Goal: Task Accomplishment & Management: Manage account settings

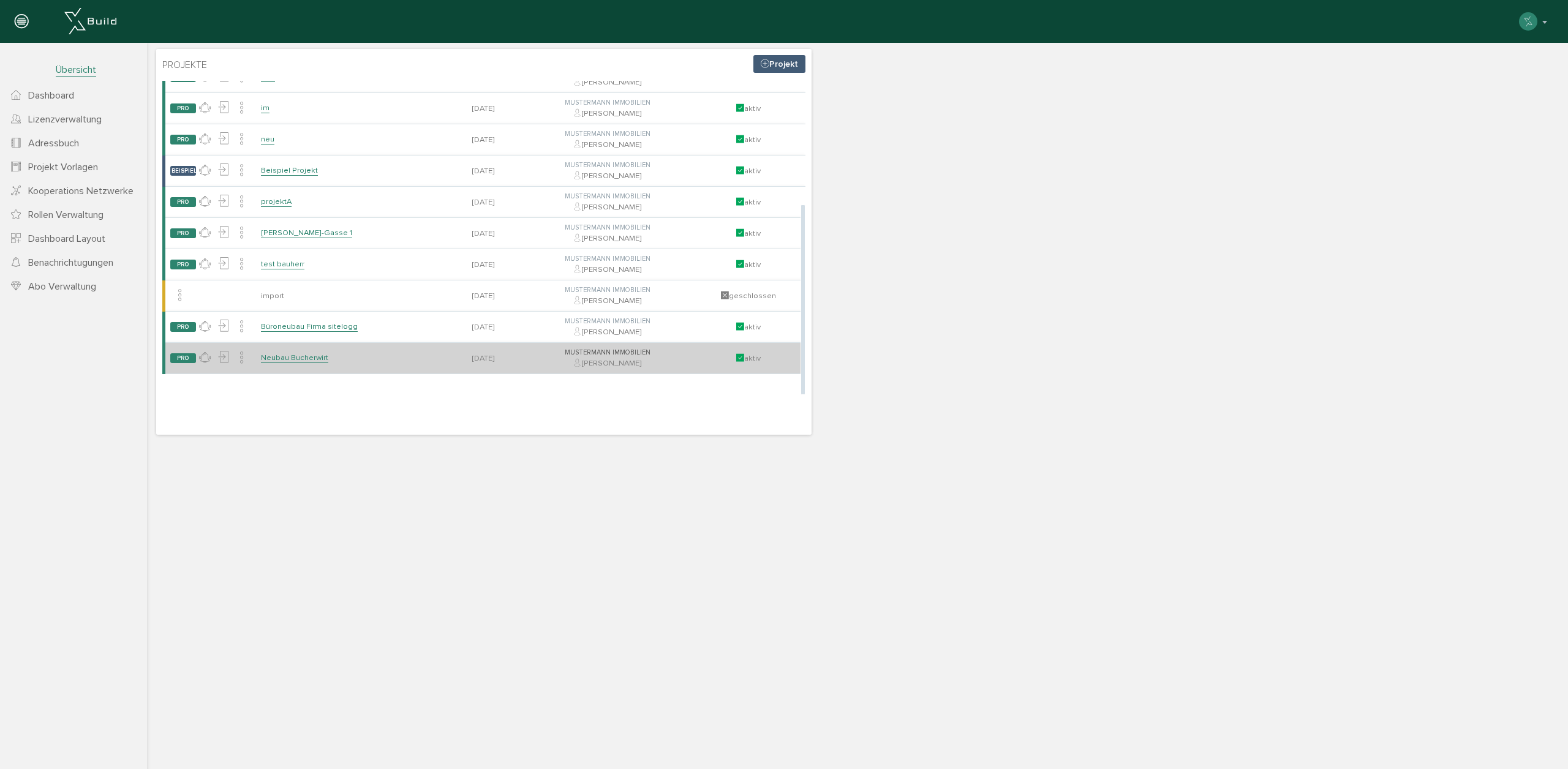
click at [303, 360] on link "Neubau Bucherwirt" at bounding box center [294, 357] width 67 height 10
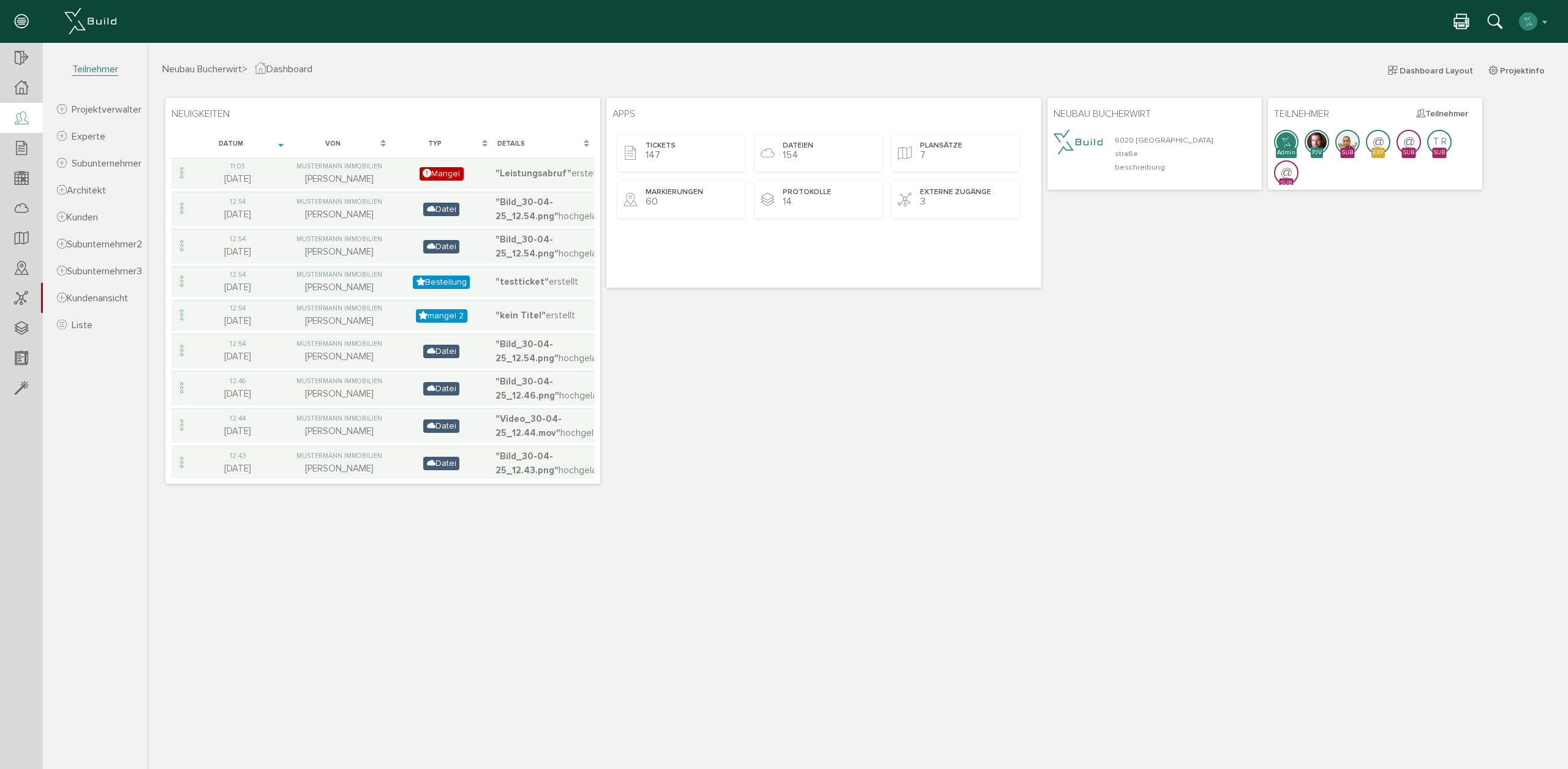
click at [18, 125] on icon at bounding box center [22, 119] width 14 height 17
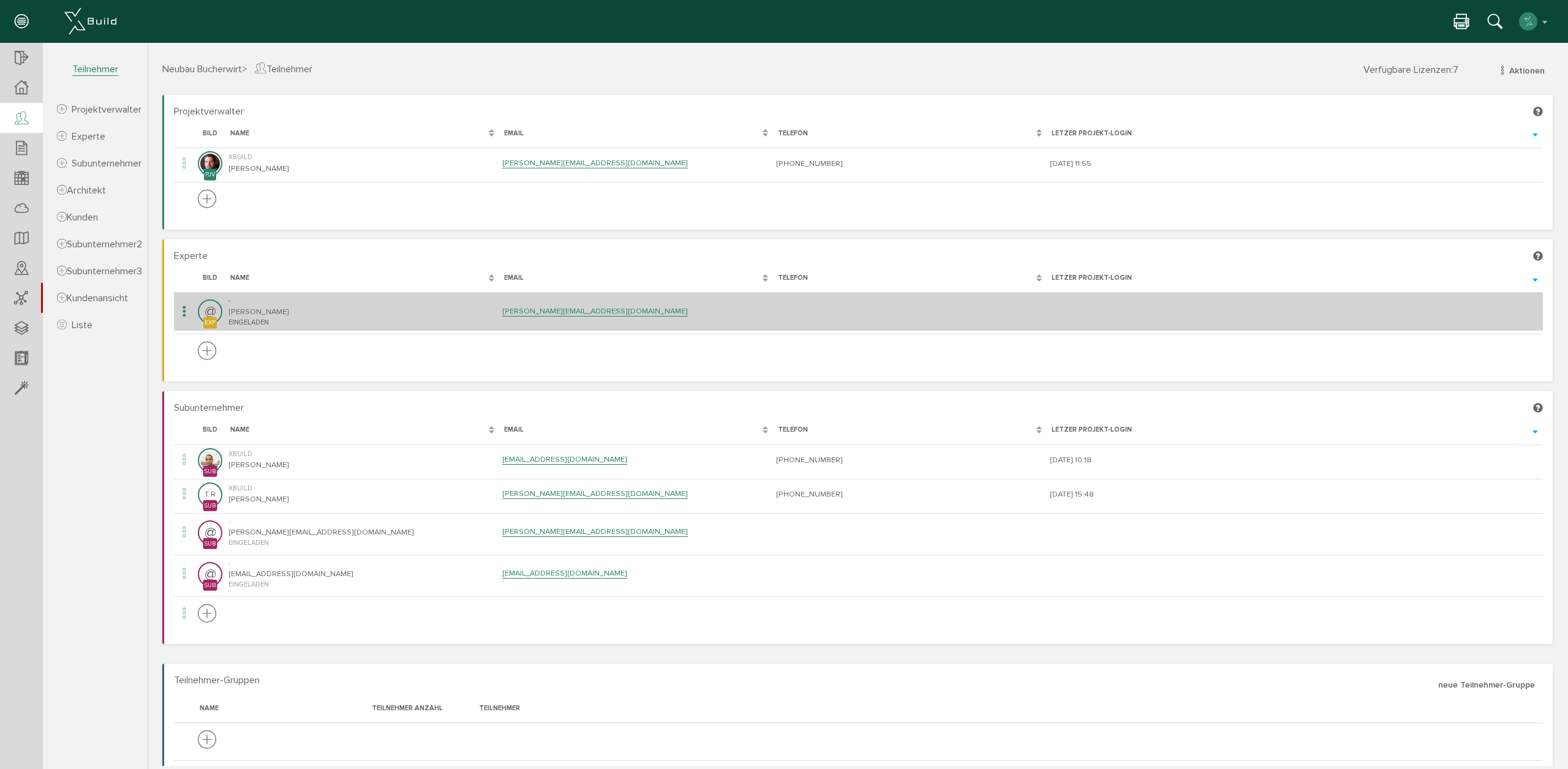
scroll to position [4, 0]
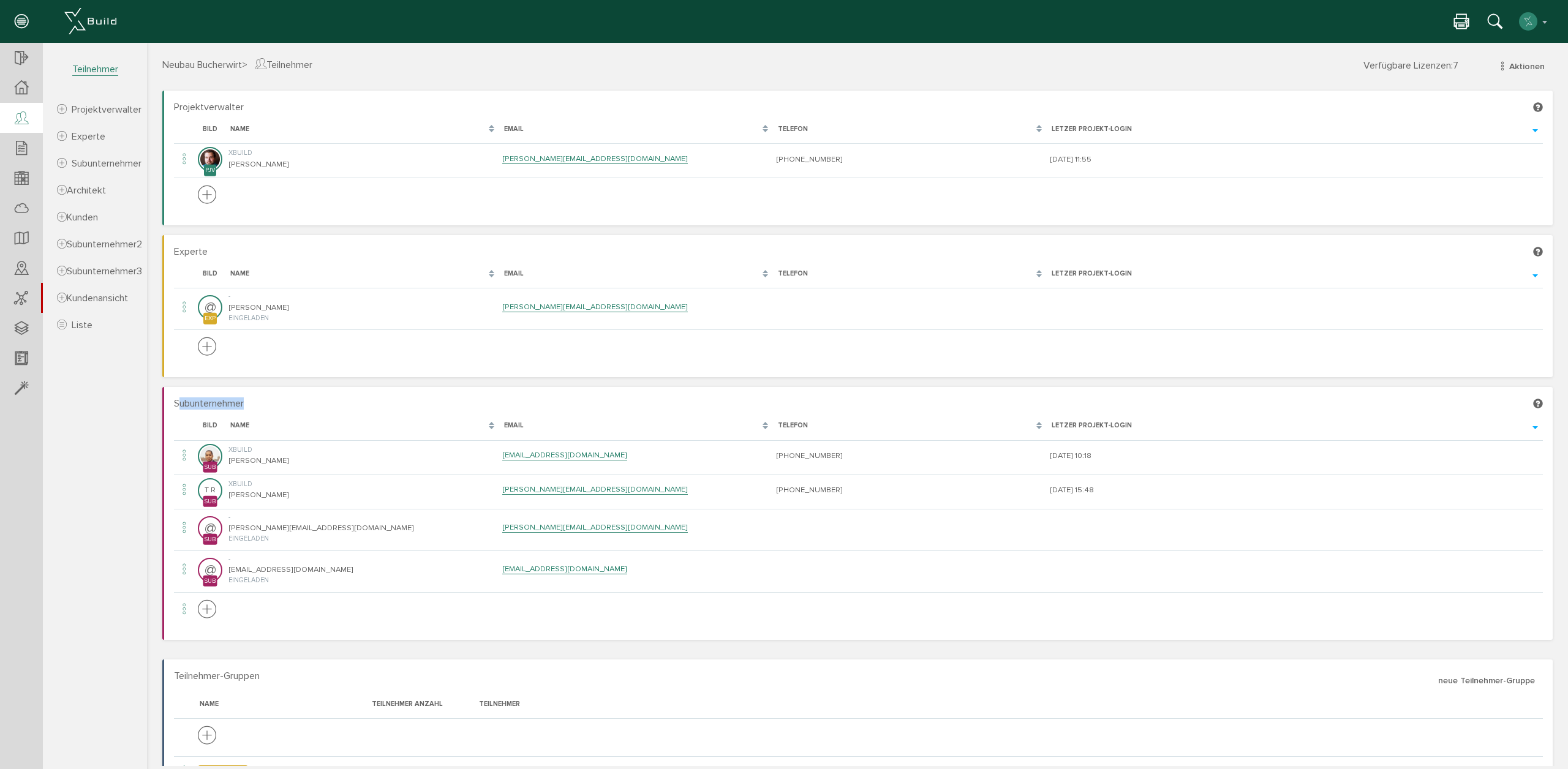
drag, startPoint x: 179, startPoint y: 404, endPoint x: 250, endPoint y: 404, distance: 71.0
click at [250, 404] on h4 "Subunternehmer" at bounding box center [858, 404] width 1369 height 11
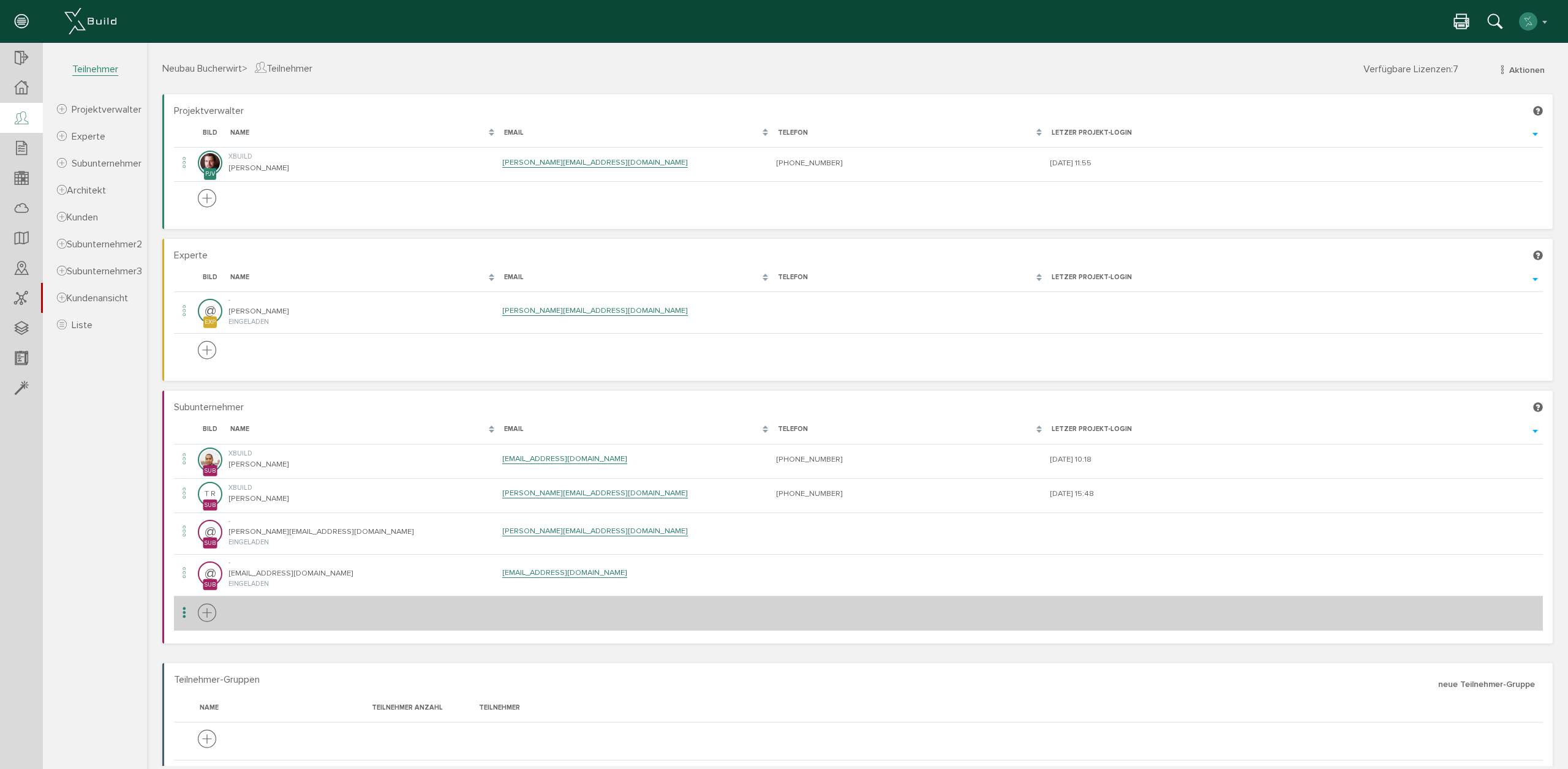
scroll to position [1, 0]
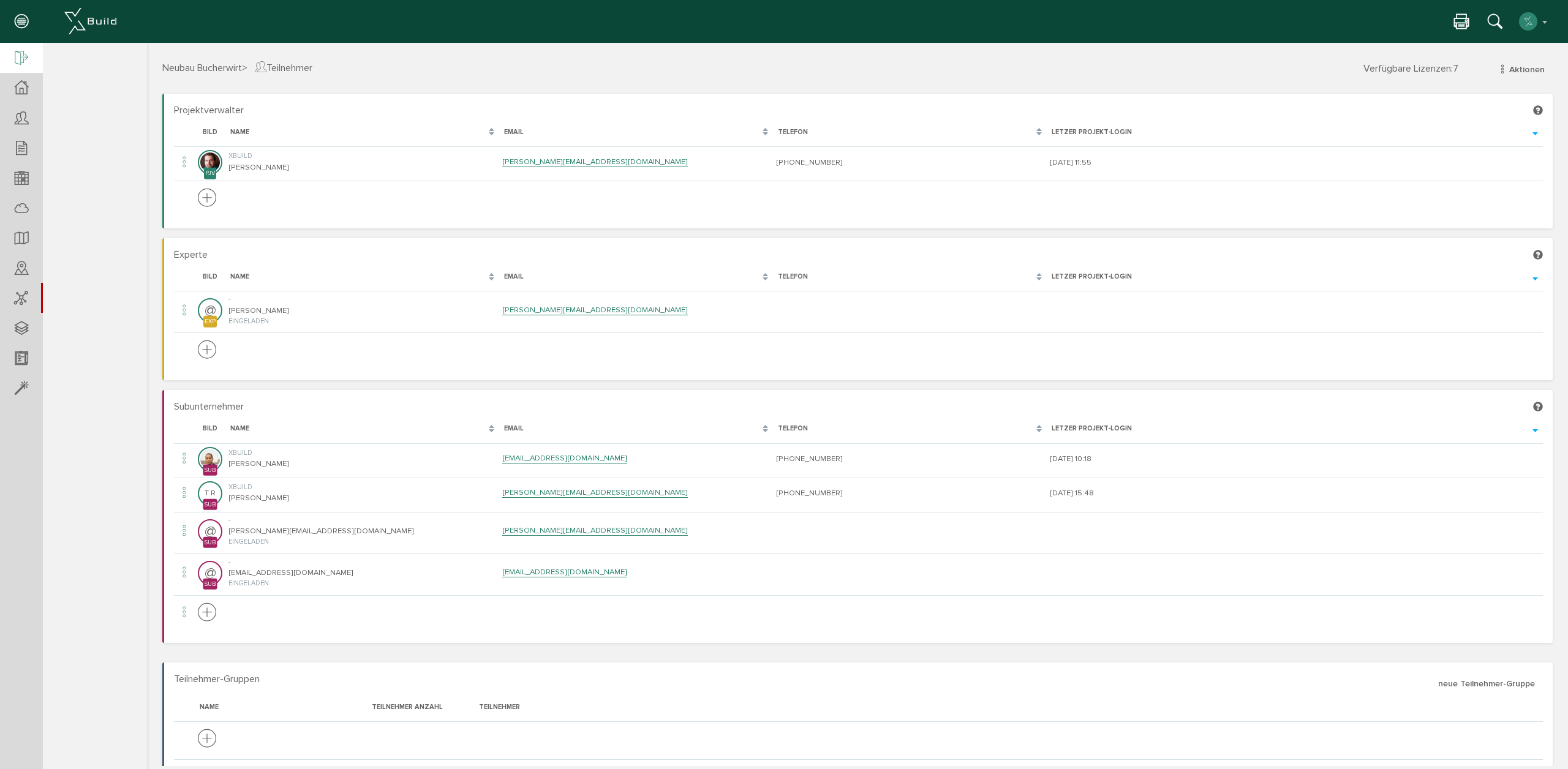
click at [25, 63] on icon at bounding box center [22, 59] width 14 height 17
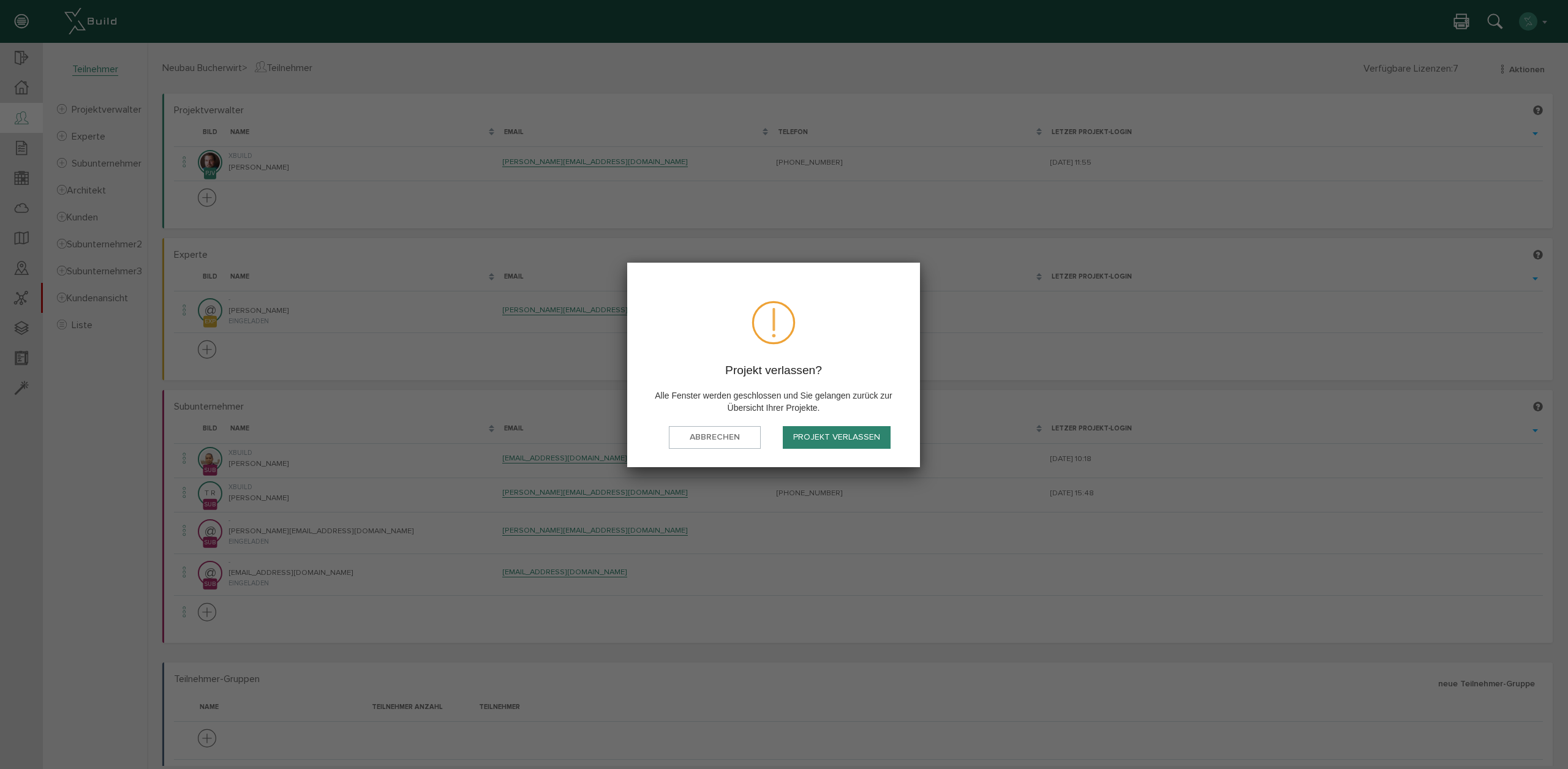
click at [855, 439] on button "Projekt verlassen" at bounding box center [836, 437] width 108 height 23
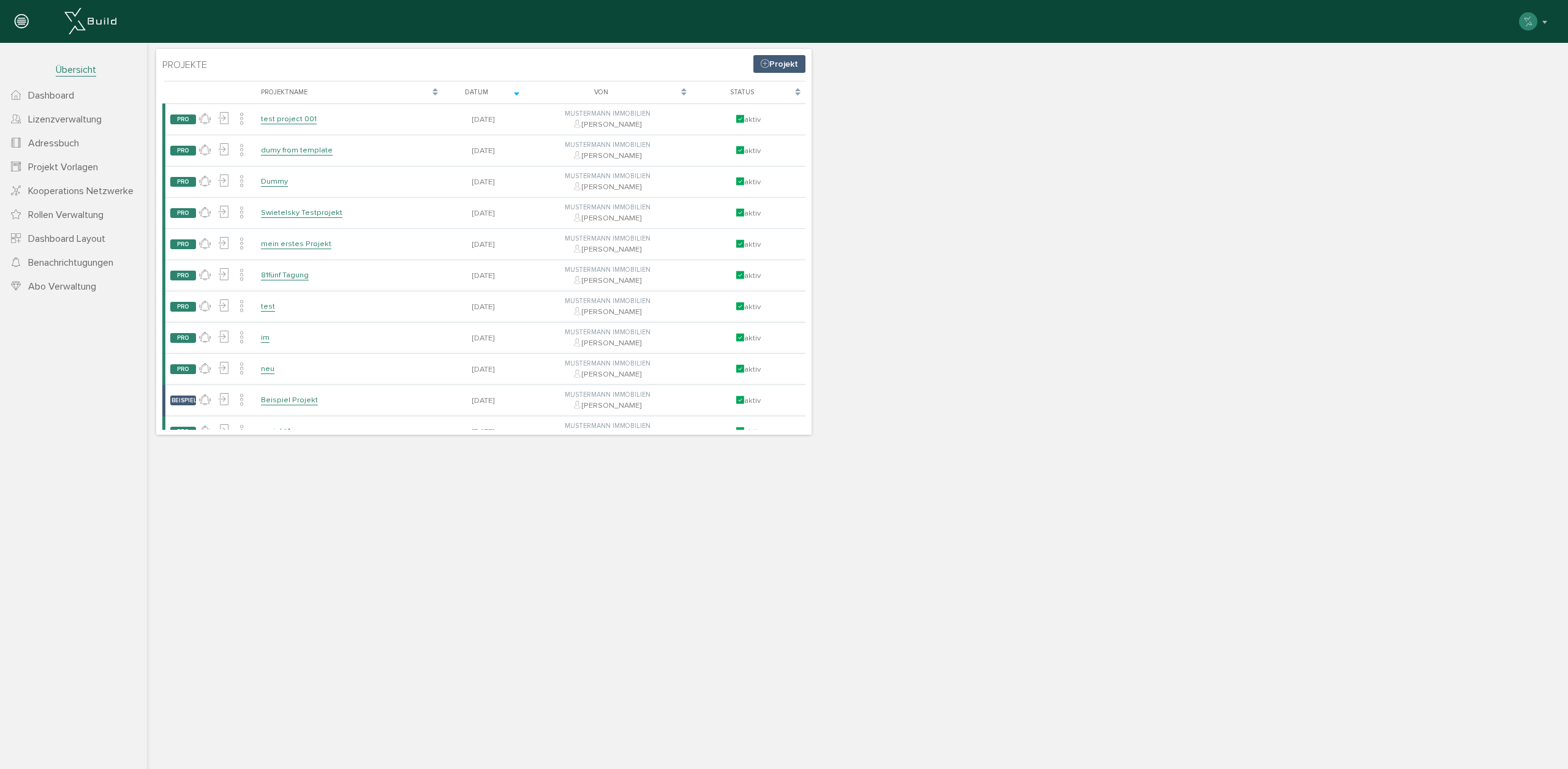
click at [60, 217] on span "Rollen Verwaltung" at bounding box center [66, 215] width 75 height 12
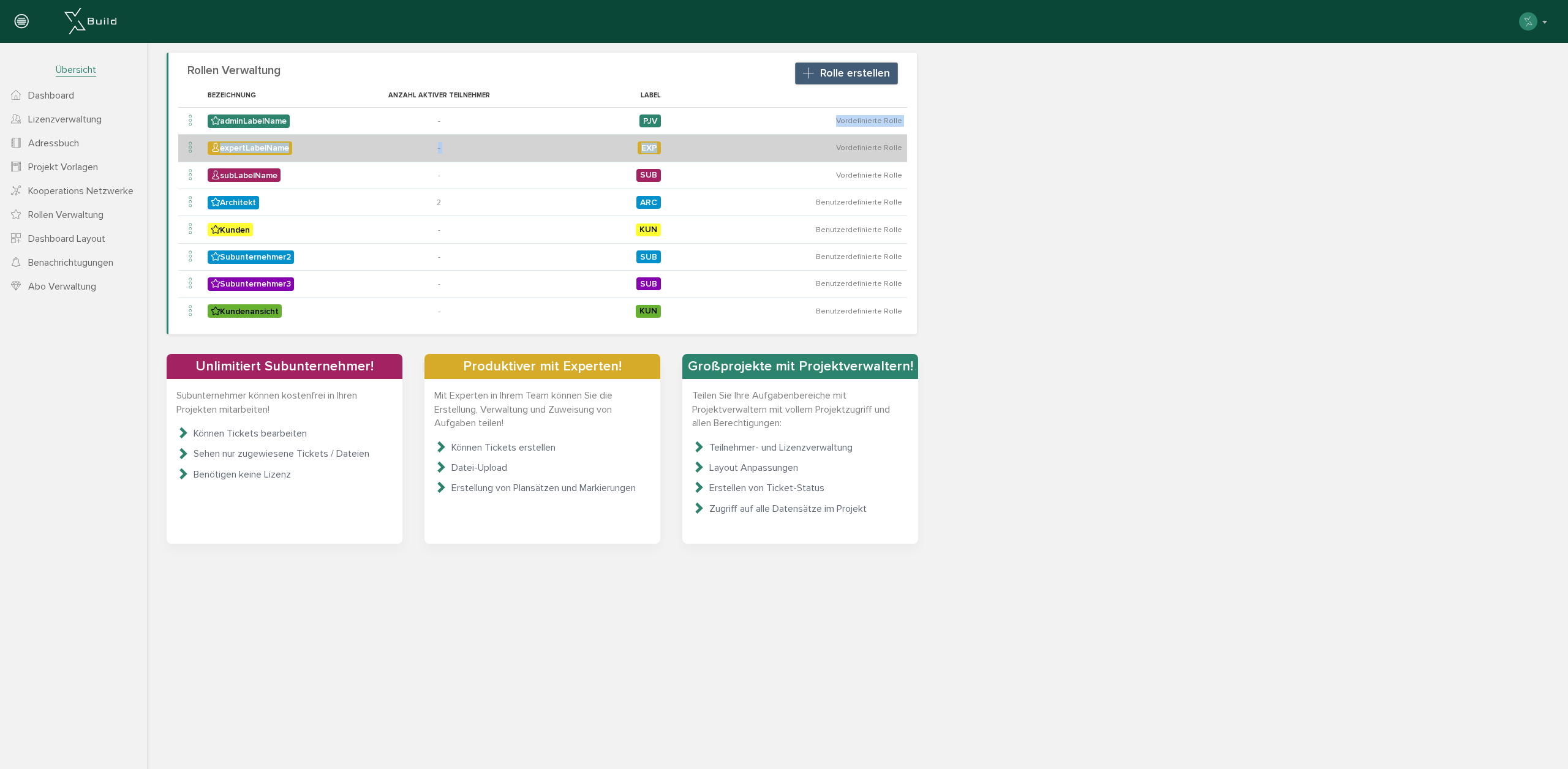
drag, startPoint x: 838, startPoint y: 127, endPoint x: 842, endPoint y: 139, distance: 12.6
click at [842, 139] on tbody "adminLabelName - PJV Vordefinierte Rolle expertLabelName - EXP Vordefinierte Ro…" at bounding box center [542, 216] width 729 height 218
click at [839, 156] on td "Vordefinierte Rolle" at bounding box center [786, 149] width 241 height 27
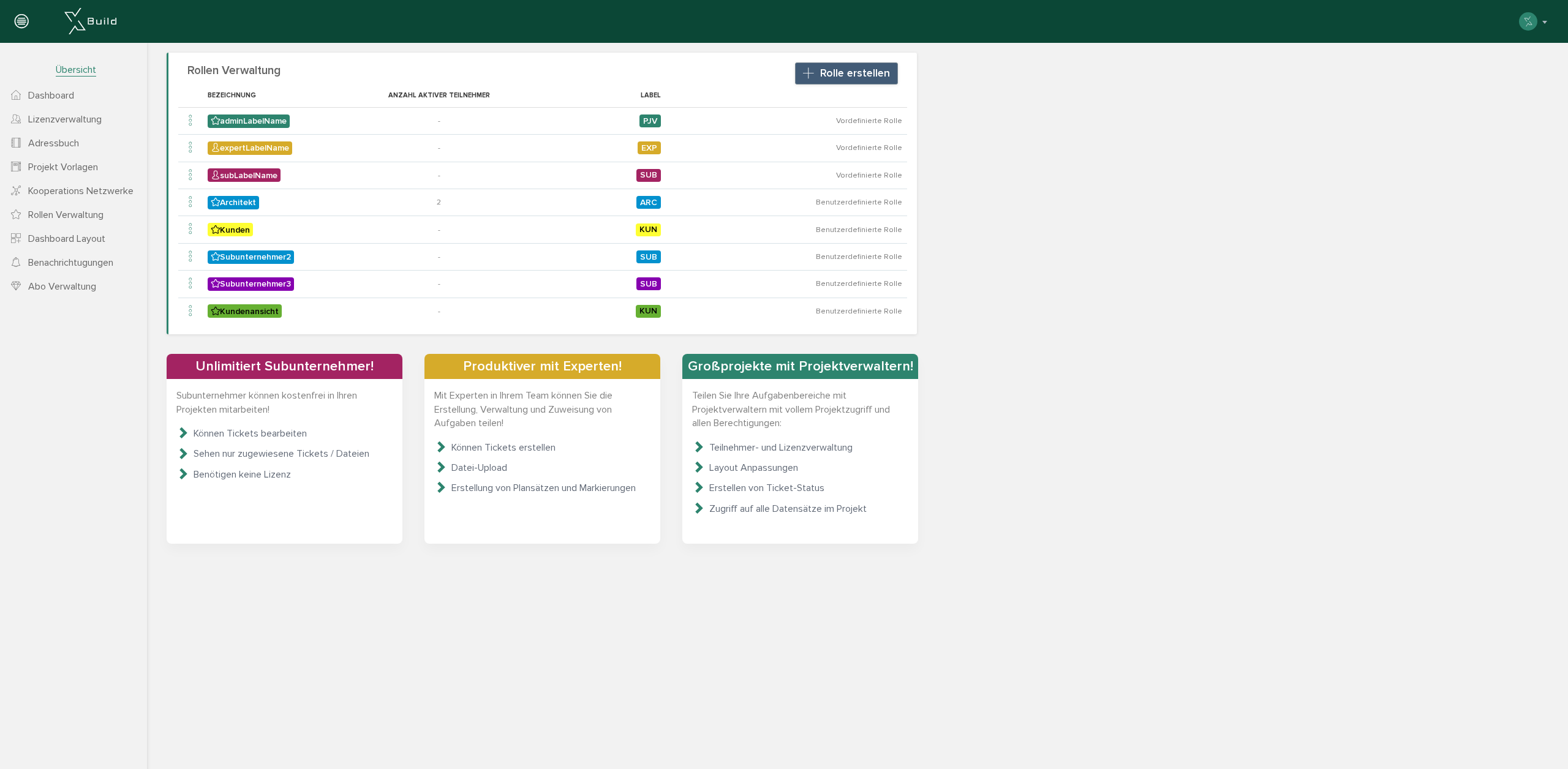
click at [844, 67] on span "Rolle erstellen" at bounding box center [854, 73] width 70 height 13
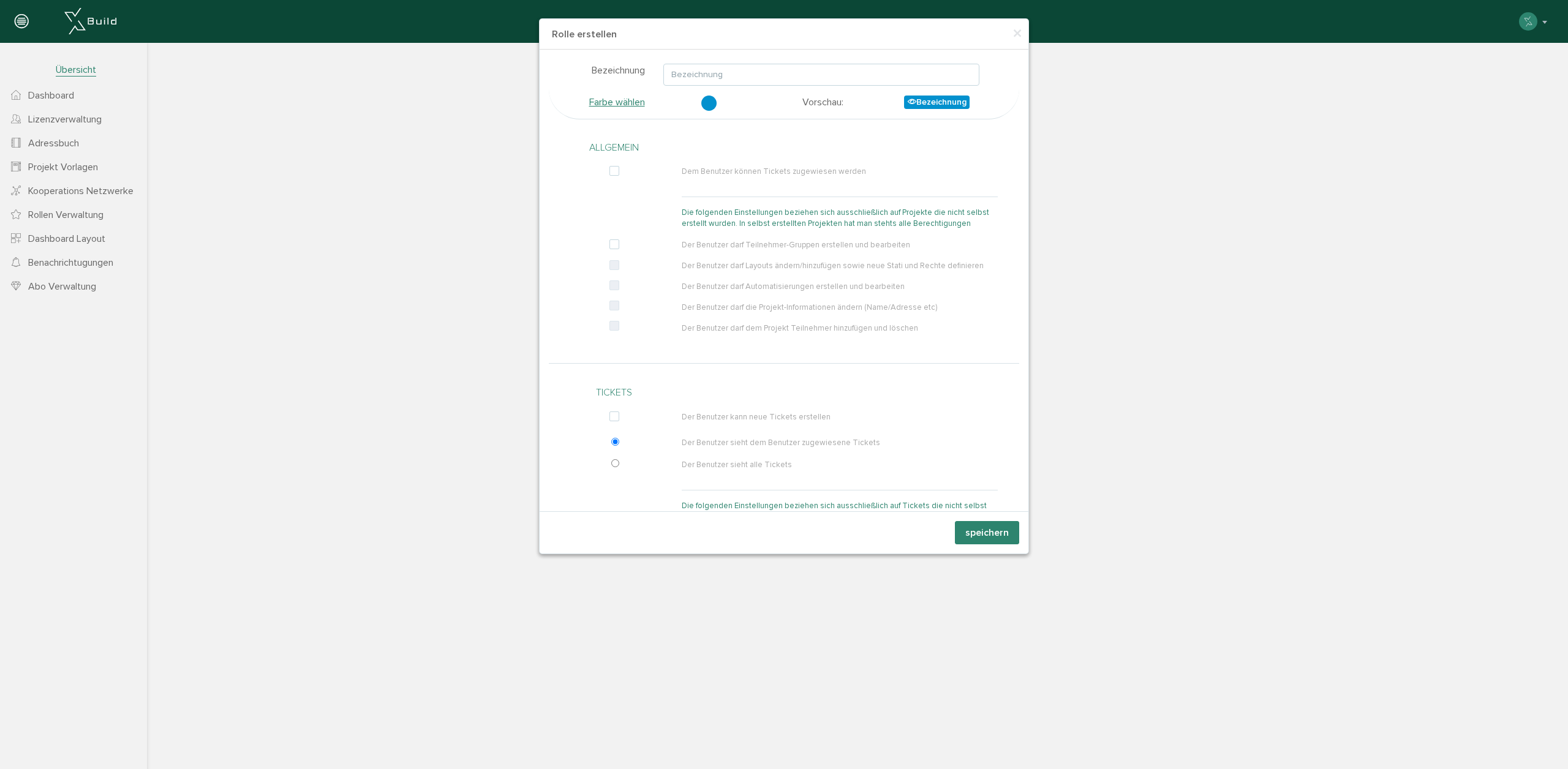
click at [801, 72] on input "text" at bounding box center [821, 75] width 316 height 22
type input "Bauleiter"
click at [618, 99] on link "Farbe wählen" at bounding box center [617, 102] width 55 height 12
click at [618, 171] on label at bounding box center [617, 171] width 15 height 11
click at [615, 171] on input "checkbox" at bounding box center [611, 174] width 8 height 11
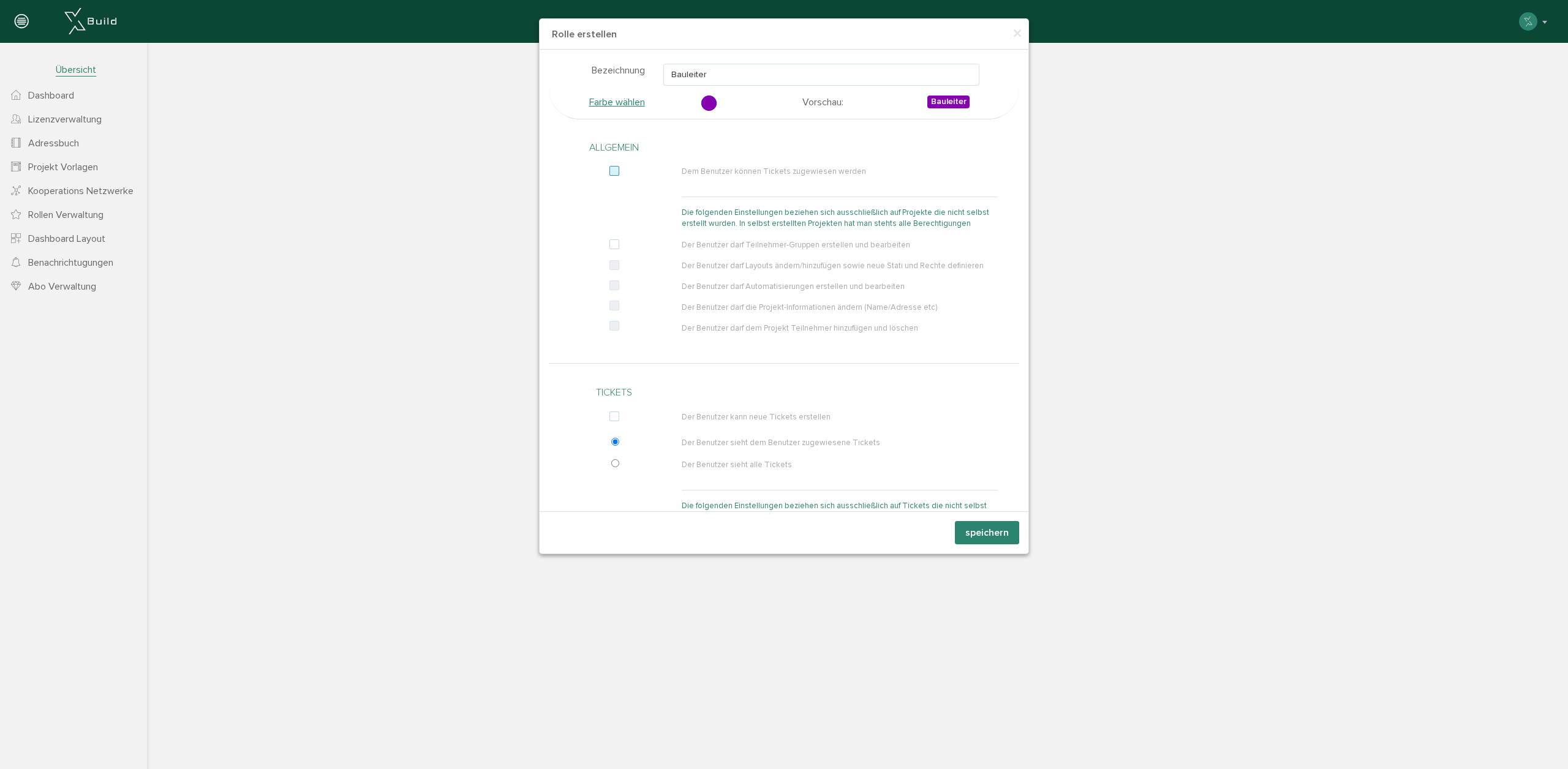
checkbox input "true"
click at [613, 244] on label at bounding box center [617, 245] width 15 height 11
click at [613, 244] on input "checkbox" at bounding box center [611, 247] width 8 height 11
checkbox input "true"
drag, startPoint x: 613, startPoint y: 262, endPoint x: 640, endPoint y: 283, distance: 34.2
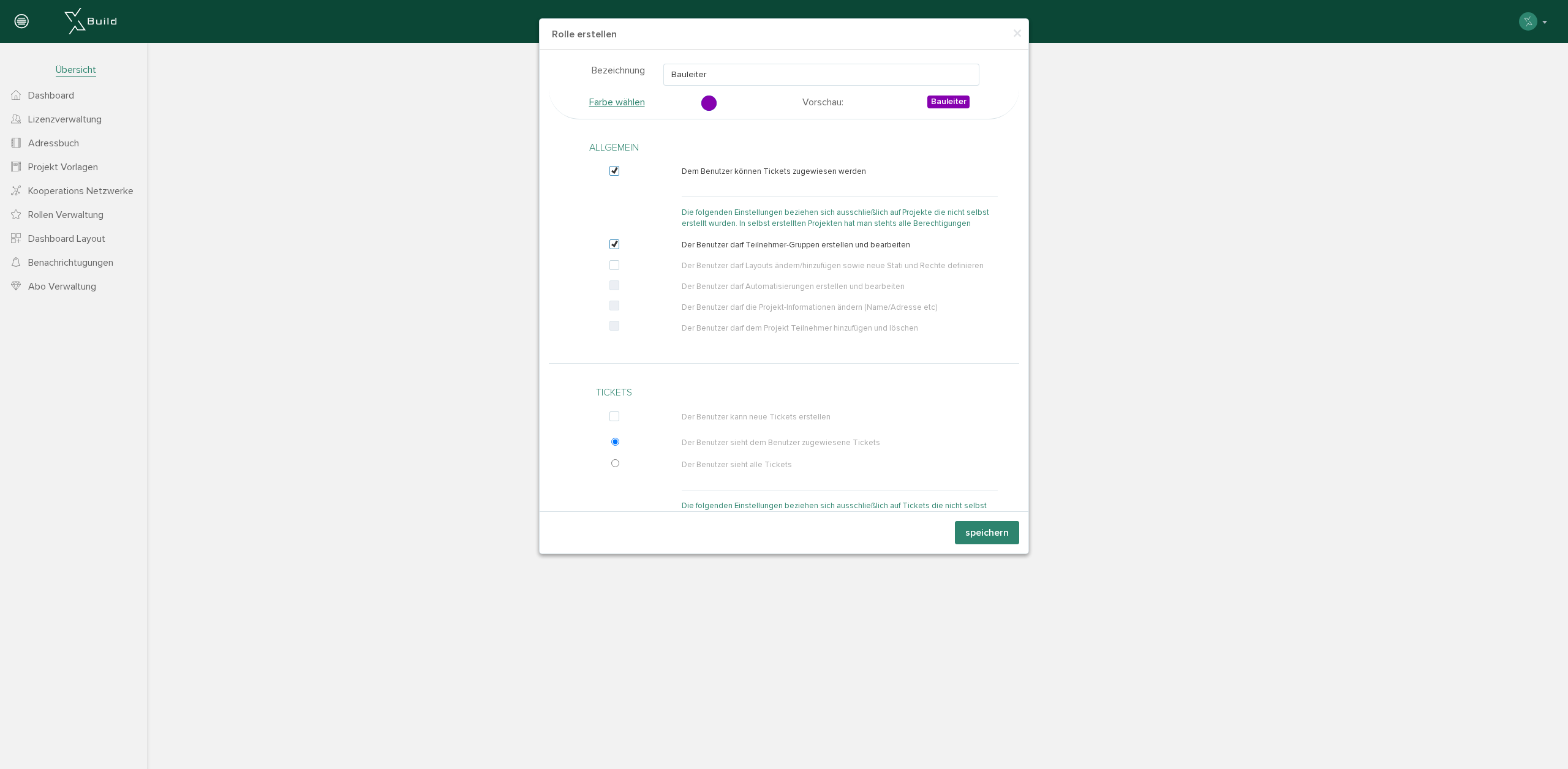
click at [613, 262] on label at bounding box center [617, 266] width 15 height 11
click at [613, 262] on input "checkbox" at bounding box center [611, 268] width 8 height 11
checkbox input "true"
drag, startPoint x: 600, startPoint y: 280, endPoint x: 621, endPoint y: 289, distance: 22.8
click at [619, 288] on div at bounding box center [616, 286] width 93 height 11
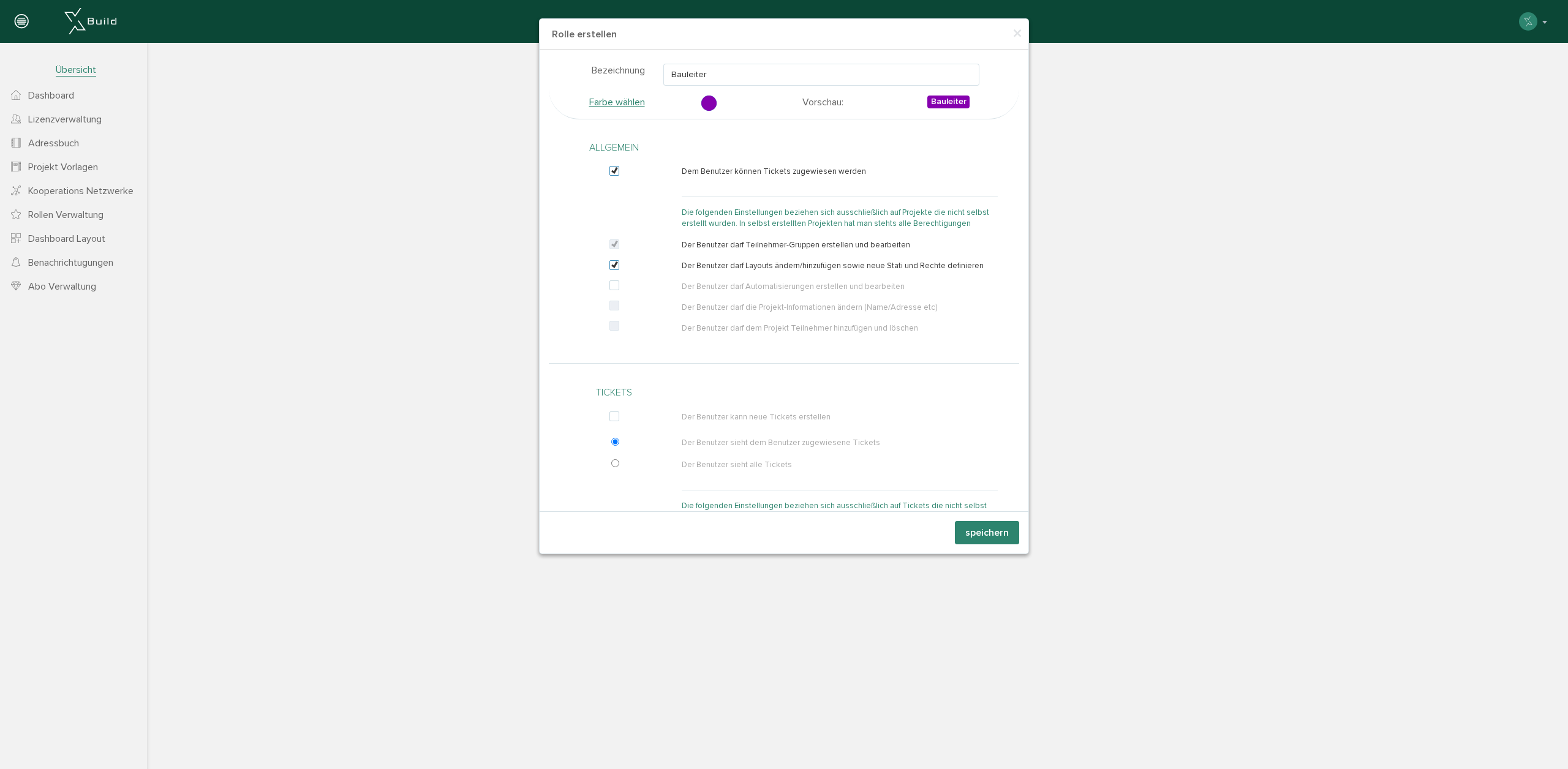
drag, startPoint x: 613, startPoint y: 286, endPoint x: 688, endPoint y: 351, distance: 99.2
click at [614, 286] on label at bounding box center [617, 286] width 15 height 11
click at [614, 286] on input "checkbox" at bounding box center [611, 288] width 8 height 11
checkbox input "true"
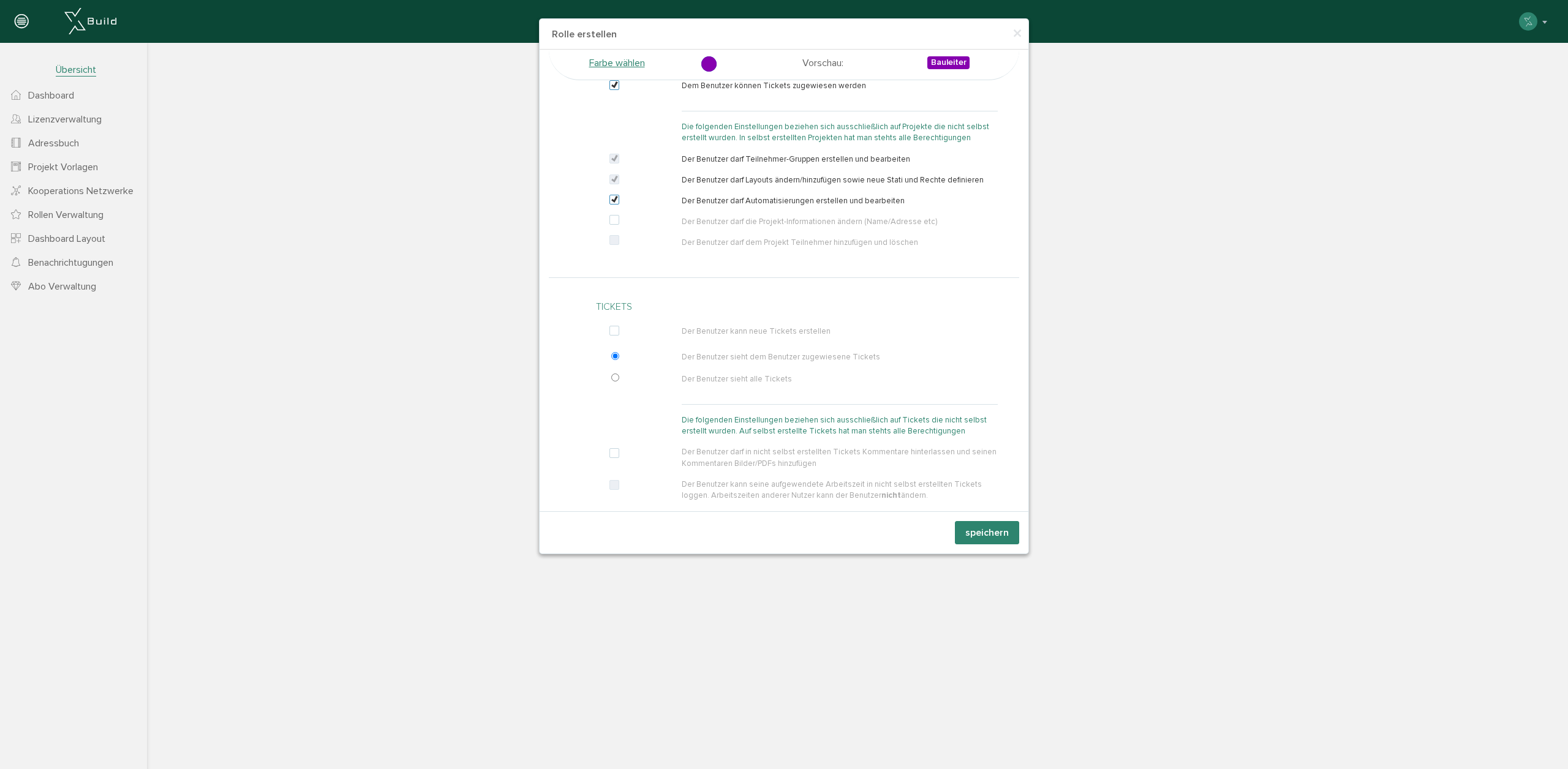
scroll to position [92, 0]
click at [618, 327] on label at bounding box center [617, 325] width 15 height 11
click at [615, 327] on input "checkbox" at bounding box center [611, 327] width 8 height 11
checkbox input "true"
click at [618, 370] on input "radio" at bounding box center [615, 370] width 8 height 8
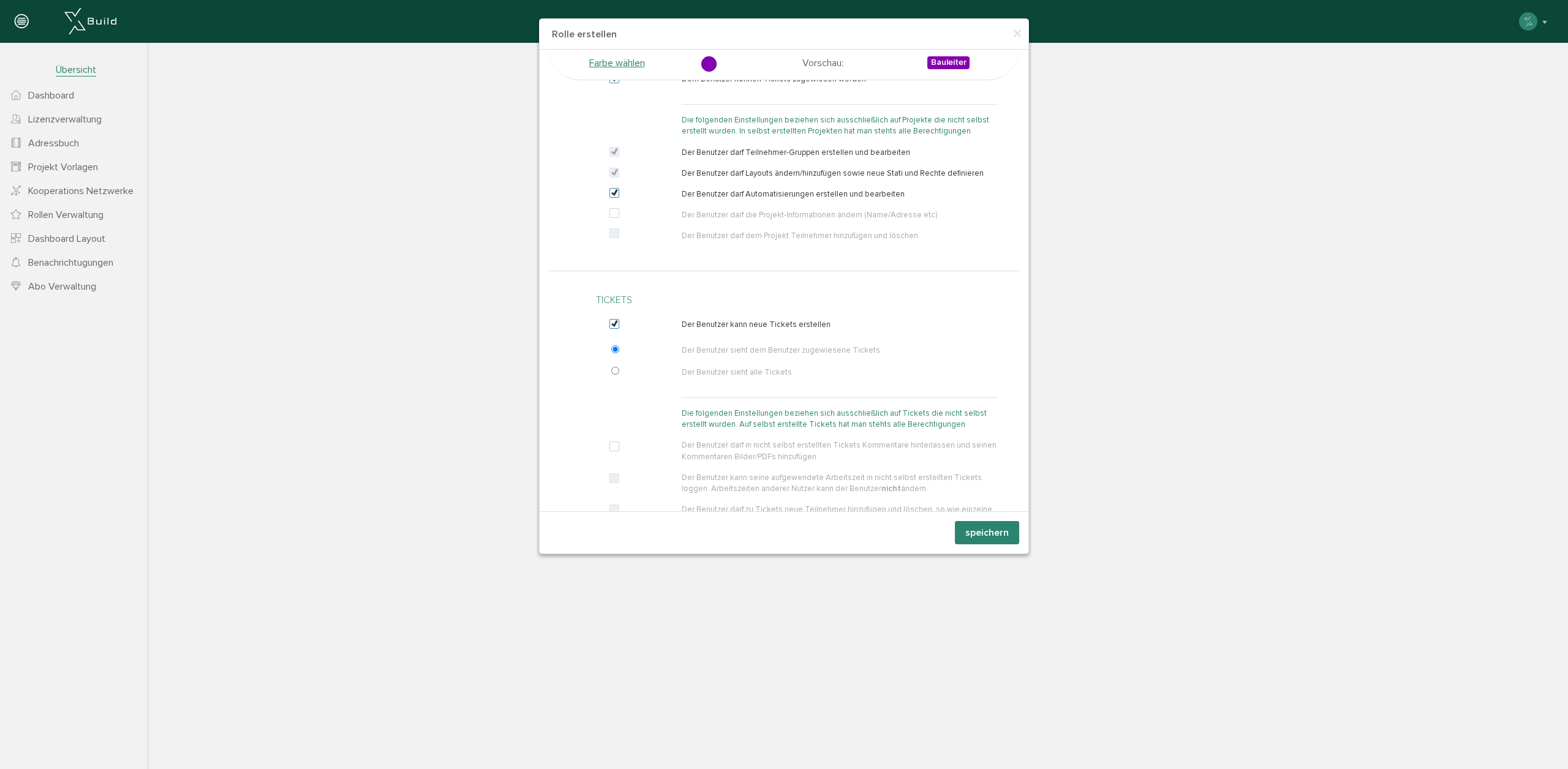
radio input "true"
click at [634, 408] on div at bounding box center [616, 470] width 112 height 301
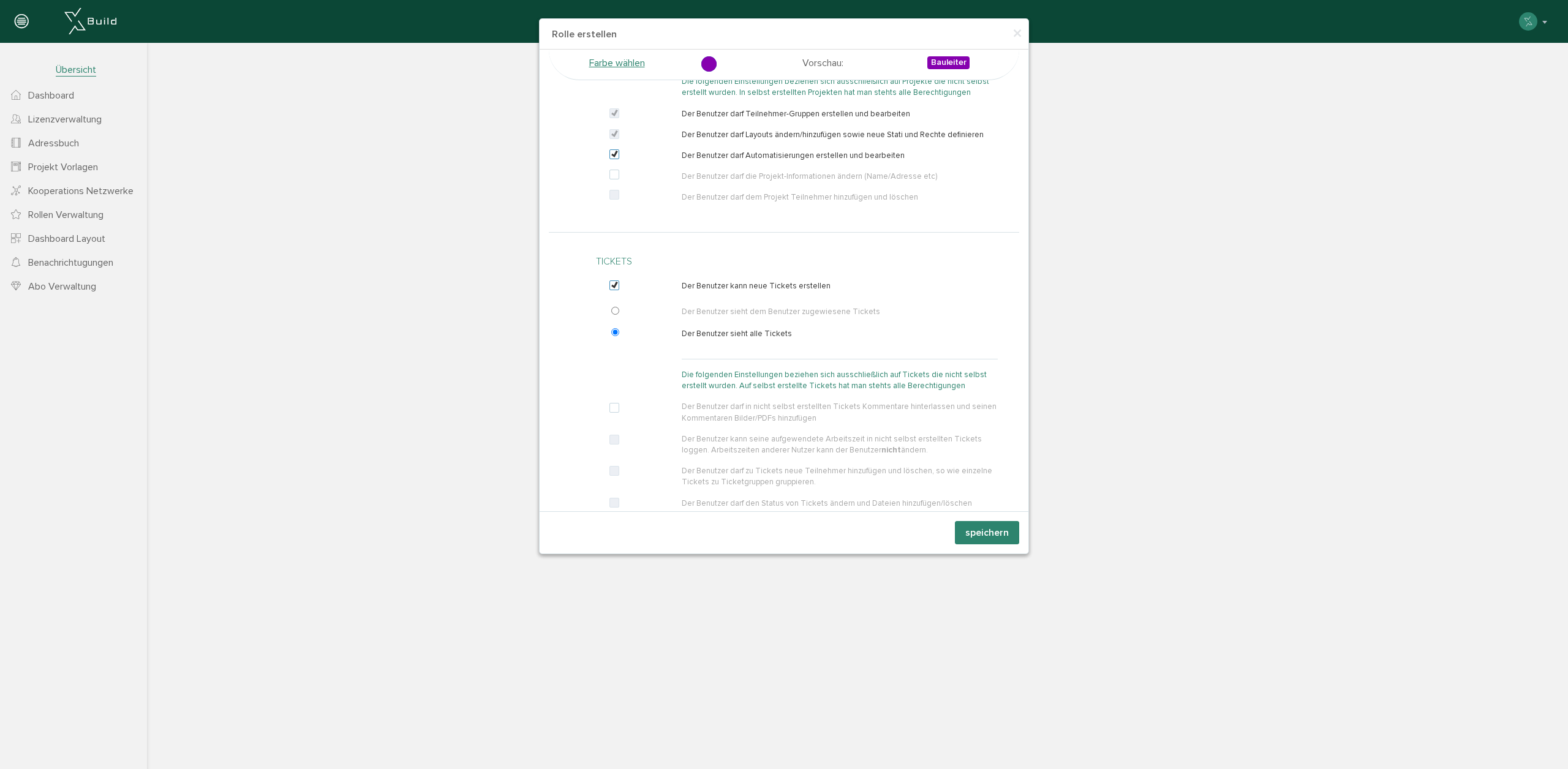
scroll to position [157, 0]
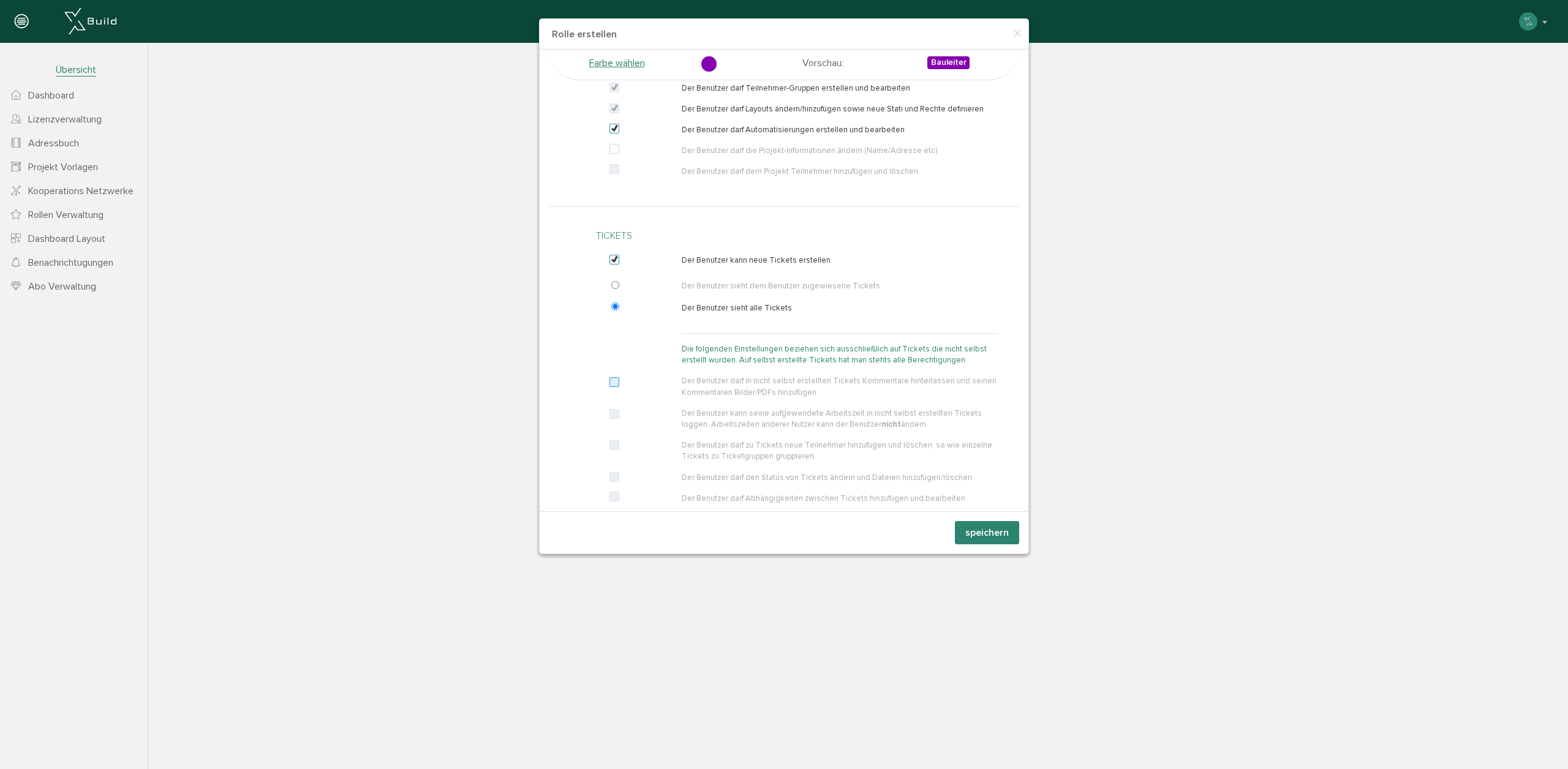
click at [618, 375] on div at bounding box center [616, 405] width 112 height 301
drag, startPoint x: 615, startPoint y: 381, endPoint x: 598, endPoint y: 438, distance: 59.5
click at [615, 381] on label at bounding box center [617, 383] width 15 height 11
click at [615, 381] on input "checkbox" at bounding box center [611, 385] width 8 height 11
checkbox input "true"
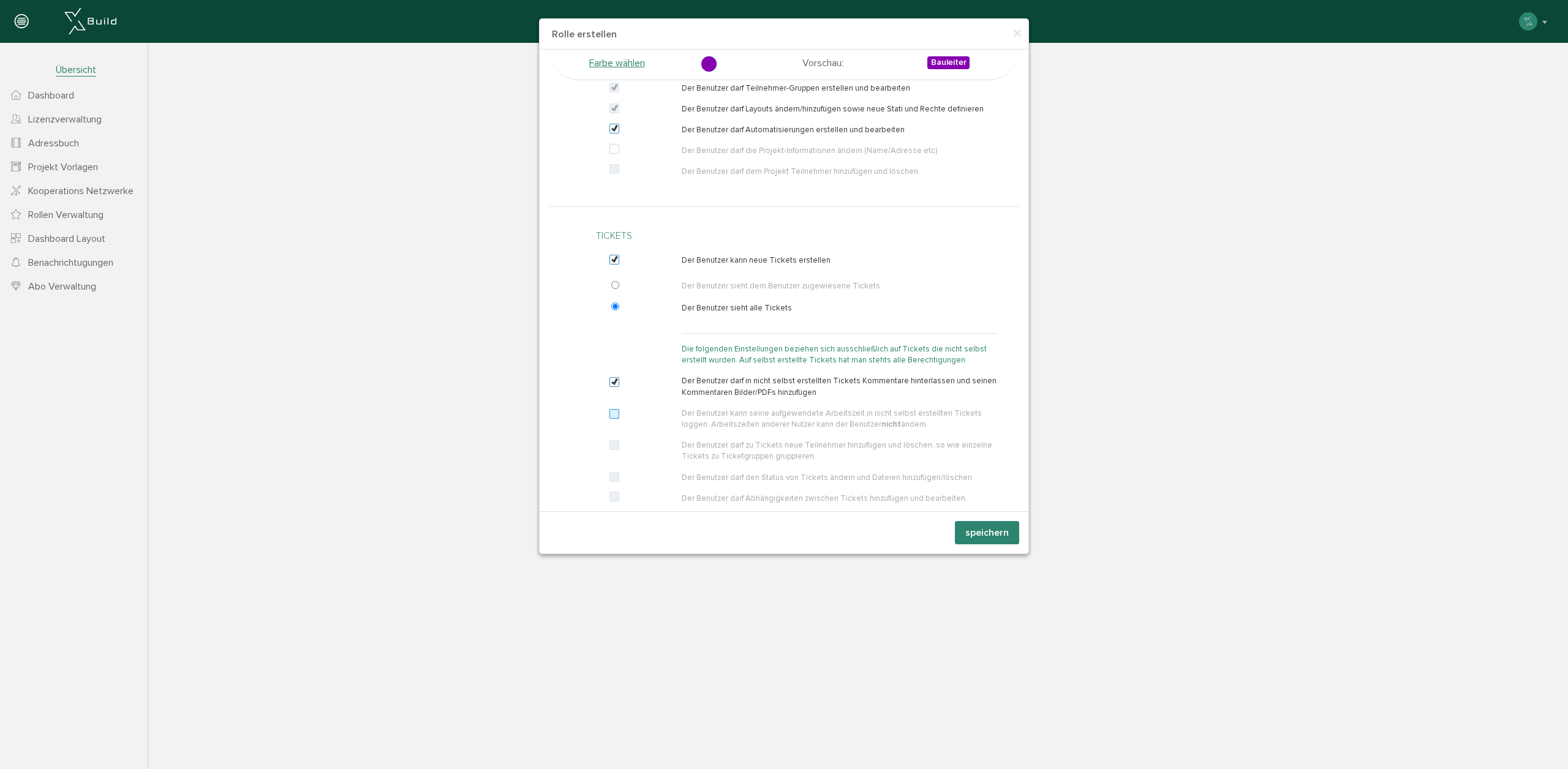
click at [615, 411] on label at bounding box center [617, 415] width 15 height 11
click at [615, 412] on input "checkbox" at bounding box center [611, 417] width 8 height 11
checkbox input "true"
click at [618, 449] on label at bounding box center [617, 446] width 15 height 11
click at [615, 449] on input "checkbox" at bounding box center [611, 448] width 8 height 11
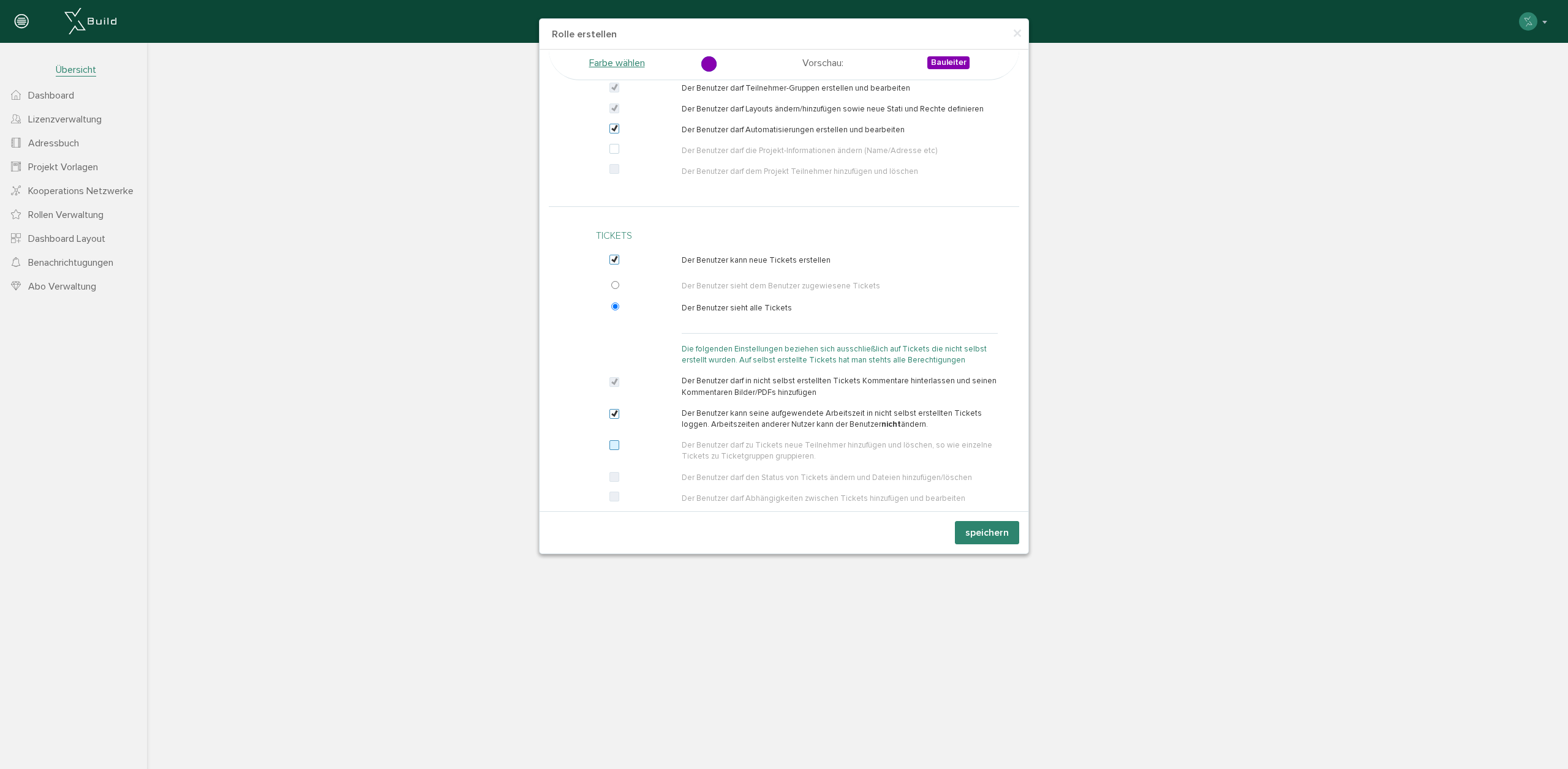
checkbox input "true"
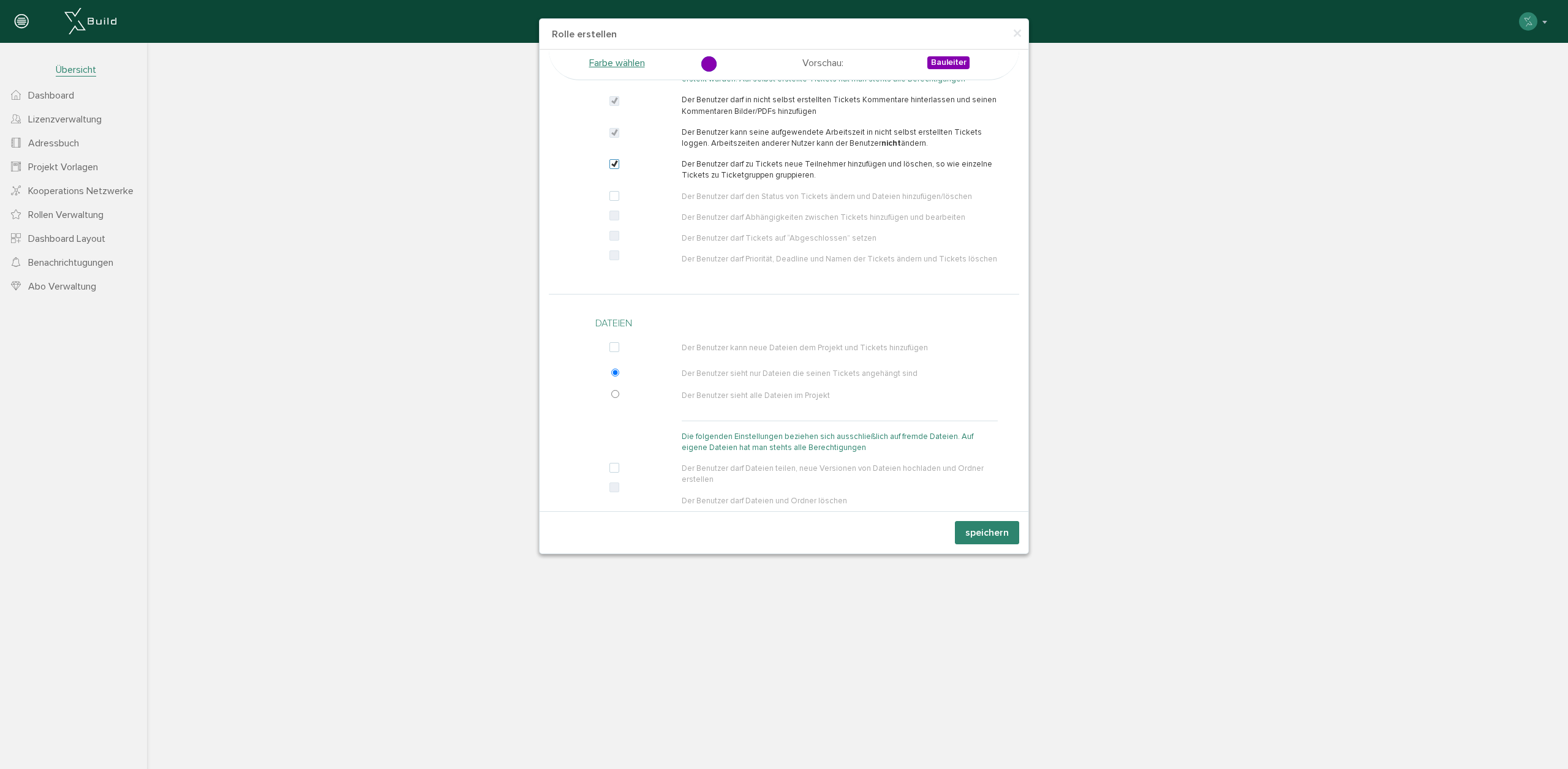
scroll to position [436, 0]
click at [1021, 31] on span "×" at bounding box center [1017, 34] width 10 height 24
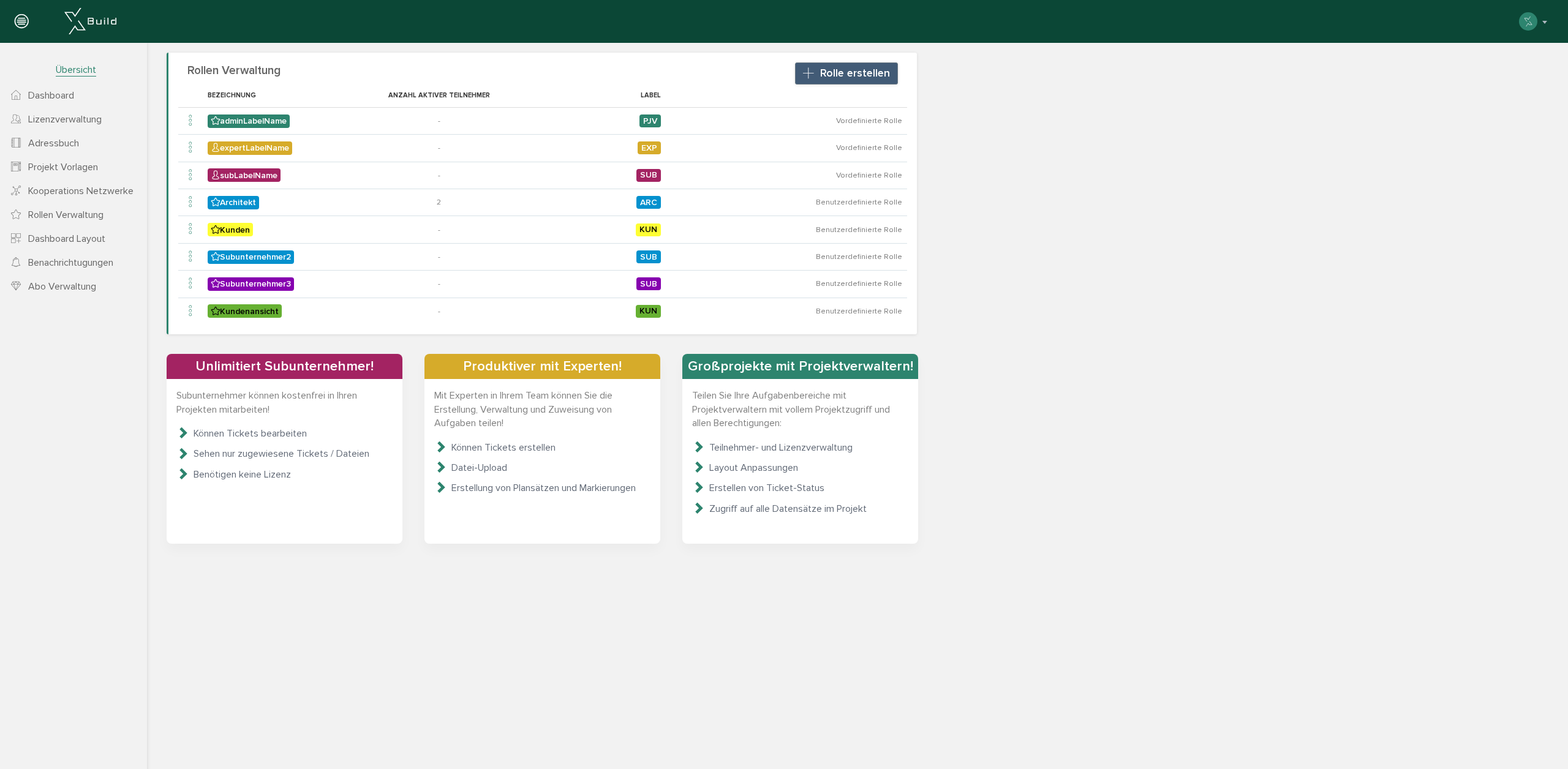
drag, startPoint x: 1013, startPoint y: 31, endPoint x: 446, endPoint y: 12, distance: 567.3
click at [1013, 31] on div "[PERSON_NAME] Konto deaktivieren Passwort ändern über XBuild XBuild neu einrich…" at bounding box center [779, 22] width 1540 height 25
click at [30, 101] on span "Dashboard" at bounding box center [51, 96] width 46 height 12
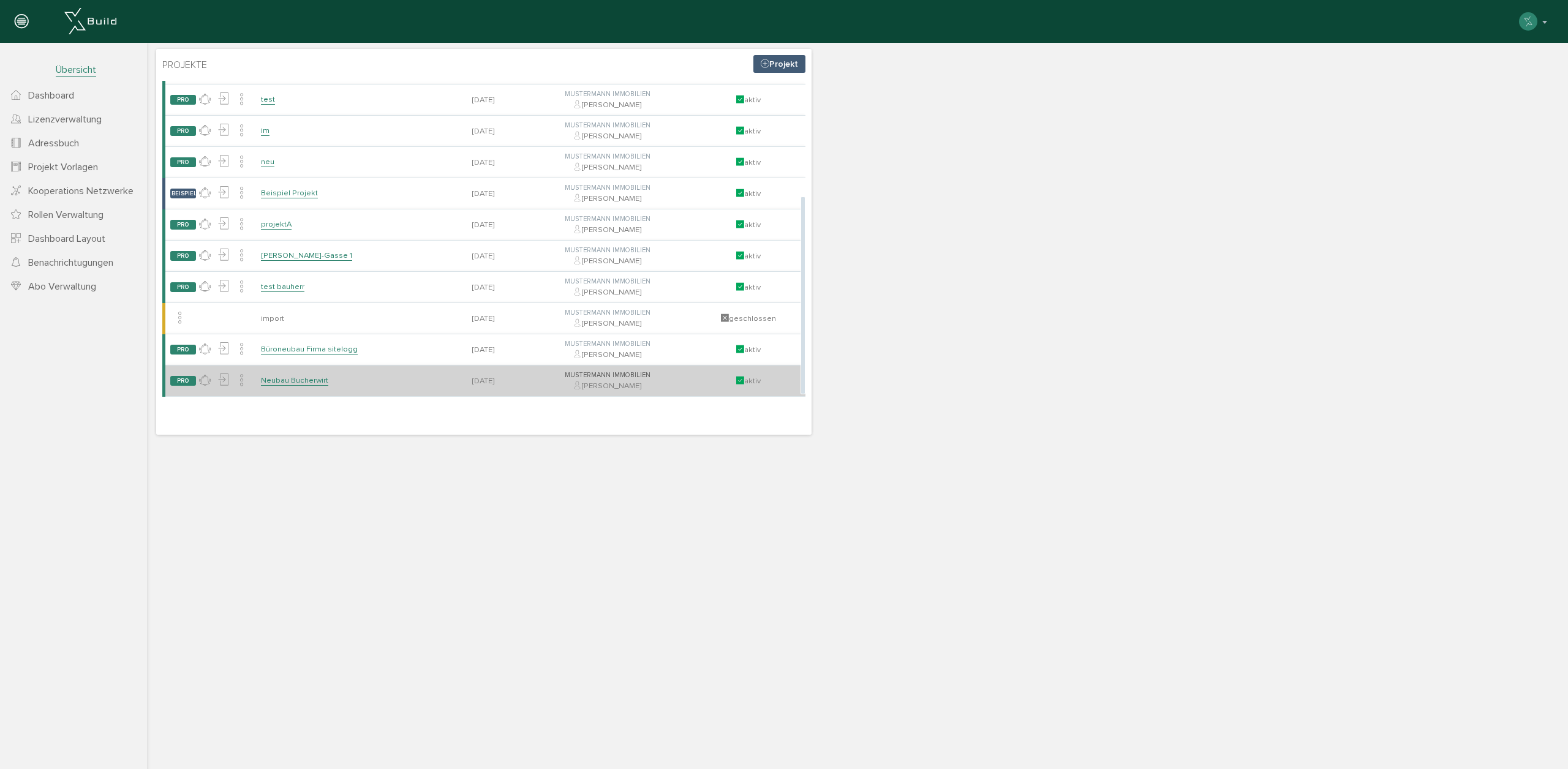
drag, startPoint x: 300, startPoint y: 383, endPoint x: 449, endPoint y: 421, distance: 153.8
click at [300, 383] on link "Neubau Bucherwirt" at bounding box center [294, 380] width 67 height 10
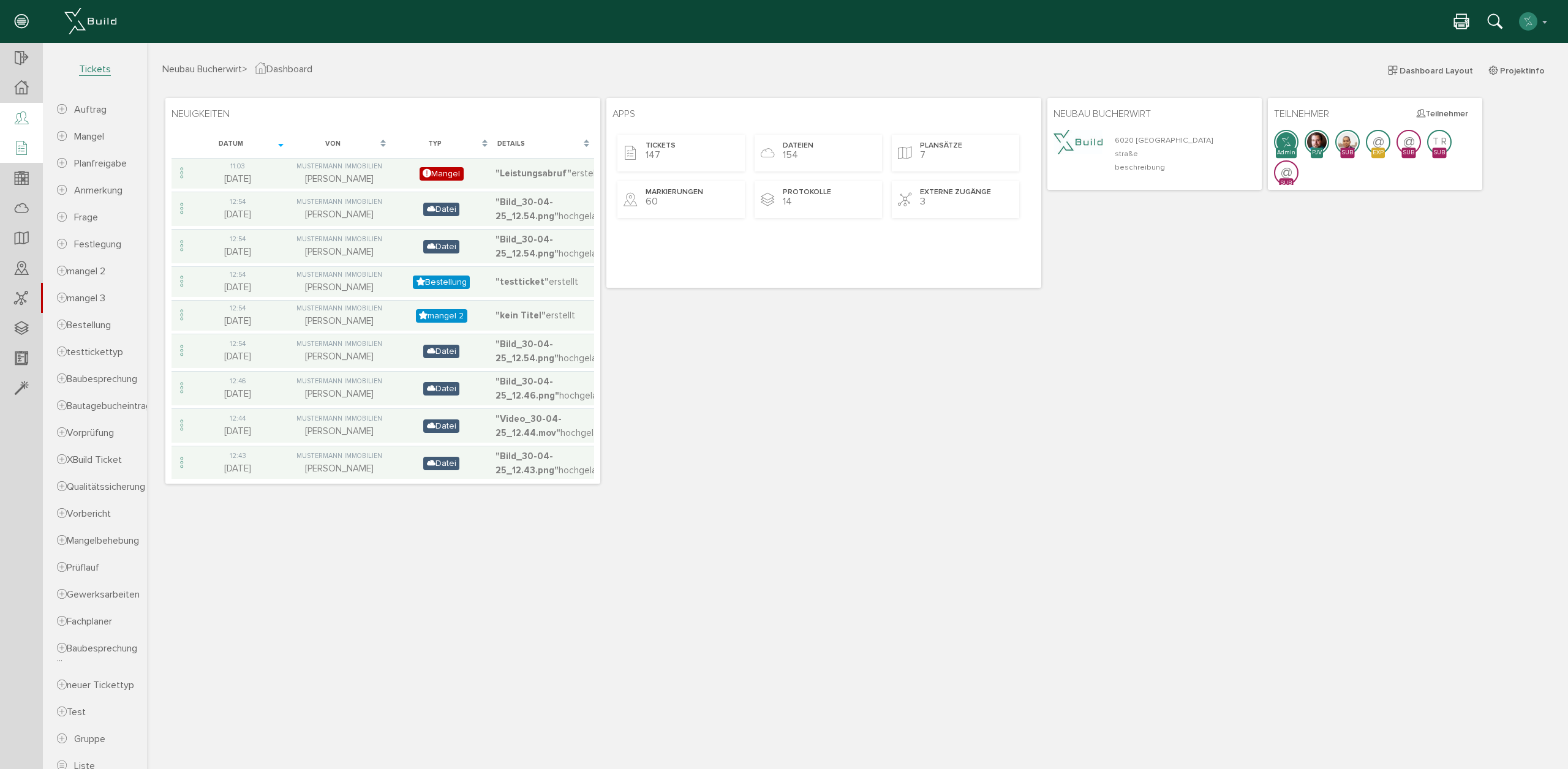
click at [22, 130] on ul at bounding box center [22, 223] width 43 height 360
click at [20, 125] on icon at bounding box center [22, 119] width 14 height 17
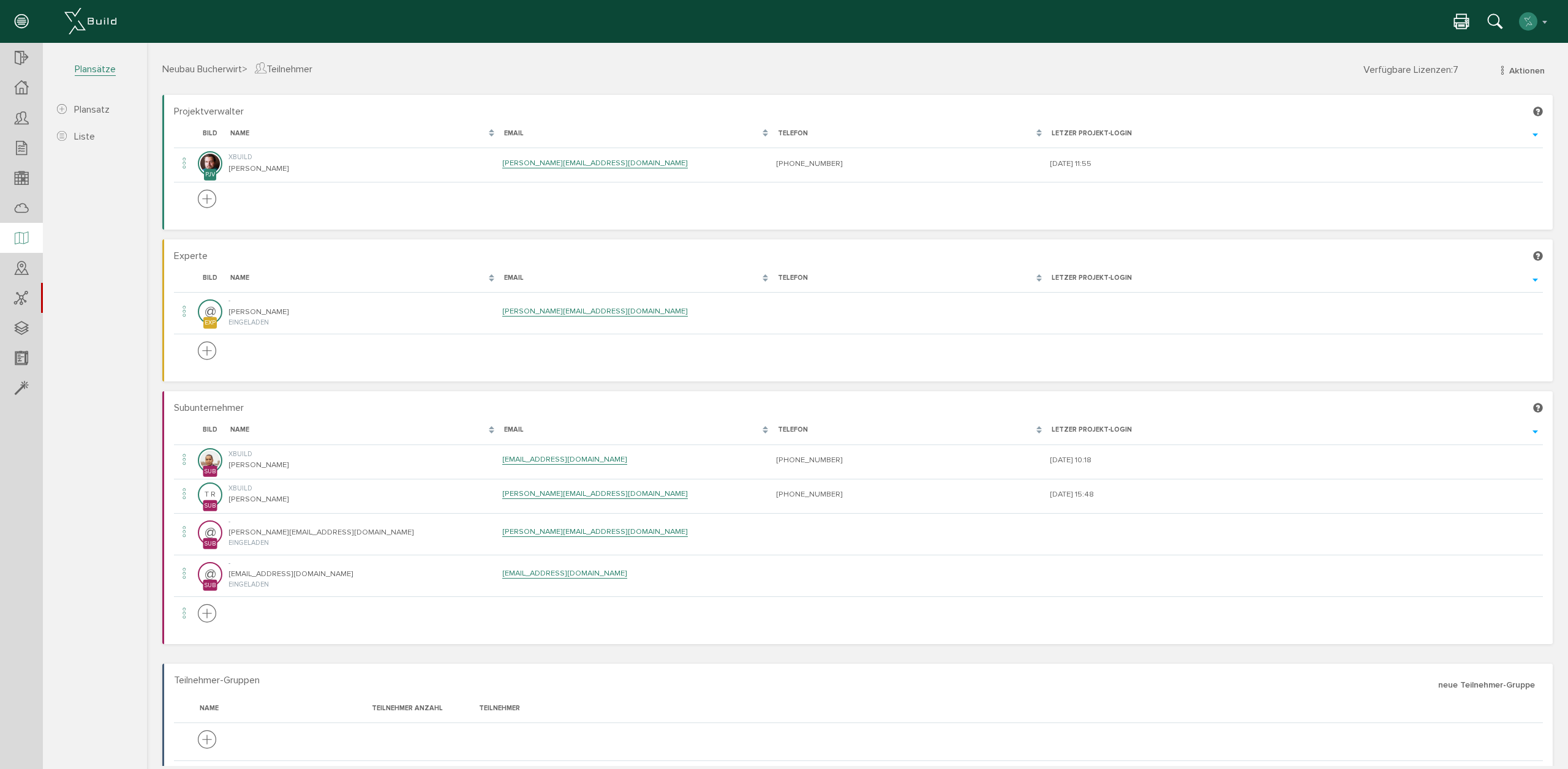
click at [29, 240] on div at bounding box center [22, 238] width 43 height 31
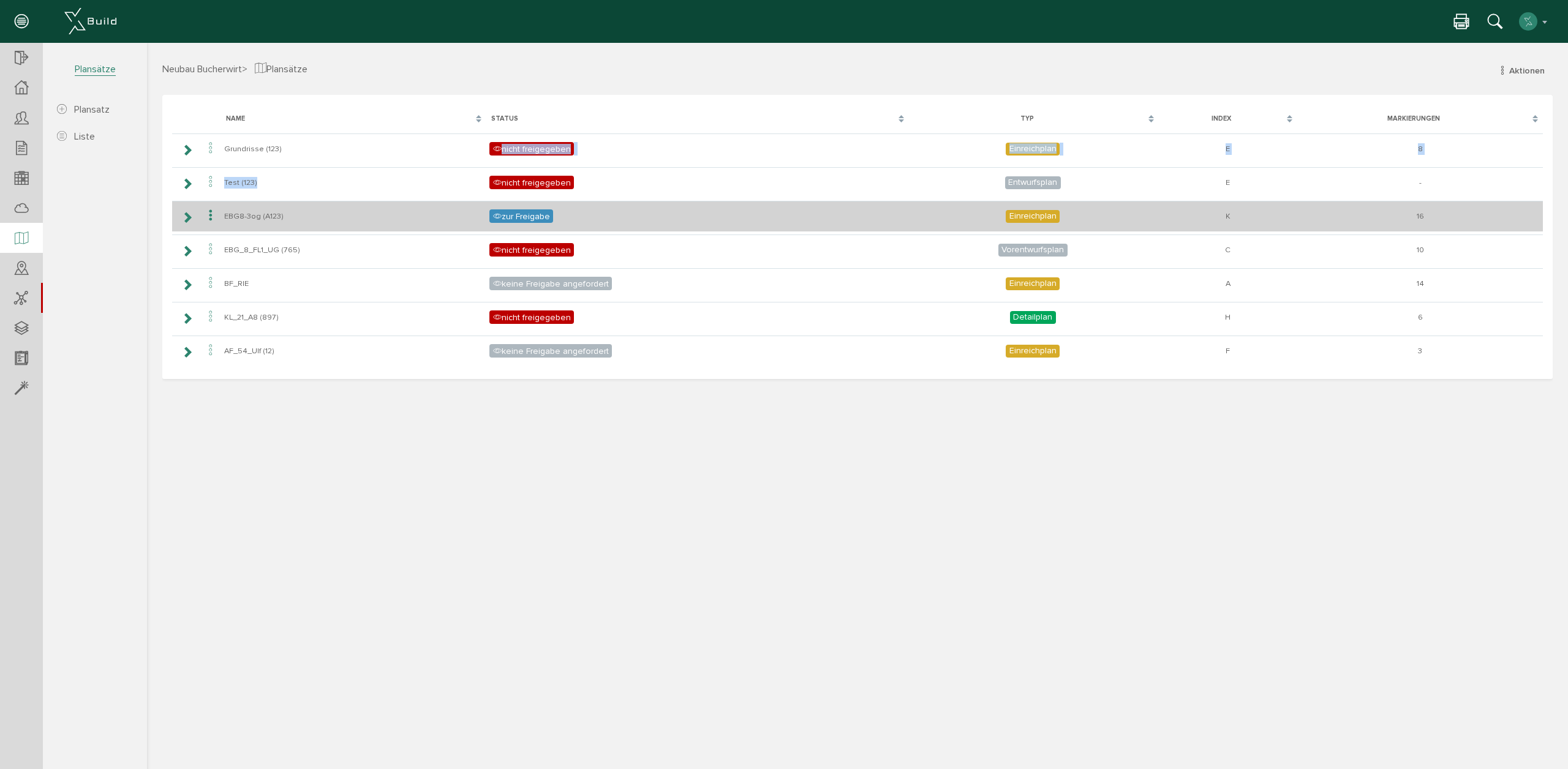
drag, startPoint x: 492, startPoint y: 145, endPoint x: 592, endPoint y: 201, distance: 114.6
click at [652, 168] on tbody "Grundrisse (123) nicht freigegeben Einreichplan E 8 Test (123) nicht freigegebe…" at bounding box center [857, 250] width 1371 height 233
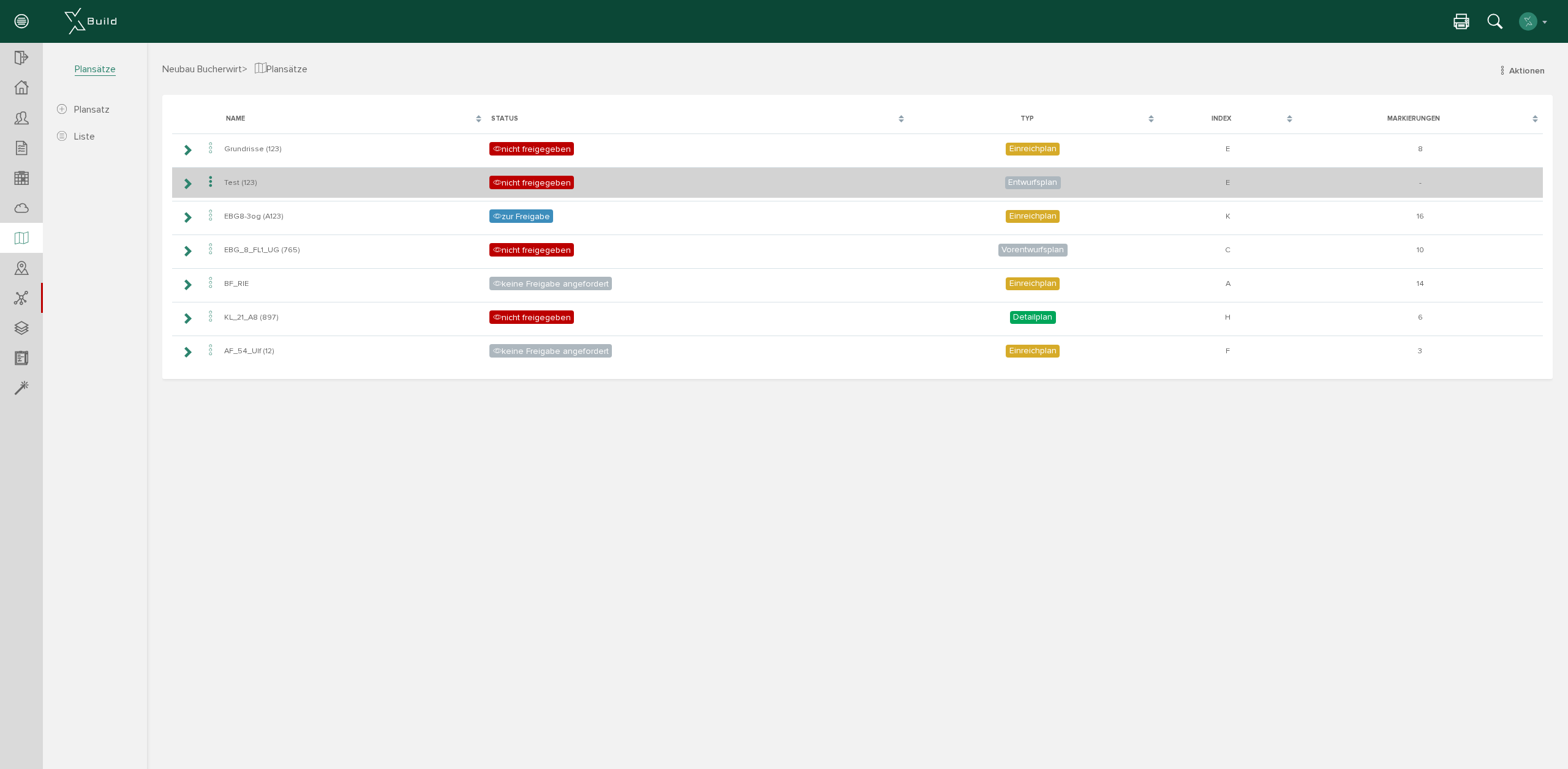
click at [600, 180] on td "nicht freigegeben" at bounding box center [697, 182] width 422 height 31
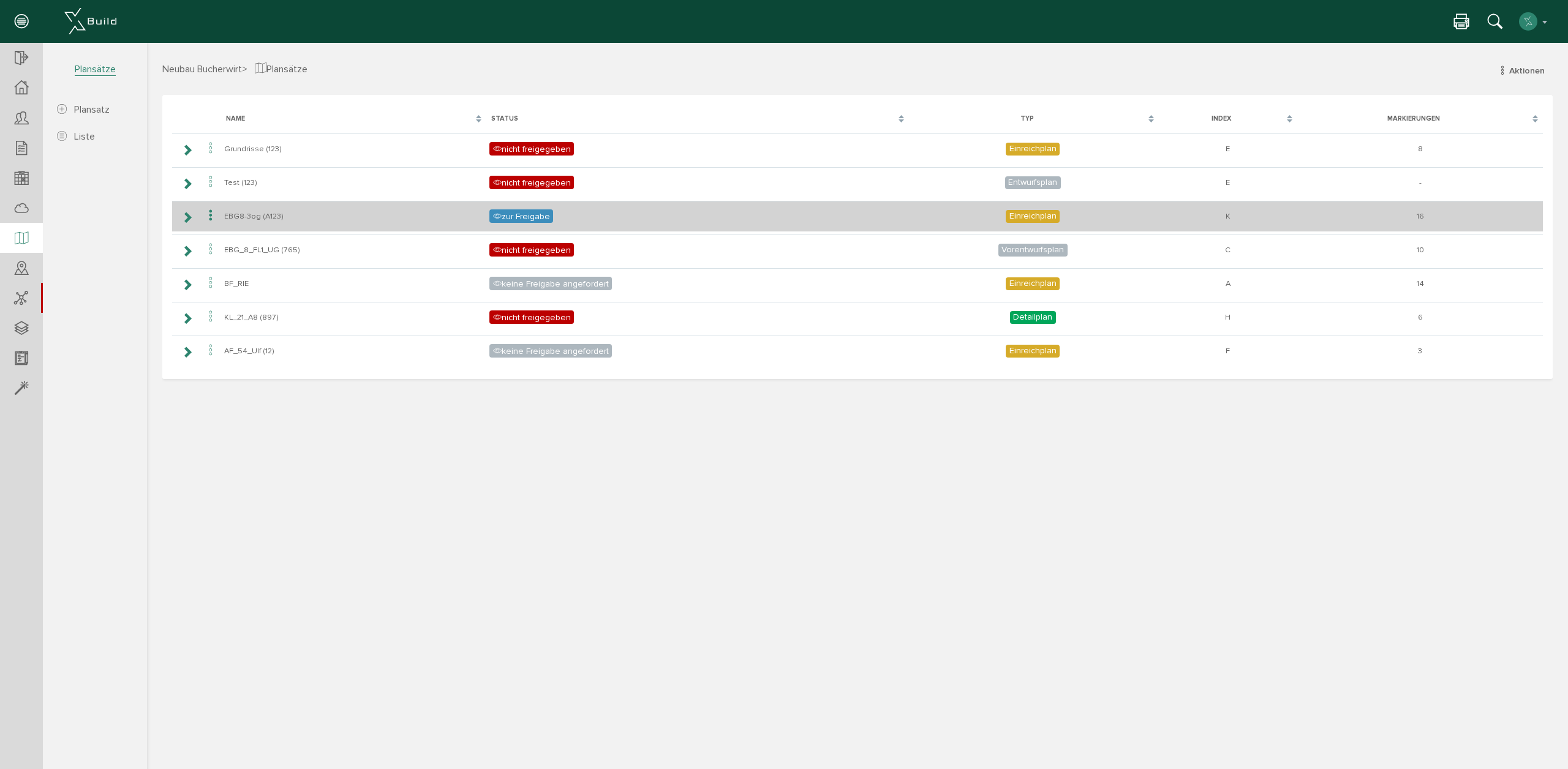
click at [190, 218] on icon at bounding box center [187, 218] width 12 height 10
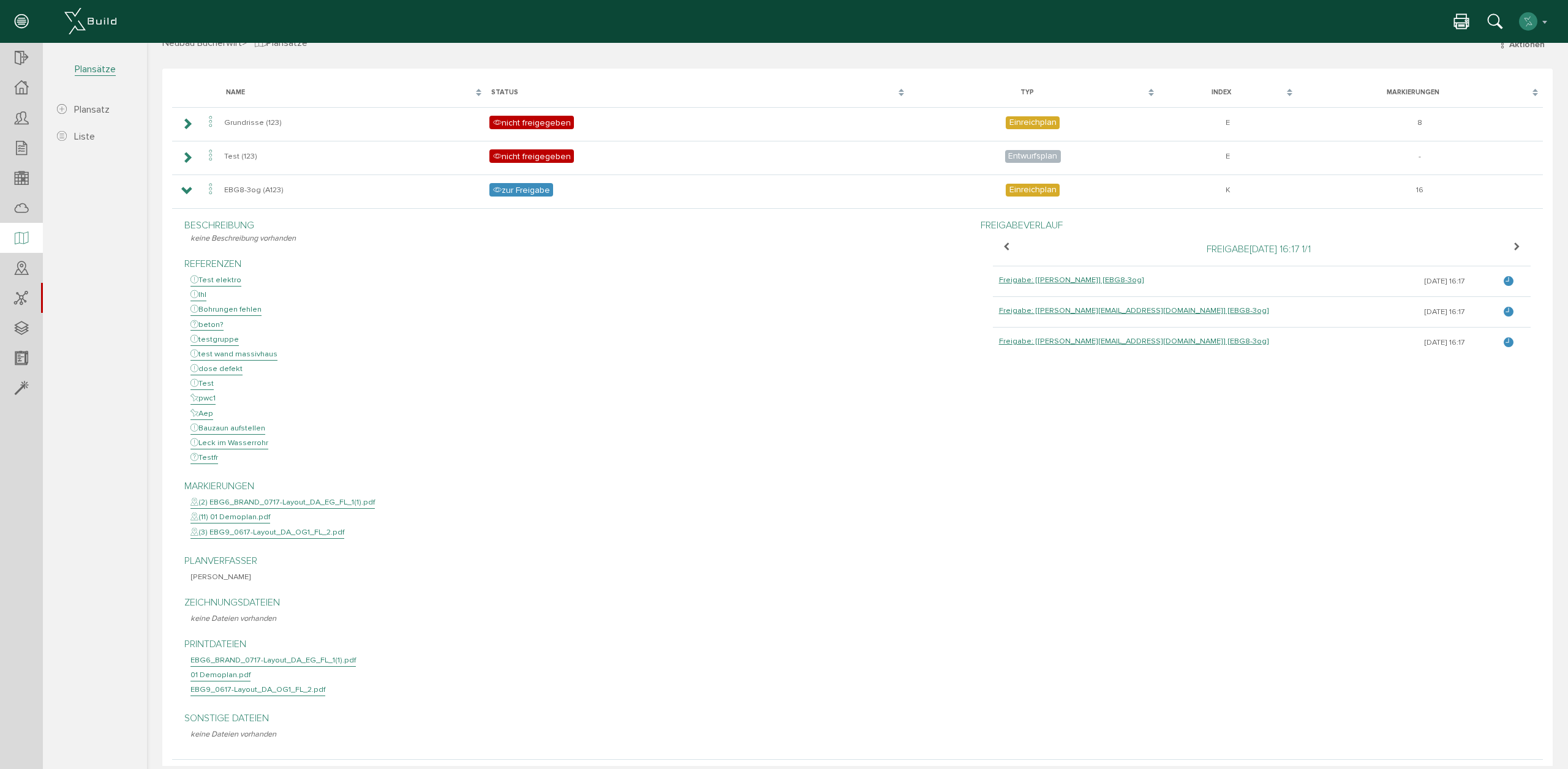
scroll to position [22, 0]
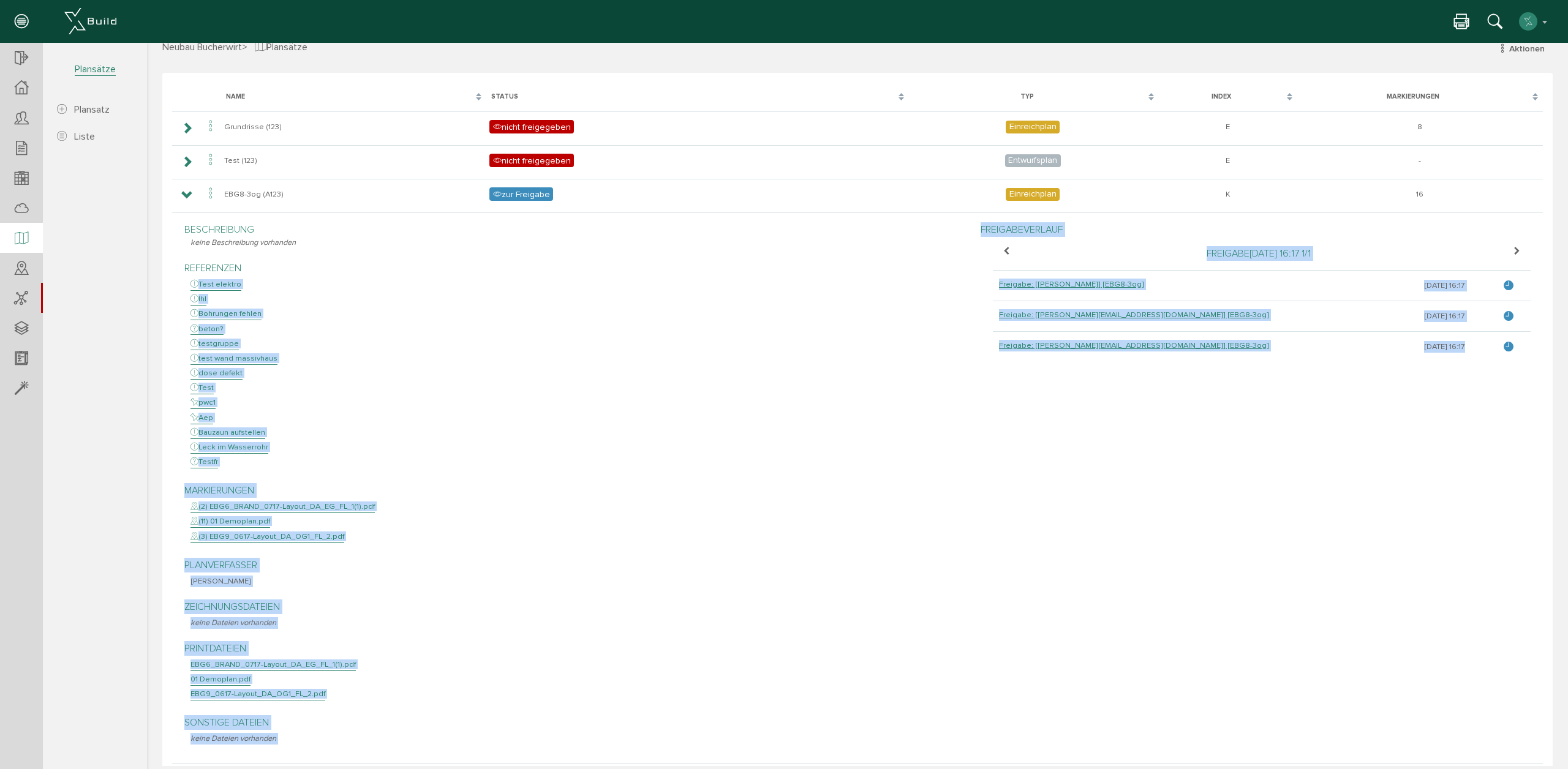
drag, startPoint x: 944, startPoint y: 274, endPoint x: 1450, endPoint y: 376, distance: 516.2
click at [1450, 376] on div "Beschreibung keine Beschreibung vorhanden Referenzen Test elektro lhl Bohrungen…" at bounding box center [857, 487] width 1365 height 541
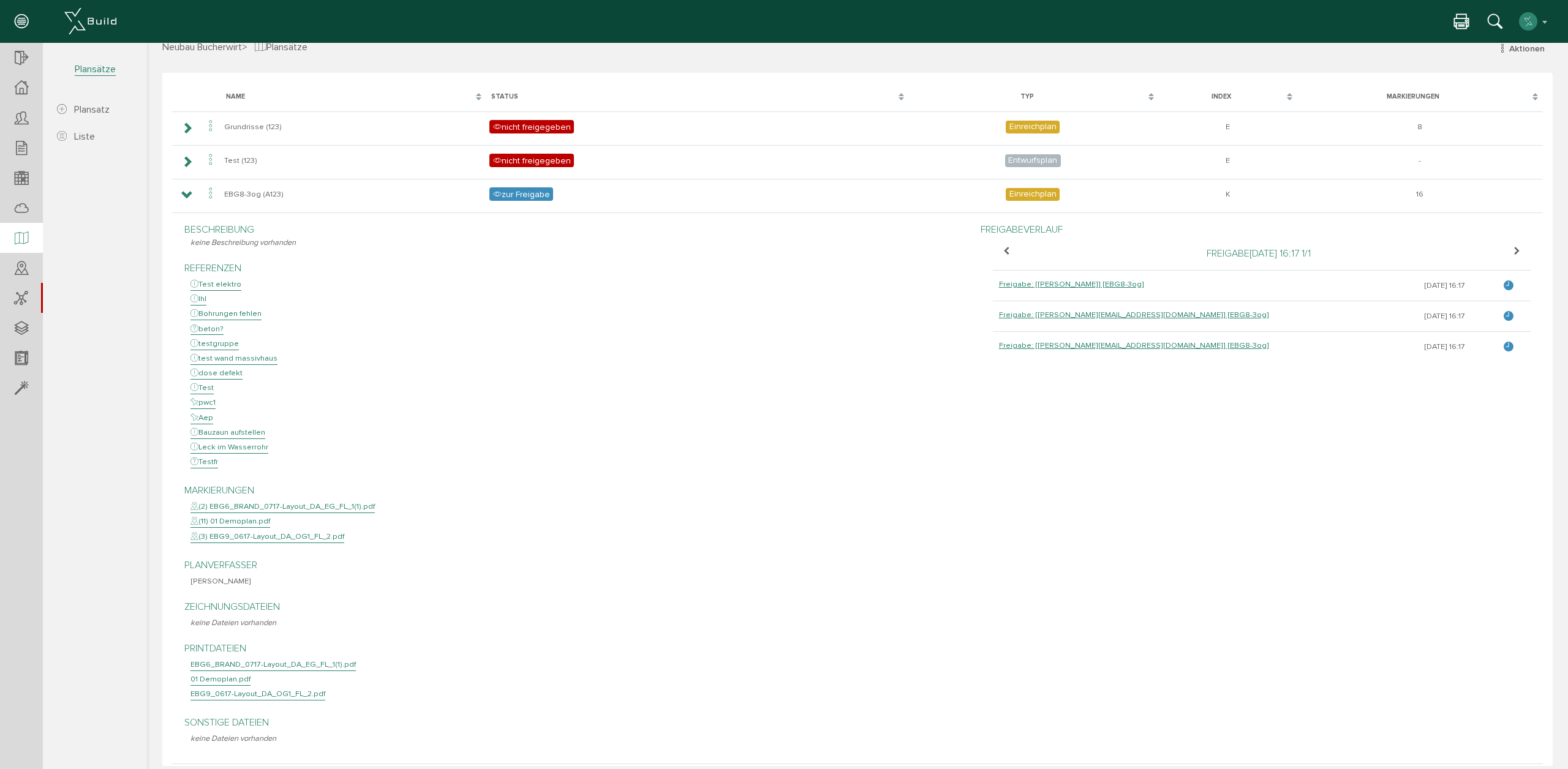
click at [1450, 376] on div "Freigabeverlauf Freigabe [DATE] 16:17 1 / 1 Freigabe: [[PERSON_NAME]] [EBG8-3og…" at bounding box center [1256, 298] width 550 height 165
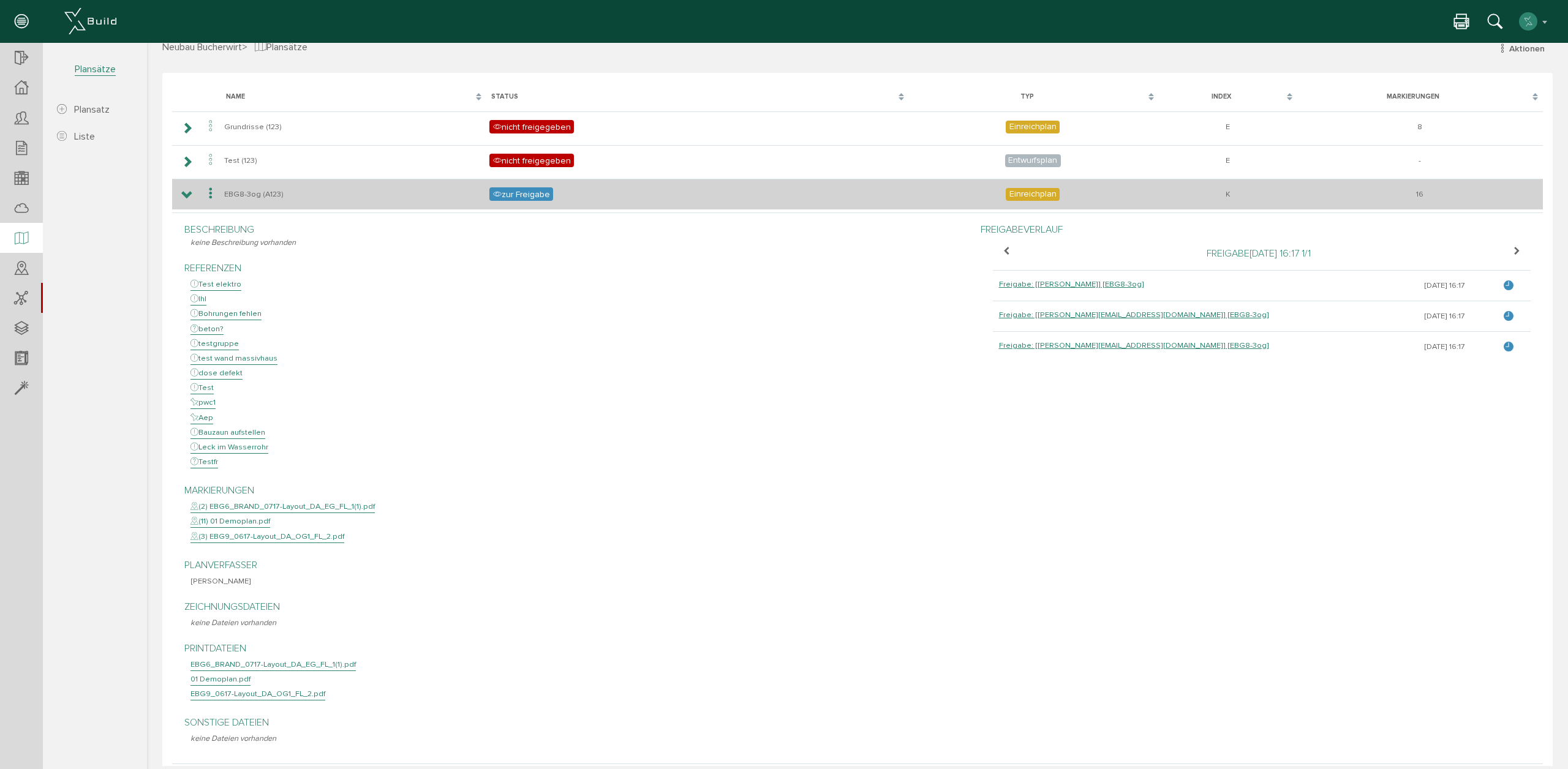
click at [208, 193] on icon at bounding box center [211, 193] width 15 height 17
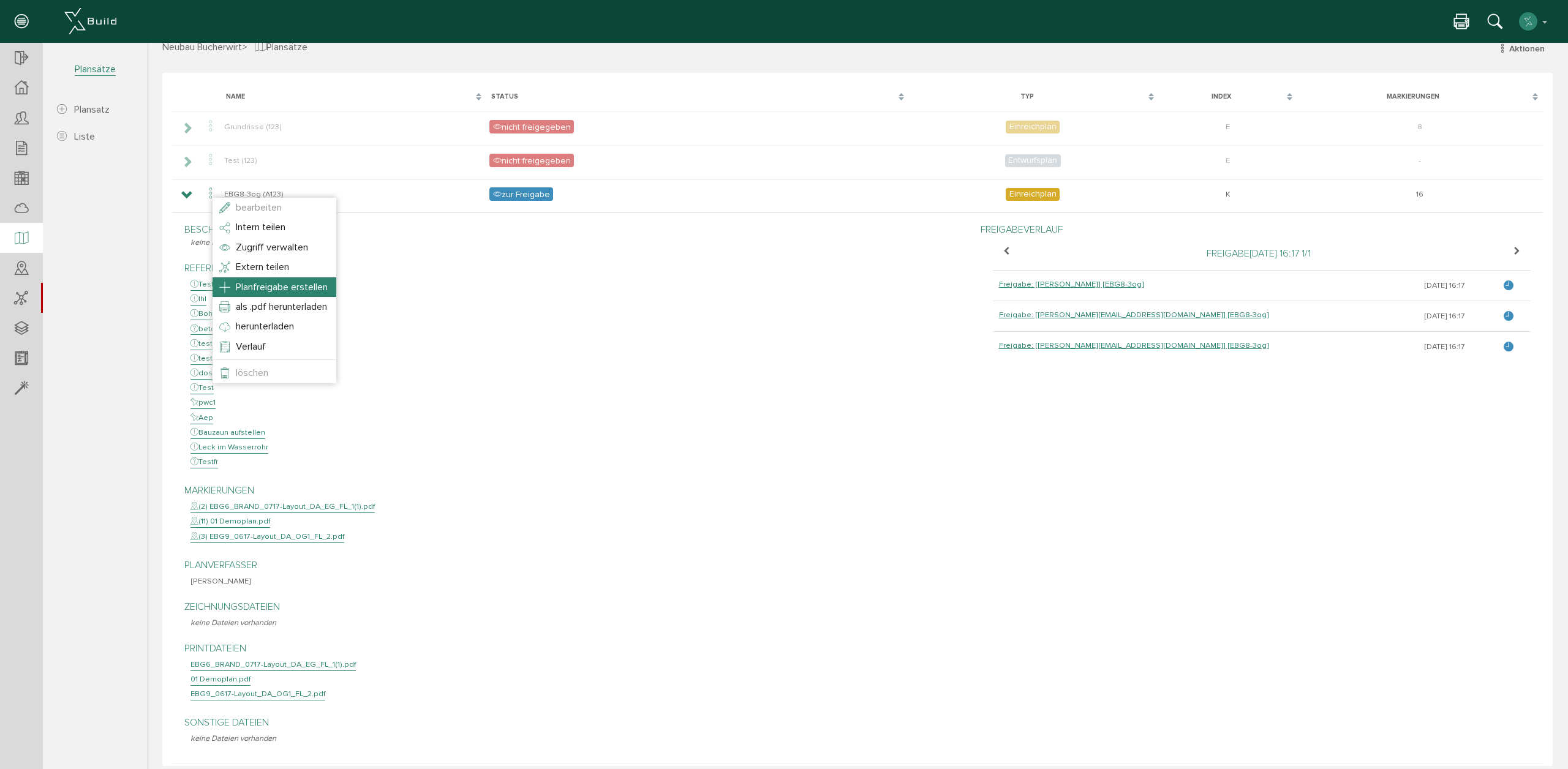
click at [271, 281] on span "Planfreigabe erstellen" at bounding box center [282, 287] width 92 height 12
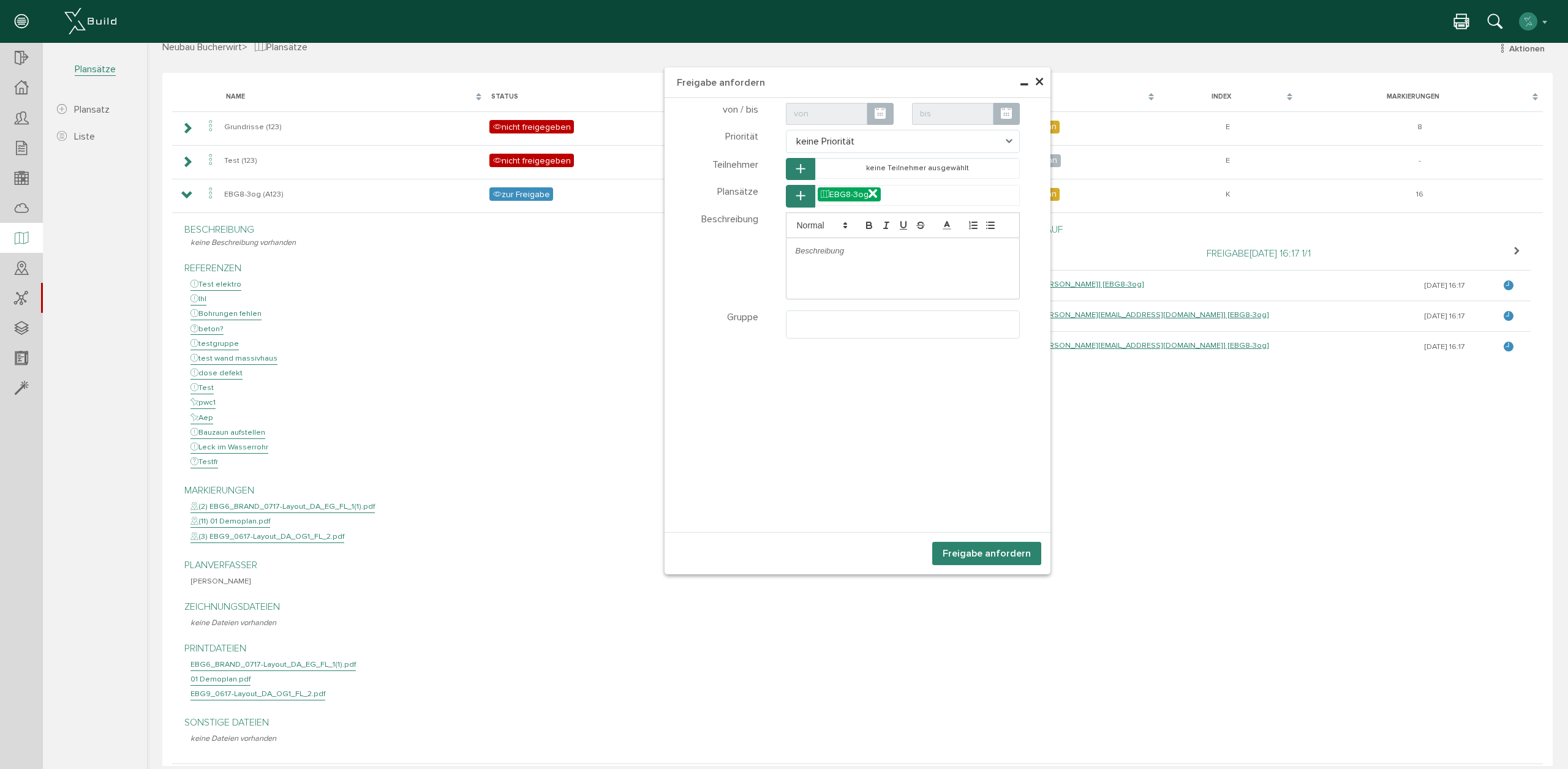
select select
click at [1024, 108] on div at bounding box center [966, 114] width 126 height 22
click at [1007, 113] on icon at bounding box center [1007, 114] width 11 height 14
drag, startPoint x: 923, startPoint y: 235, endPoint x: 904, endPoint y: 305, distance: 72.5
click at [923, 235] on td "30" at bounding box center [923, 241] width 17 height 17
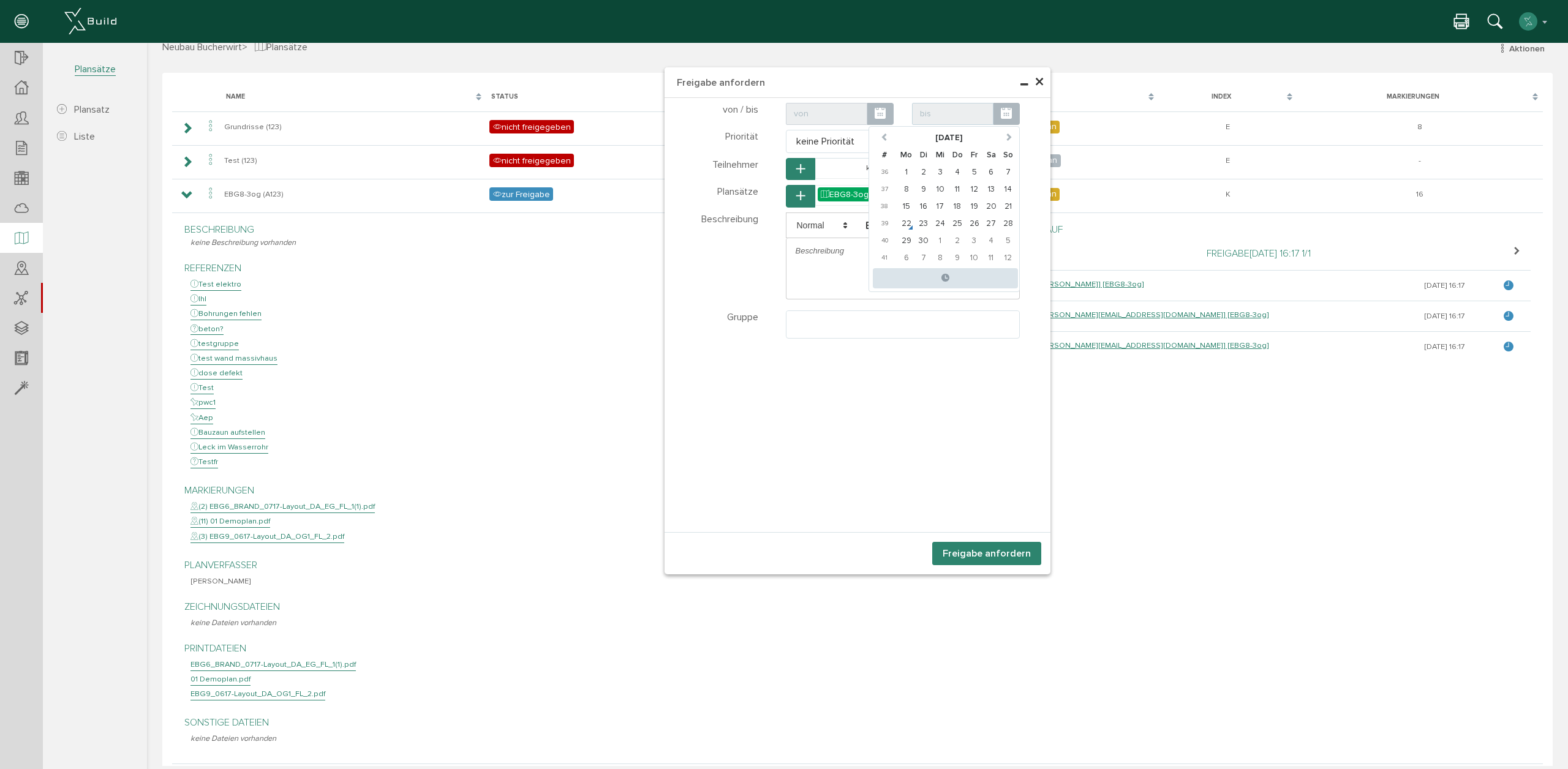
type input "[DATE] 00:00"
click at [707, 381] on div "Teilnehmer wählen Teilnehmer Plansätze wählen Plansätze #" at bounding box center [857, 315] width 386 height 434
click at [807, 174] on button "button" at bounding box center [801, 169] width 30 height 23
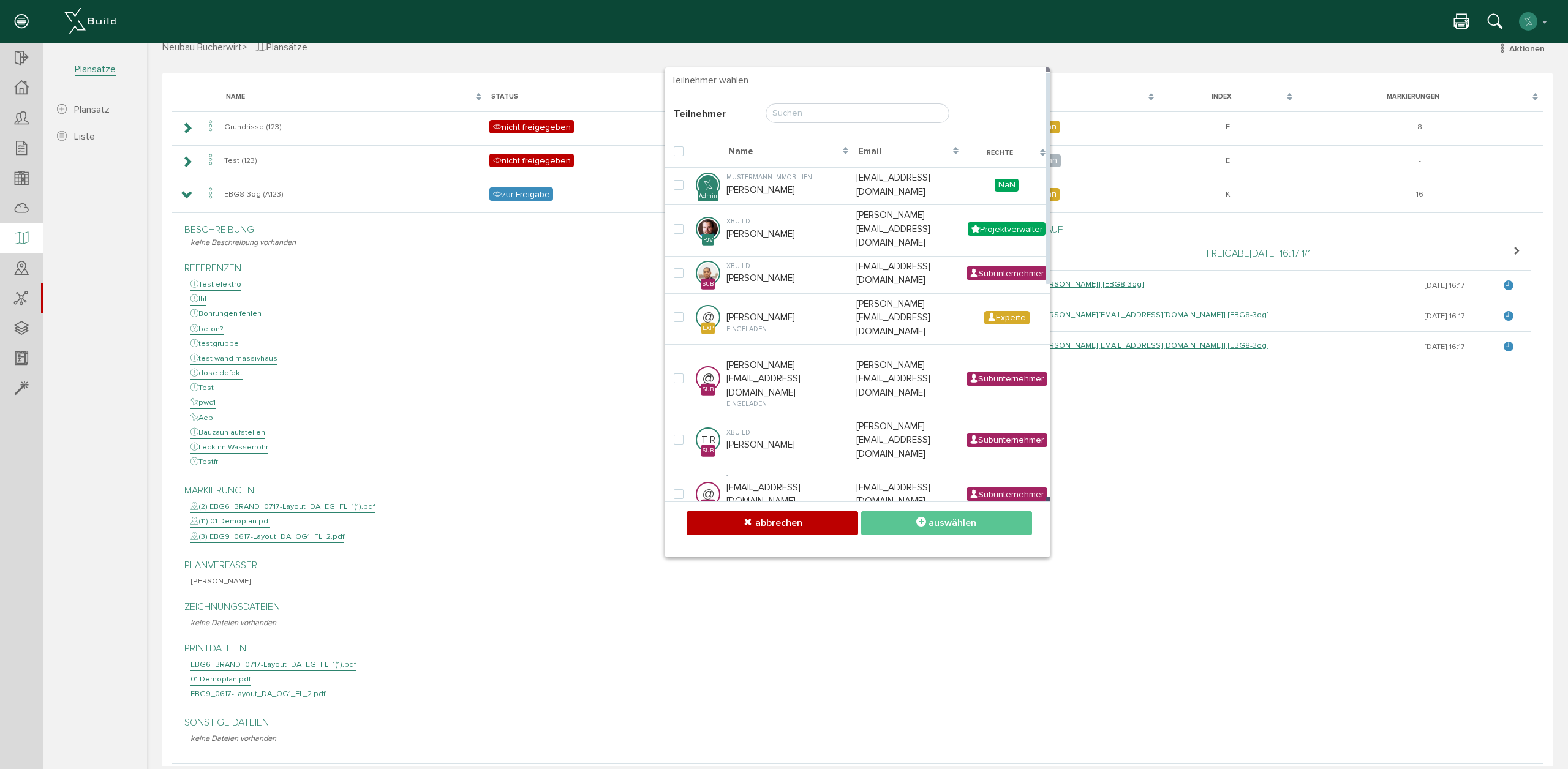
click at [753, 315] on table "Name Email Rechte Mustermann Immobilien [PERSON_NAME] [EMAIL_ADDRESS][DOMAIN_NA…" at bounding box center [857, 624] width 386 height 977
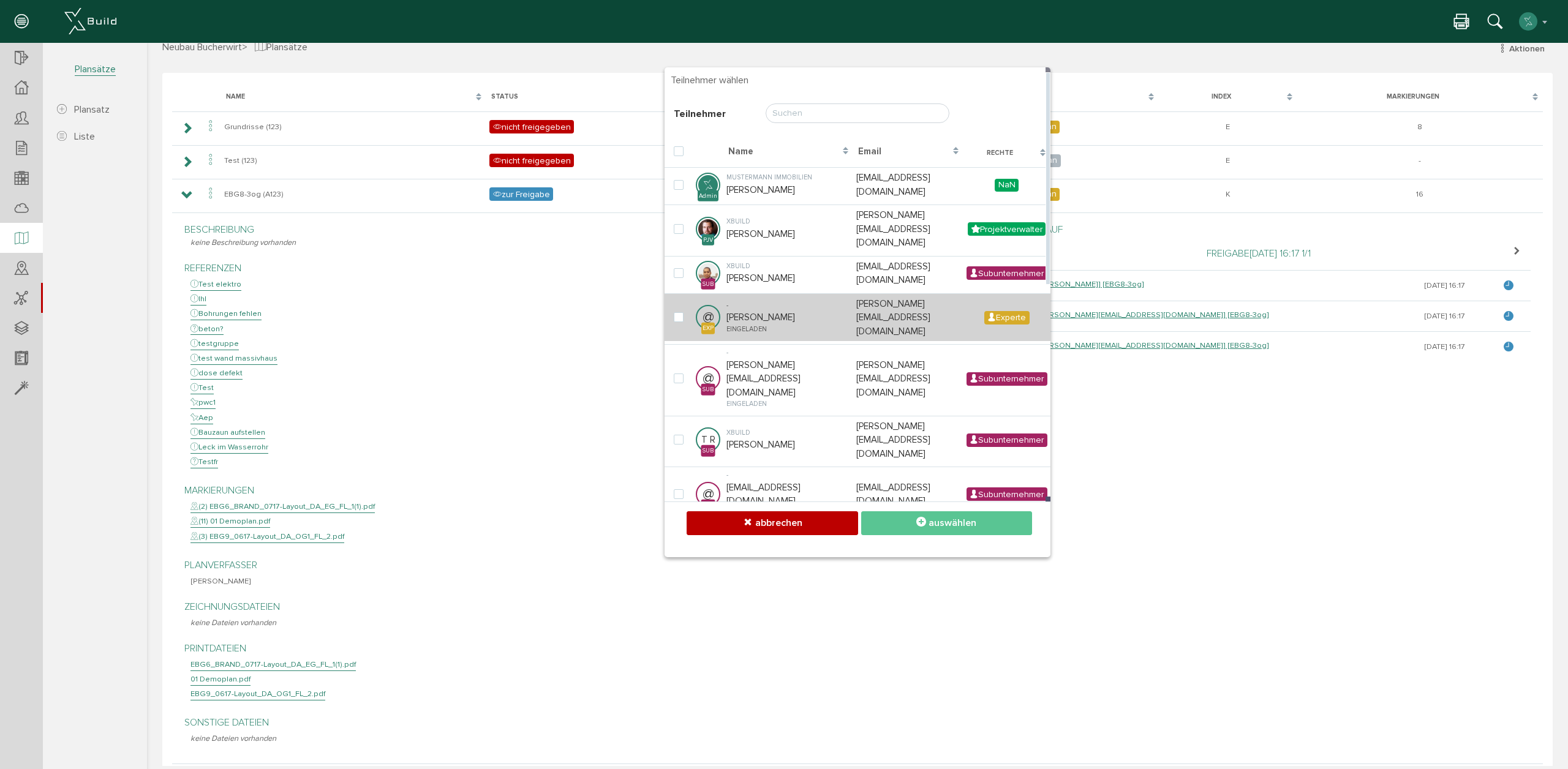
click at [761, 301] on div "-" at bounding box center [788, 306] width 124 height 10
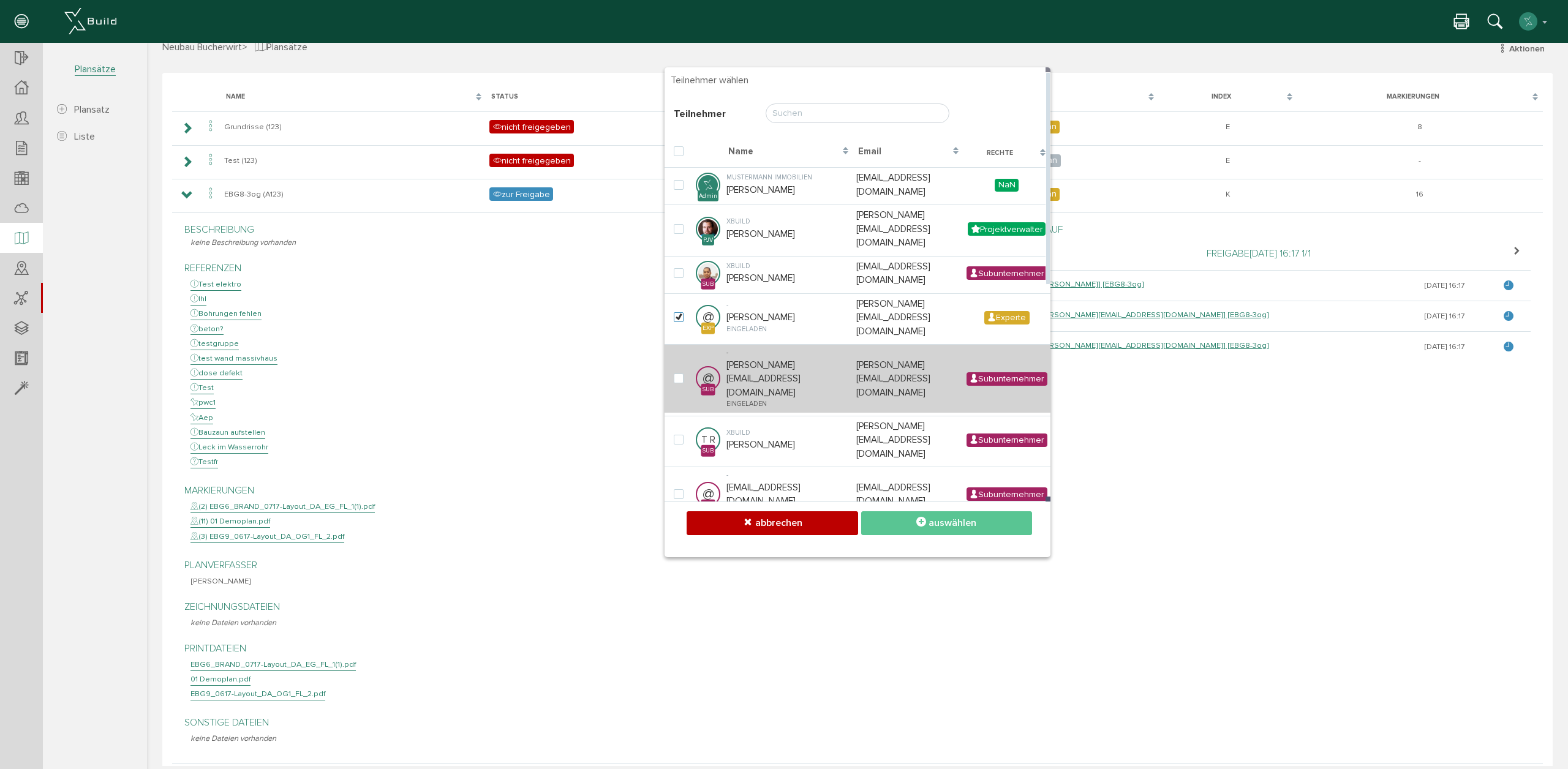
checkbox input "true"
drag, startPoint x: 804, startPoint y: 328, endPoint x: 807, endPoint y: 357, distance: 29.2
click at [804, 348] on div "-" at bounding box center [788, 352] width 124 height 10
checkbox input "true"
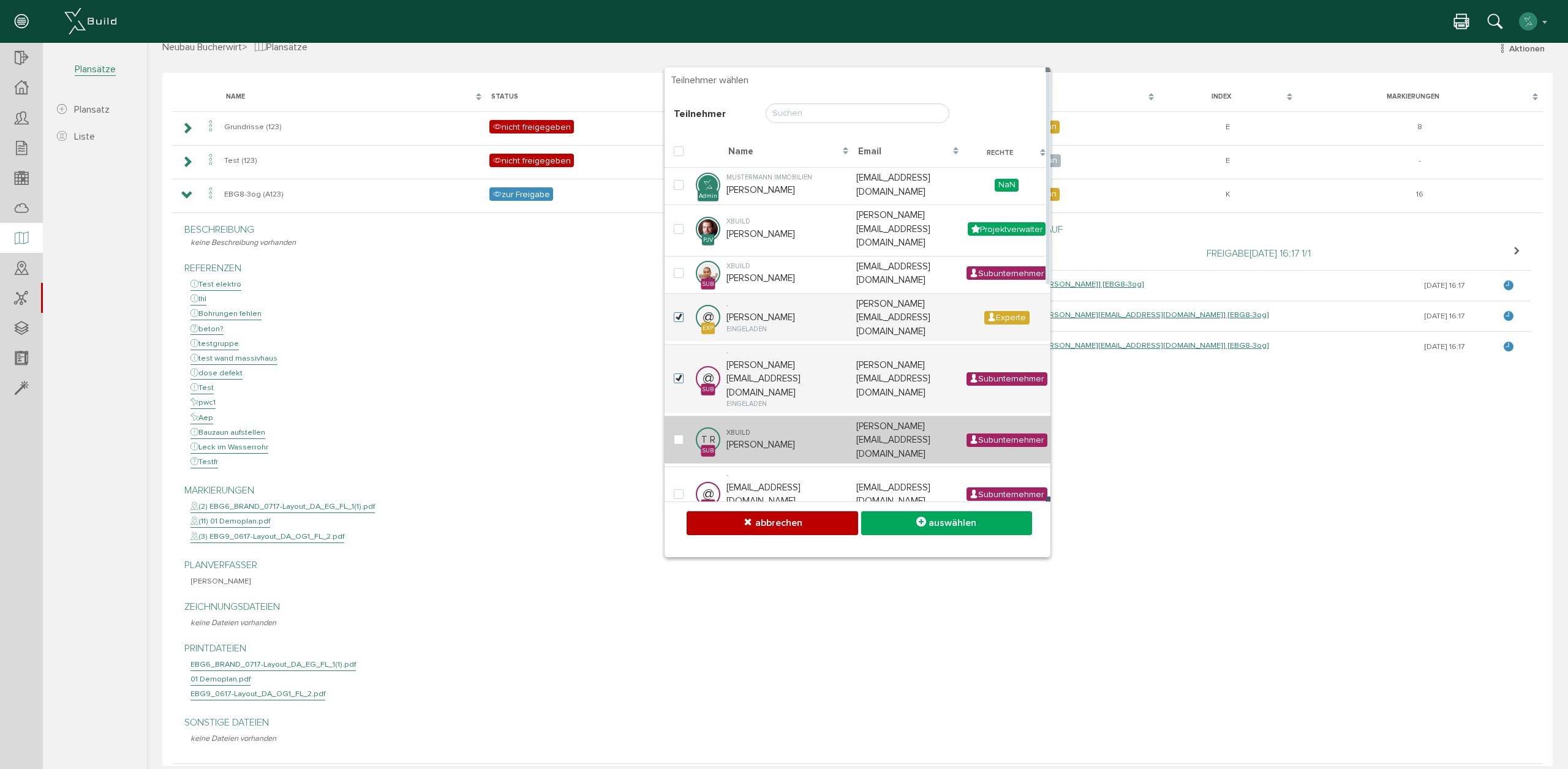
click at [801, 428] on div "XBuild" at bounding box center [788, 433] width 124 height 10
checkbox input "true"
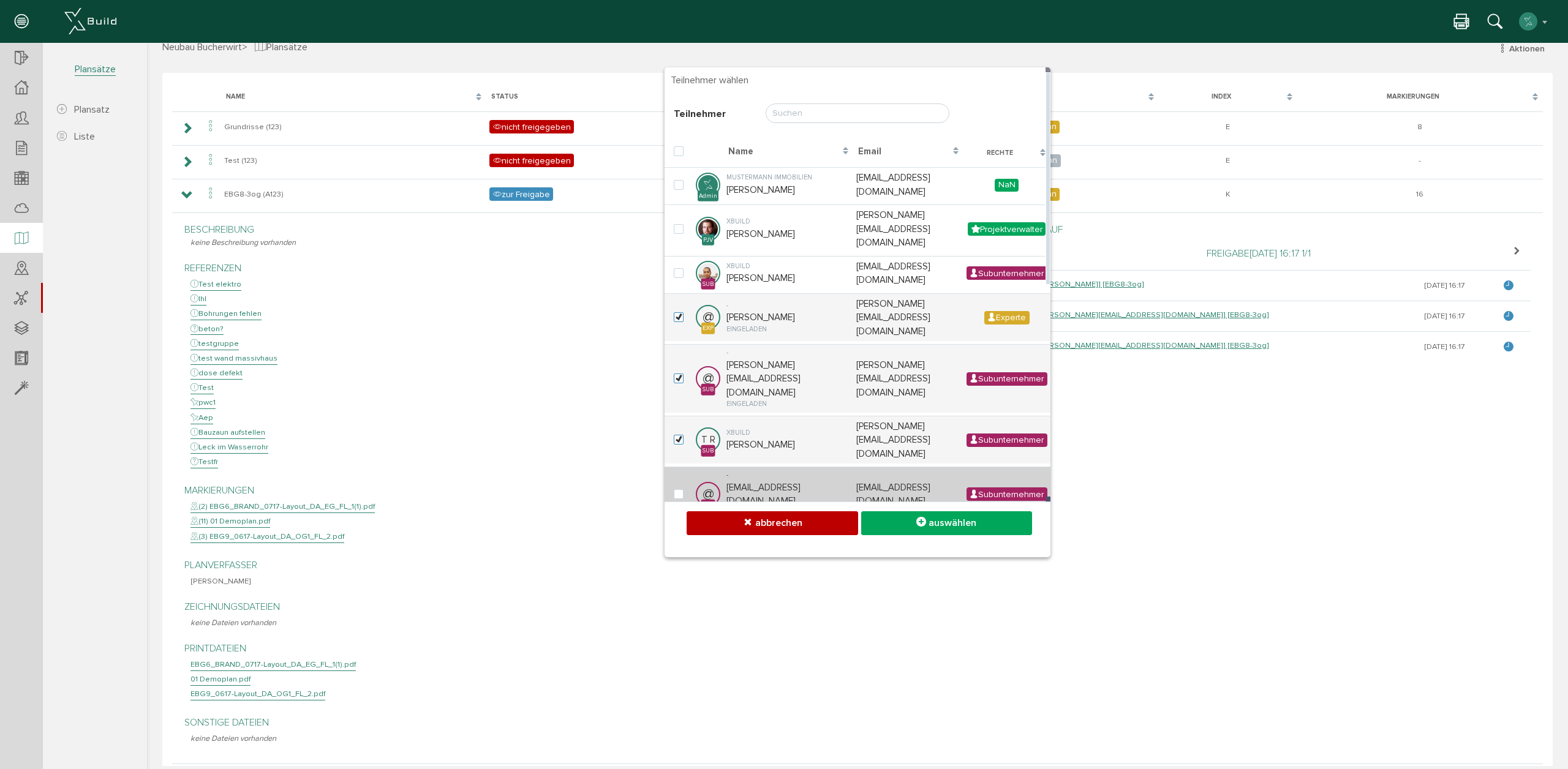
click at [815, 470] on div "-" at bounding box center [788, 475] width 124 height 10
checkbox input "true"
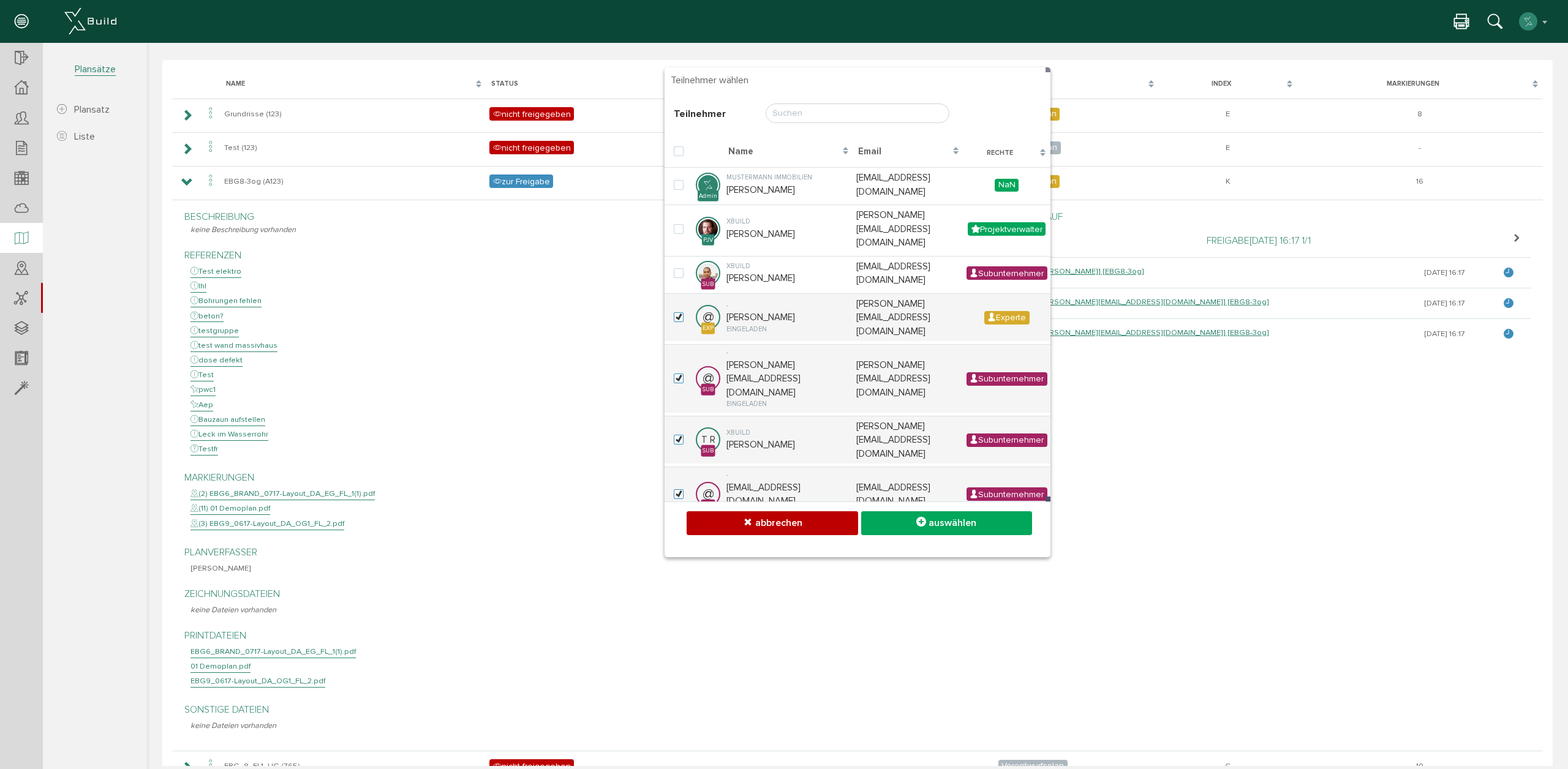
scroll to position [0, 0]
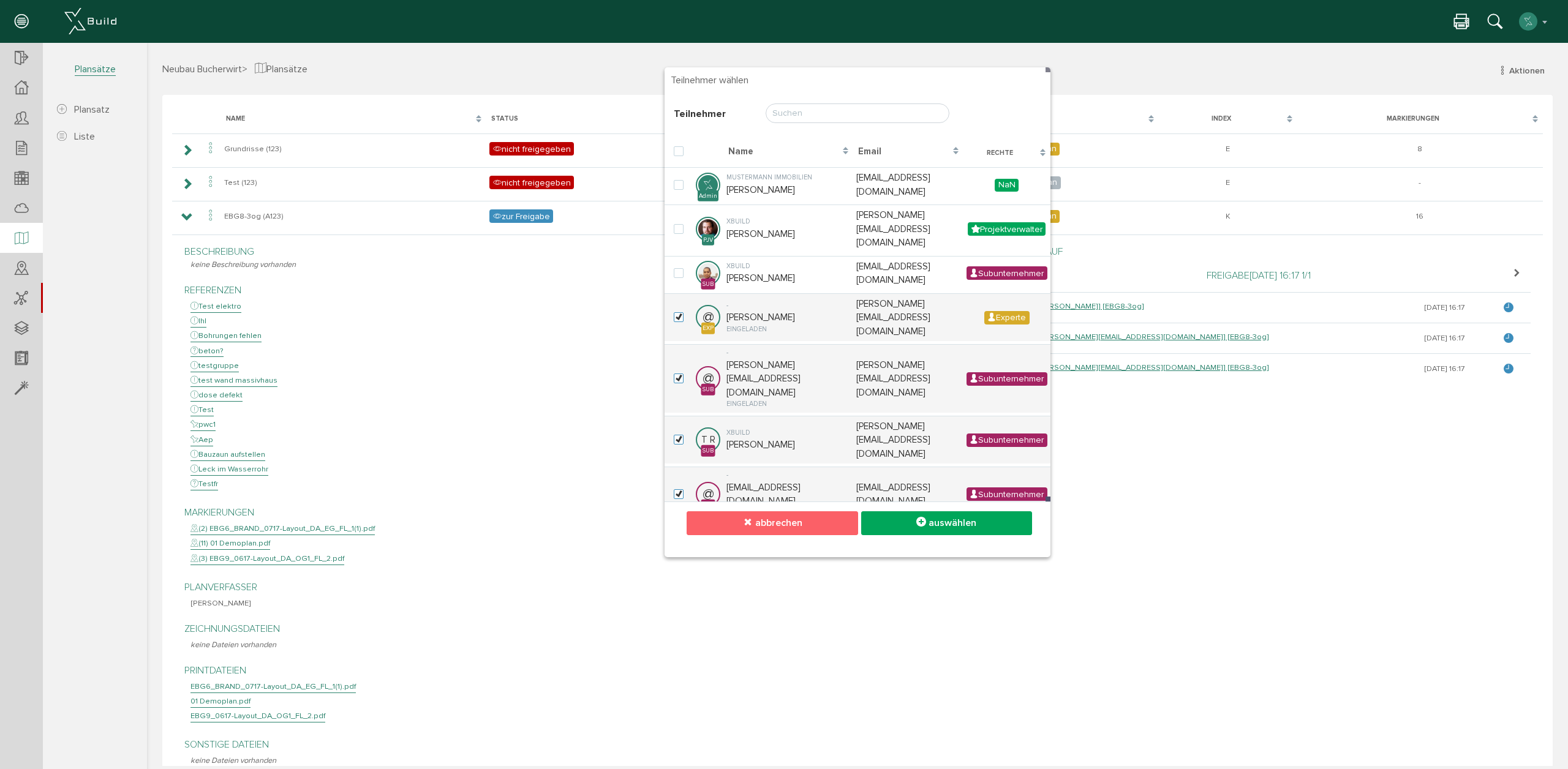
click at [779, 523] on span "abbrechen" at bounding box center [778, 523] width 47 height 12
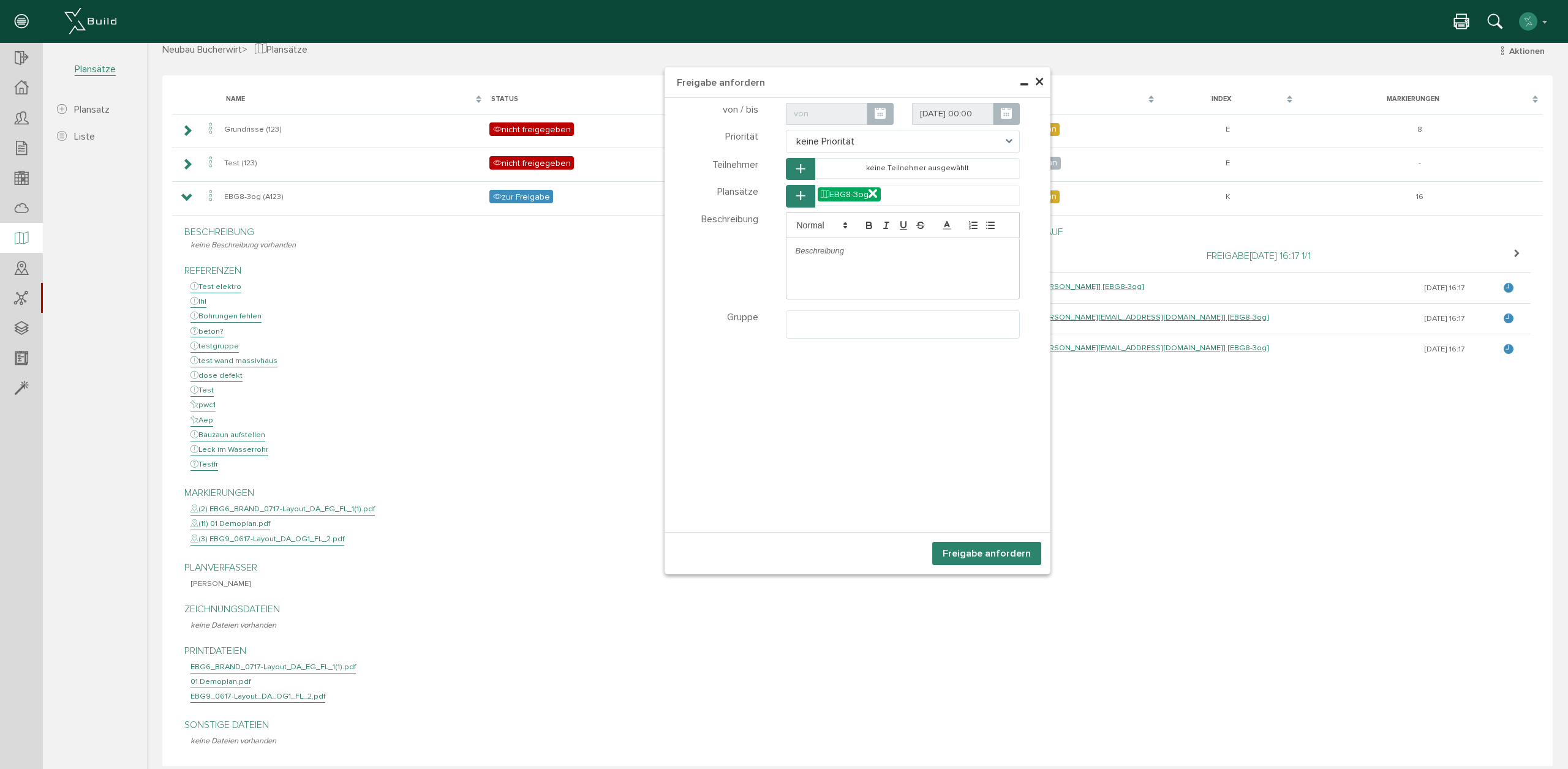
scroll to position [22, 0]
click at [761, 497] on div "Teilnehmer wählen Teilnehmer Plansätze wählen Plansätze" at bounding box center [857, 315] width 386 height 434
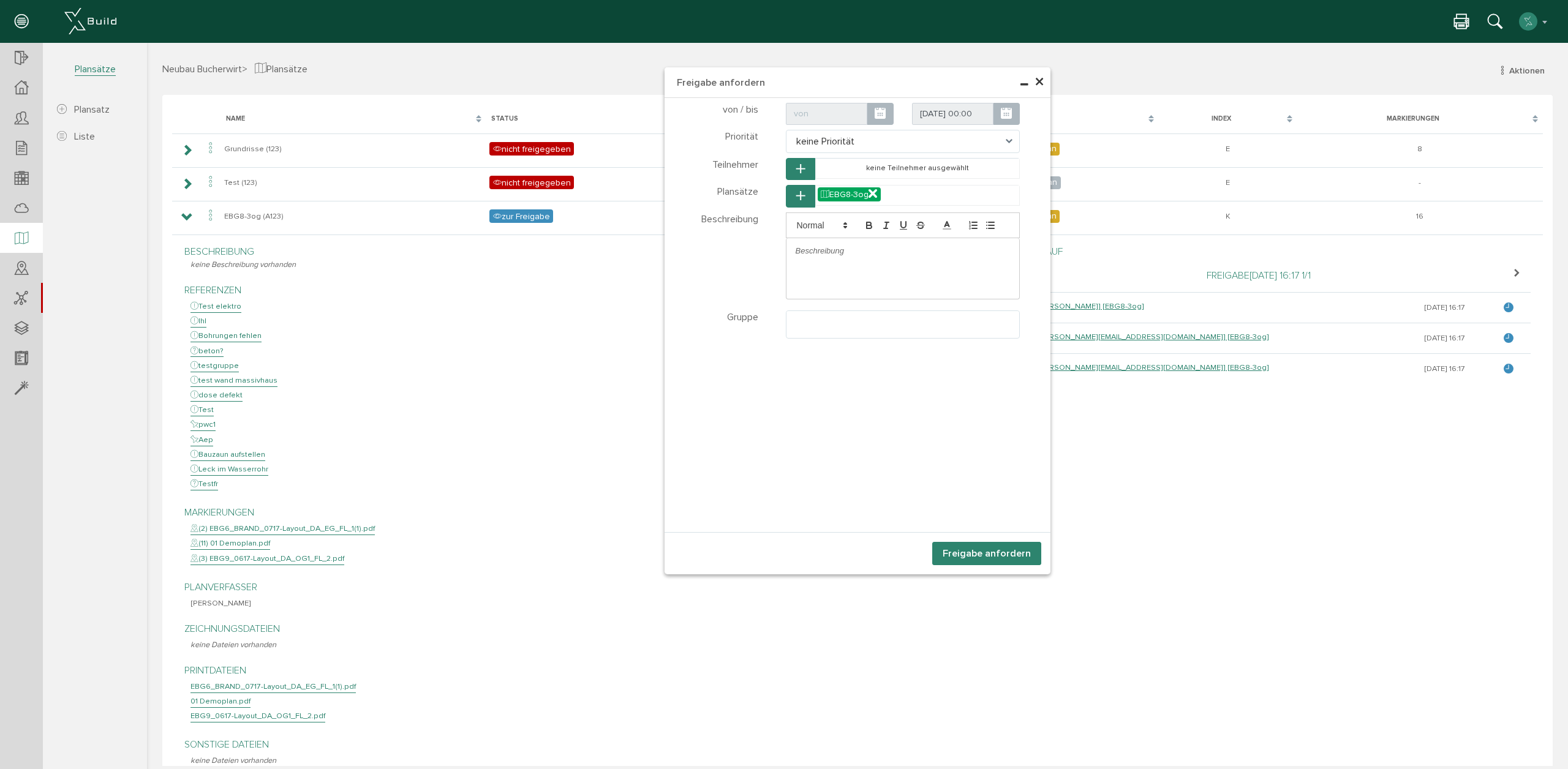
click at [1042, 81] on span "×" at bounding box center [1039, 82] width 10 height 24
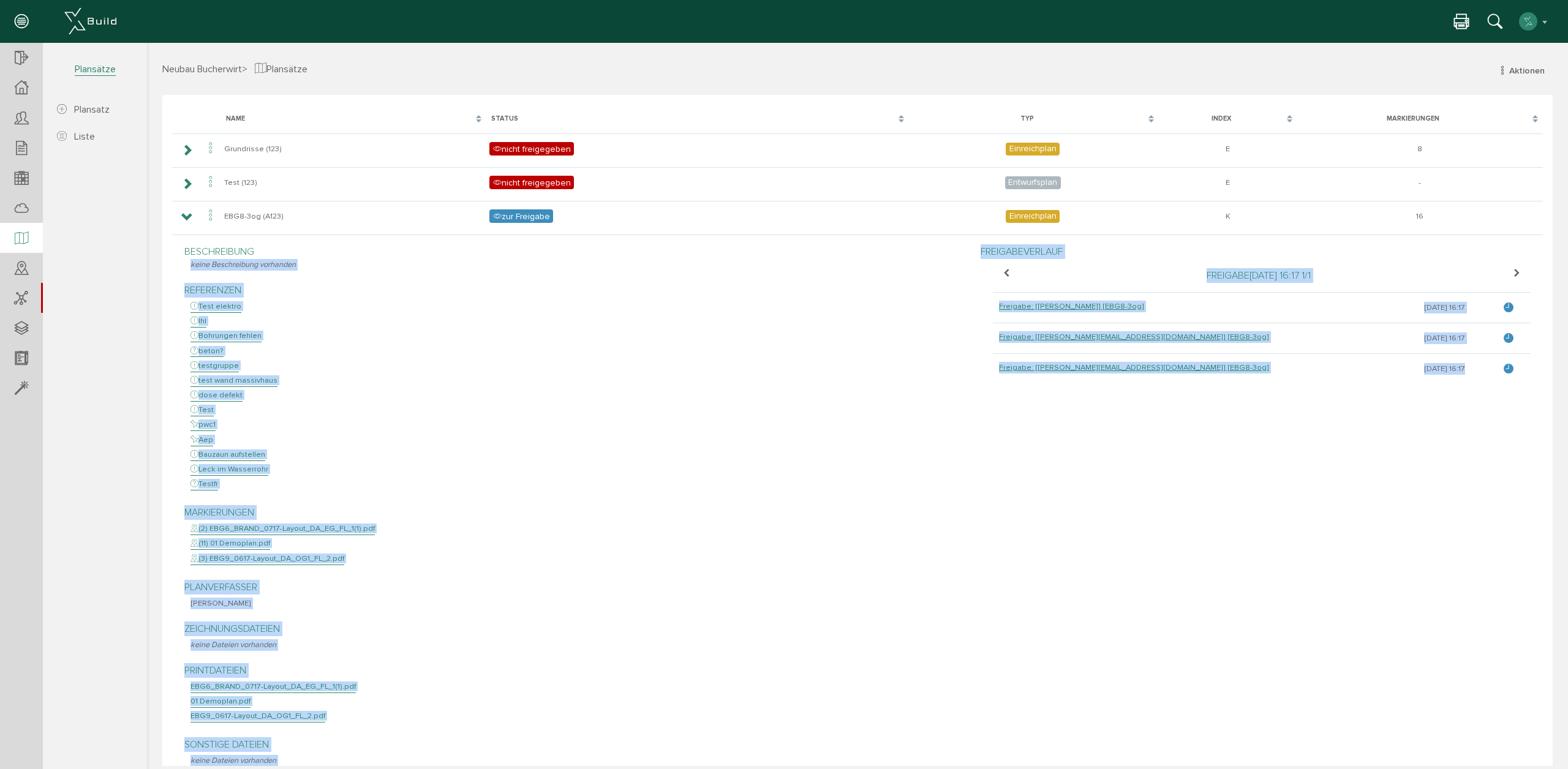
drag, startPoint x: 1068, startPoint y: 296, endPoint x: 978, endPoint y: 372, distance: 117.8
click at [977, 372] on div "Beschreibung keine Beschreibung vorhanden Referenzen Test elektro lhl Bohrungen…" at bounding box center [857, 509] width 1365 height 541
click at [964, 381] on div "Beschreibung keine Beschreibung vorhanden Referenzen Test elektro lhl Bohrungen…" at bounding box center [573, 506] width 796 height 535
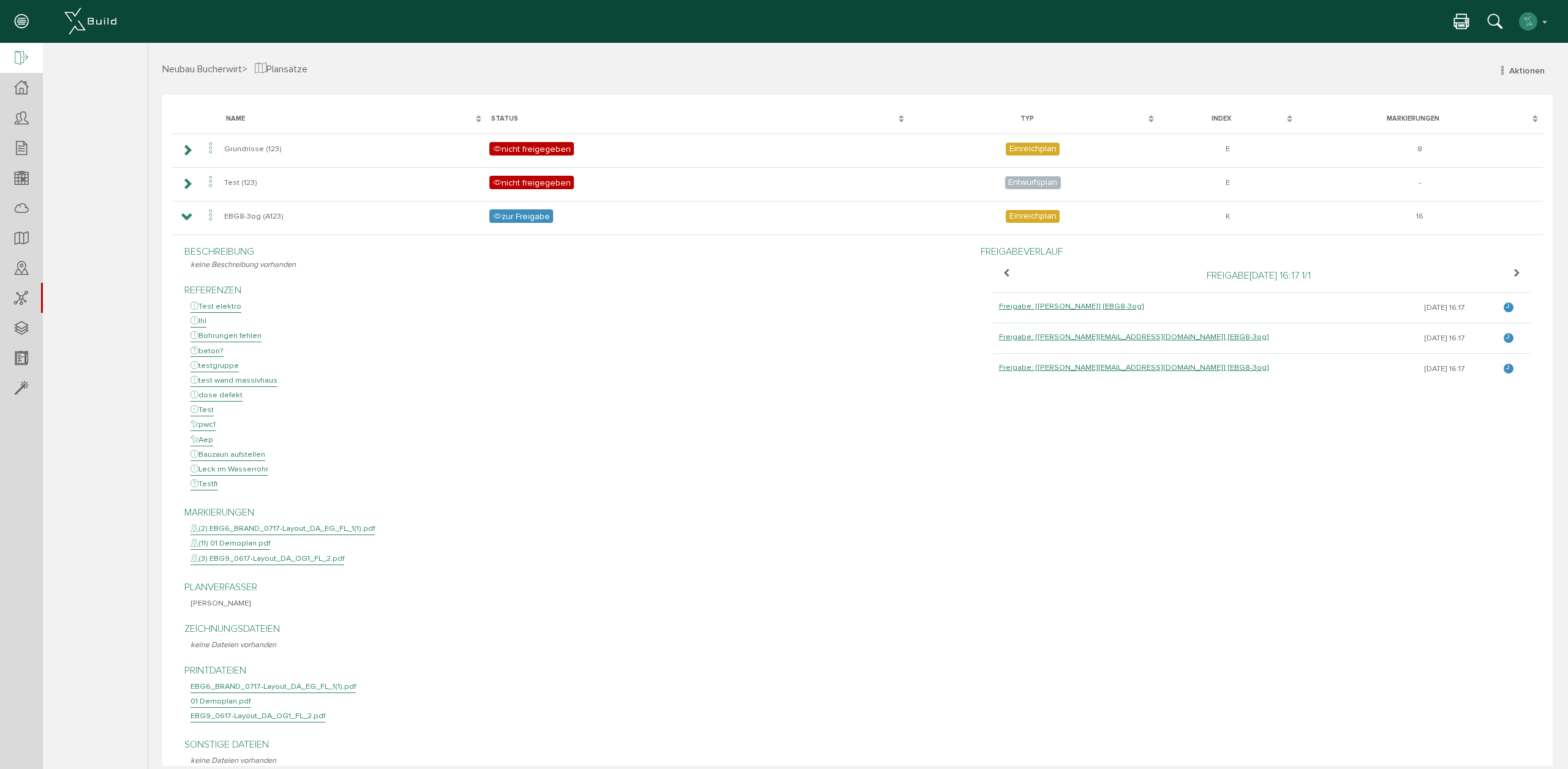
click at [26, 61] on icon at bounding box center [22, 59] width 14 height 17
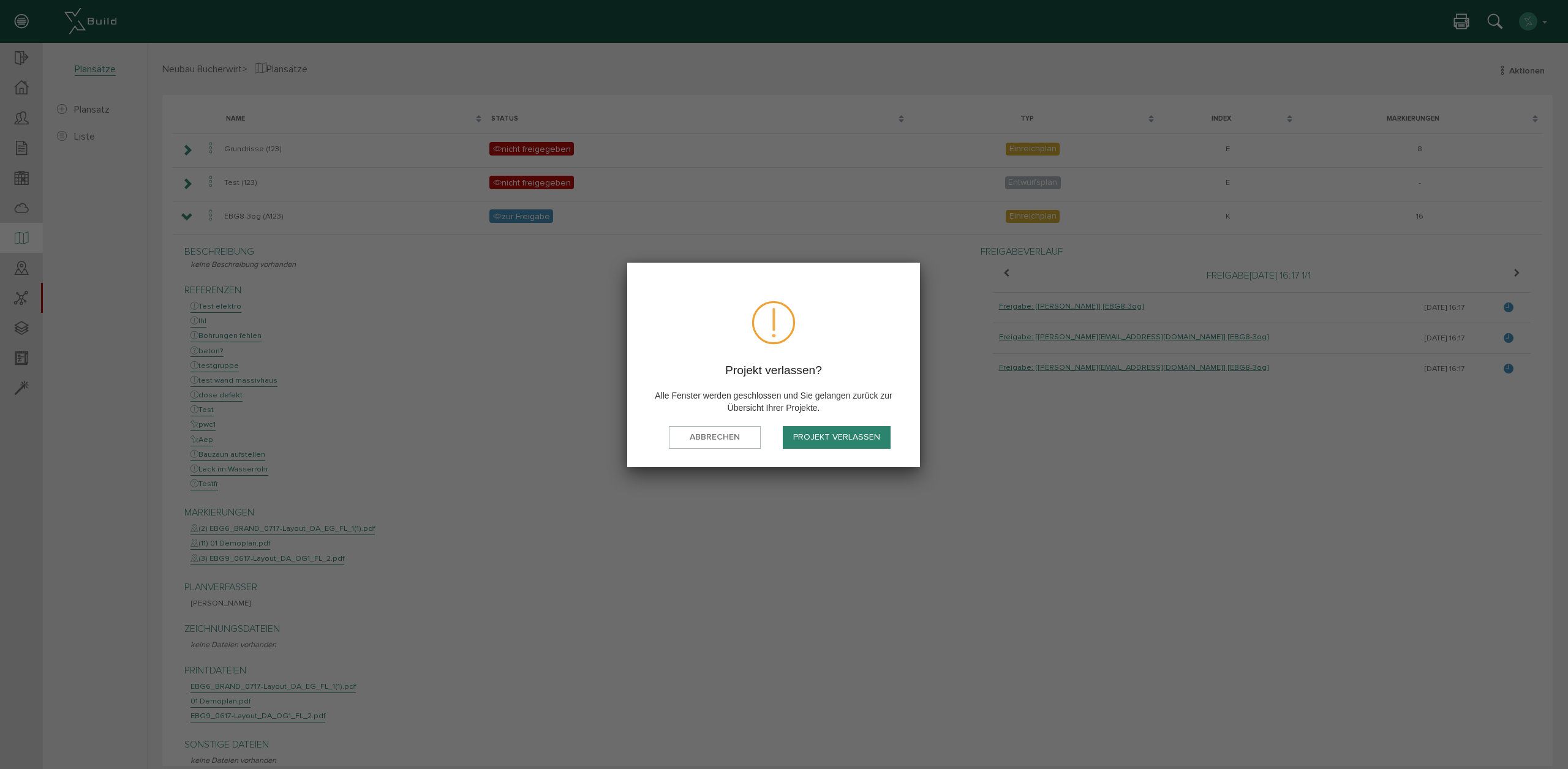
click at [869, 444] on button "Projekt verlassen" at bounding box center [836, 437] width 108 height 23
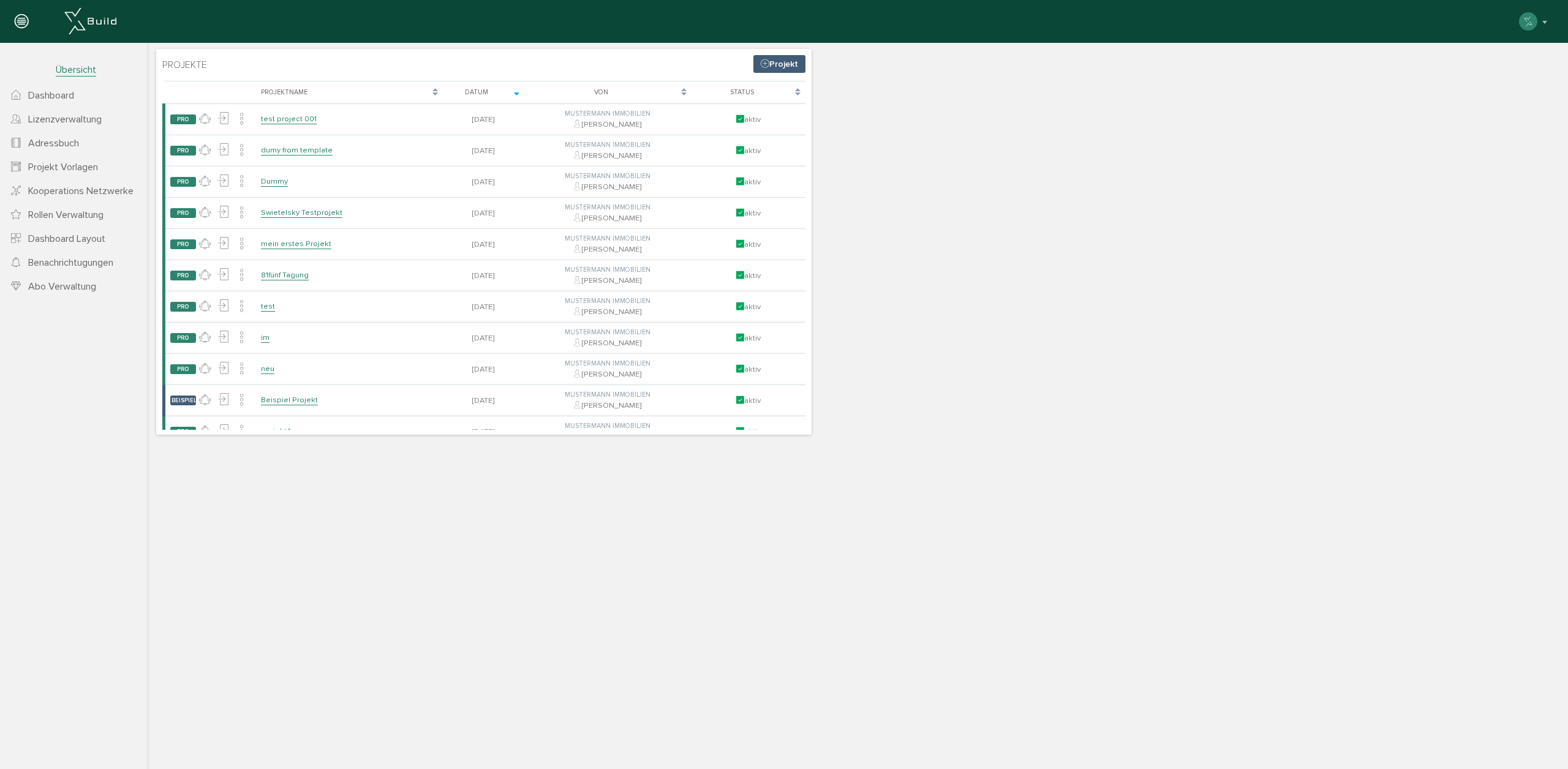
click at [86, 118] on span "Lizenzverwaltung" at bounding box center [65, 120] width 73 height 12
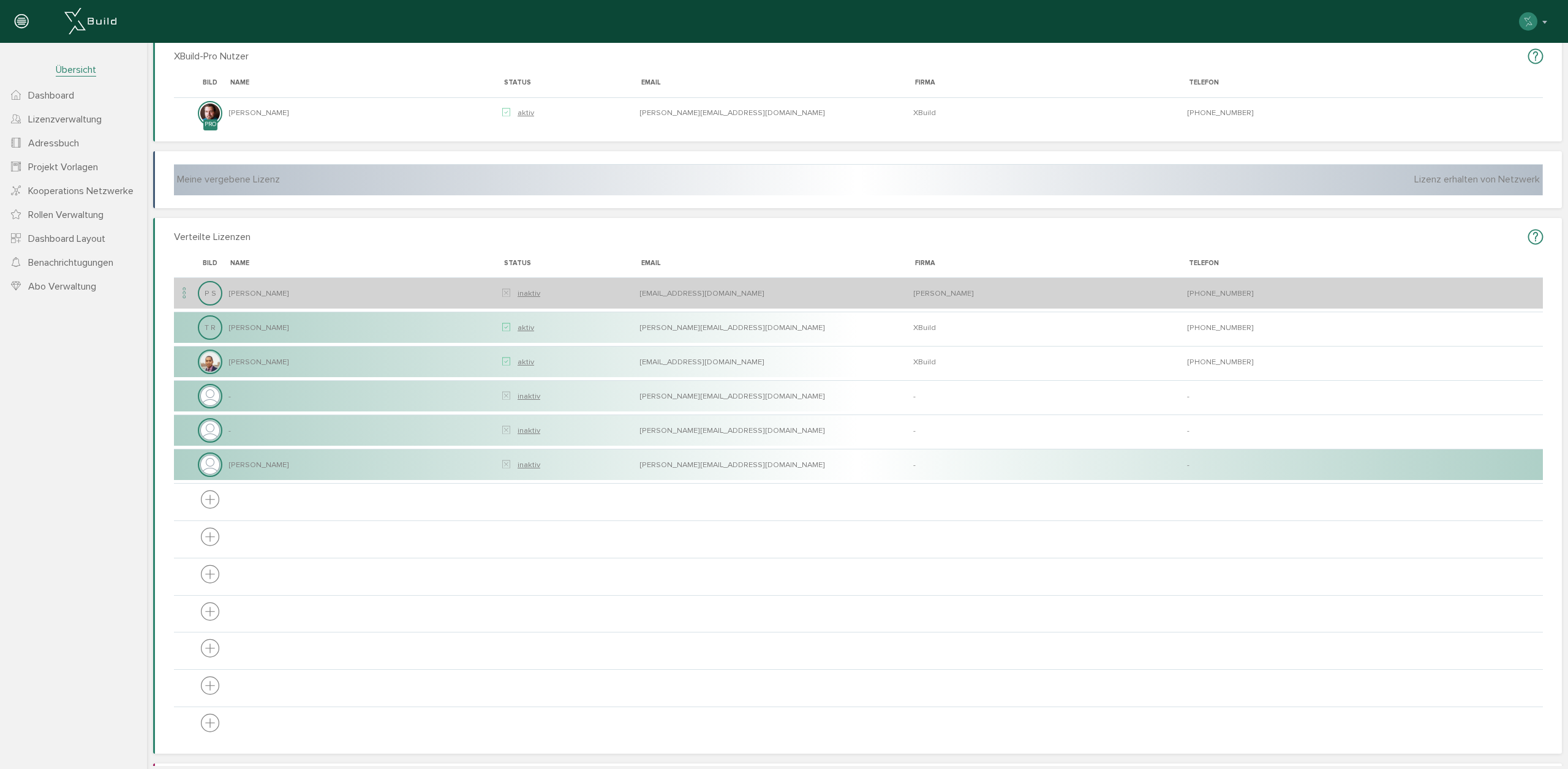
scroll to position [89, 0]
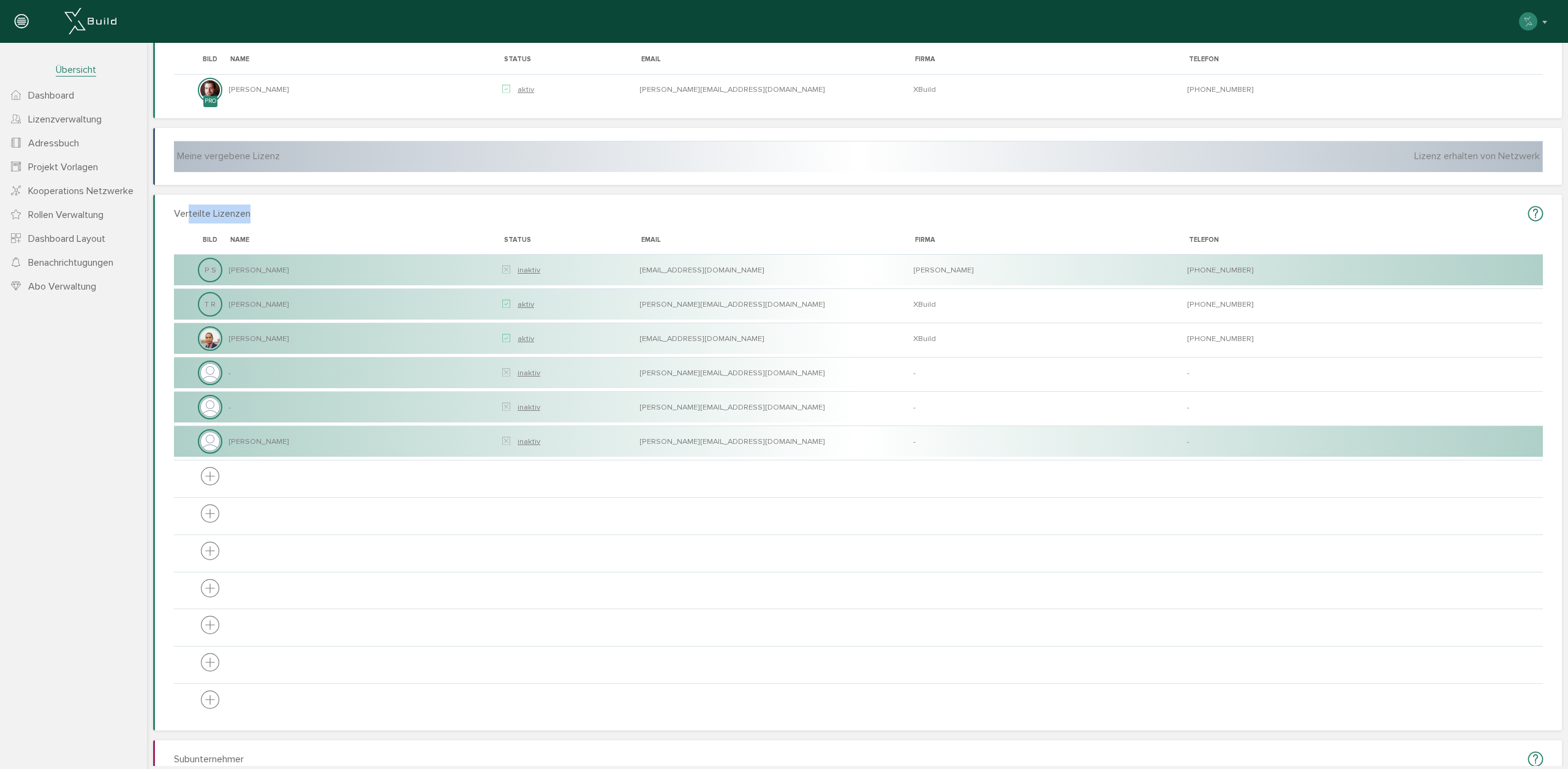
click at [309, 214] on h3 "Verteilte Lizenzen" at bounding box center [858, 214] width 1369 height 19
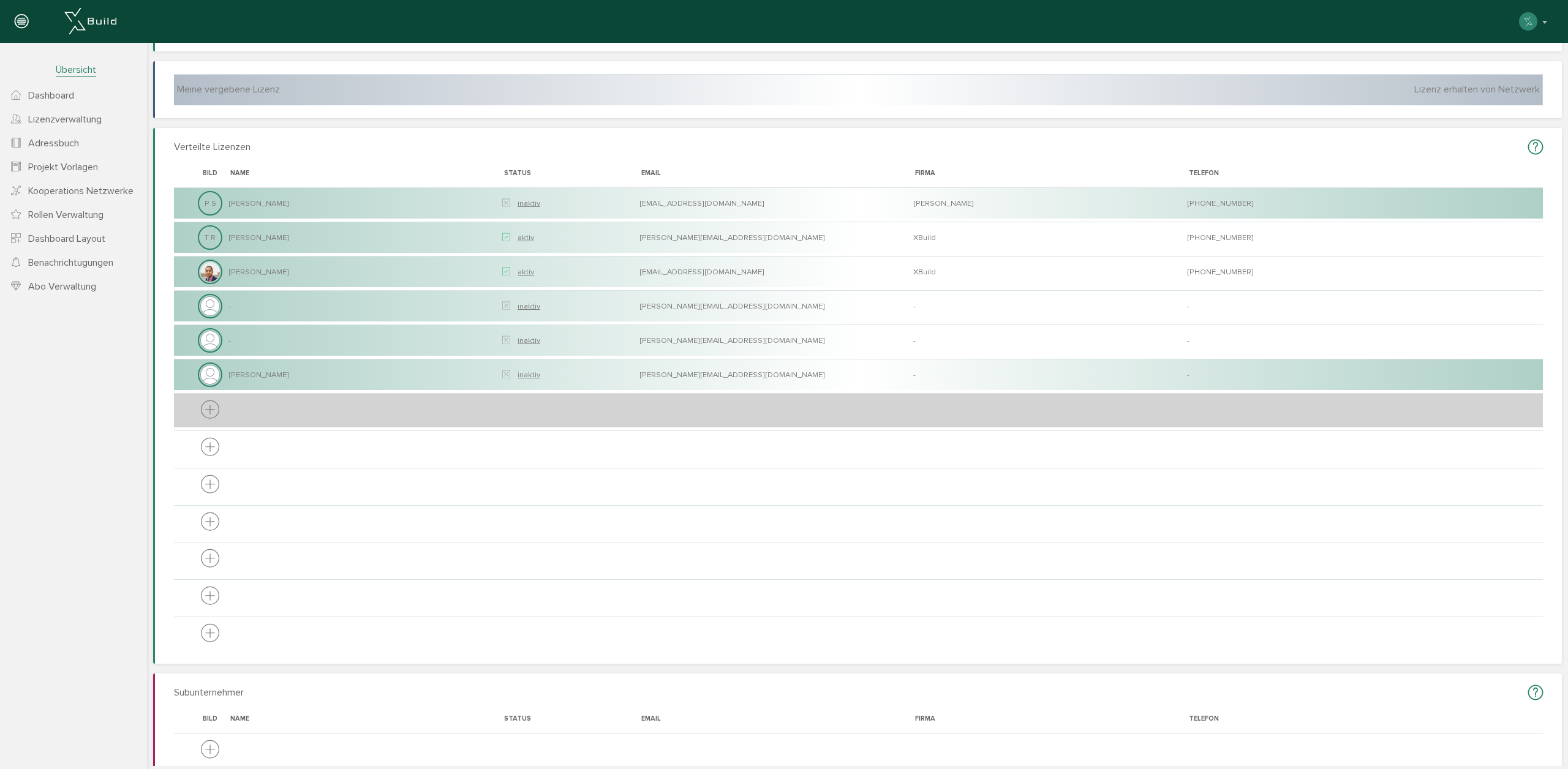
scroll to position [158, 0]
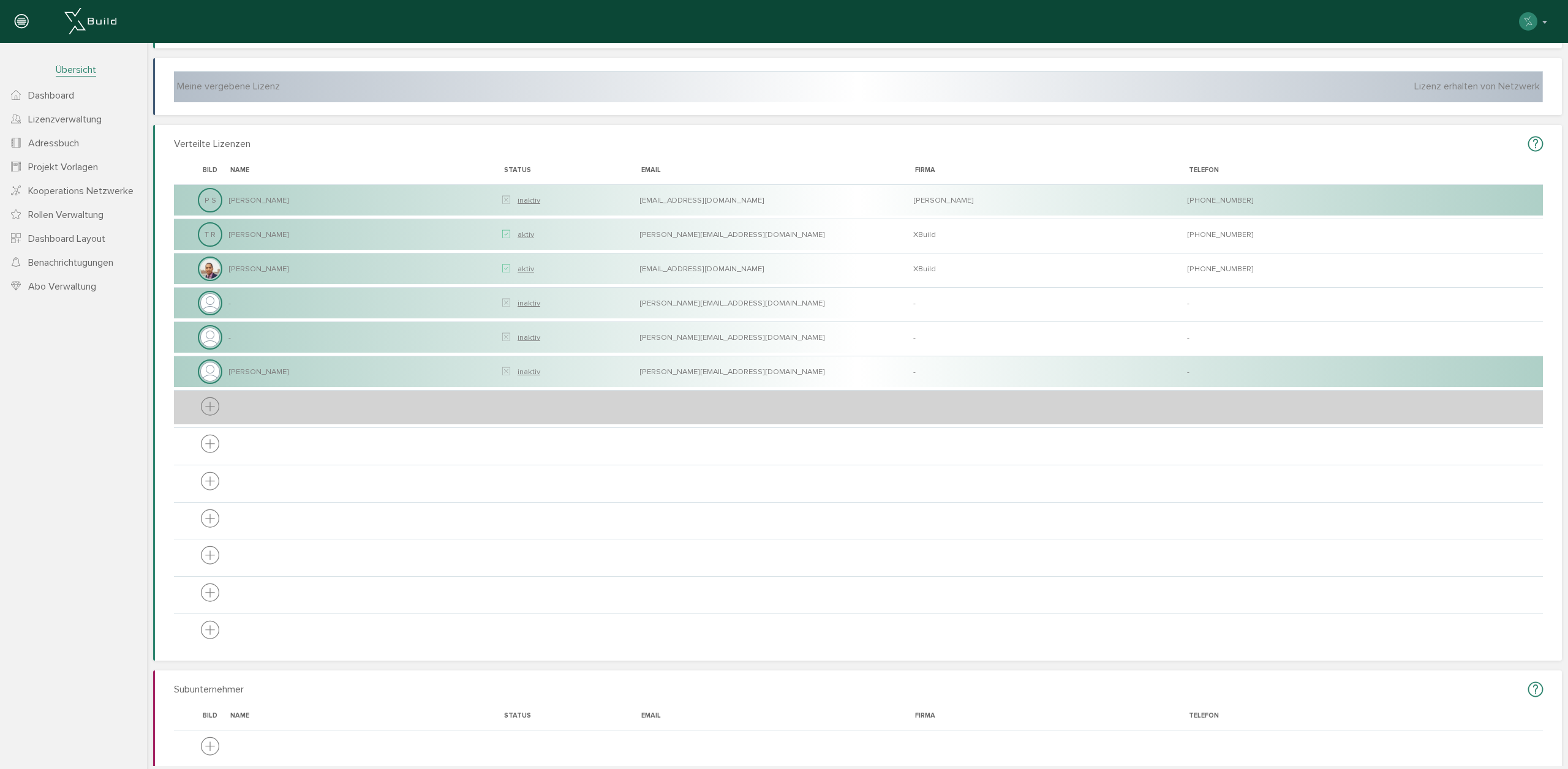
click at [211, 406] on icon at bounding box center [210, 407] width 18 height 23
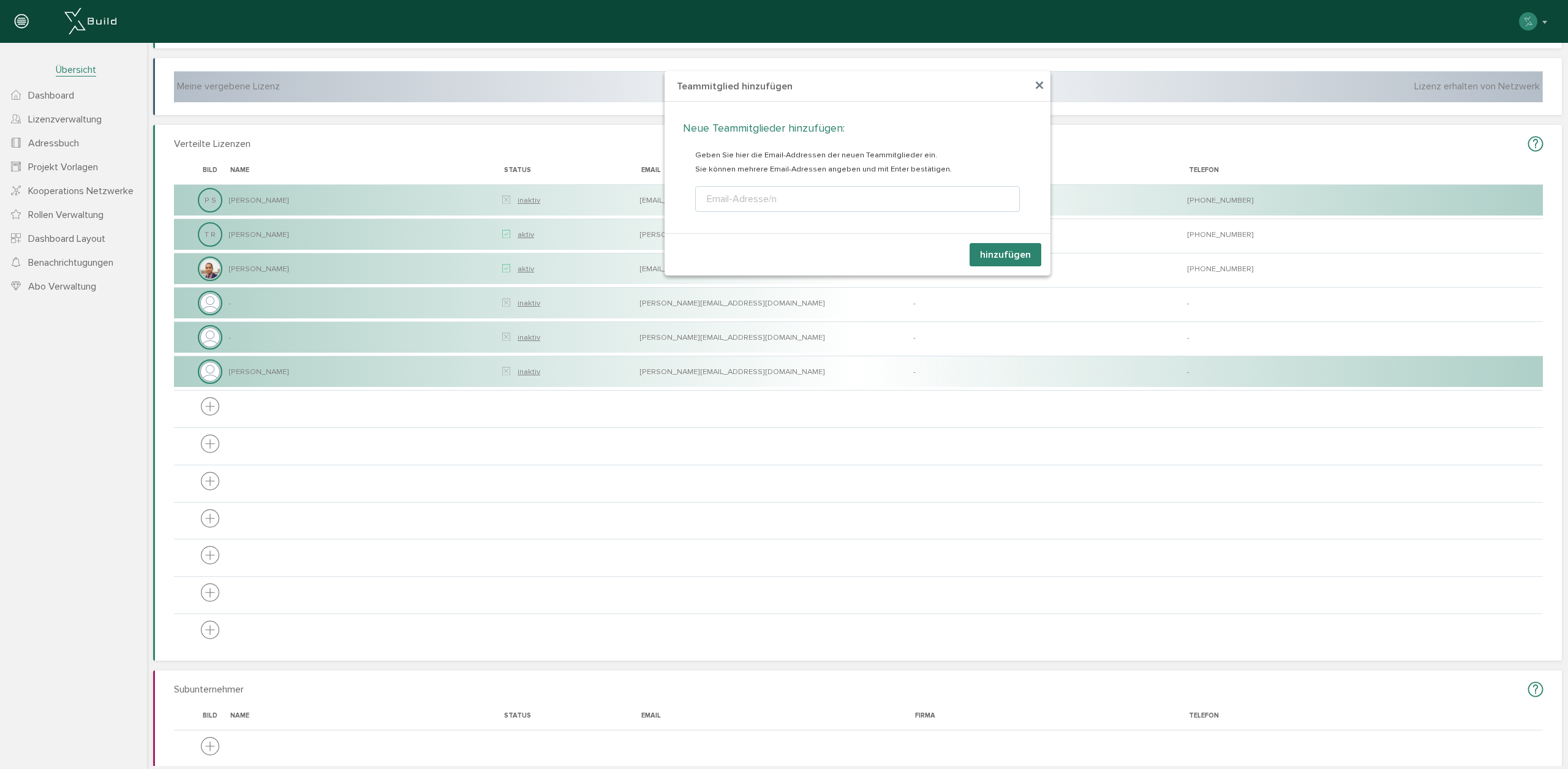
click at [786, 195] on ul "Email-Adresse/n" at bounding box center [857, 199] width 325 height 26
click at [1042, 84] on span "×" at bounding box center [1039, 86] width 10 height 24
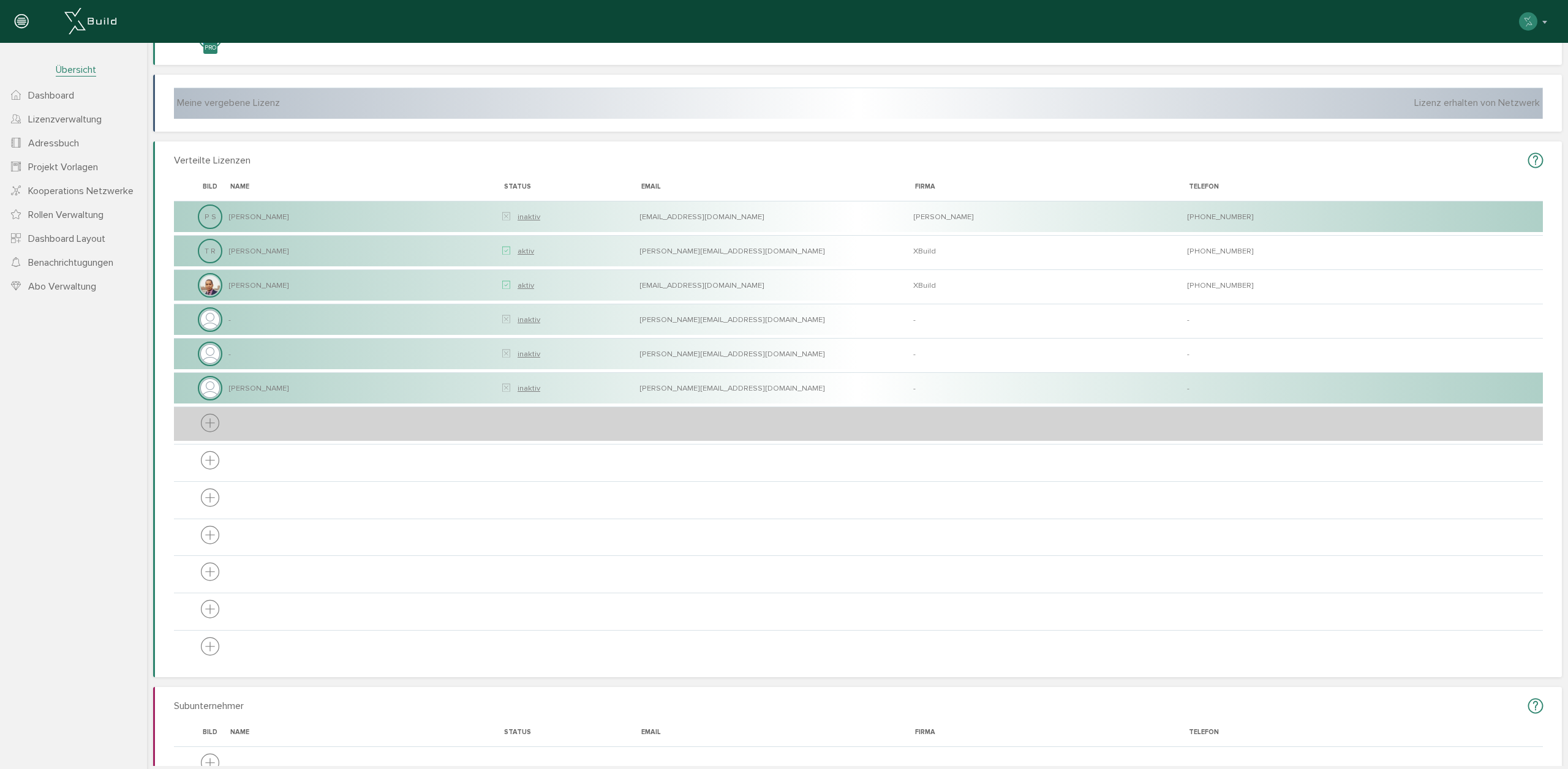
scroll to position [147, 0]
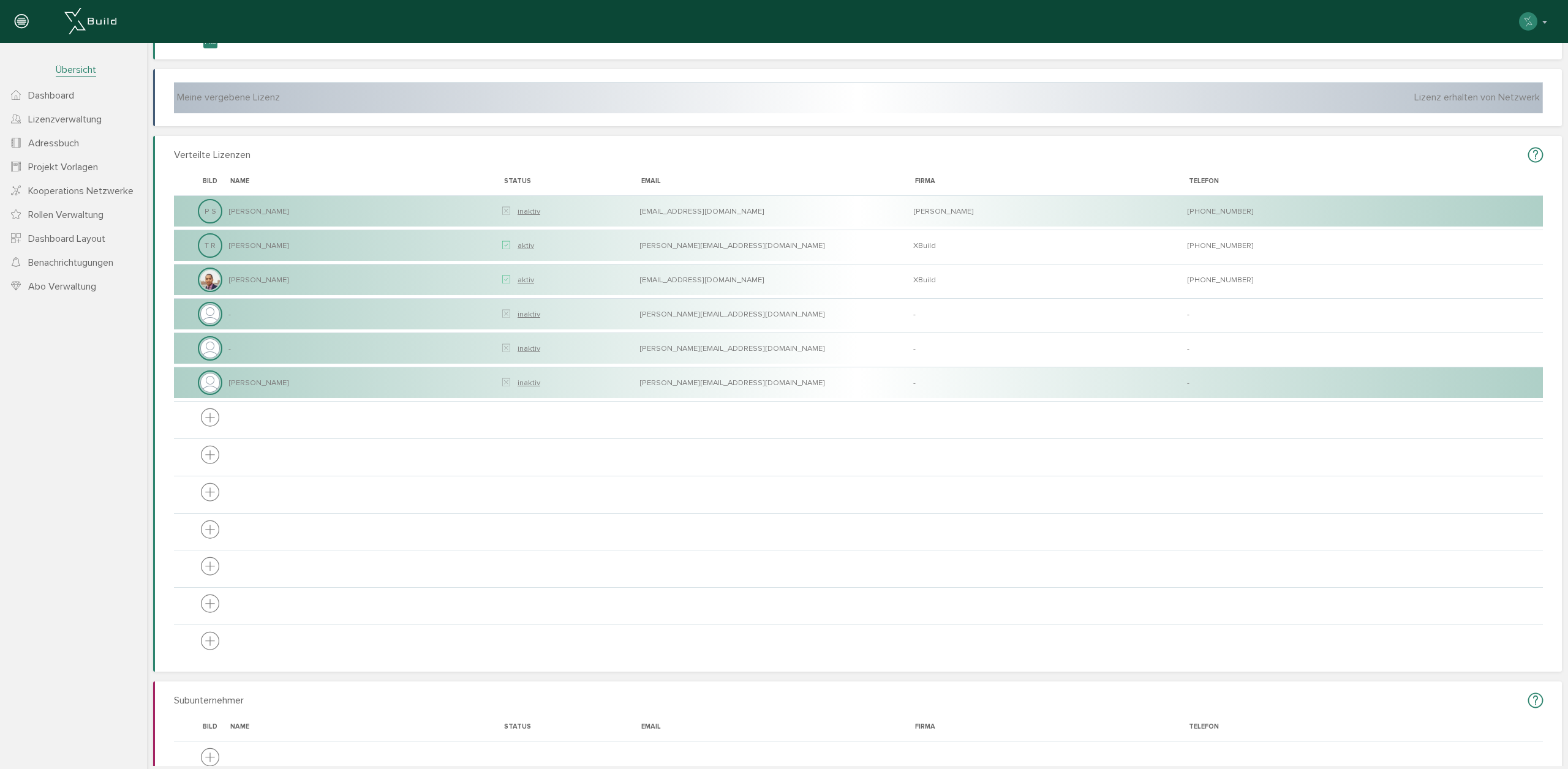
click at [55, 94] on span "Dashboard" at bounding box center [51, 96] width 46 height 12
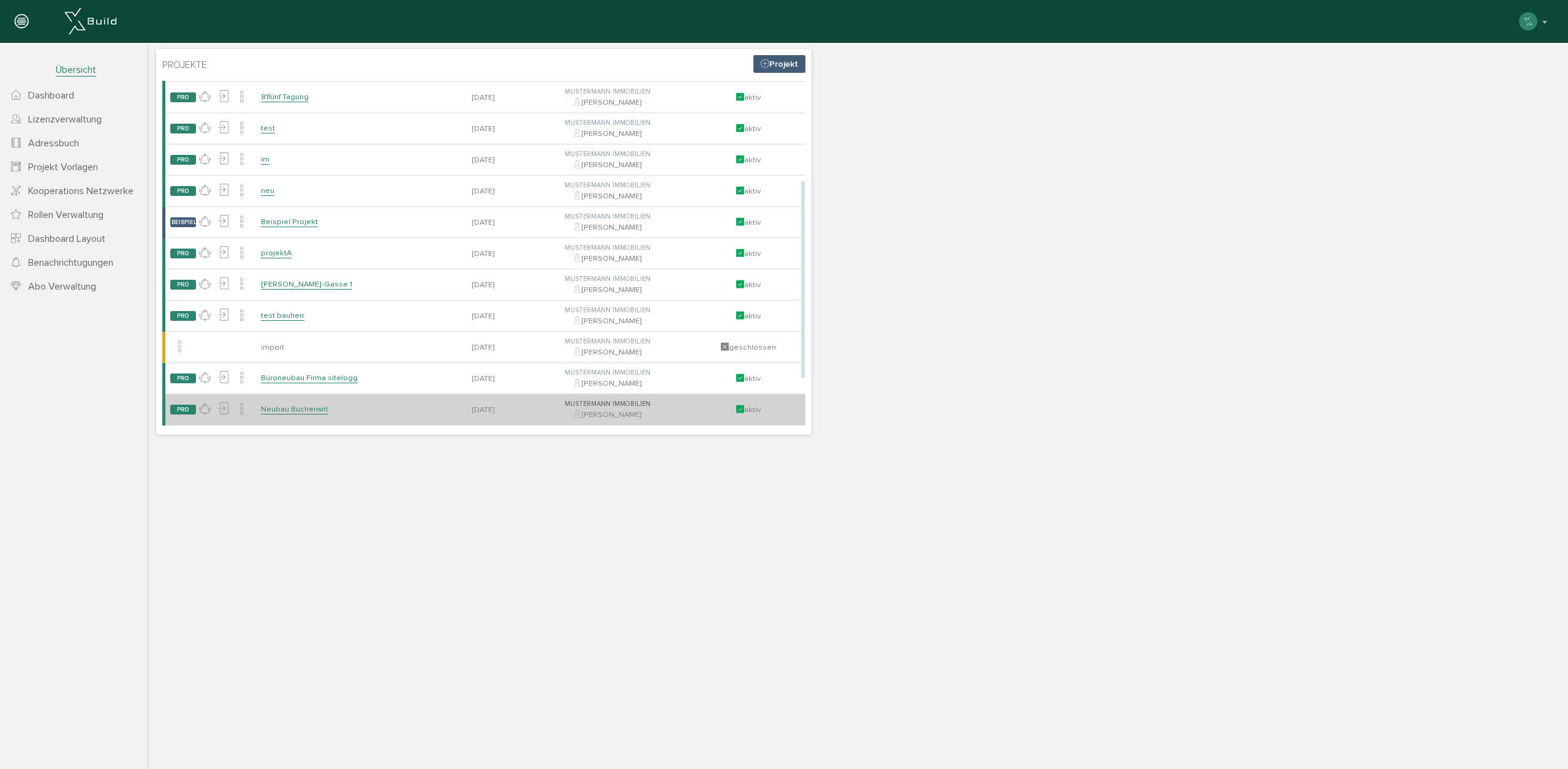
click at [307, 411] on link "Neubau Bucherwirt" at bounding box center [294, 409] width 67 height 10
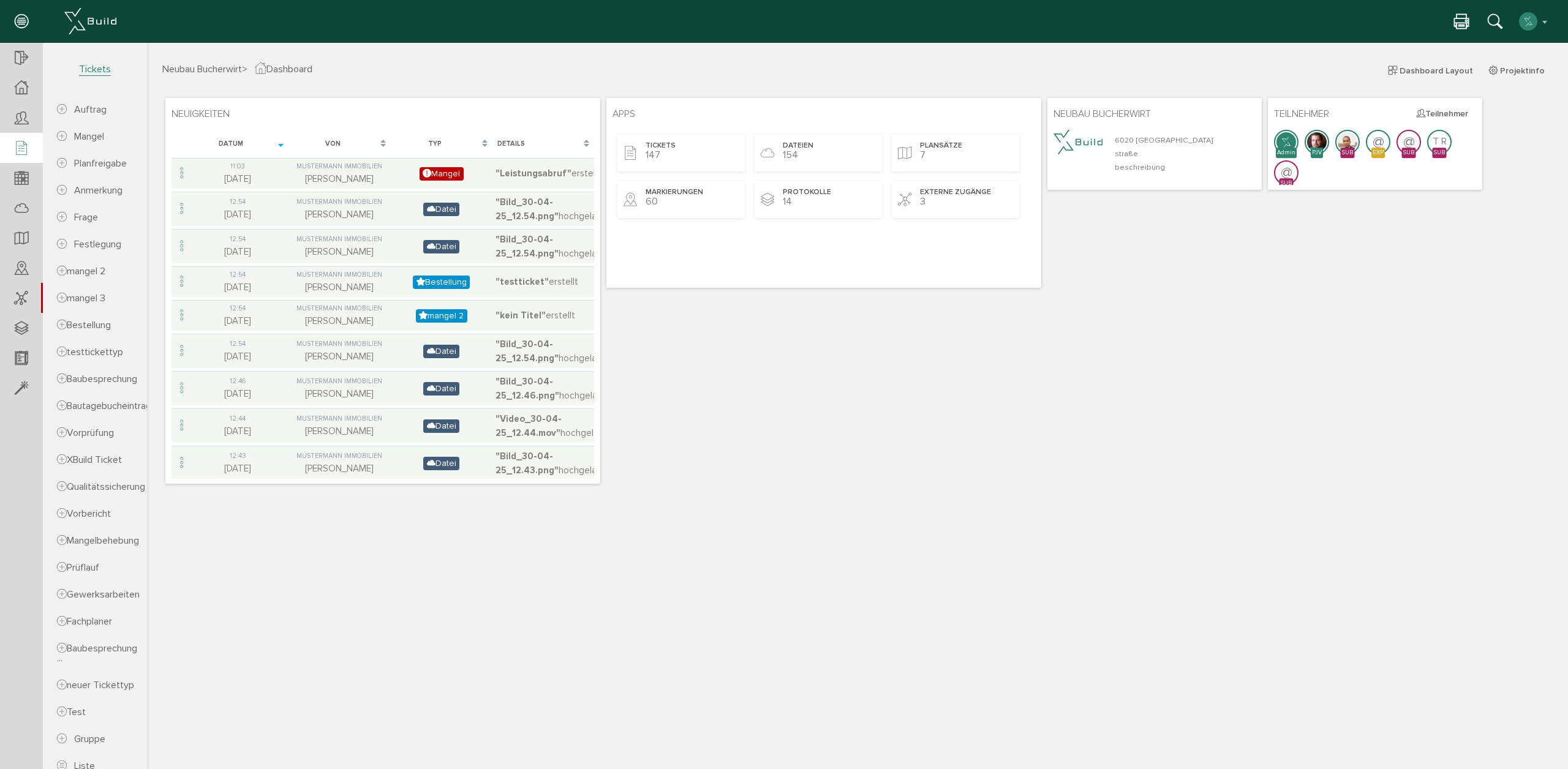
click at [22, 160] on div at bounding box center [22, 149] width 43 height 31
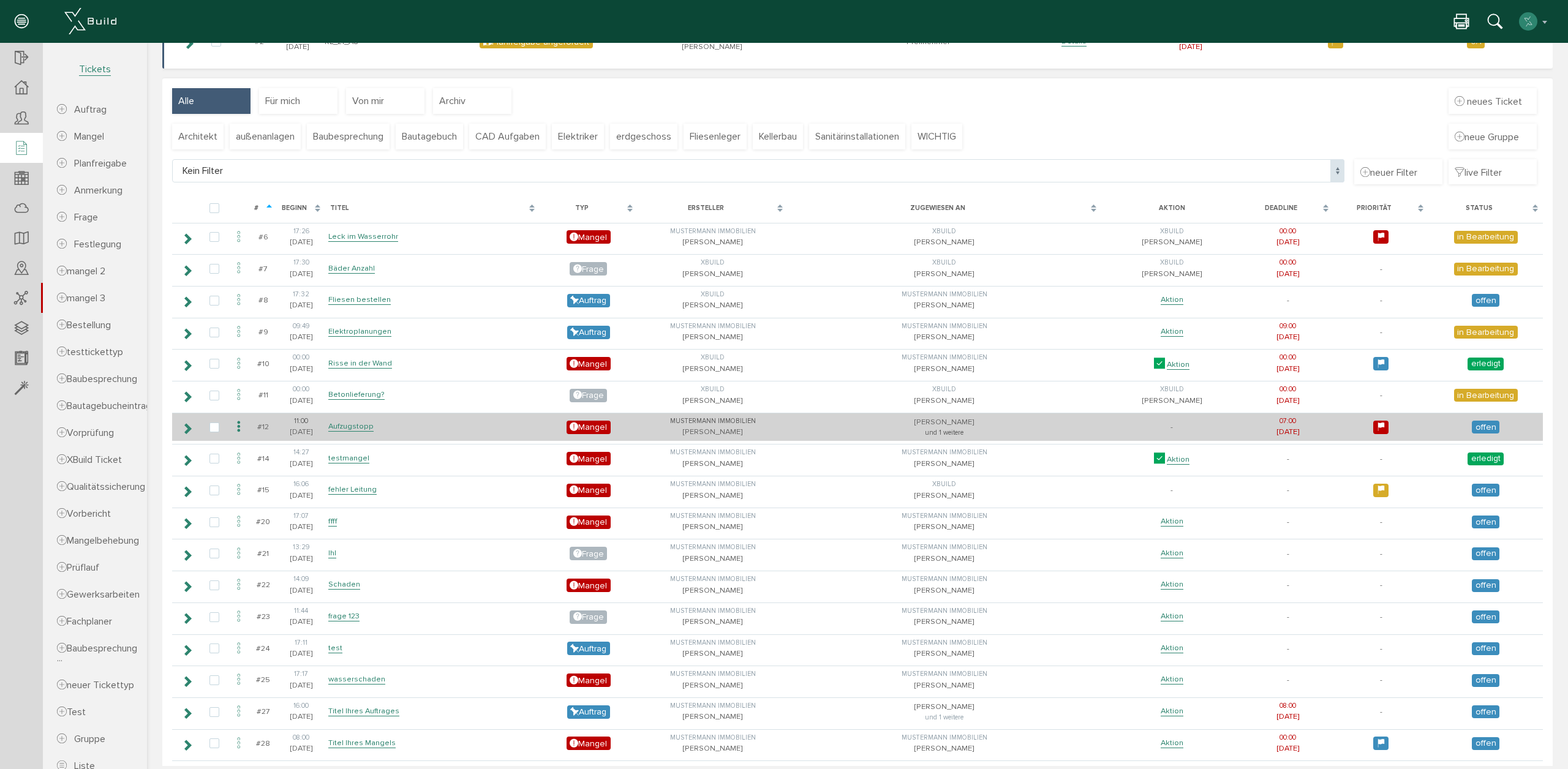
scroll to position [303, 0]
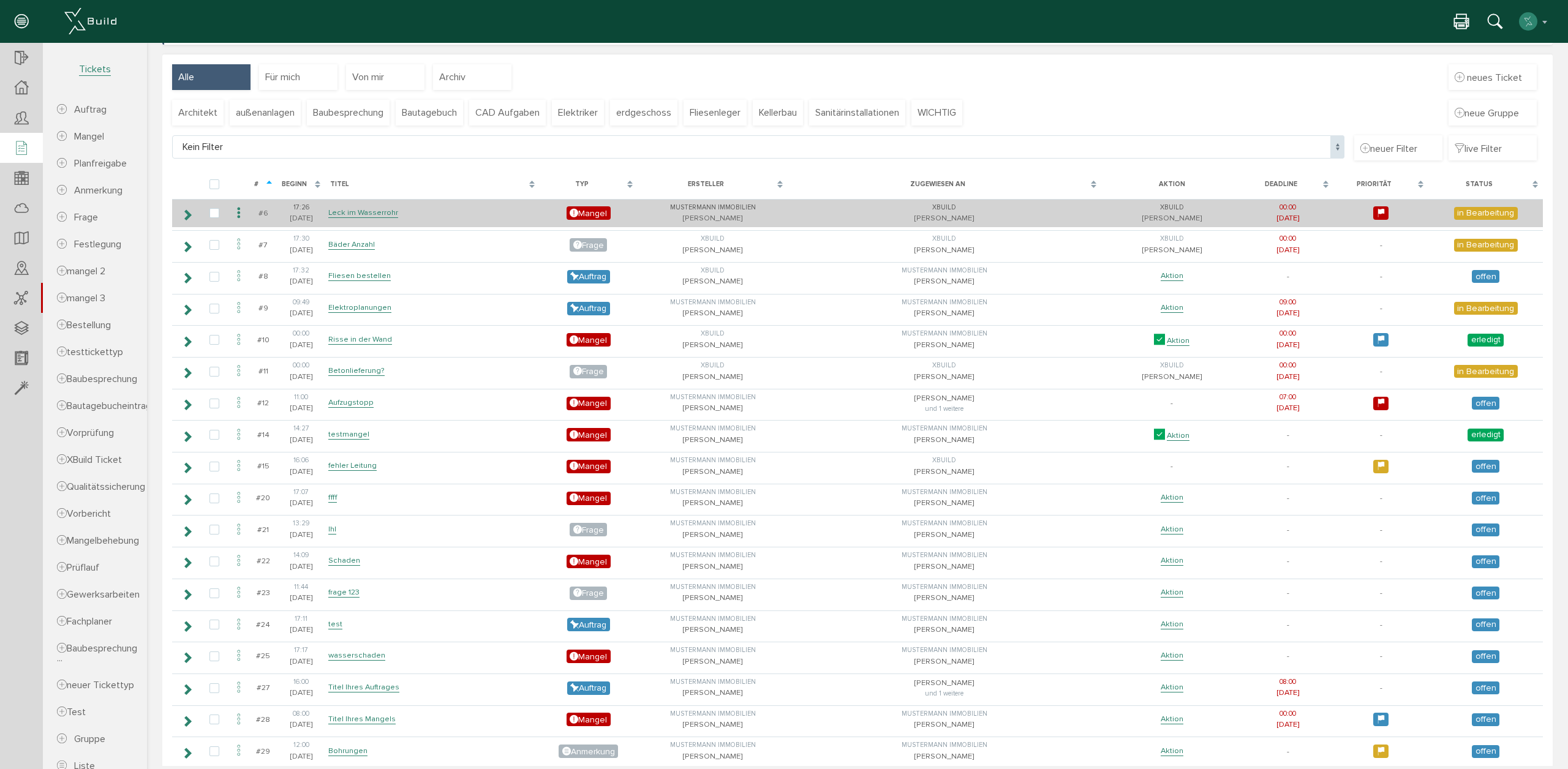
click at [183, 215] on icon at bounding box center [187, 215] width 12 height 10
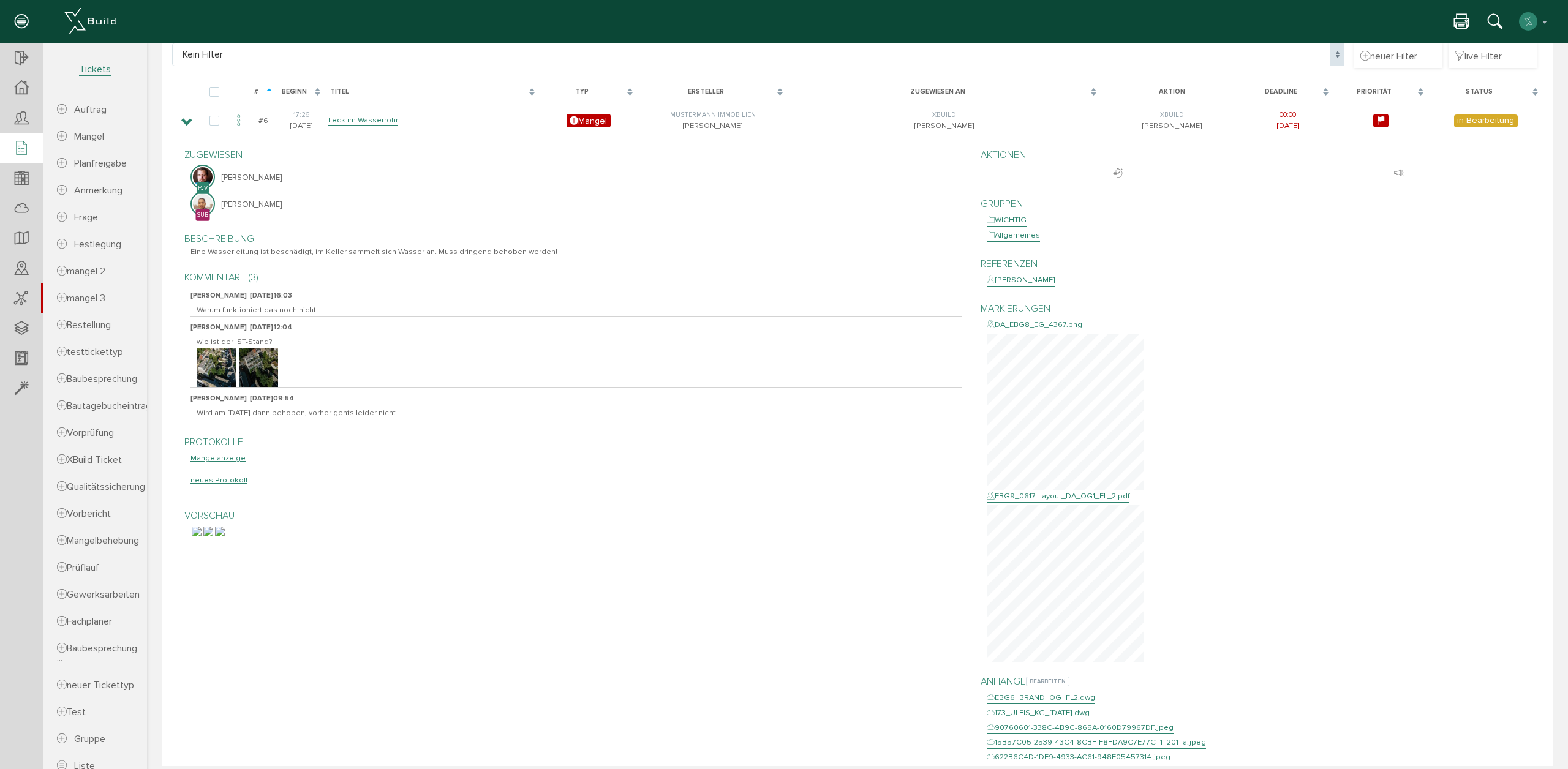
scroll to position [387, 0]
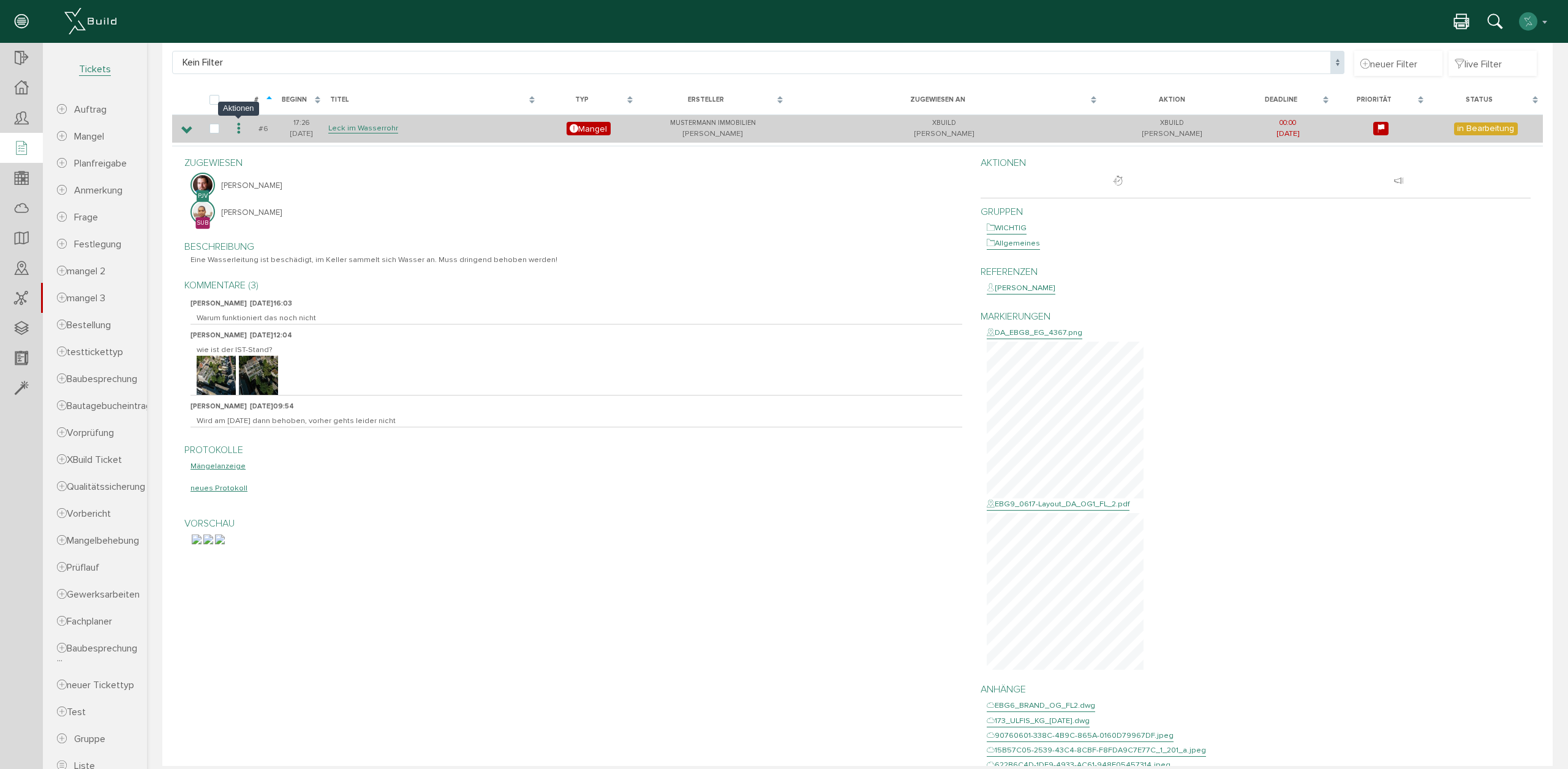
click at [240, 126] on icon at bounding box center [239, 129] width 15 height 17
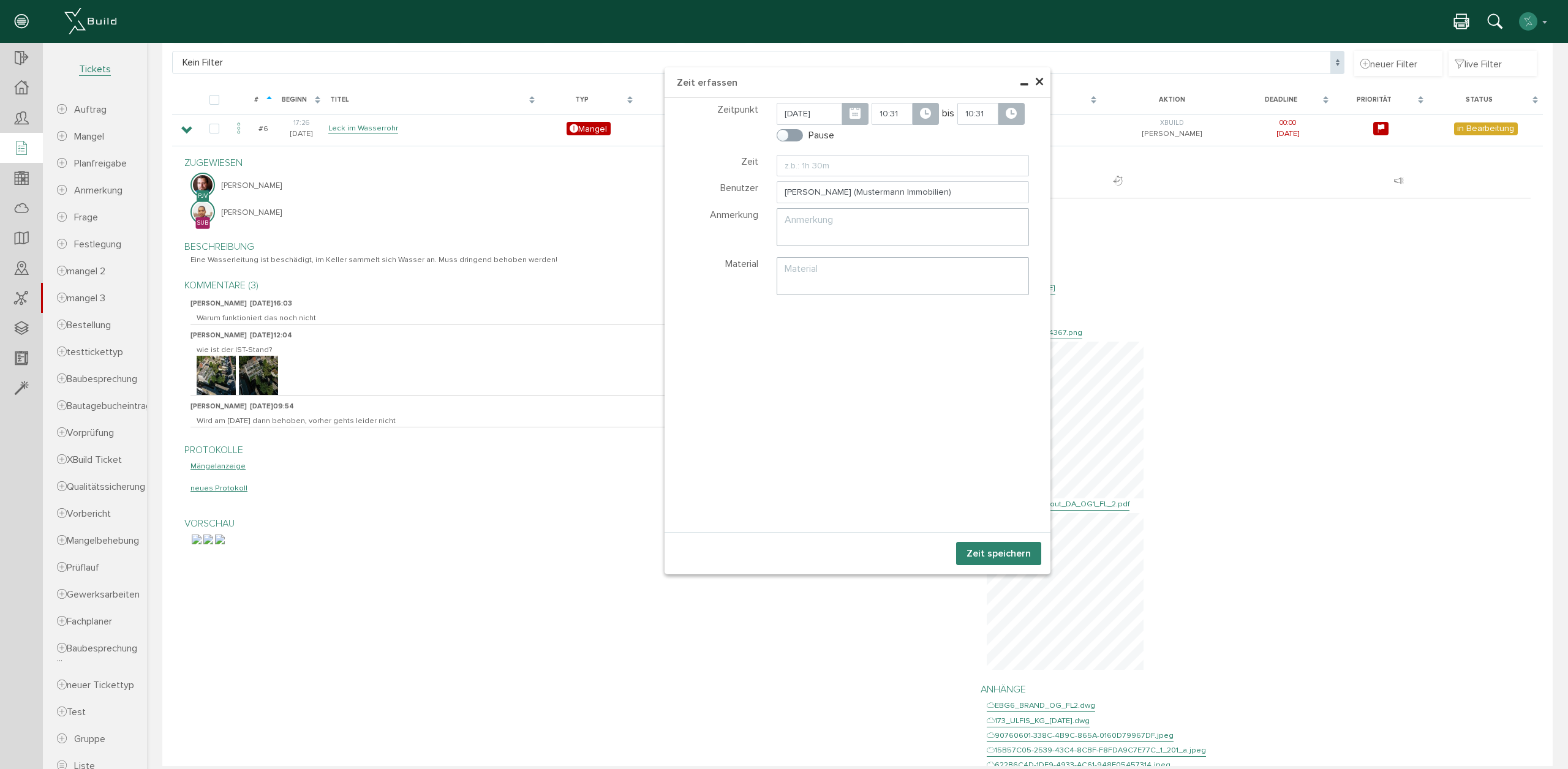
click at [1037, 78] on span "×" at bounding box center [1039, 82] width 10 height 24
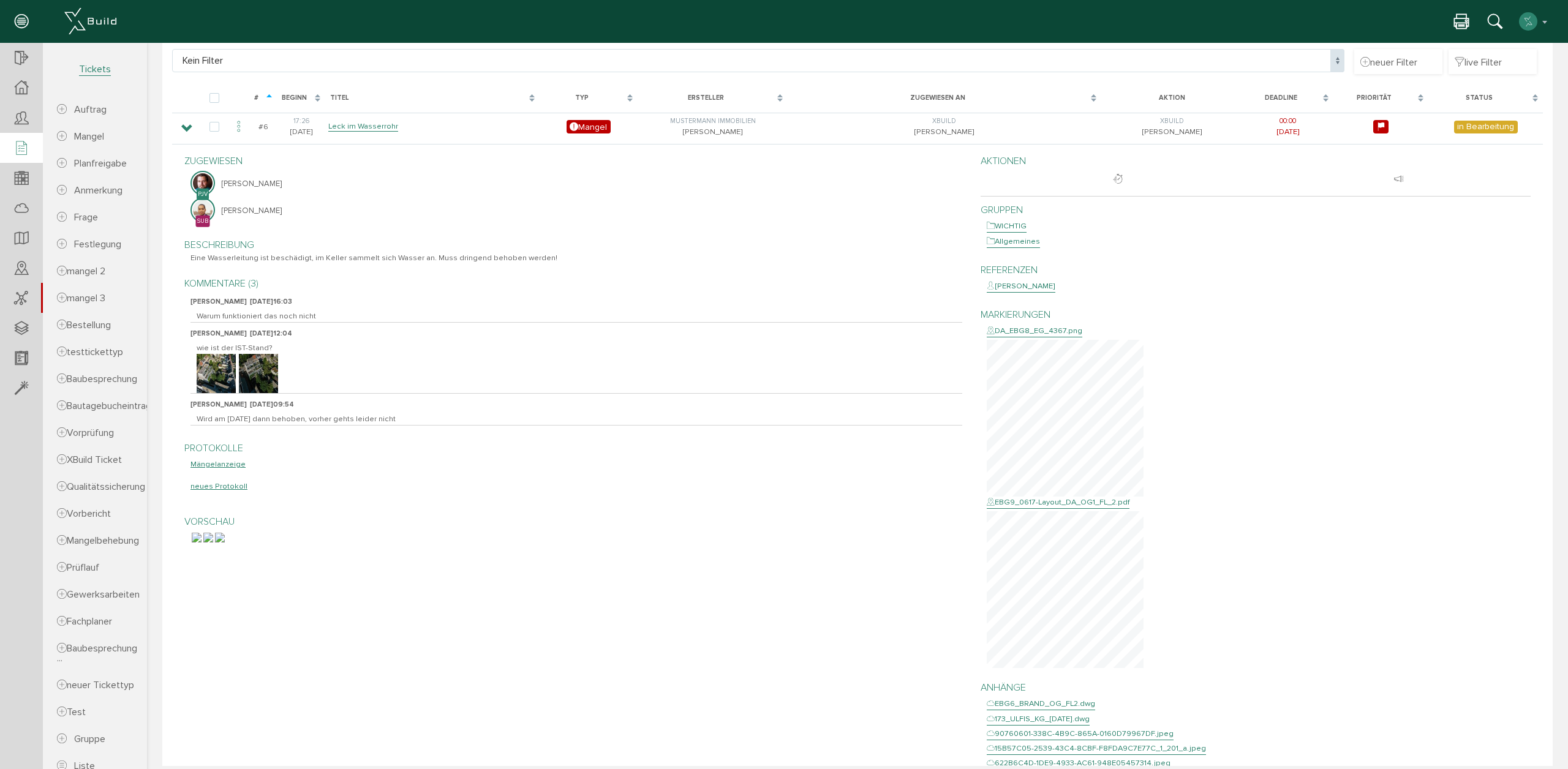
scroll to position [389, 0]
click at [1063, 332] on div "DA_EBG8_EG_4367.png" at bounding box center [1034, 331] width 96 height 12
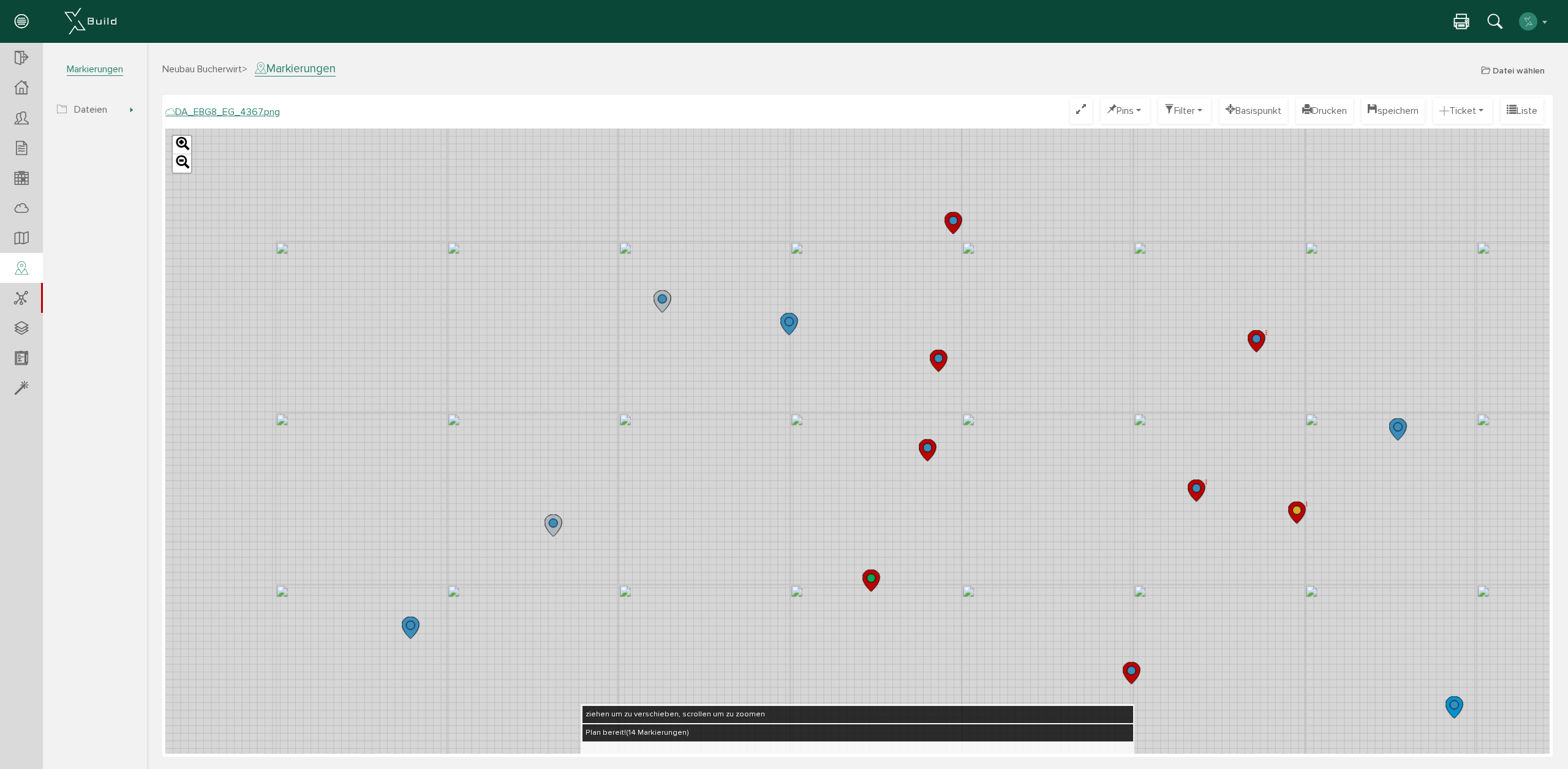
drag, startPoint x: 1084, startPoint y: 289, endPoint x: 1108, endPoint y: 367, distance: 81.6
click at [1108, 367] on div "Leaflet" at bounding box center [857, 441] width 1384 height 625
click at [1532, 112] on button "Liste" at bounding box center [1522, 111] width 43 height 26
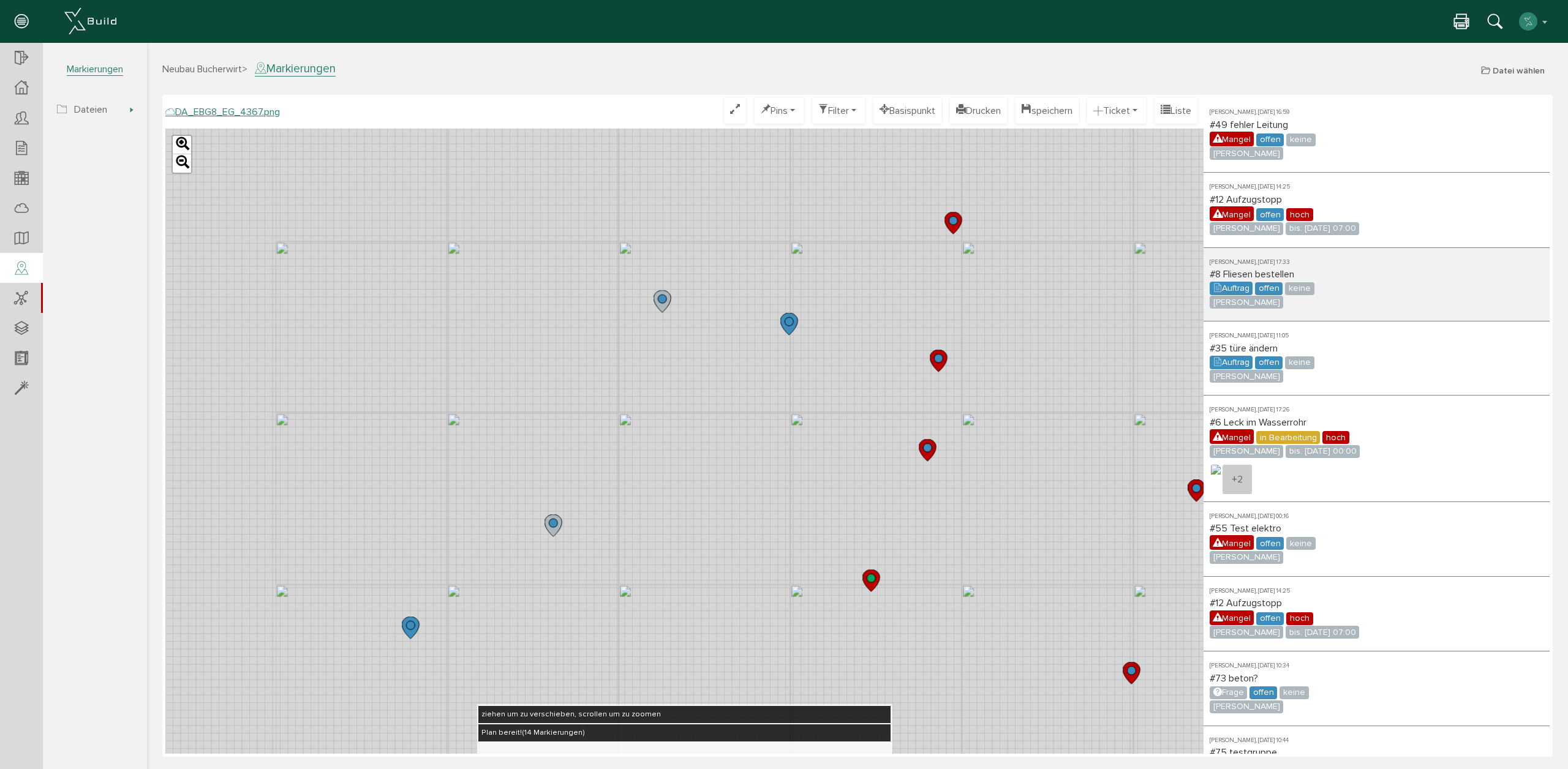
click at [1318, 272] on div "[PERSON_NAME], [DATE] 17:33 #8 Fliesen bestellen Auftrag offen keine [PERSON_NA…" at bounding box center [1376, 285] width 346 height 74
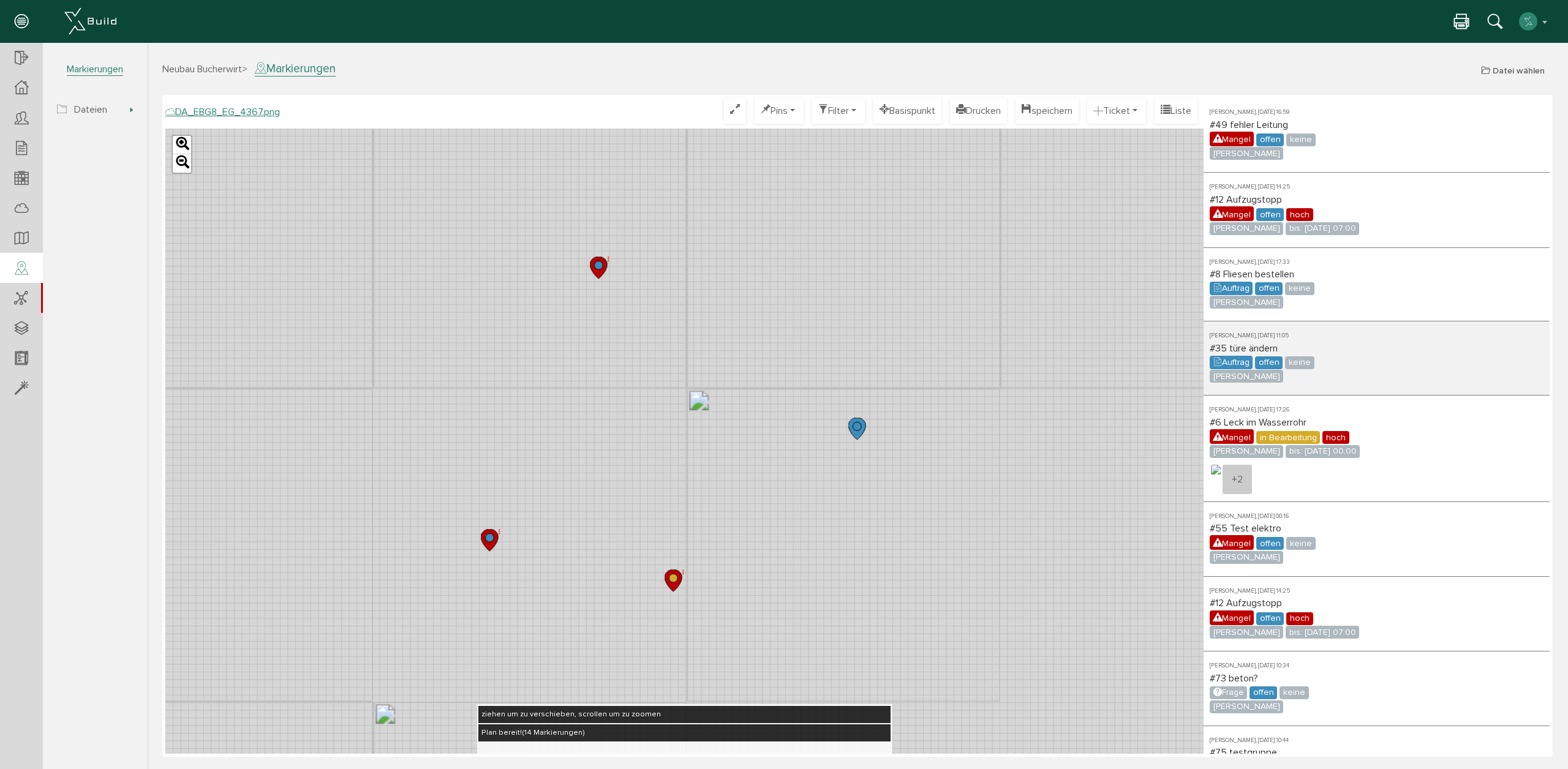
click at [1358, 347] on div "[PERSON_NAME], [DATE] 11:05 #35 türe ändern Auftrag offen keine [PERSON_NAME]" at bounding box center [1376, 359] width 346 height 74
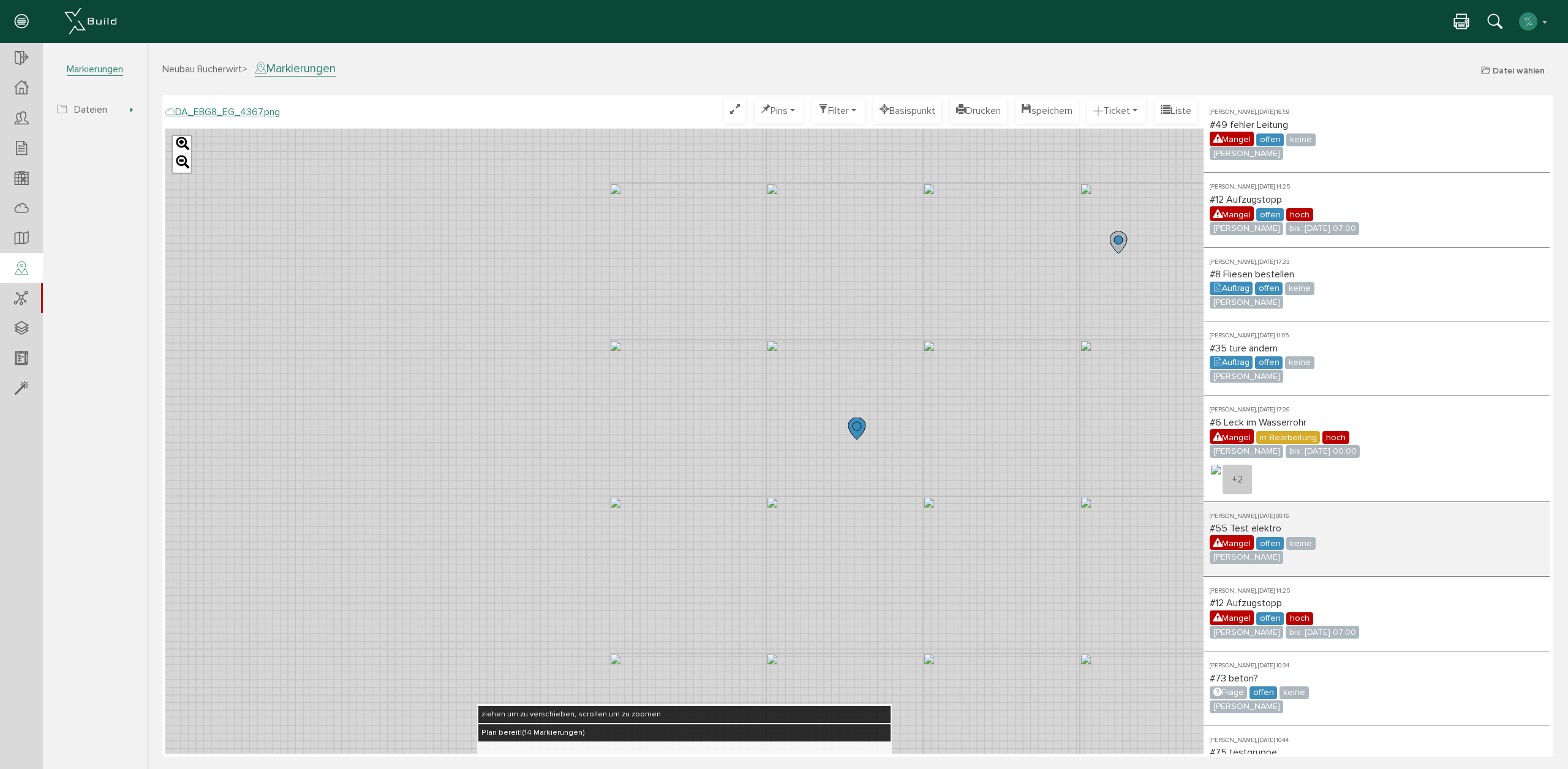
click at [1357, 510] on div "[PERSON_NAME], [DATE] 00:16 #55 Test elektro Mangel offen keine [PERSON_NAME]" at bounding box center [1376, 539] width 346 height 75
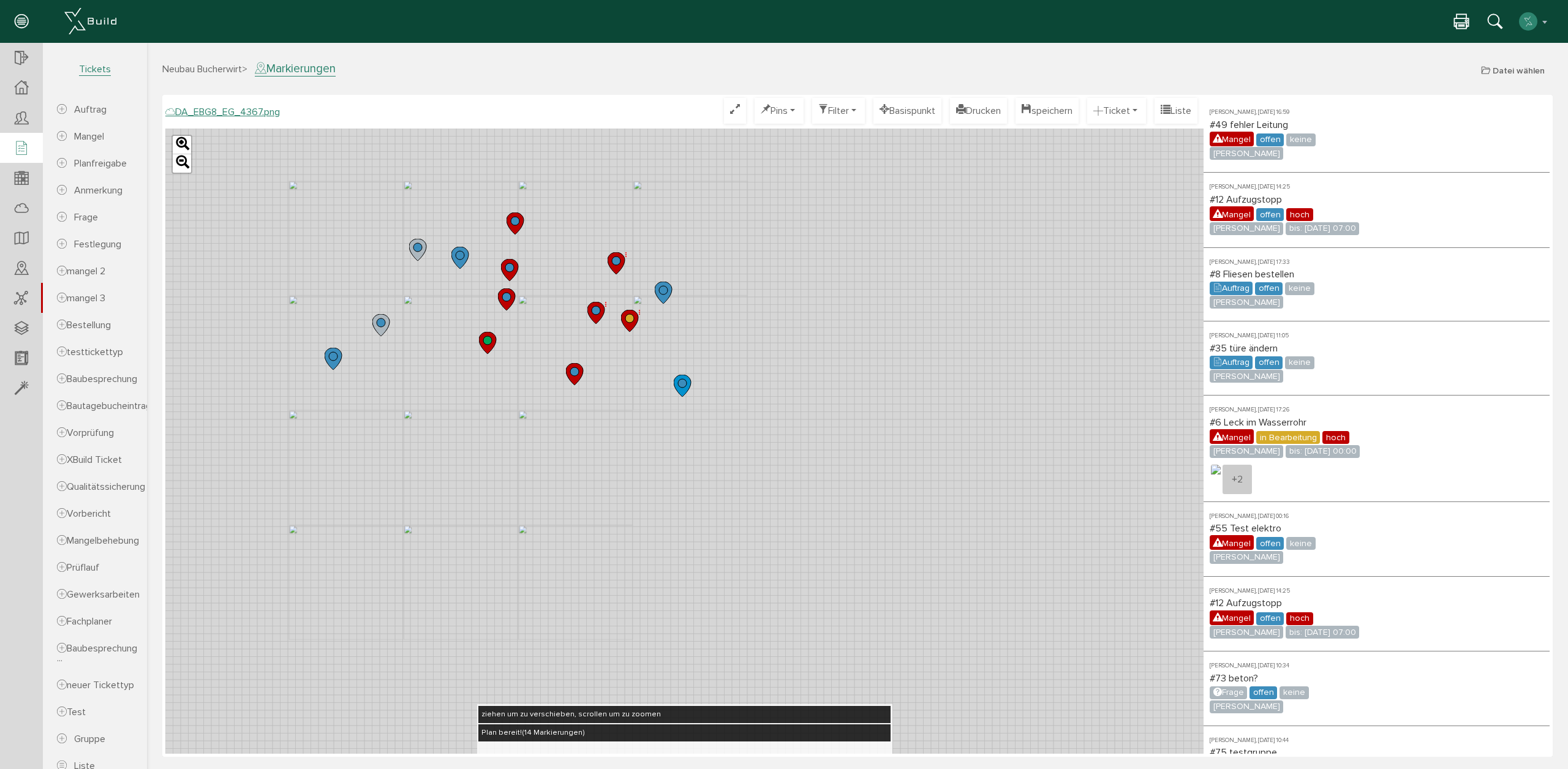
click at [11, 150] on div at bounding box center [22, 149] width 43 height 31
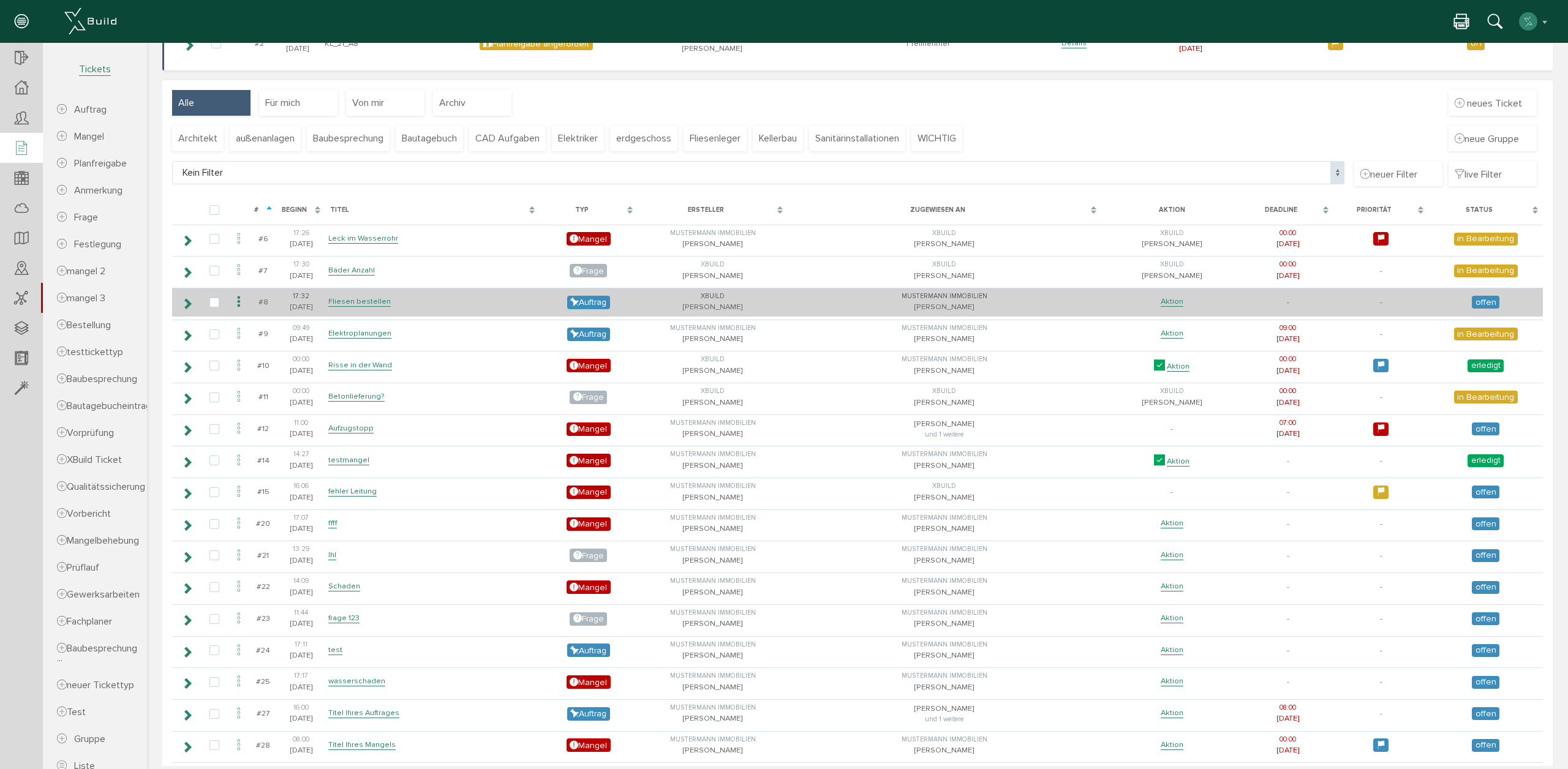
scroll to position [274, 0]
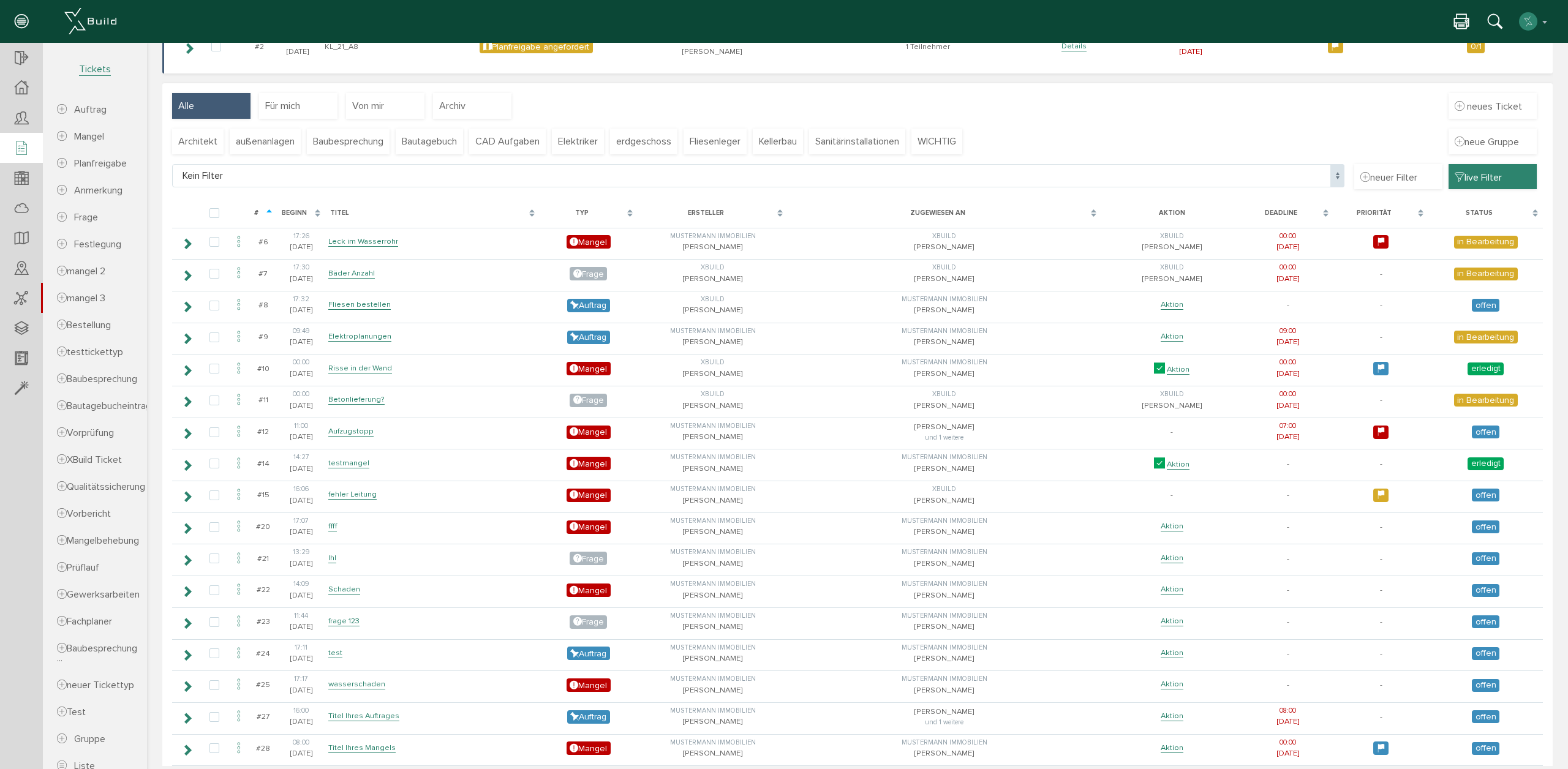
click at [1482, 177] on span "live Filter" at bounding box center [1478, 177] width 47 height 14
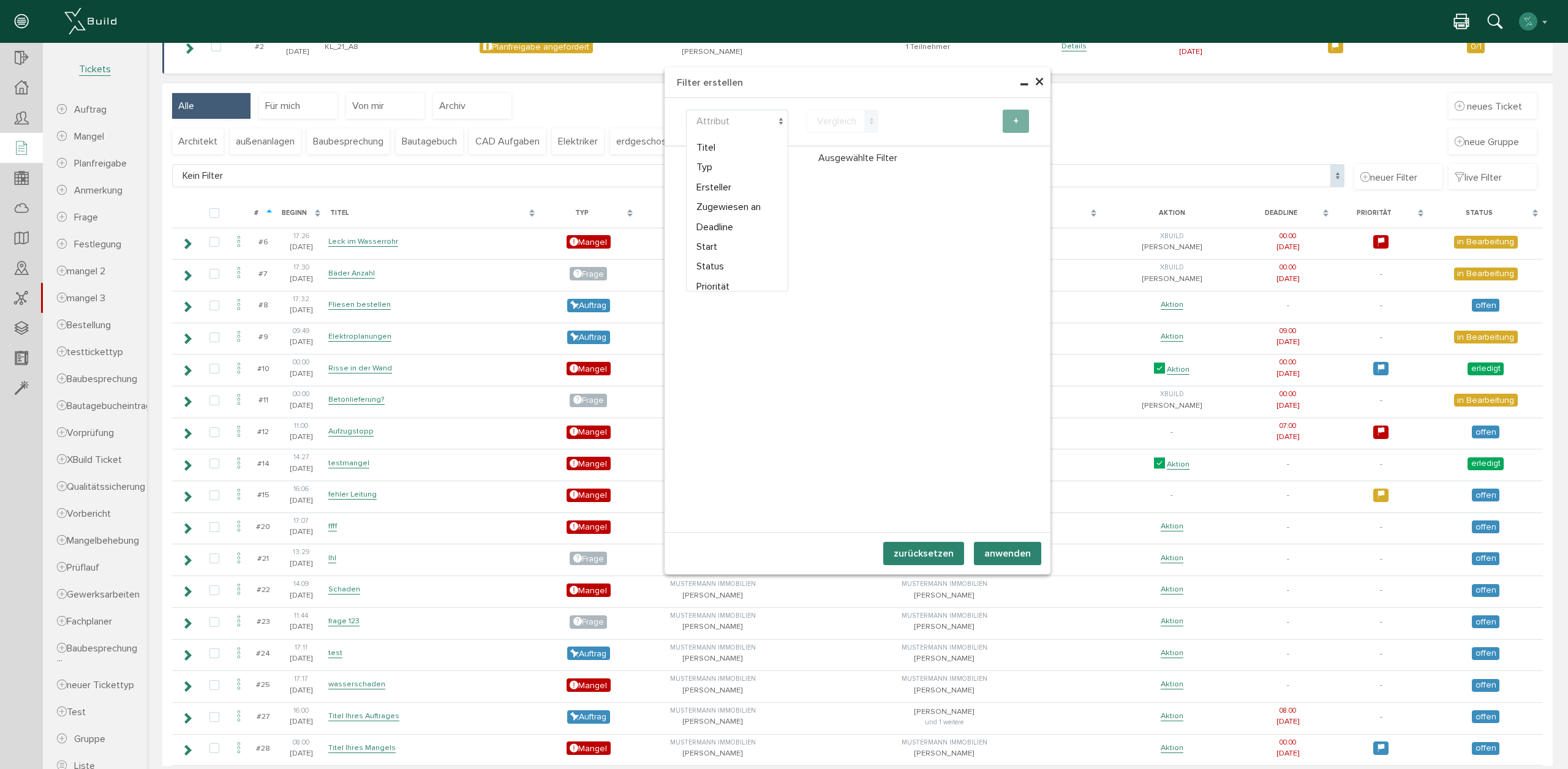
click at [719, 131] on span "Attribut" at bounding box center [737, 121] width 102 height 23
drag, startPoint x: 718, startPoint y: 172, endPoint x: 729, endPoint y: 169, distance: 11.4
select select "type"
click at [836, 113] on span "Vergleich" at bounding box center [843, 121] width 72 height 23
drag, startPoint x: 833, startPoint y: 147, endPoint x: 1008, endPoint y: 108, distance: 179.3
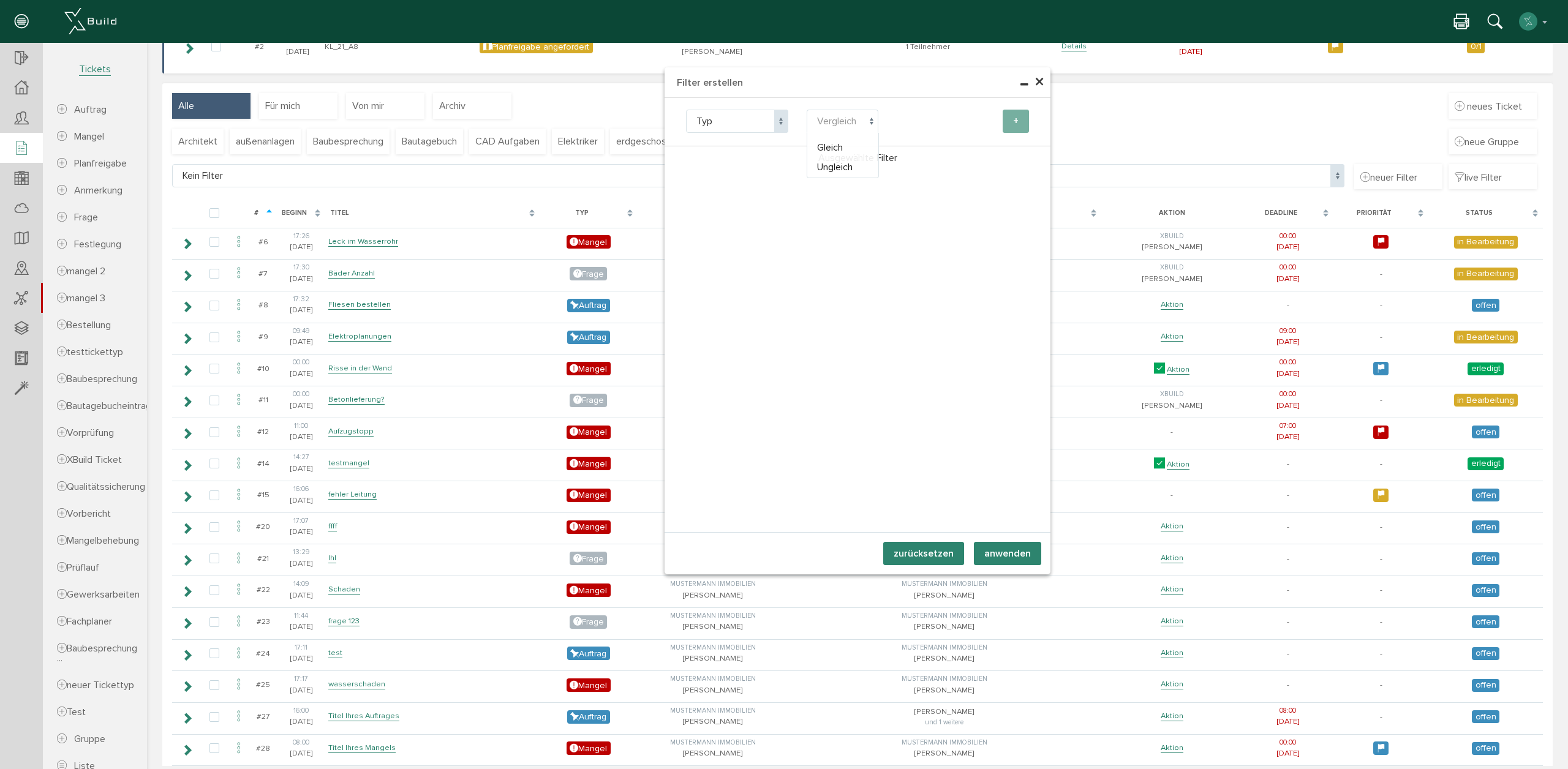
select select "eq"
click at [944, 121] on span "Auftrag" at bounding box center [948, 121] width 102 height 23
select select "1"
click at [1017, 121] on button "+" at bounding box center [1016, 121] width 27 height 23
select select "type"
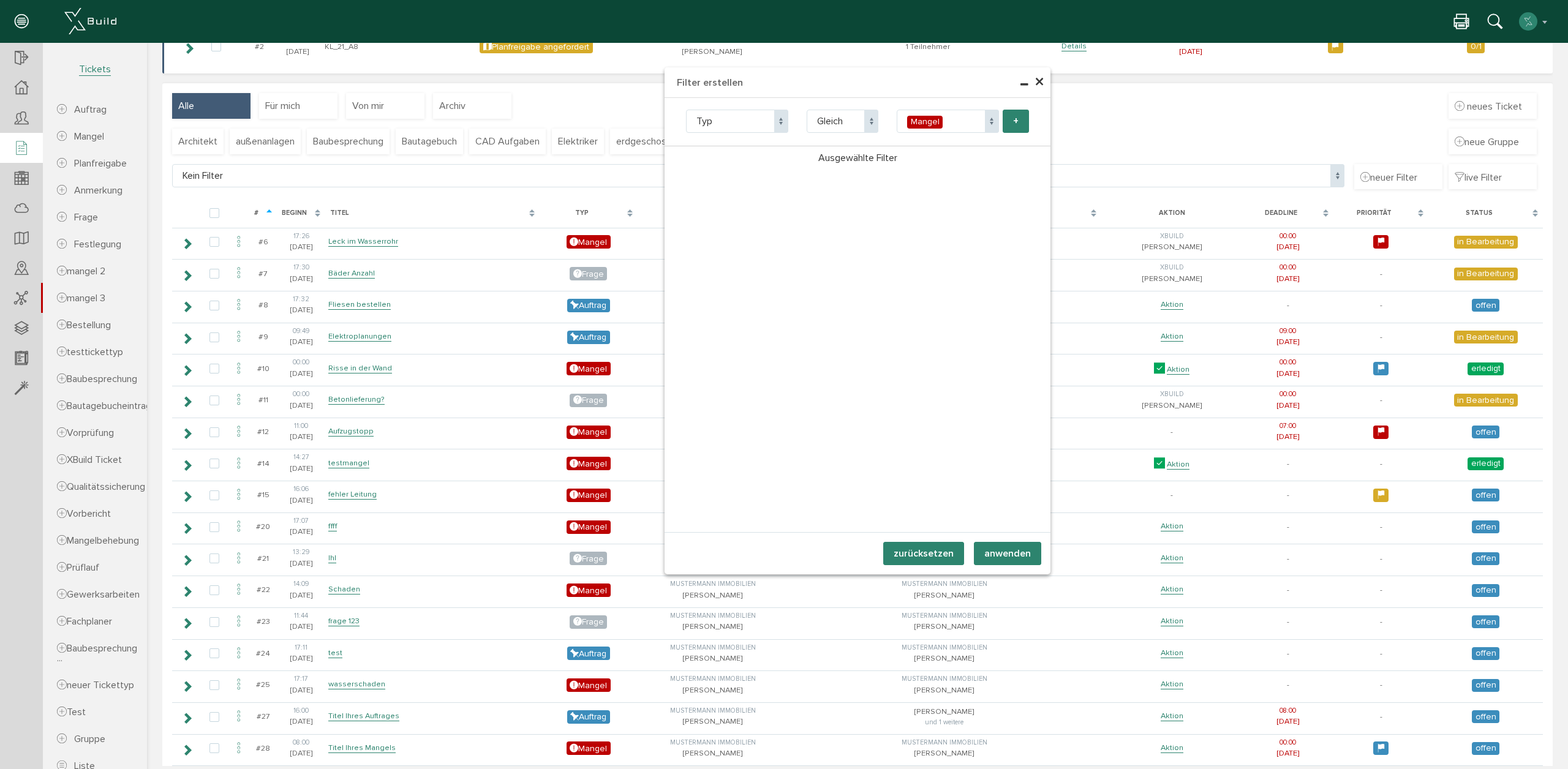
select select "1"
drag, startPoint x: 727, startPoint y: 134, endPoint x: 721, endPoint y: 118, distance: 17.1
click at [723, 129] on div "Titel Typ Ersteller Zugewiesen an Deadline Start Status Priorität Gruppe testin…" at bounding box center [857, 127] width 386 height 39
click at [721, 118] on span "Attribut" at bounding box center [713, 121] width 33 height 12
select select "state"
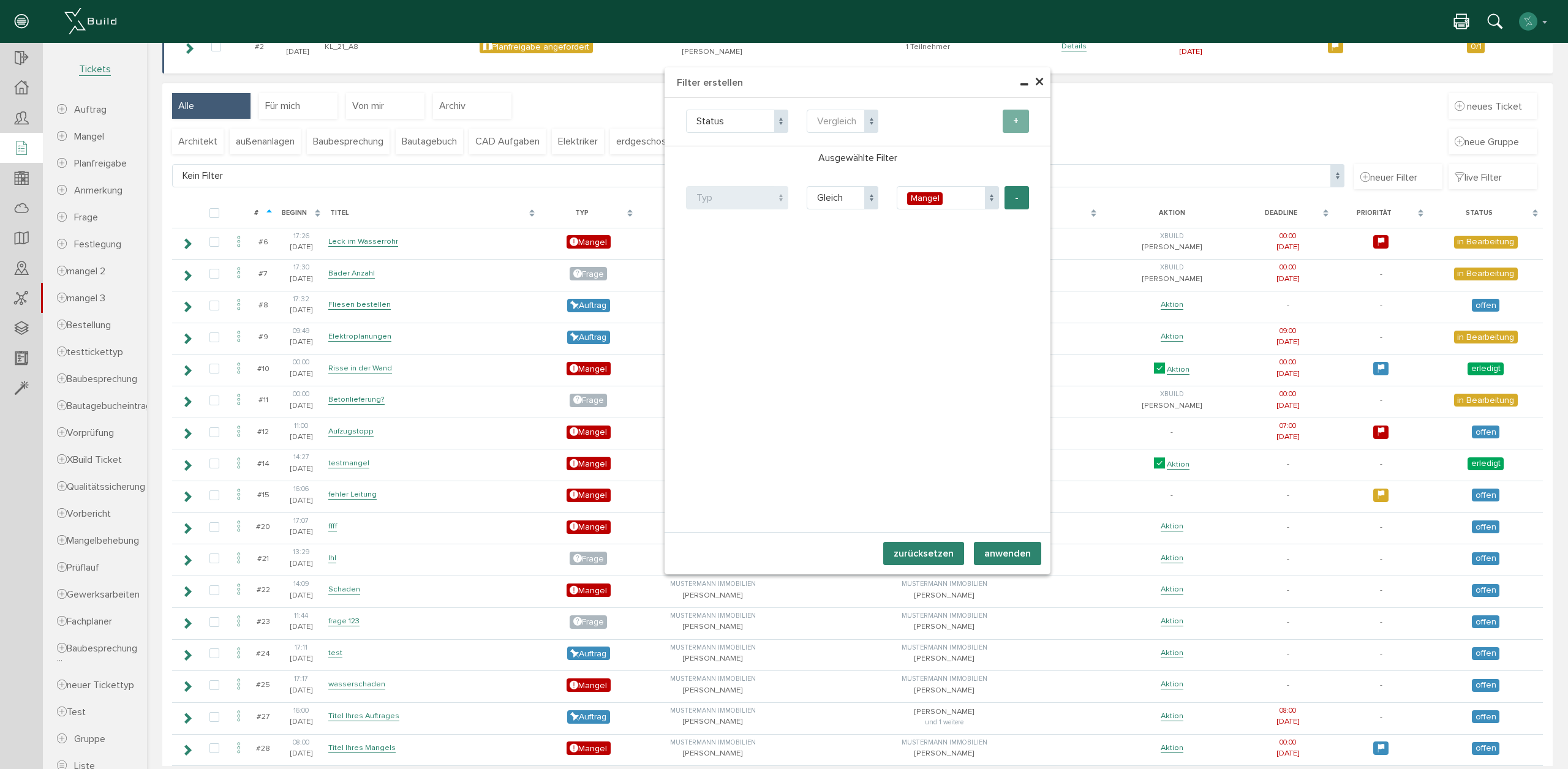
click at [821, 118] on span "Vergleich" at bounding box center [836, 121] width 39 height 12
drag, startPoint x: 836, startPoint y: 171, endPoint x: 878, endPoint y: 153, distance: 45.7
select select "neq"
drag, startPoint x: 924, startPoint y: 125, endPoint x: 925, endPoint y: 132, distance: 7.1
click at [923, 125] on div "offen" at bounding box center [921, 122] width 28 height 13
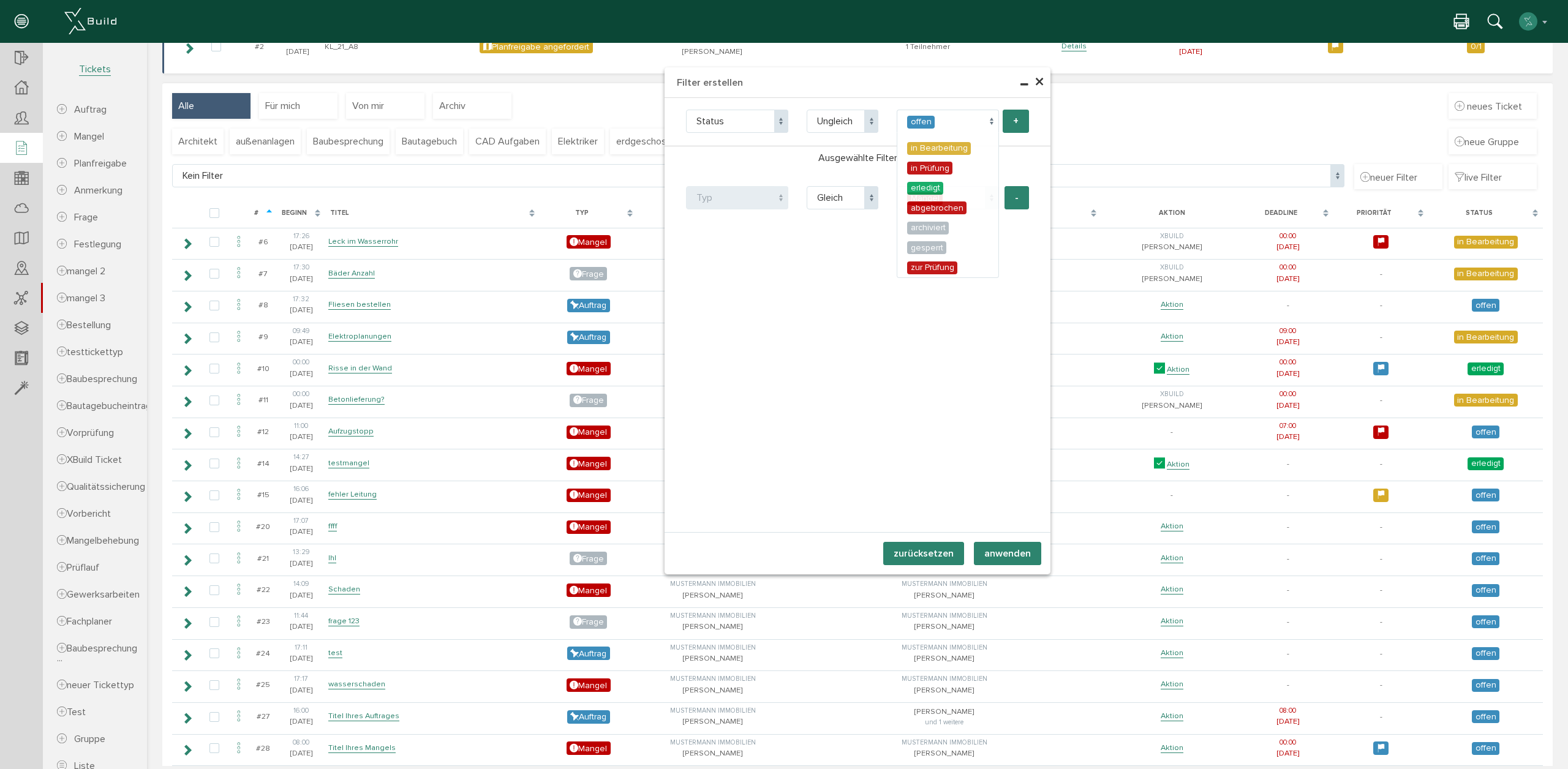
select select "1"
click at [1015, 124] on button "+" at bounding box center [1016, 121] width 27 height 23
select select "state"
select select "neq"
select select "1"
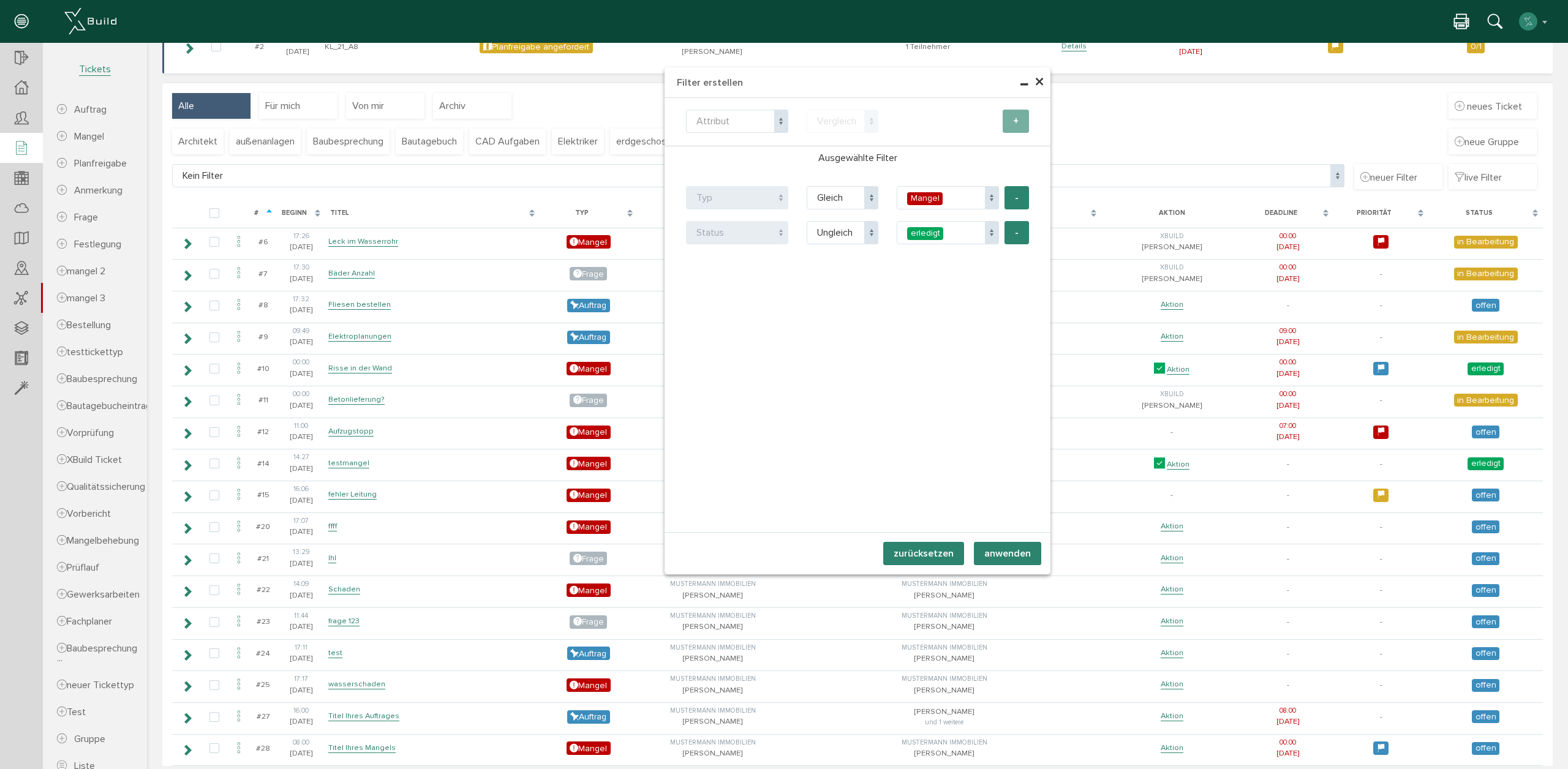
click at [1005, 560] on button "anwenden" at bounding box center [1007, 553] width 67 height 23
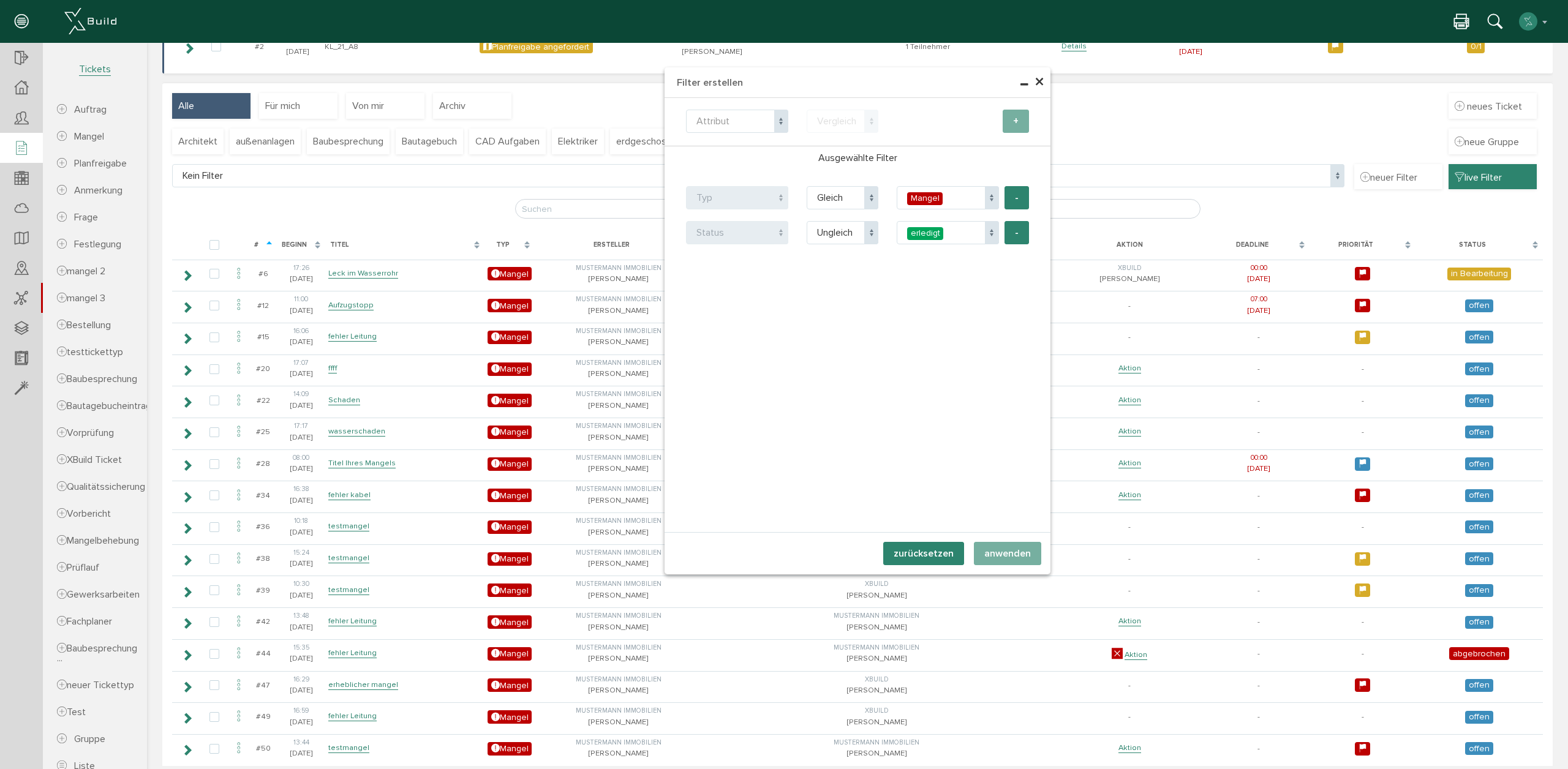
click at [1045, 86] on h4 "Filter erstellen" at bounding box center [857, 83] width 386 height 31
click at [1037, 78] on span "×" at bounding box center [1039, 82] width 10 height 24
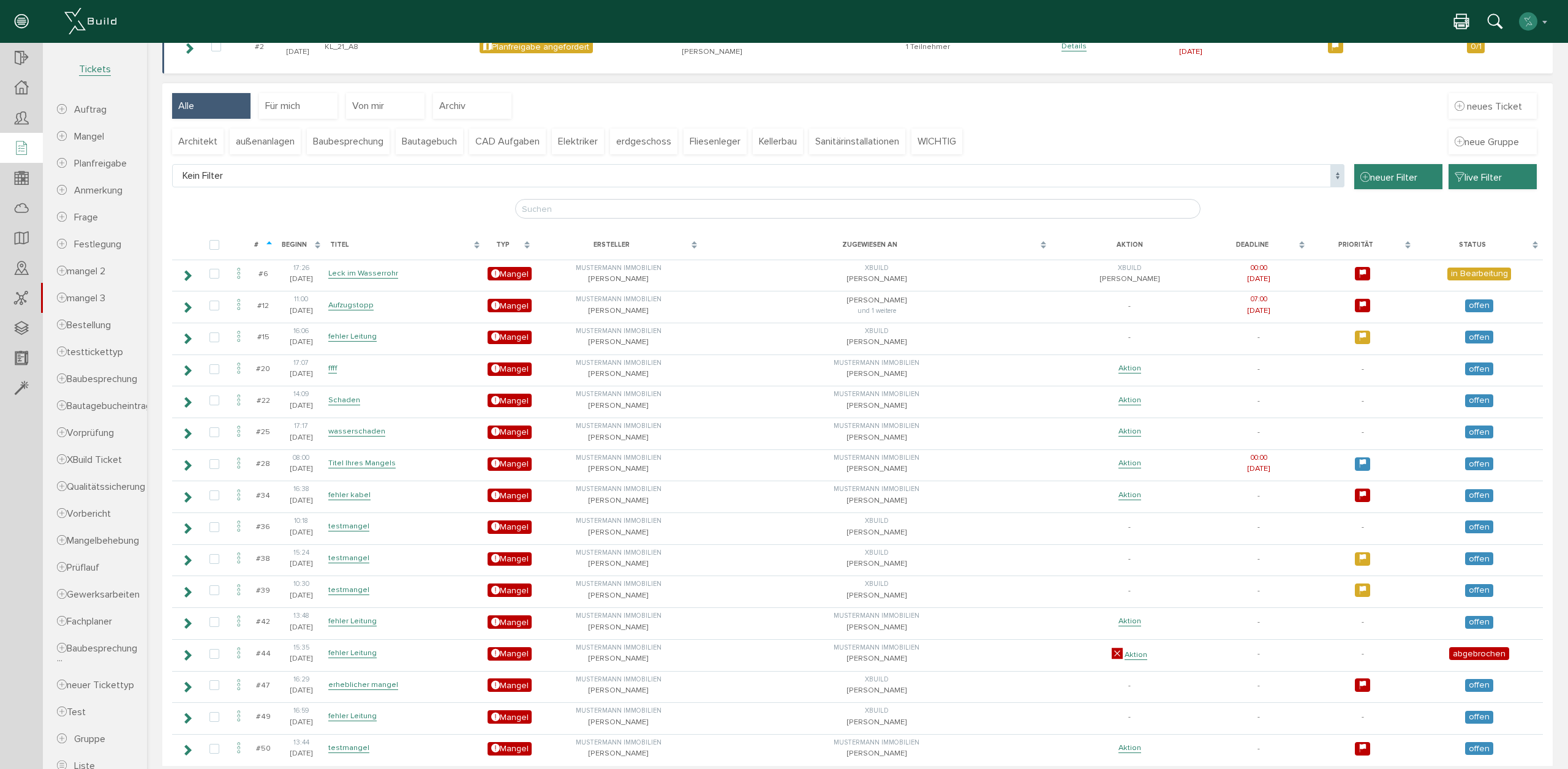
click at [1399, 171] on span "neuer Filter" at bounding box center [1389, 177] width 57 height 14
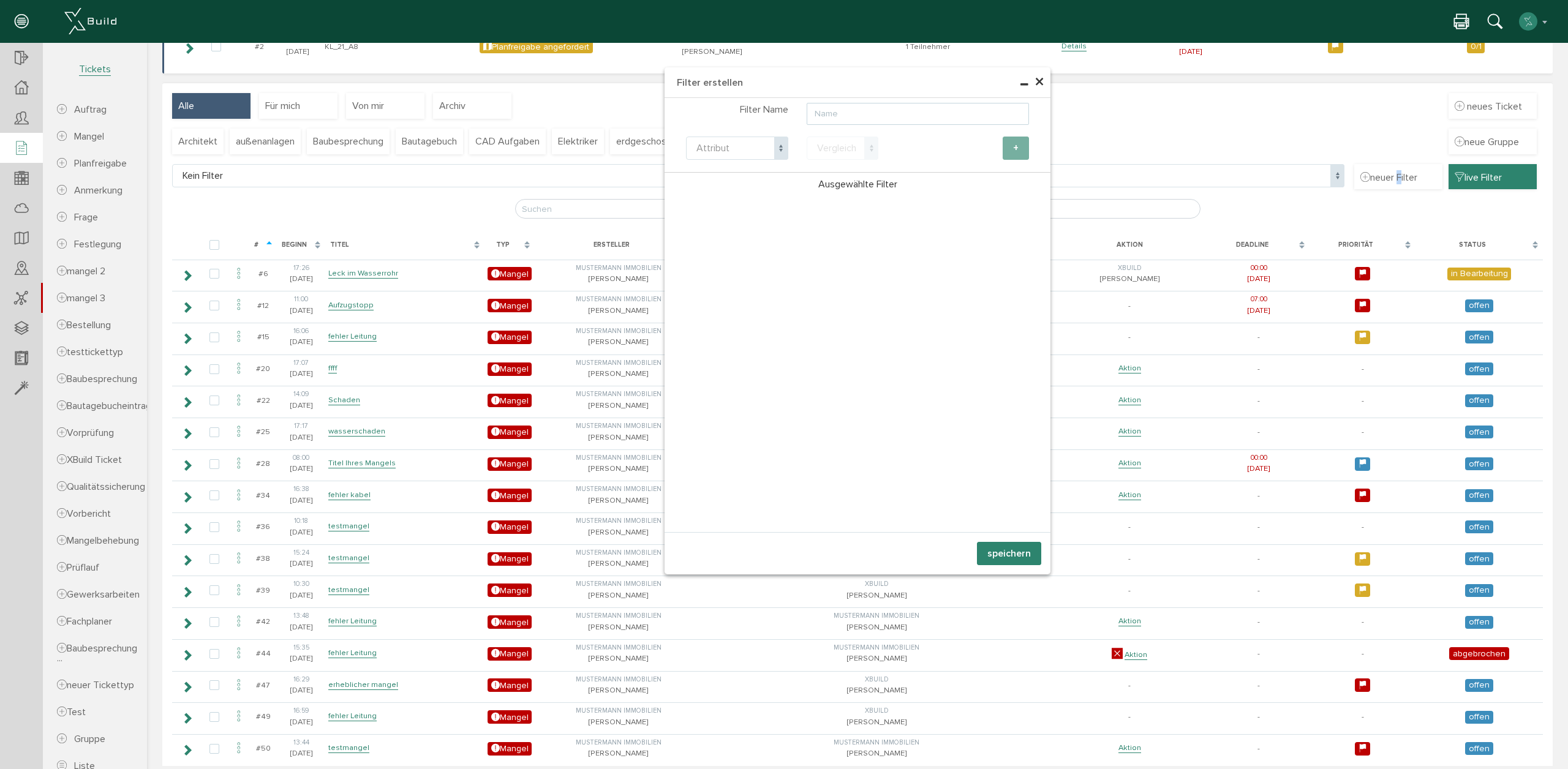
click at [818, 117] on input "text" at bounding box center [918, 114] width 223 height 22
click at [825, 111] on input "text" at bounding box center [918, 114] width 223 height 22
click at [1036, 80] on span "×" at bounding box center [1039, 82] width 10 height 24
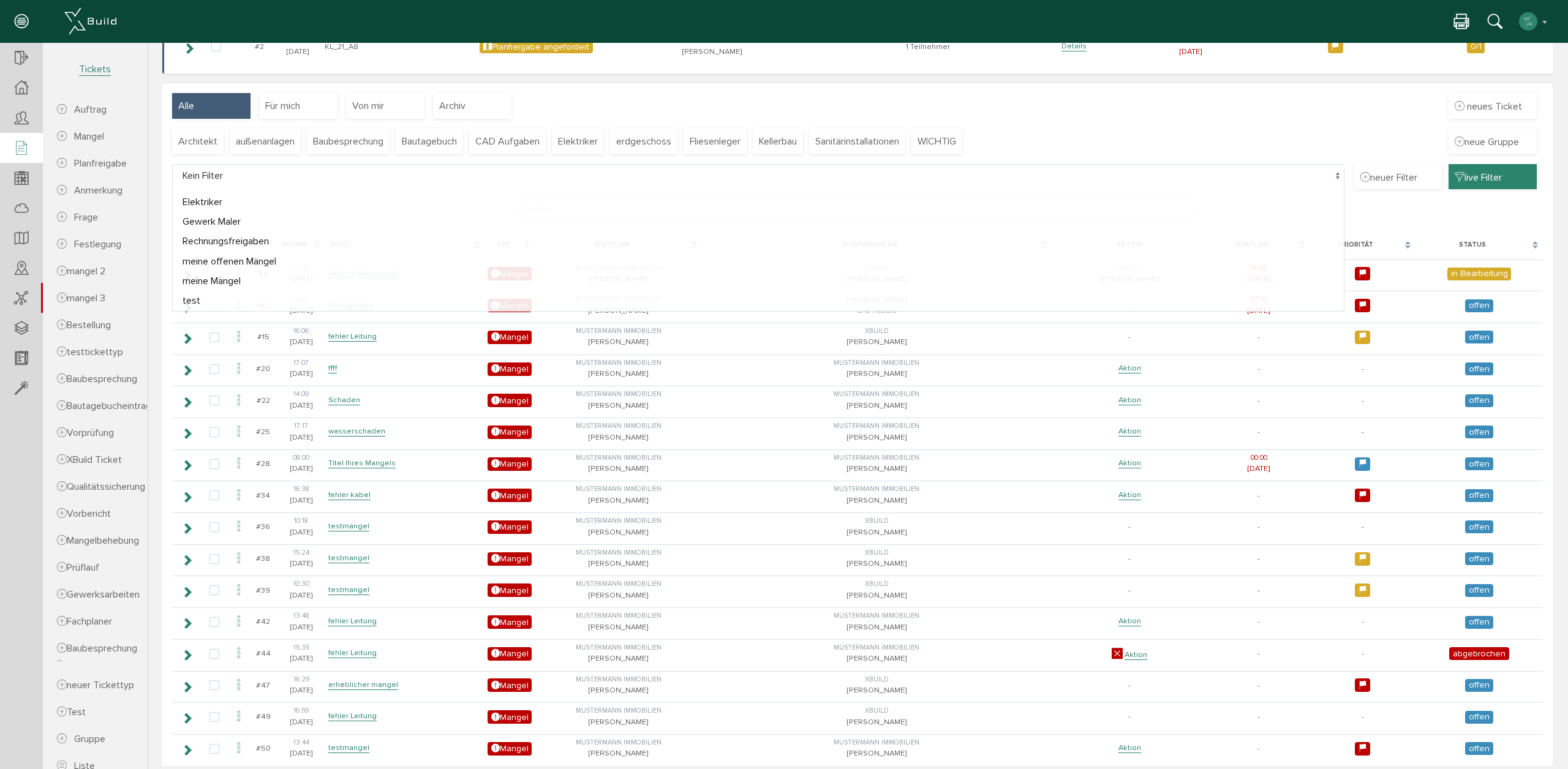
click at [621, 178] on span "Kein Filter" at bounding box center [758, 176] width 1172 height 23
select select "FI-627b95f818b4d8.63752265"
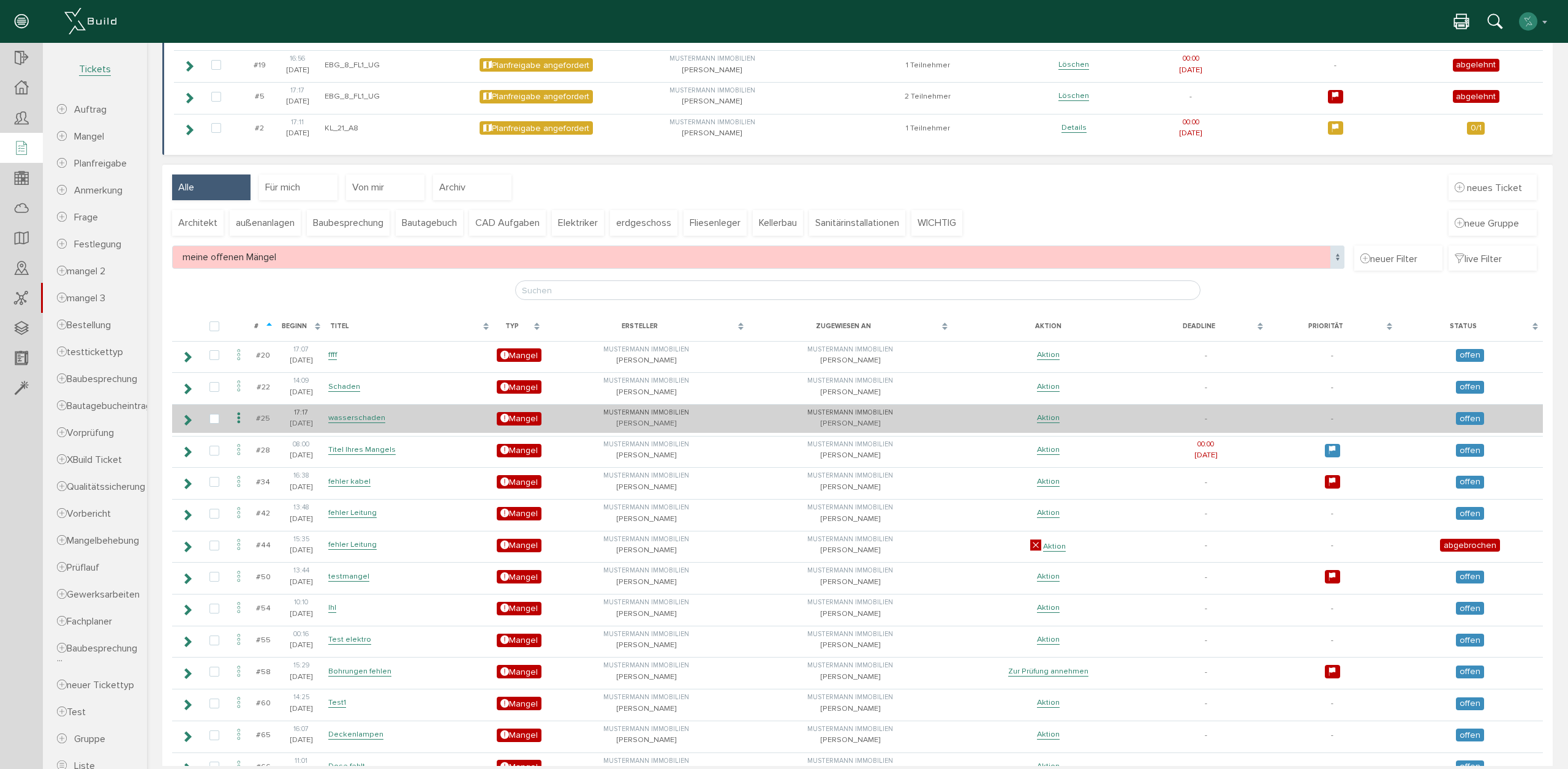
scroll to position [214, 0]
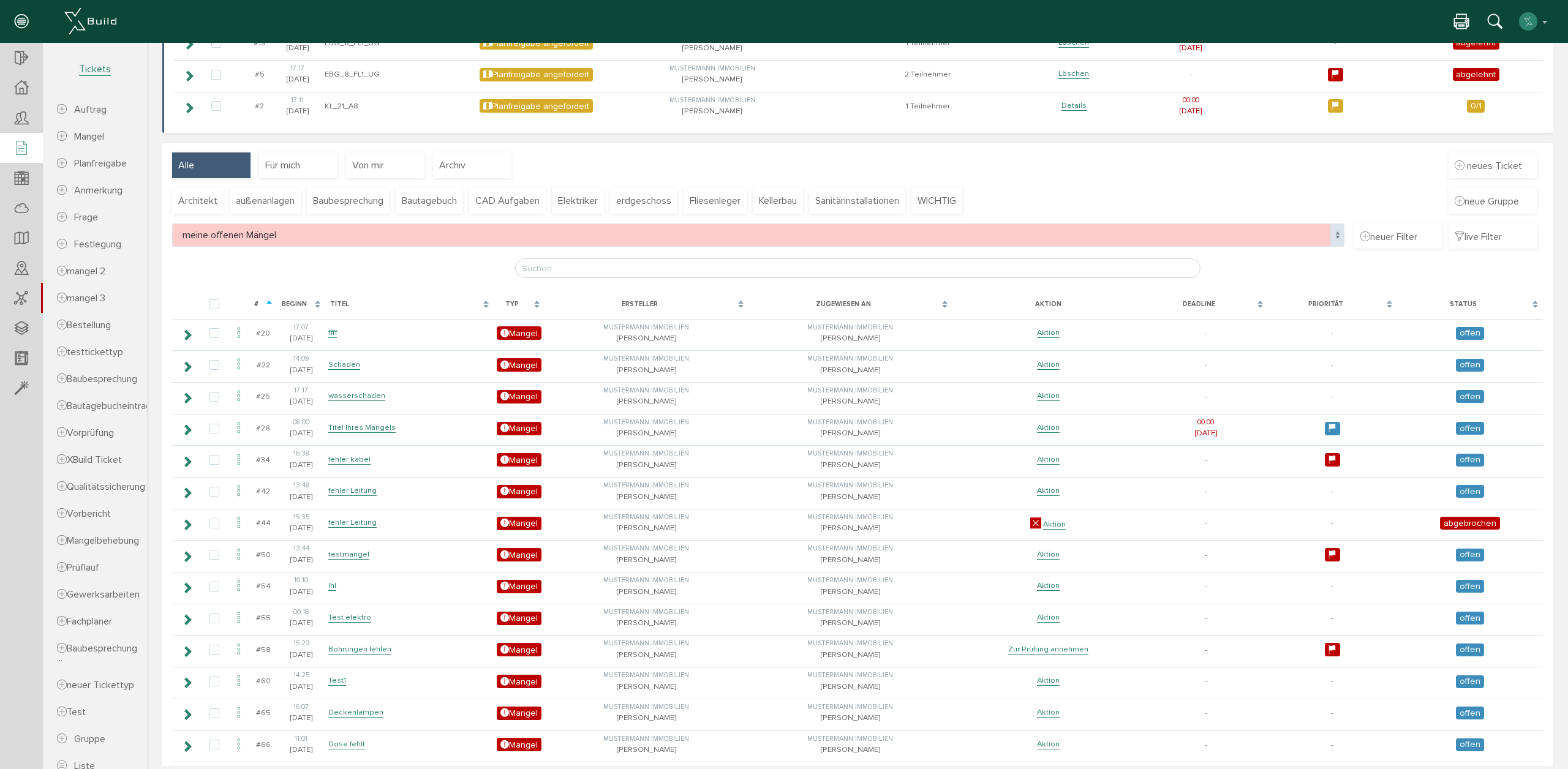
drag, startPoint x: 211, startPoint y: 335, endPoint x: 211, endPoint y: 347, distance: 12.0
click at [211, 339] on label at bounding box center [217, 334] width 15 height 11
click at [211, 336] on input "checkbox" at bounding box center [213, 332] width 8 height 8
checkbox input "true"
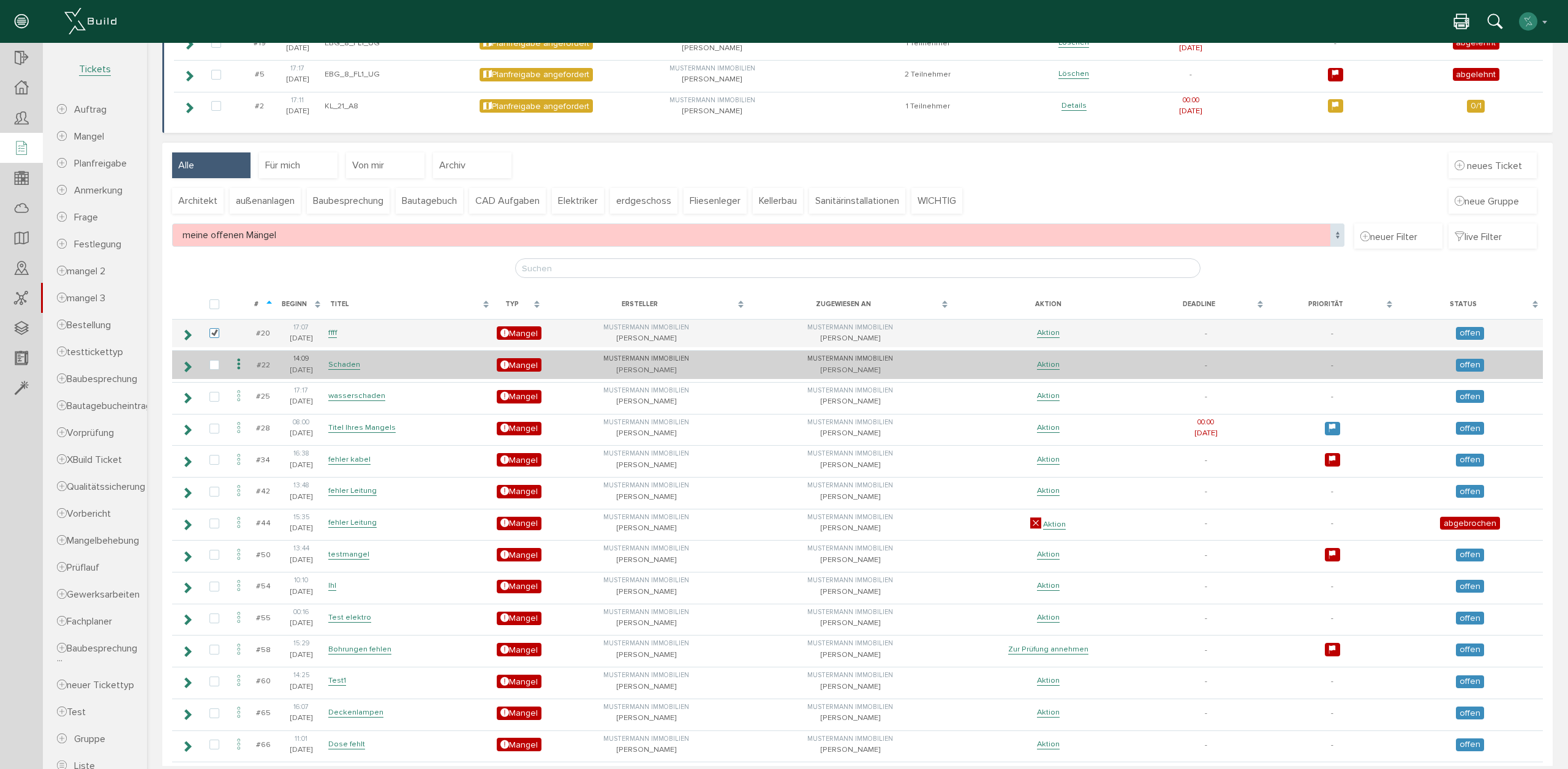
drag, startPoint x: 211, startPoint y: 362, endPoint x: 215, endPoint y: 374, distance: 12.6
click at [211, 362] on label at bounding box center [217, 365] width 15 height 11
click at [211, 362] on input "checkbox" at bounding box center [213, 364] width 8 height 8
checkbox input "true"
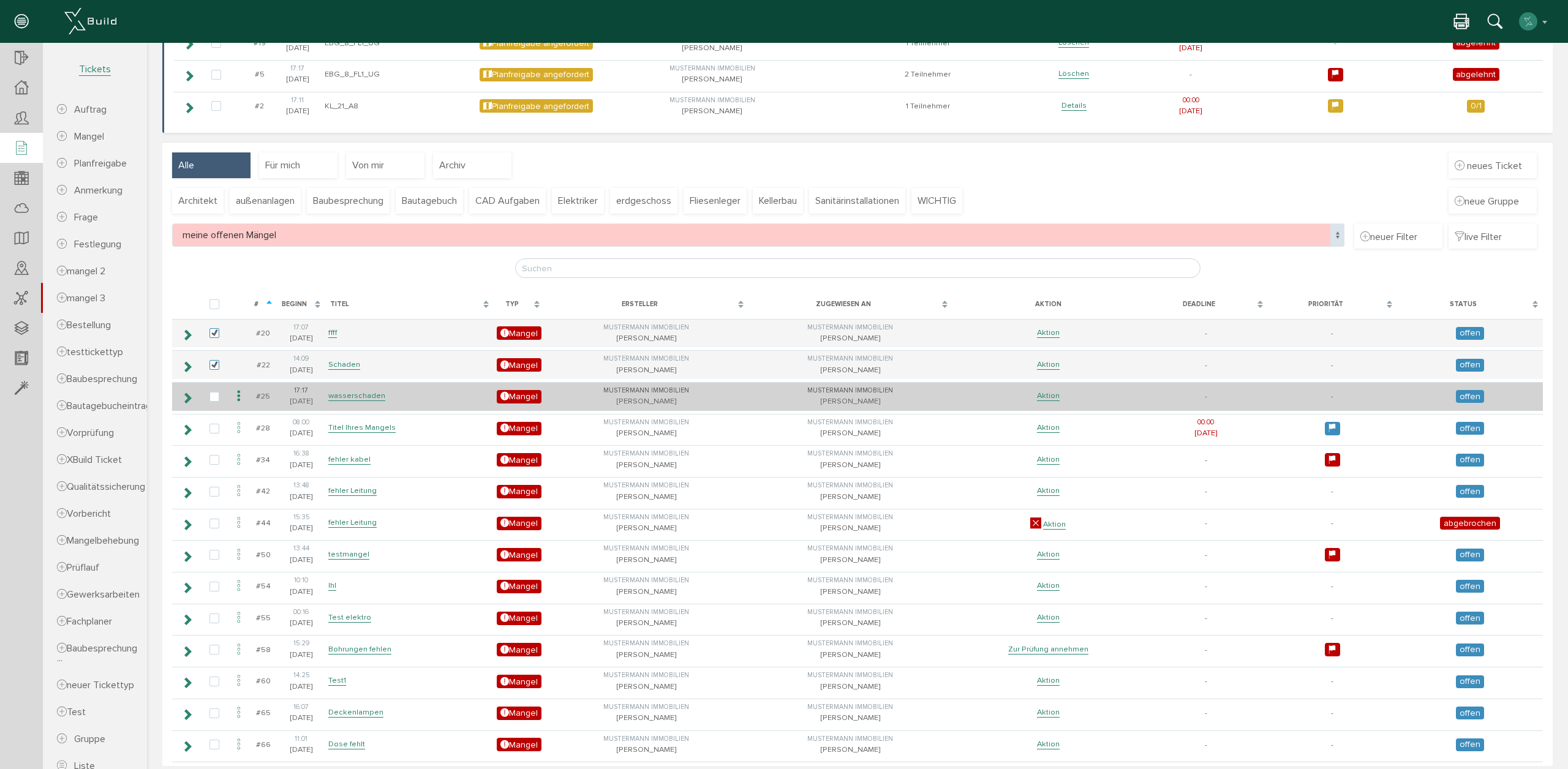
click at [214, 387] on td at bounding box center [214, 396] width 28 height 29
click at [213, 394] on label at bounding box center [217, 397] width 15 height 11
click at [213, 394] on input "checkbox" at bounding box center [213, 396] width 8 height 8
checkbox input "true"
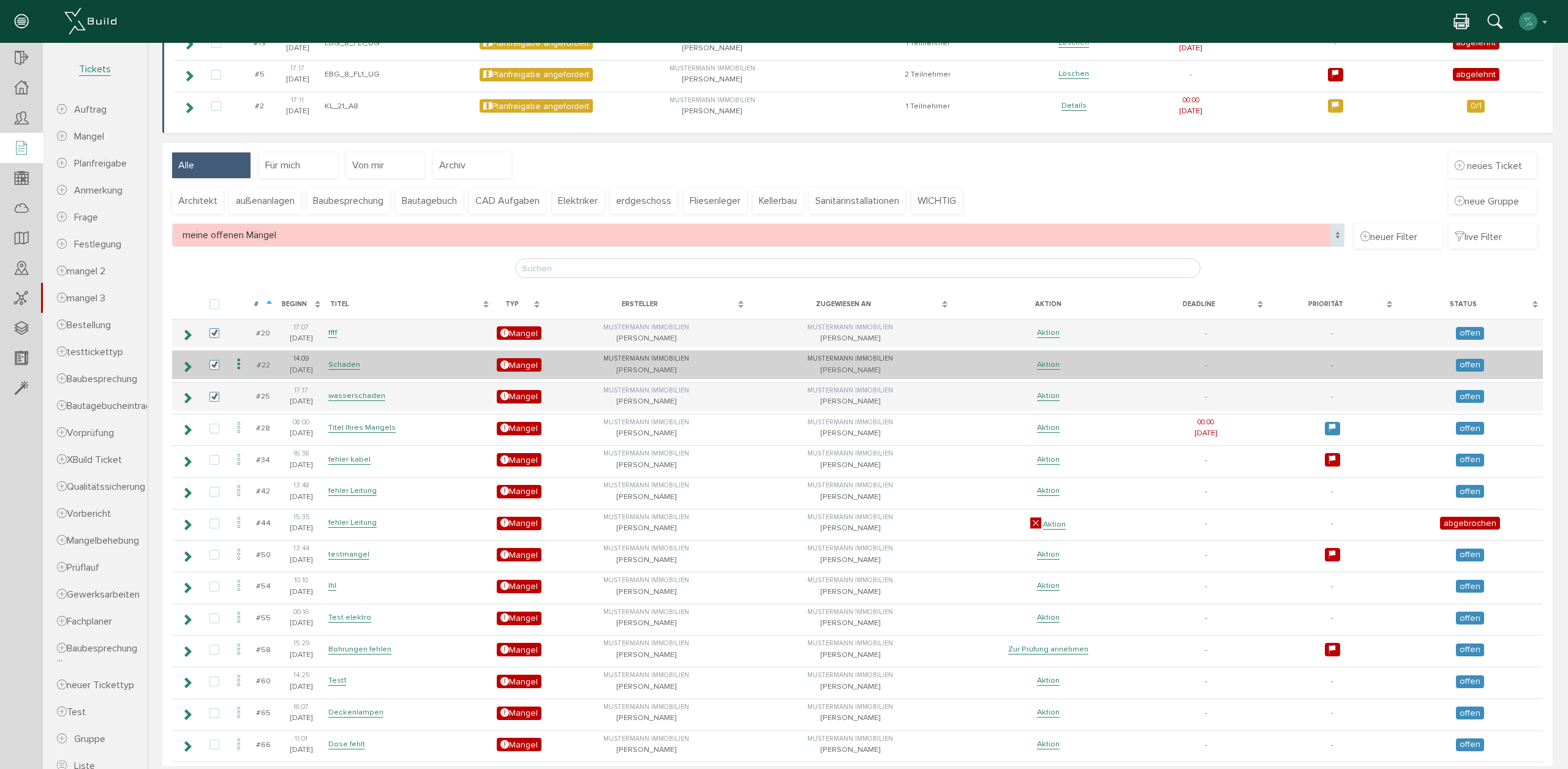
click at [240, 369] on icon at bounding box center [239, 364] width 15 height 17
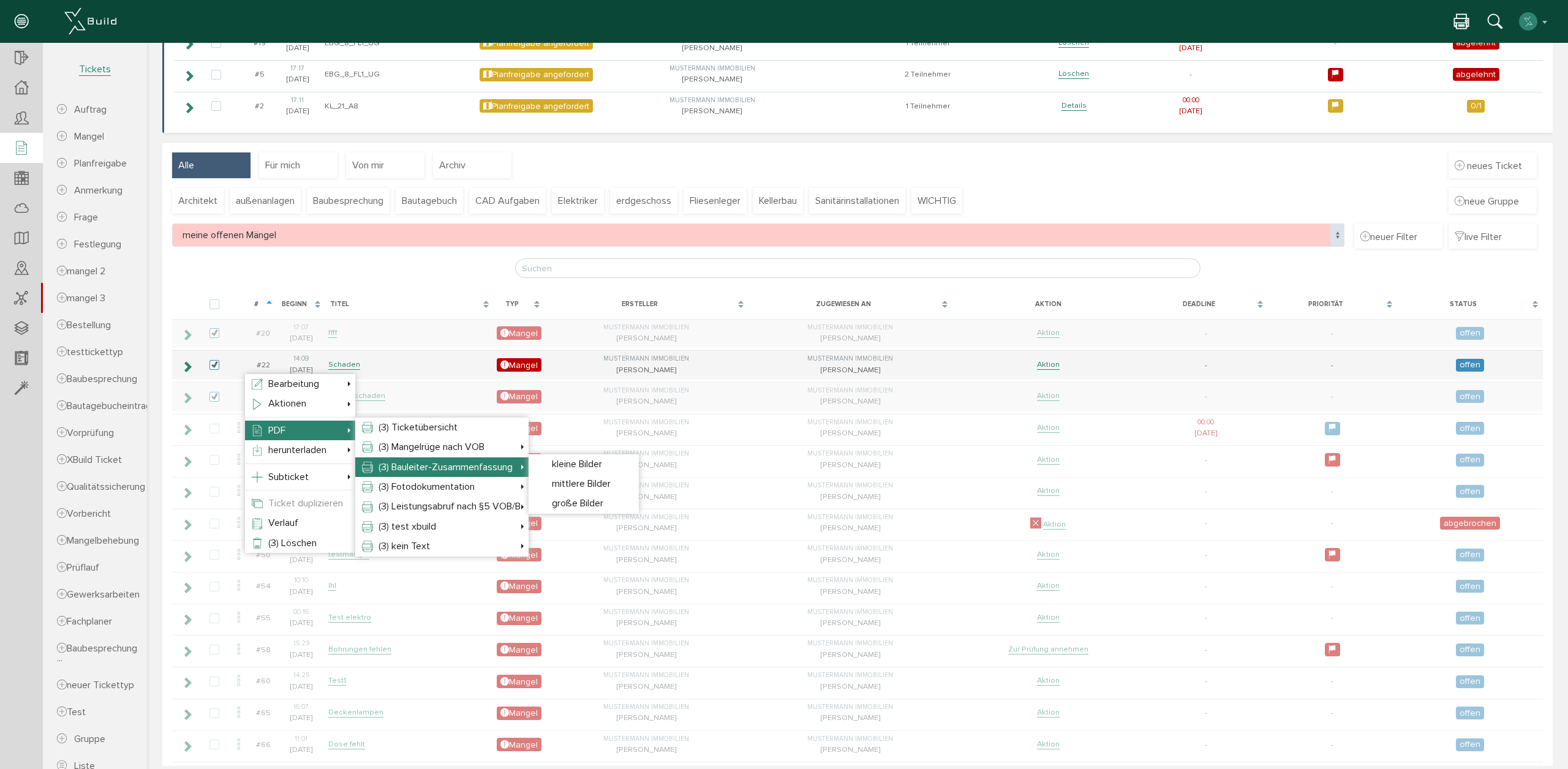
scroll to position [213, 0]
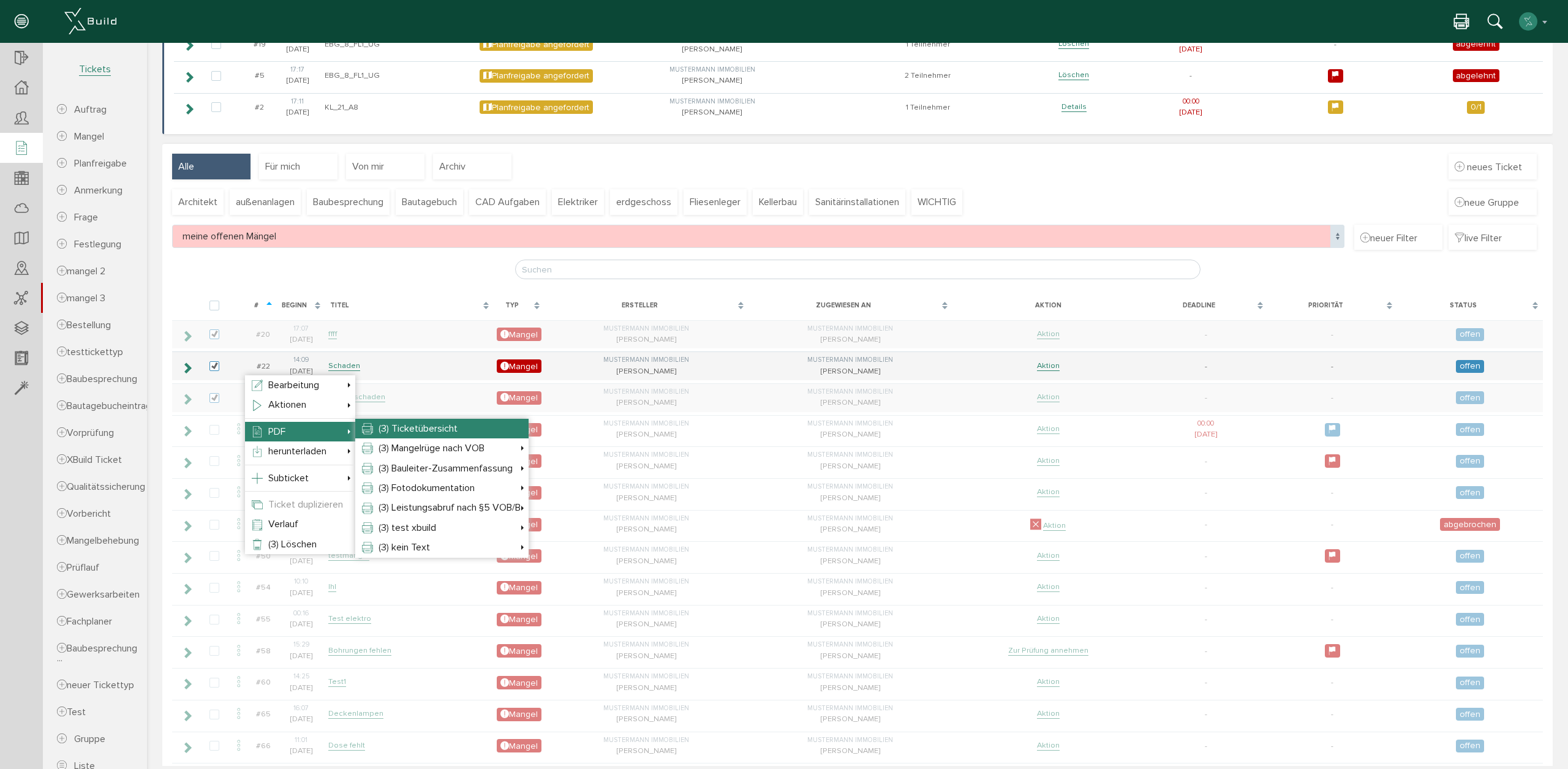
click at [487, 430] on li "(3) Ticketübersicht" at bounding box center [441, 429] width 173 height 20
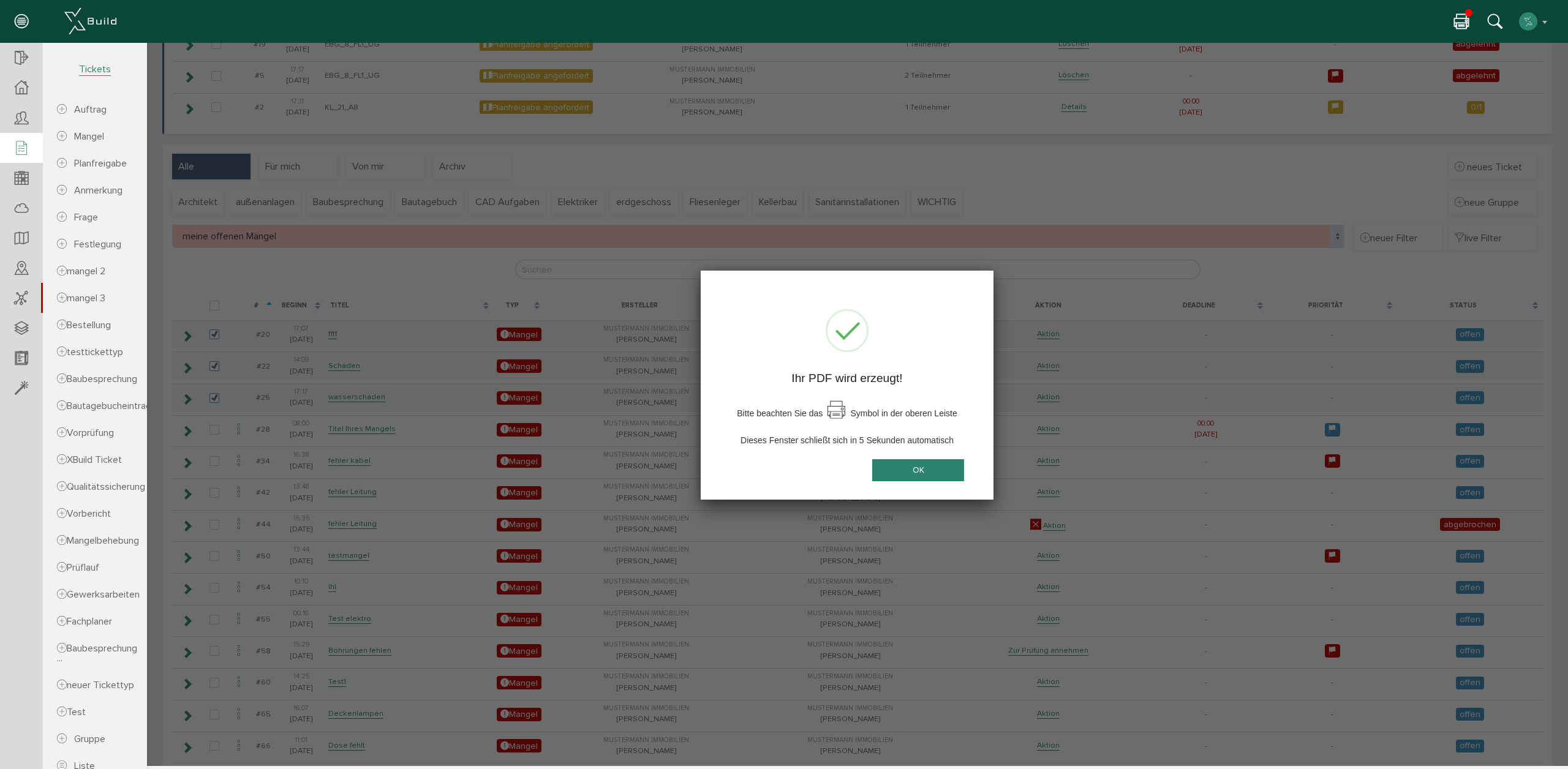
click at [537, 423] on div at bounding box center [857, 404] width 1421 height 723
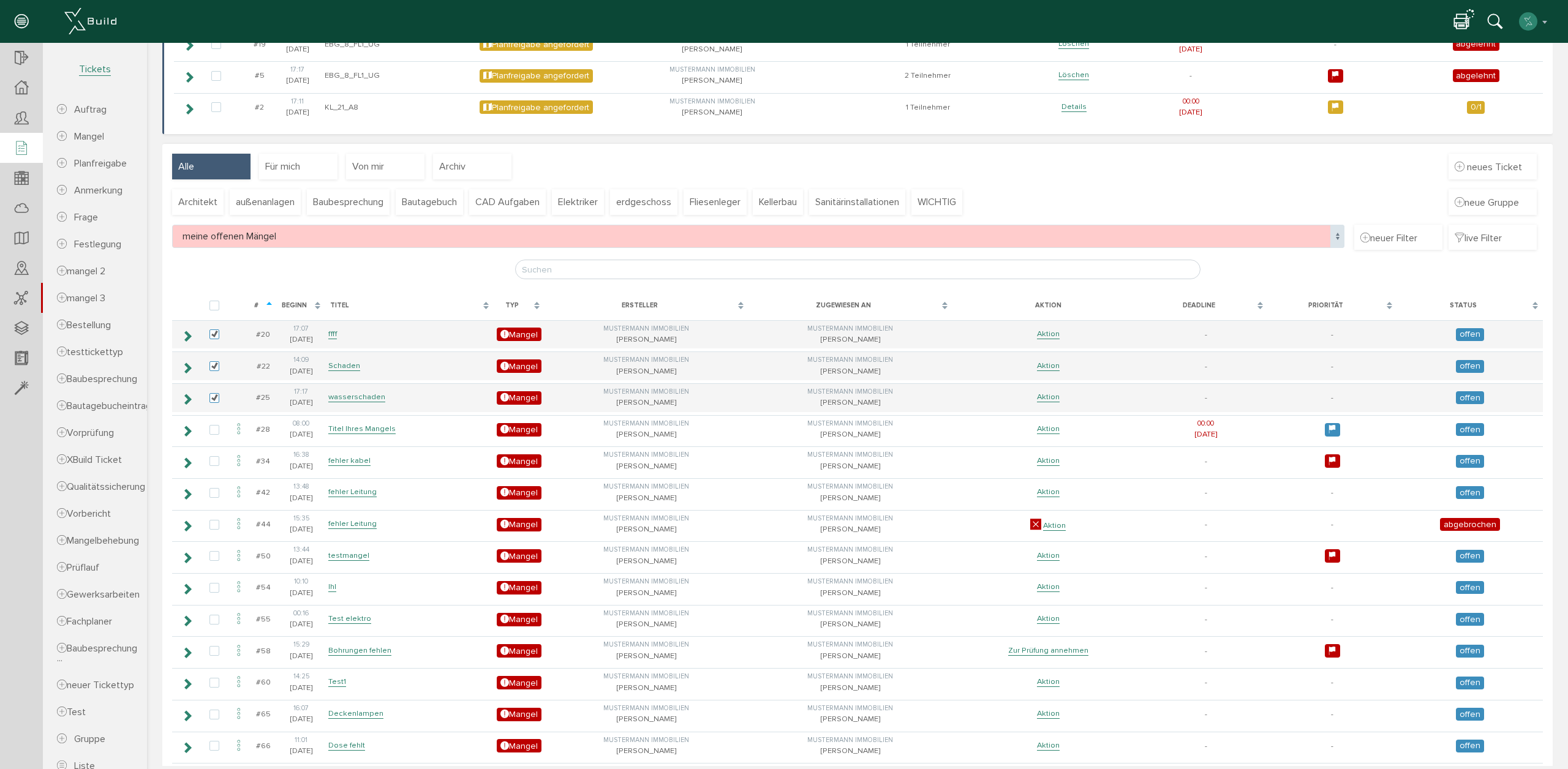
click at [1464, 19] on icon at bounding box center [1461, 22] width 15 height 18
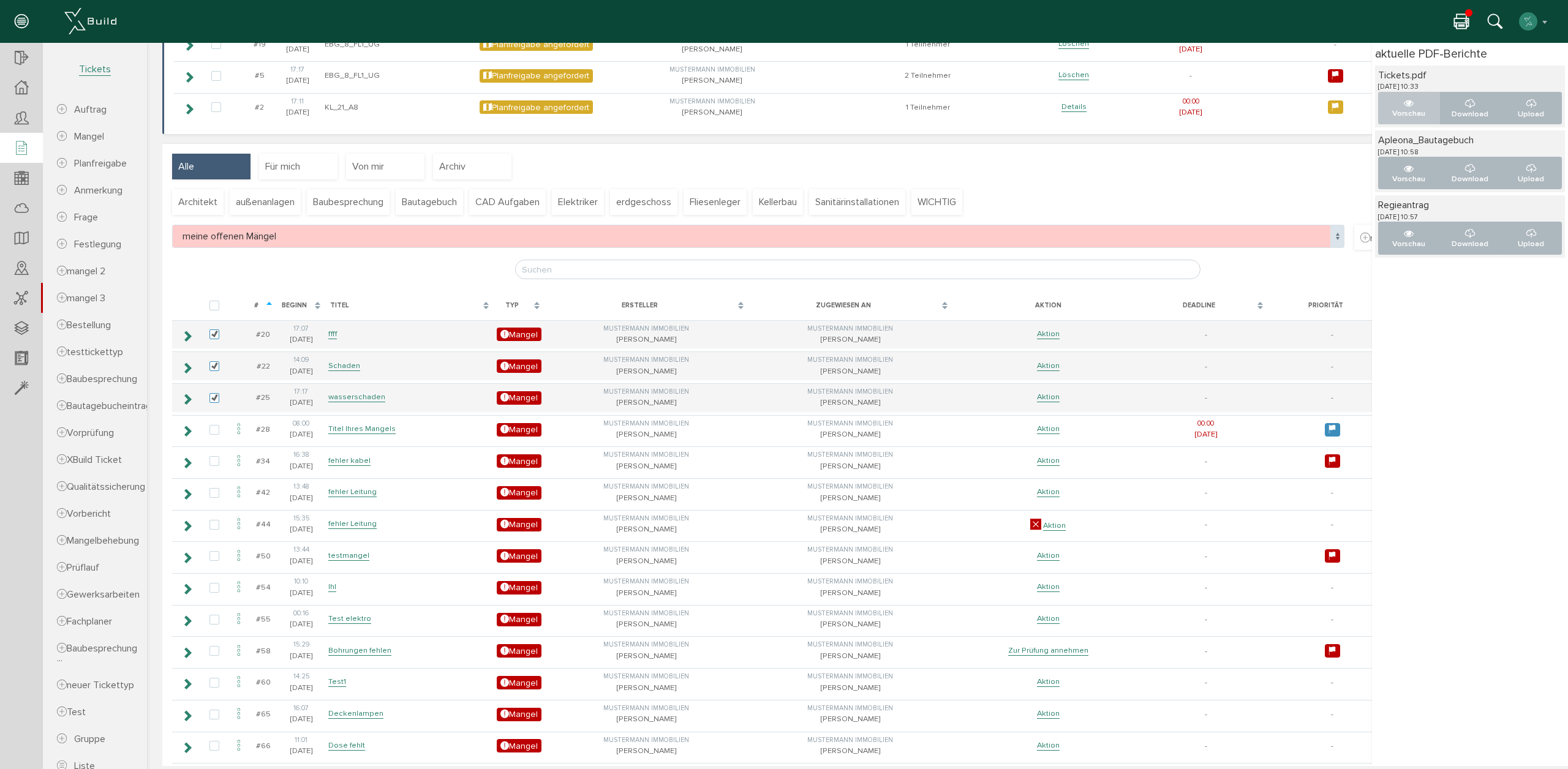
click at [1395, 105] on button "Vorschau" at bounding box center [1409, 108] width 62 height 33
click at [1454, 15] on icon at bounding box center [1461, 22] width 15 height 18
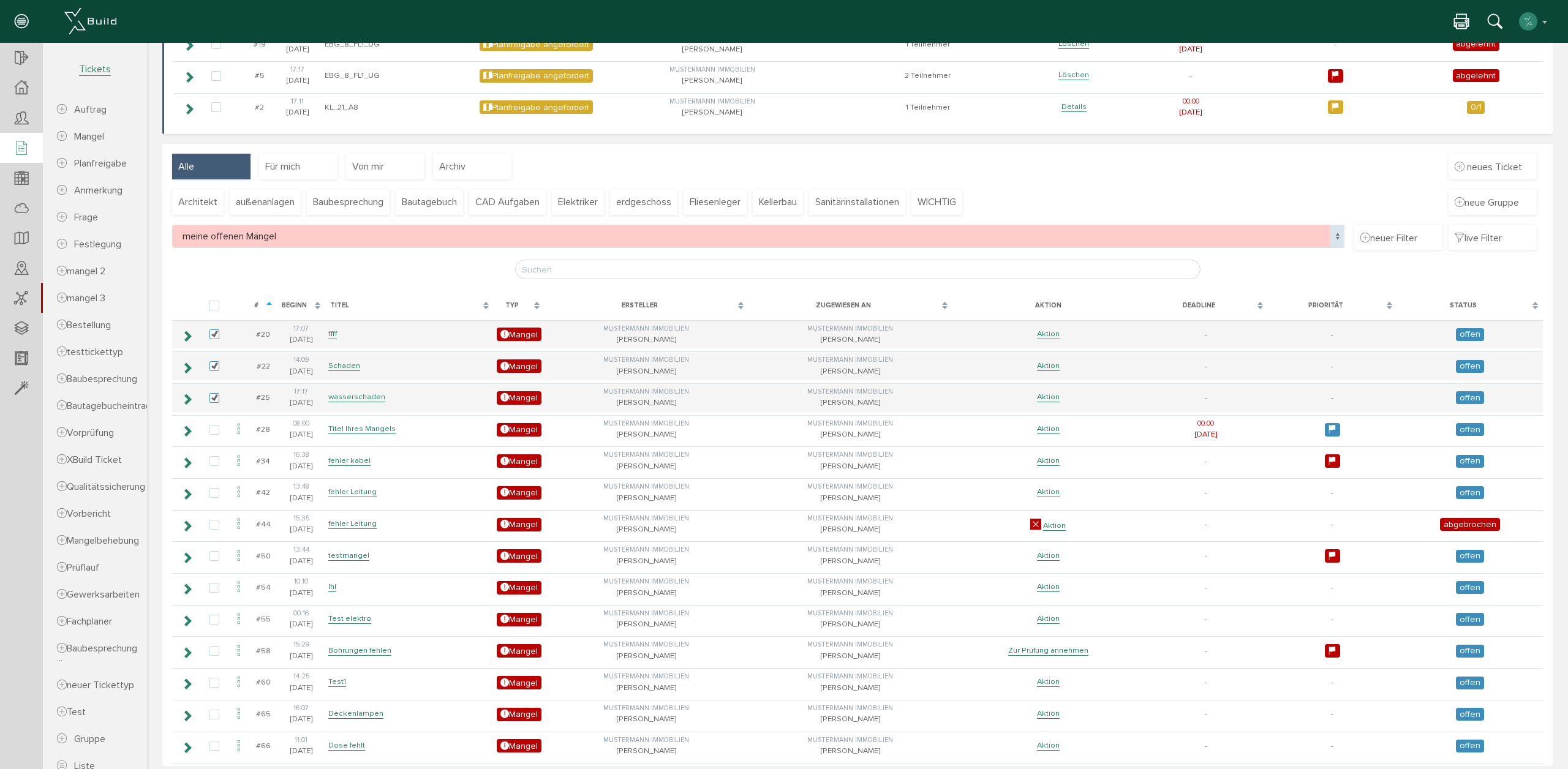
click at [298, 230] on span "meine offenen Mängel" at bounding box center [758, 237] width 1172 height 23
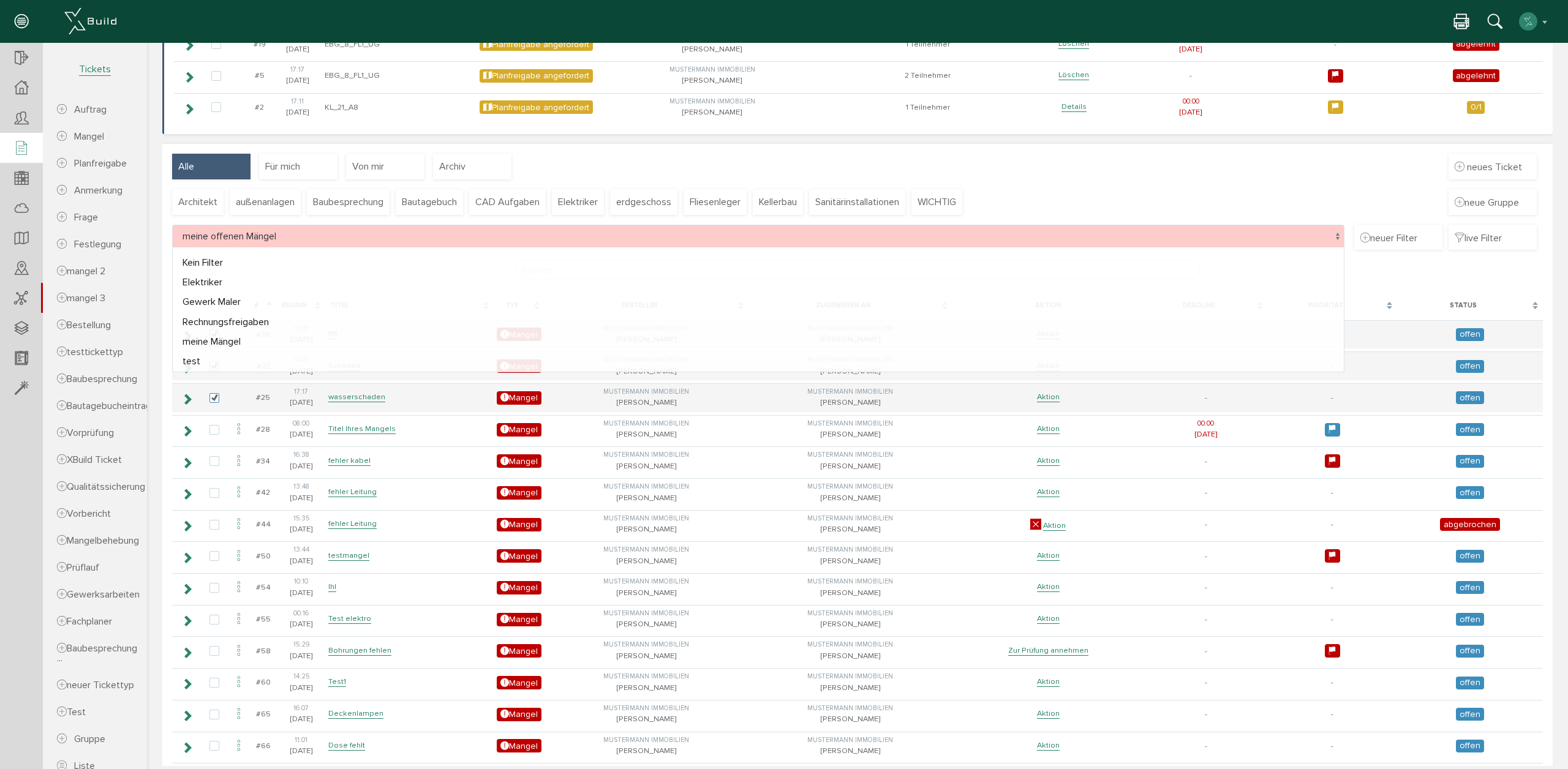
select select
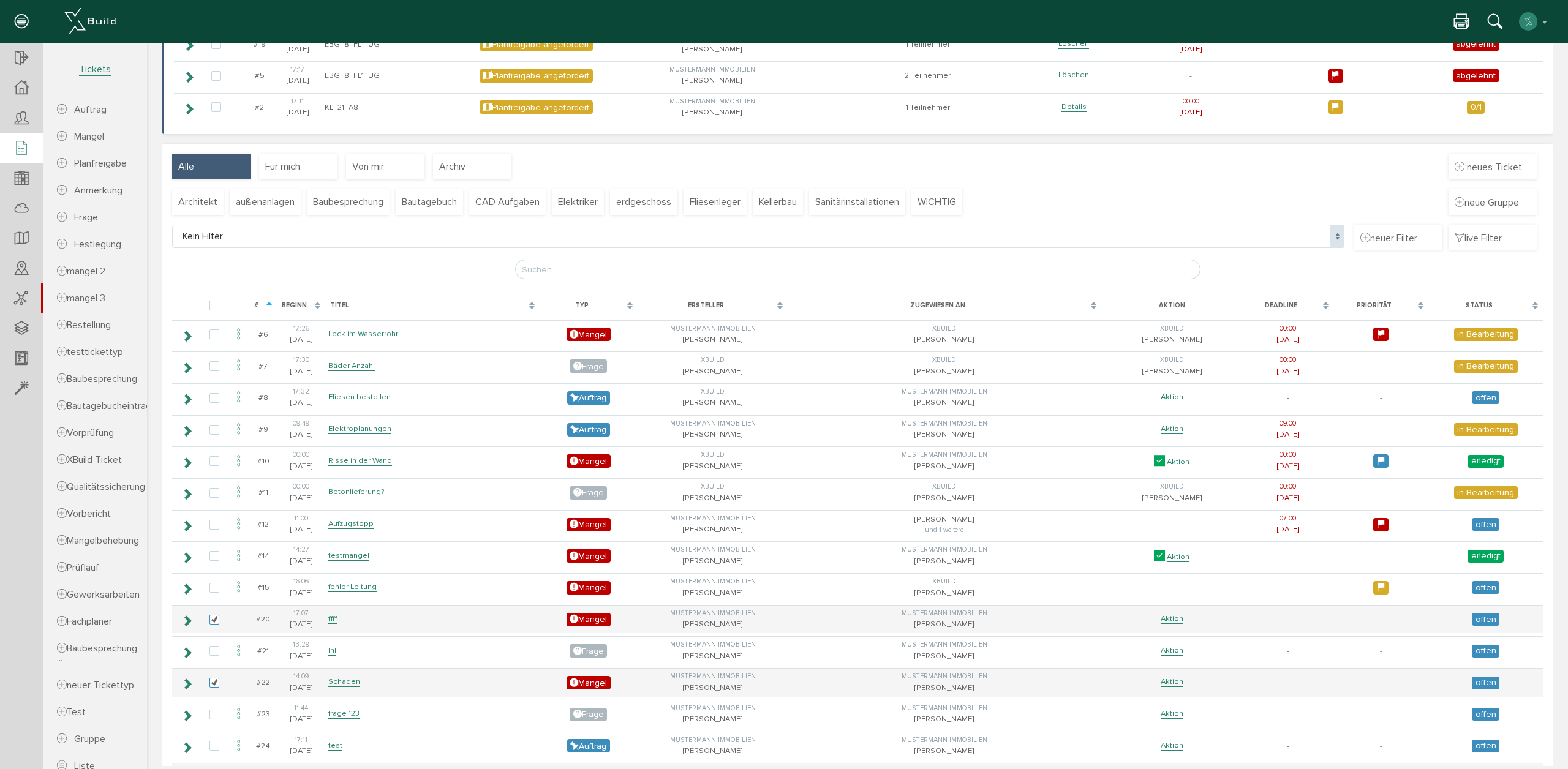
drag, startPoint x: 216, startPoint y: 619, endPoint x: 219, endPoint y: 633, distance: 14.3
click at [216, 619] on label at bounding box center [217, 620] width 15 height 11
click at [216, 619] on input "checkbox" at bounding box center [213, 619] width 8 height 8
checkbox input "false"
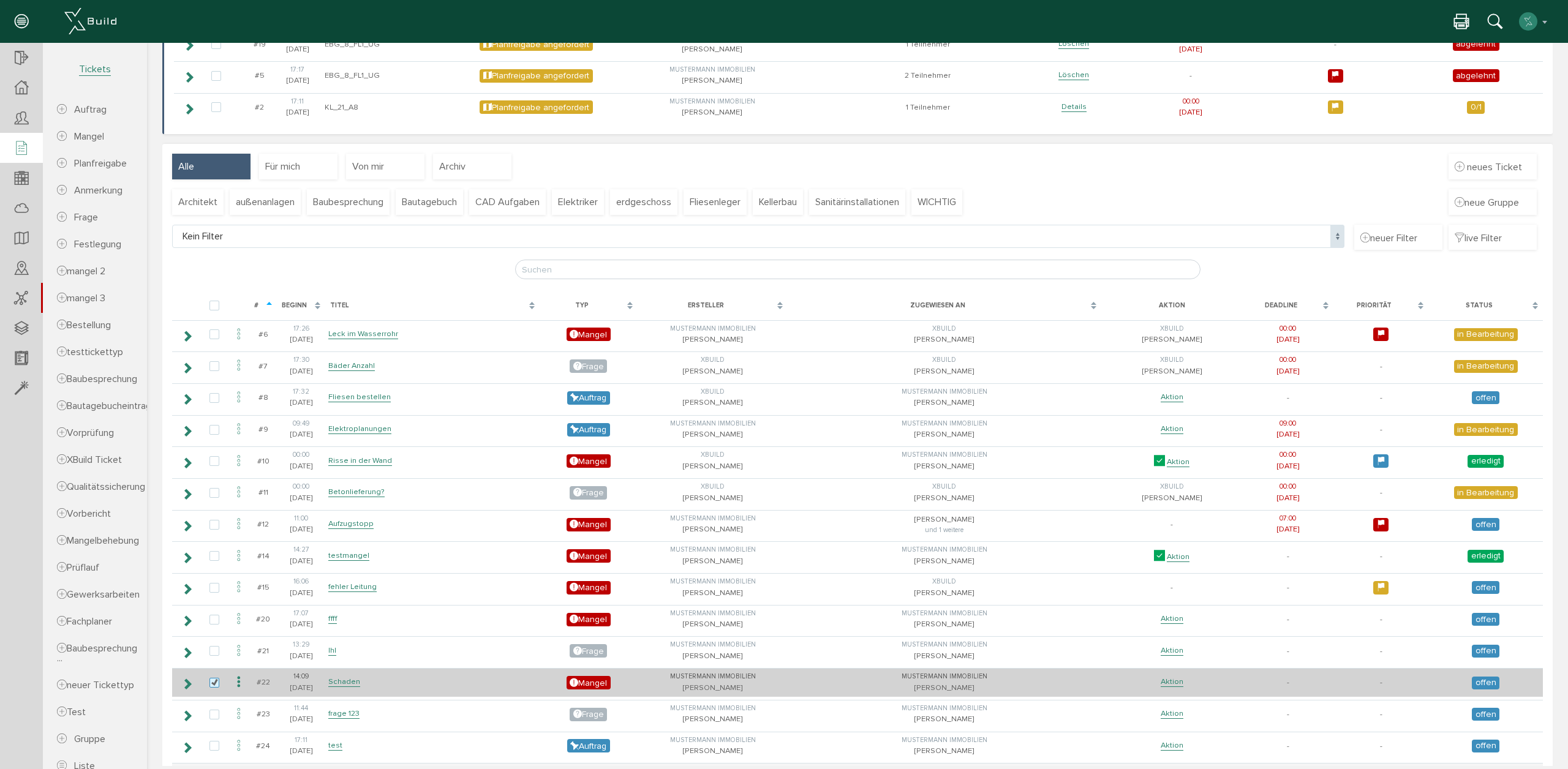
click at [214, 684] on label at bounding box center [217, 683] width 15 height 11
click at [214, 684] on input "checkbox" at bounding box center [213, 682] width 8 height 8
checkbox input "false"
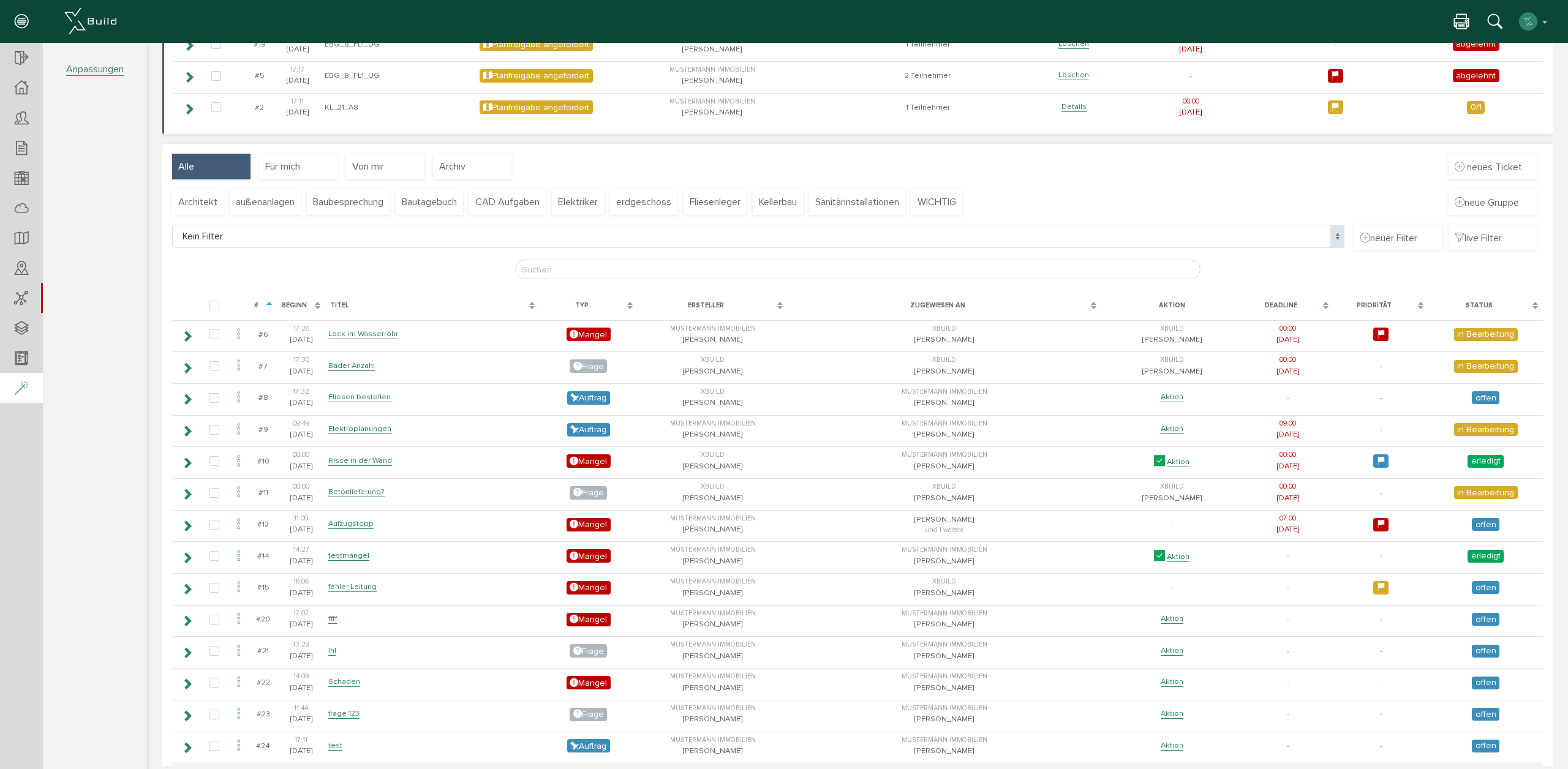
click at [14, 394] on div at bounding box center [22, 388] width 43 height 31
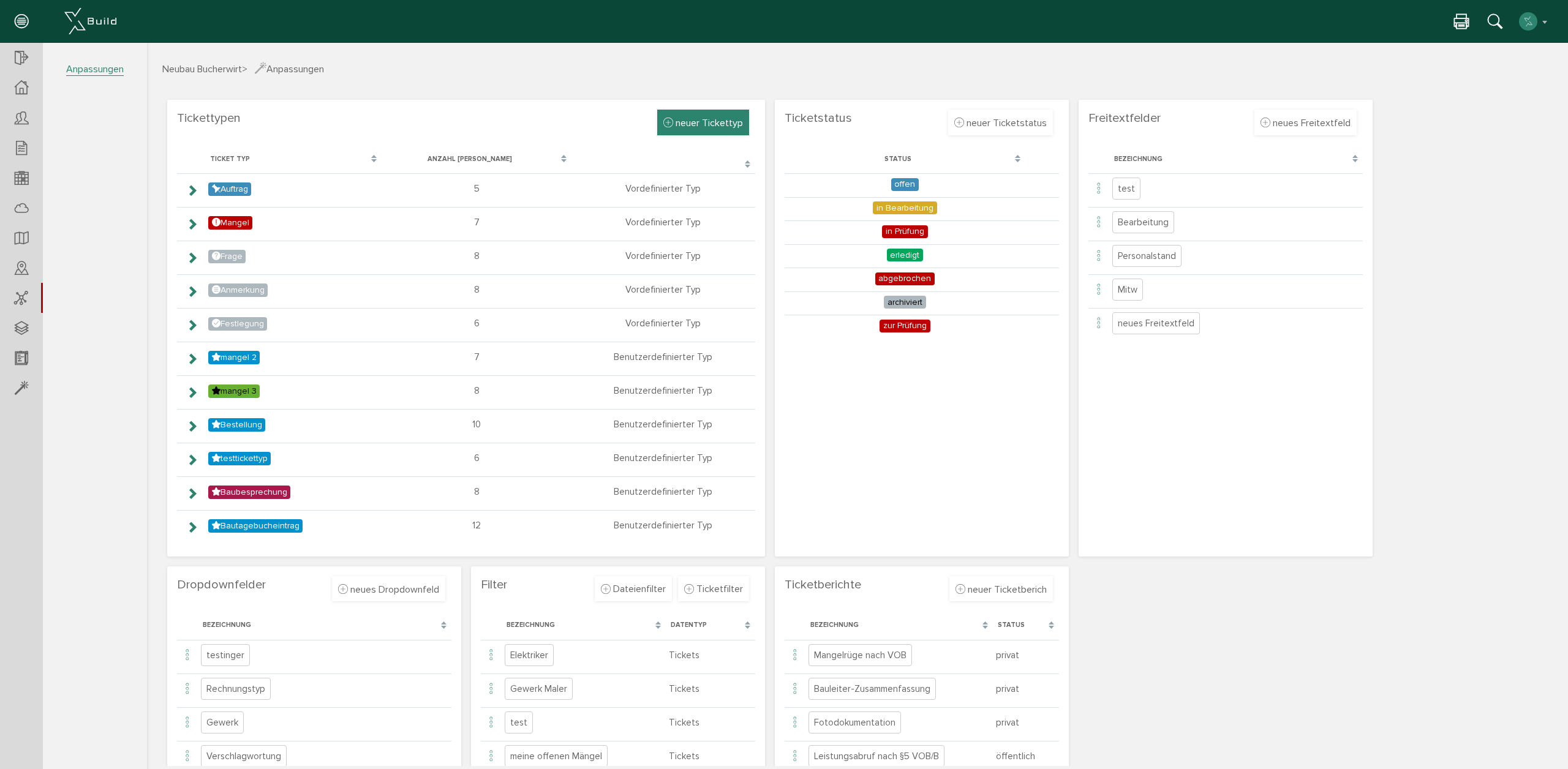
click at [683, 128] on span "neuer Tickettyp" at bounding box center [709, 123] width 67 height 12
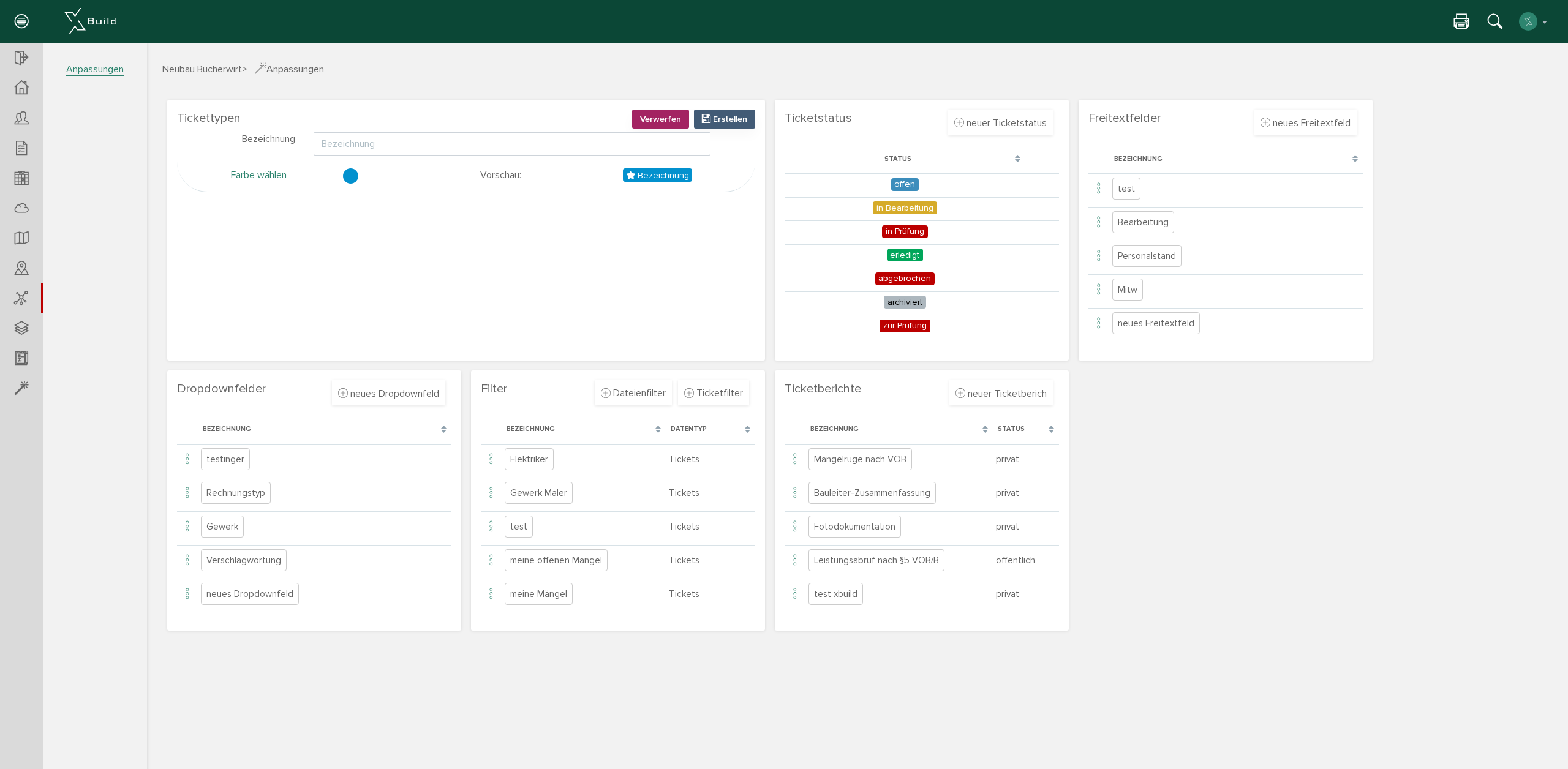
click at [683, 128] on button "Verwerfen" at bounding box center [660, 119] width 57 height 19
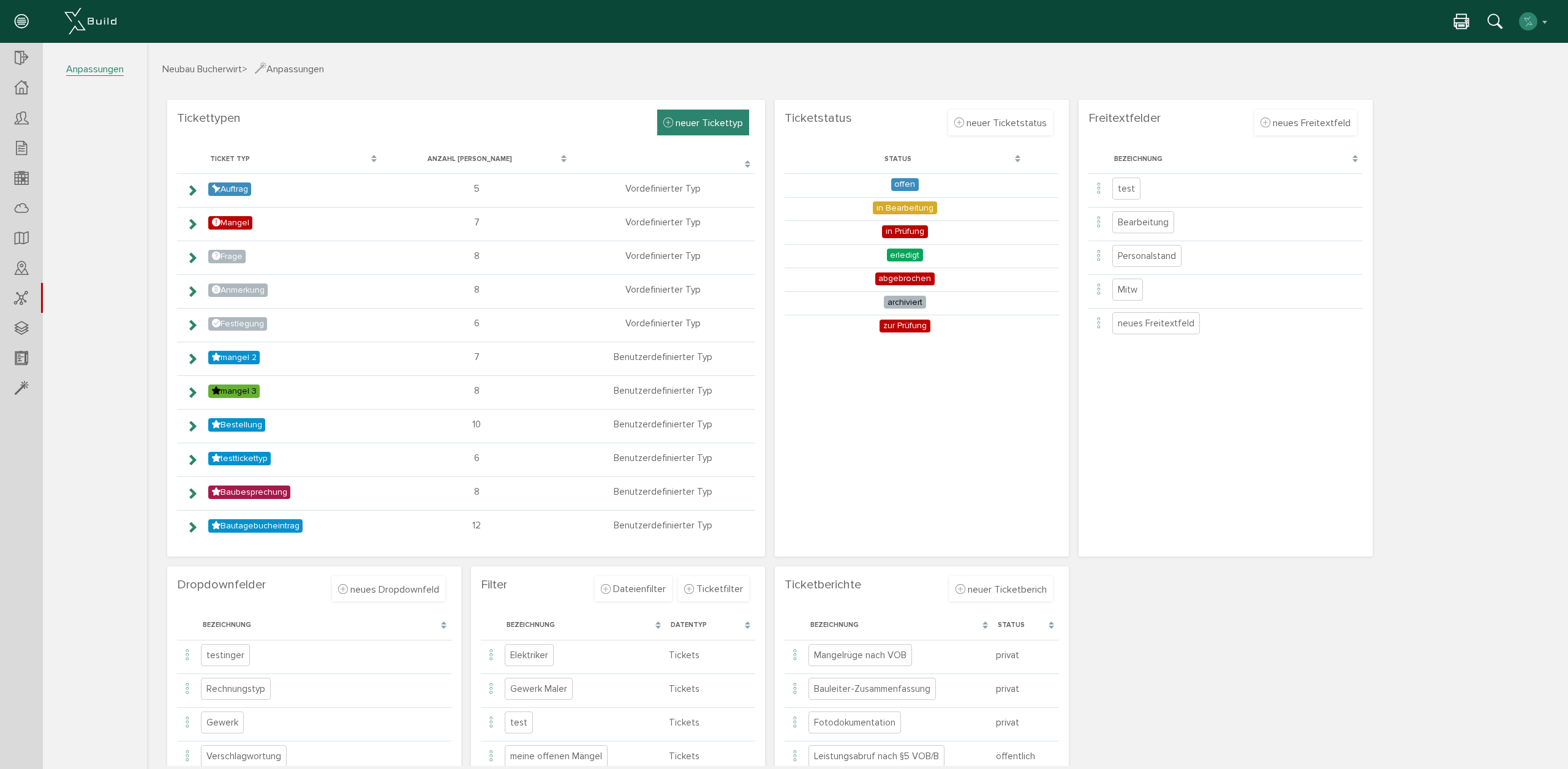
click at [698, 121] on span "neuer Tickettyp" at bounding box center [709, 123] width 67 height 12
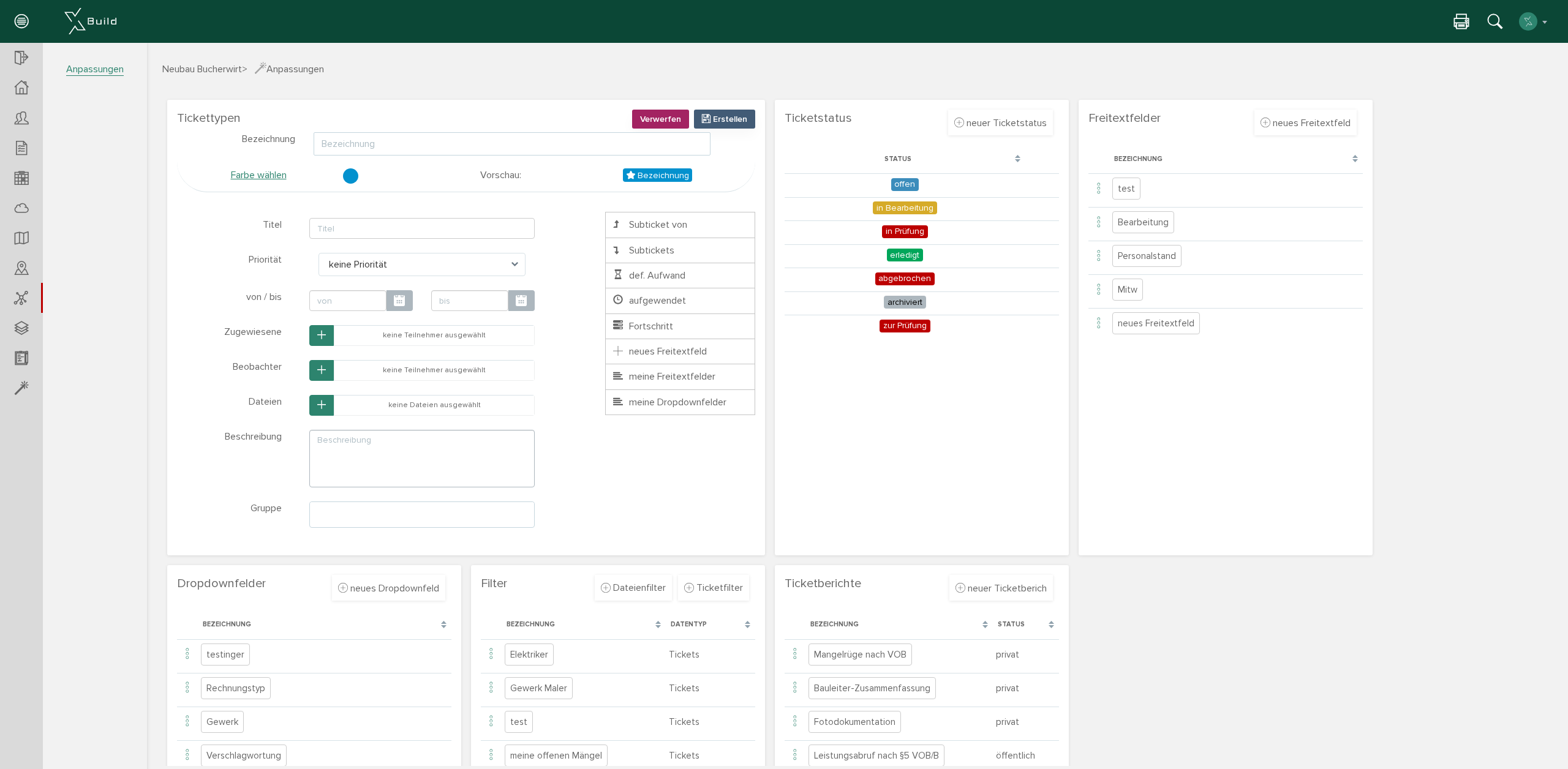
click at [480, 146] on input "text" at bounding box center [512, 144] width 397 height 23
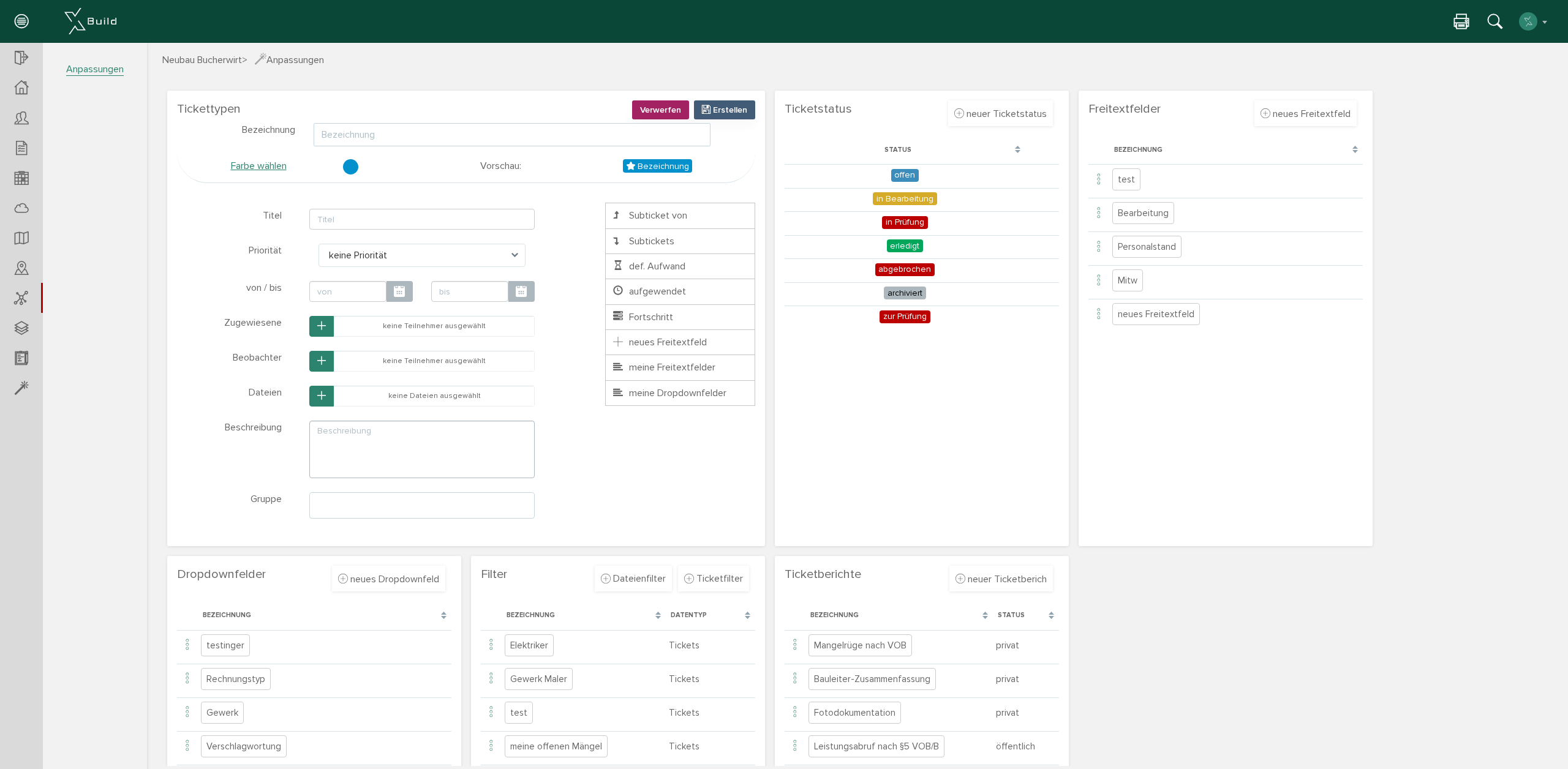
scroll to position [12, 0]
type input "nachleistung"
drag, startPoint x: 250, startPoint y: 158, endPoint x: 303, endPoint y: 144, distance: 54.8
click at [250, 159] on link "Farbe wählen" at bounding box center [259, 163] width 55 height 12
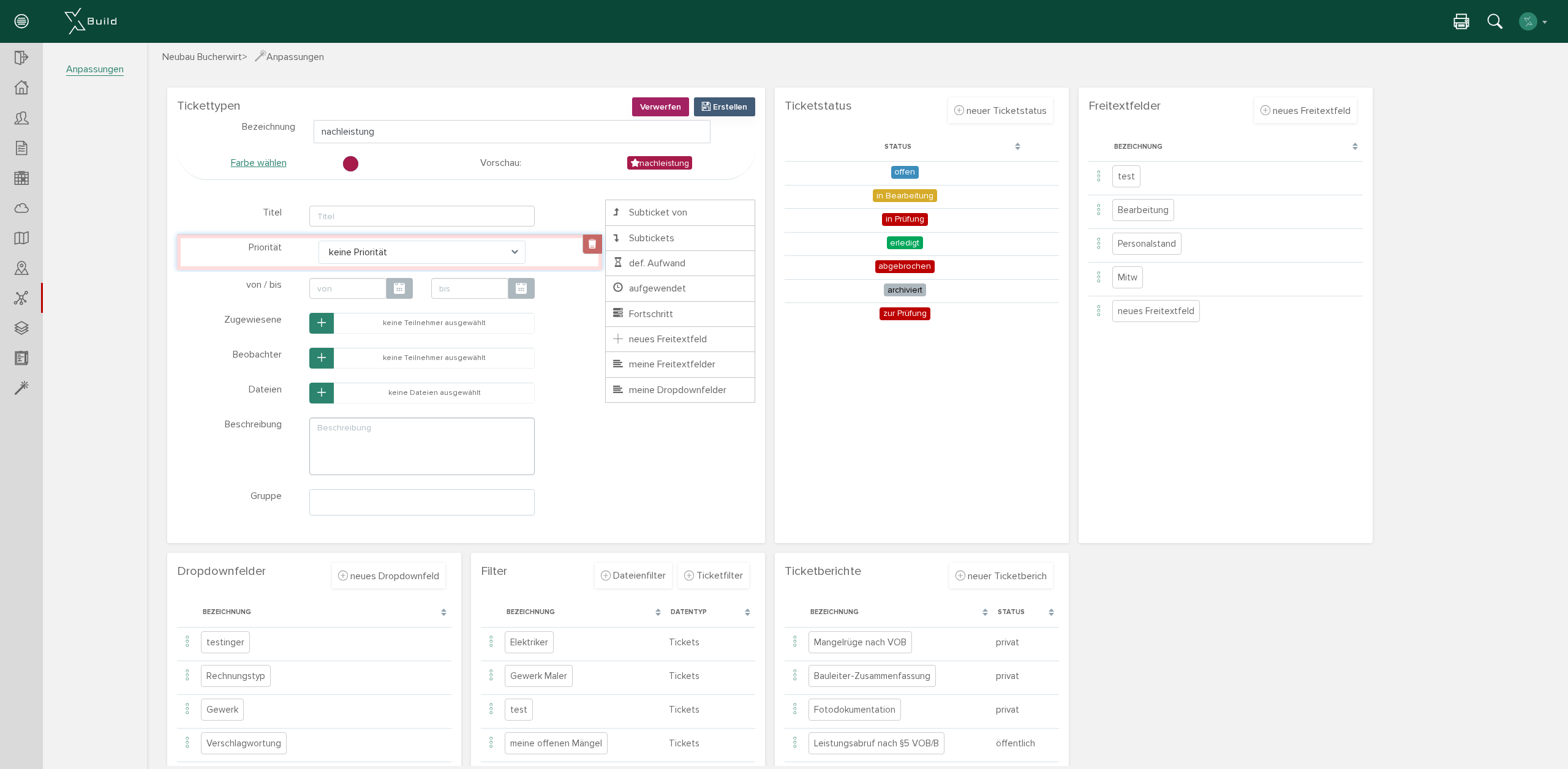
click at [590, 244] on link at bounding box center [592, 245] width 20 height 20
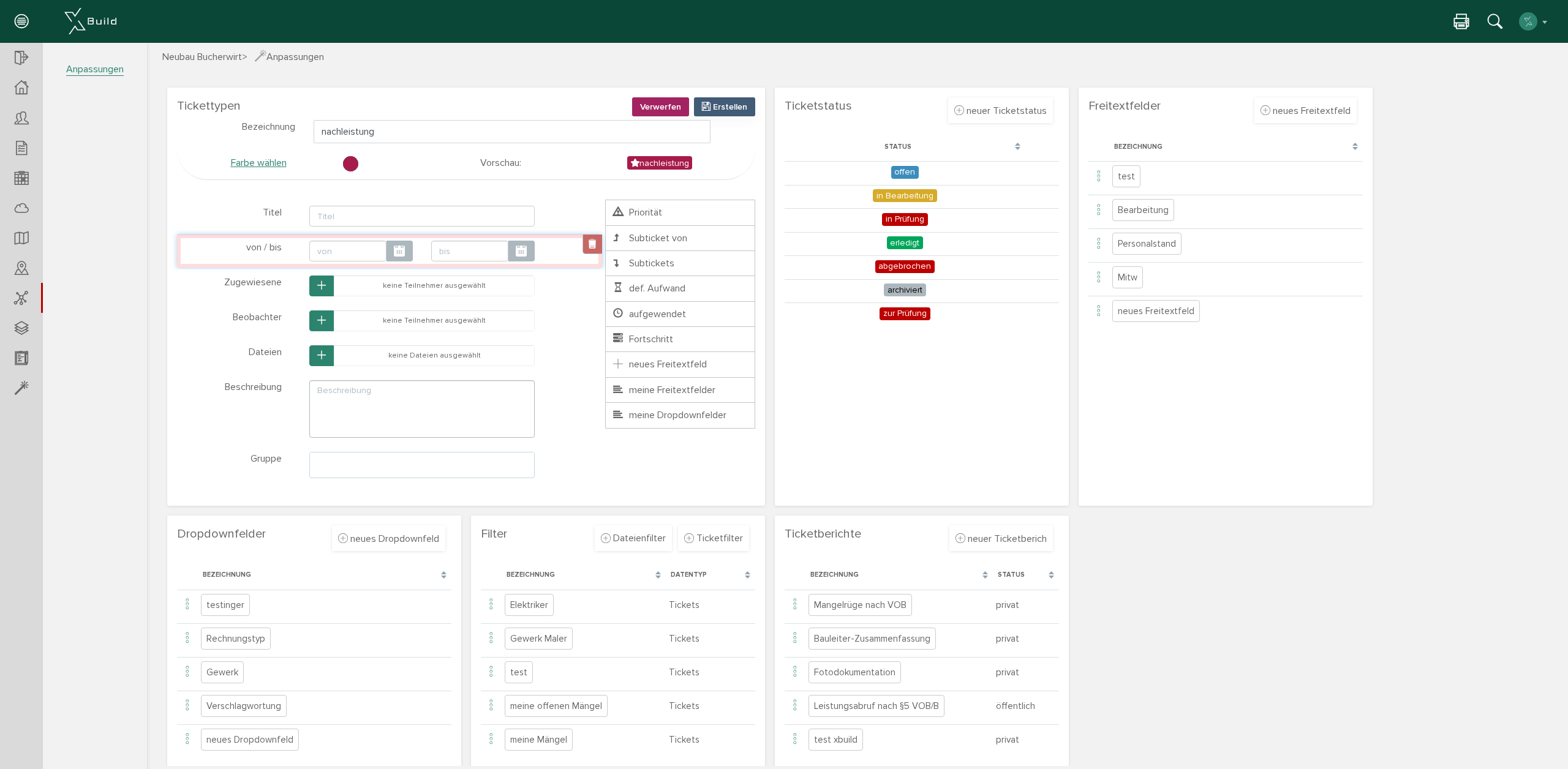
click at [596, 248] on link at bounding box center [592, 245] width 20 height 20
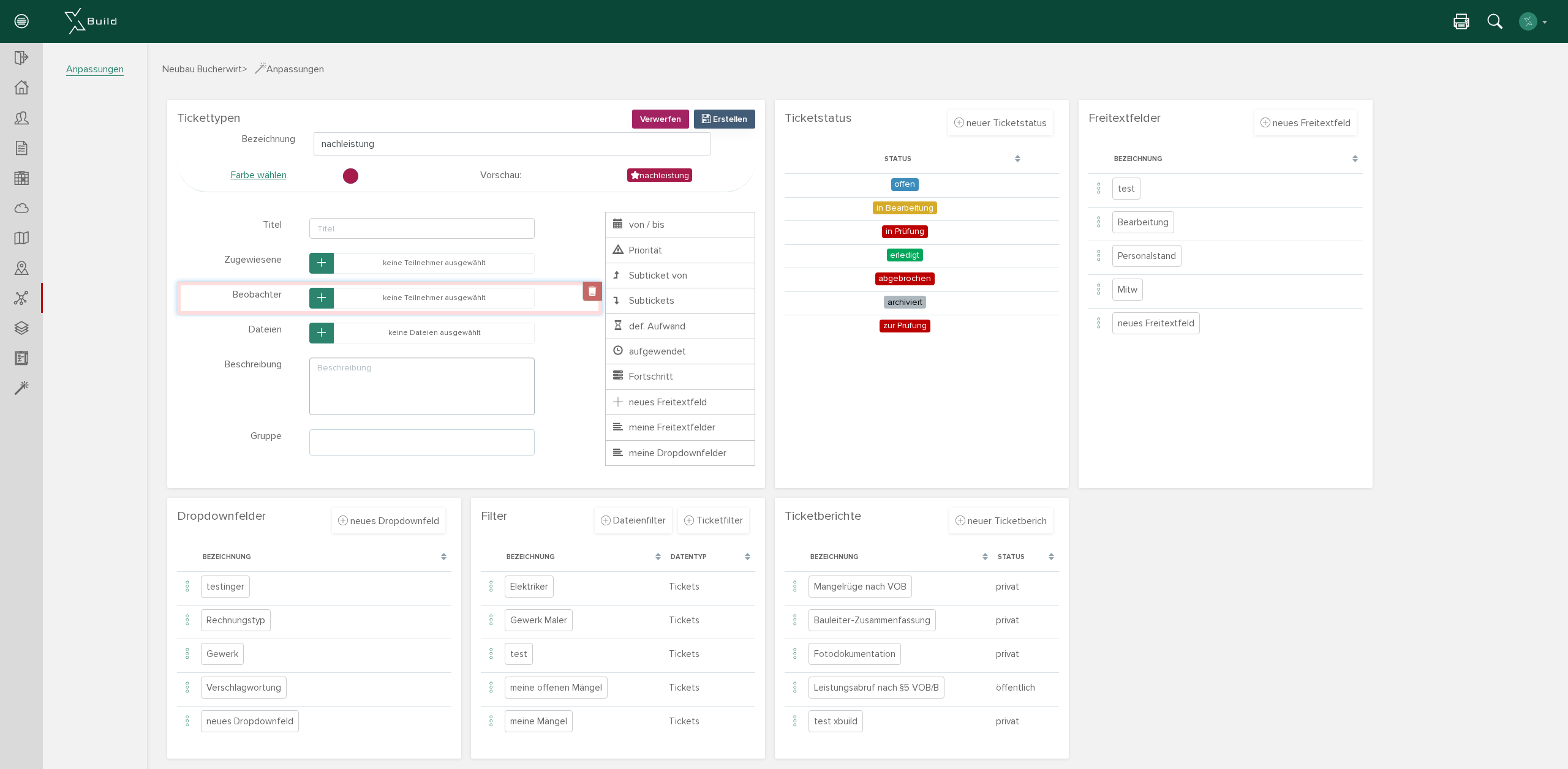
click at [592, 293] on link at bounding box center [592, 291] width 20 height 20
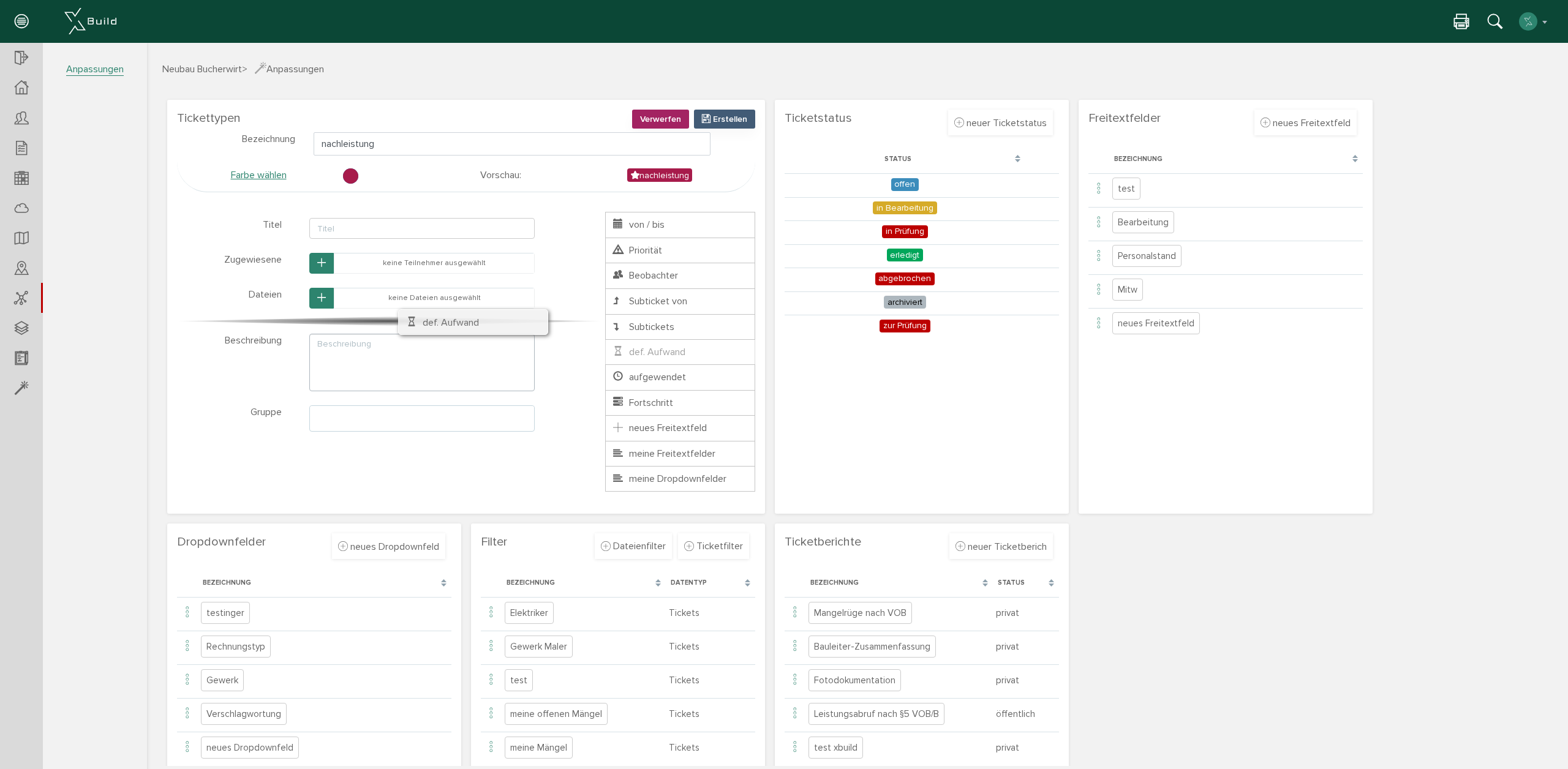
drag, startPoint x: 695, startPoint y: 349, endPoint x: 491, endPoint y: 316, distance: 206.7
click at [605, 315] on ul "Titel von / bis Priorität Zugewiesene Beobachter Dateien Subticket von Subticke…" at bounding box center [680, 352] width 150 height 280
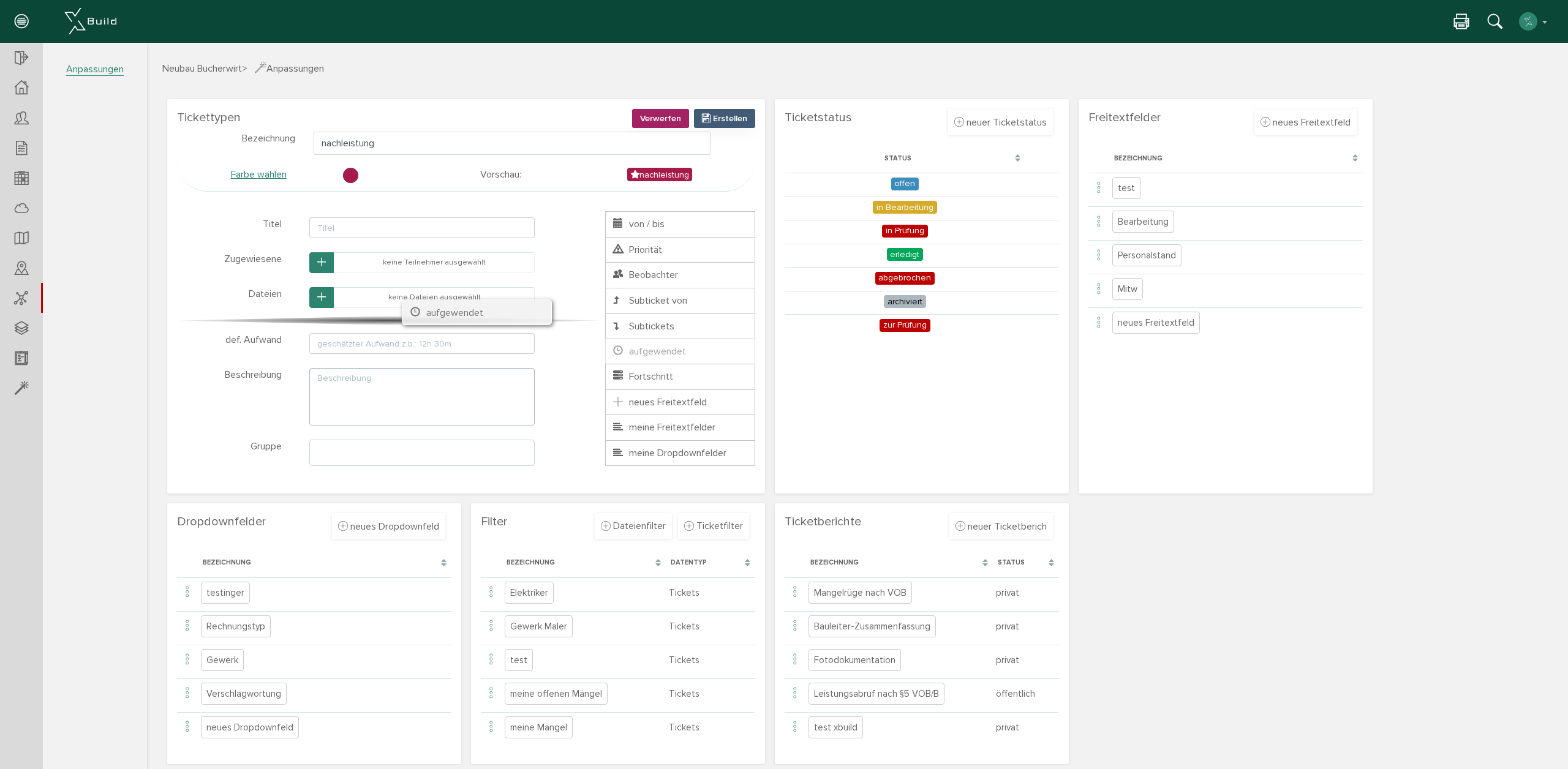
drag, startPoint x: 663, startPoint y: 360, endPoint x: 460, endPoint y: 322, distance: 206.5
click at [605, 322] on ul "Titel von / bis Priorität Zugewiesene Beobachter Dateien Subticket von Subticke…" at bounding box center [680, 338] width 150 height 254
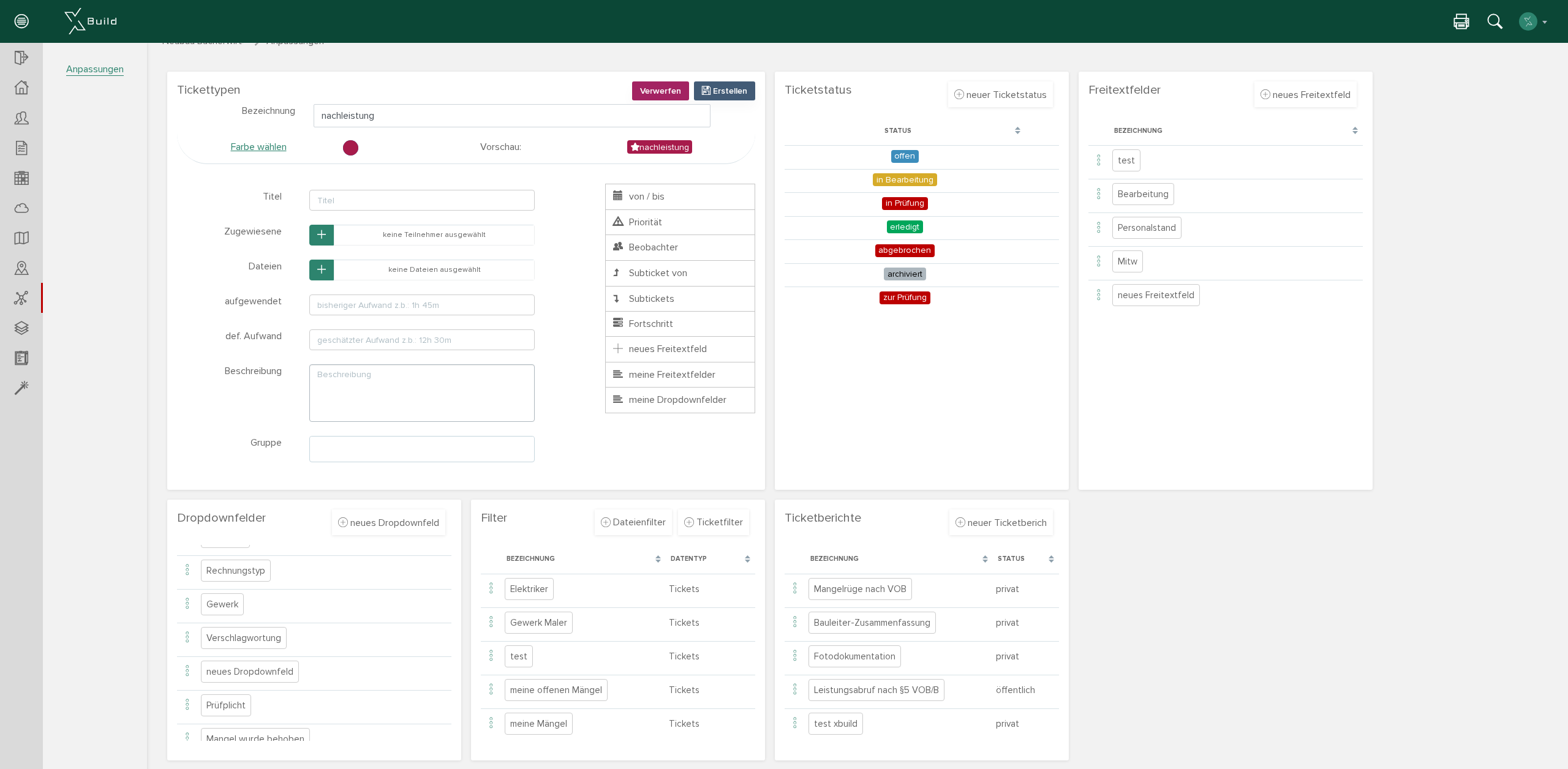
scroll to position [68, 0]
click at [186, 691] on icon at bounding box center [187, 688] width 15 height 17
click at [240, 701] on span "bearbeiten" at bounding box center [237, 707] width 46 height 12
type input "Prüfplicht"
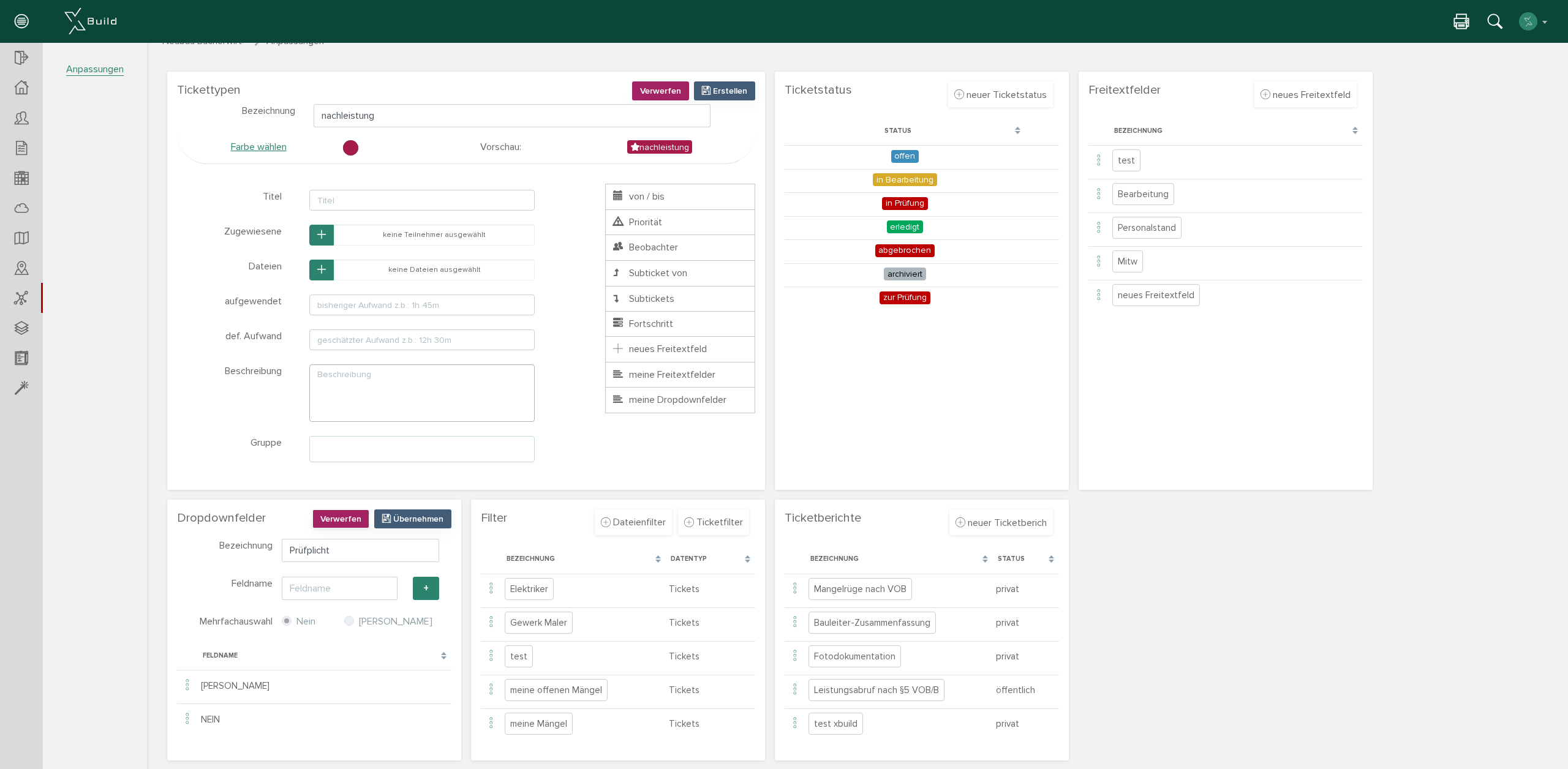
click at [337, 511] on section "Dropdownfelder neues Dropdownfeld Verwerfen [GEOGRAPHIC_DATA] Verwerfen Überneh…" at bounding box center [314, 630] width 294 height 261
click at [339, 517] on span "Verwerfen" at bounding box center [341, 519] width 41 height 10
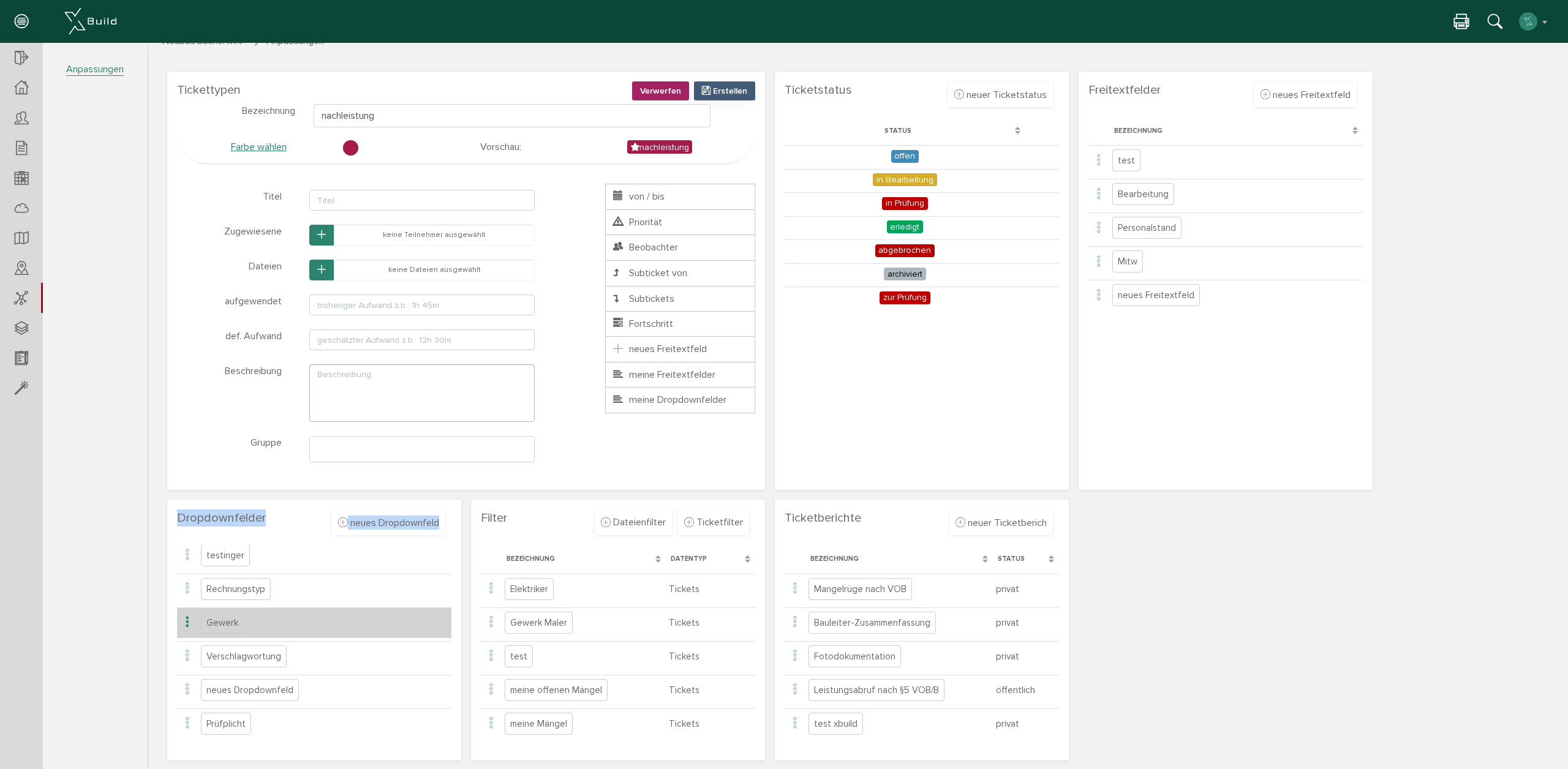
scroll to position [43, 0]
click at [267, 511] on section "Dropdownfelder neues Dropdownfeld Verwerfen [GEOGRAPHIC_DATA] Verwerfen Überneh…" at bounding box center [314, 630] width 294 height 261
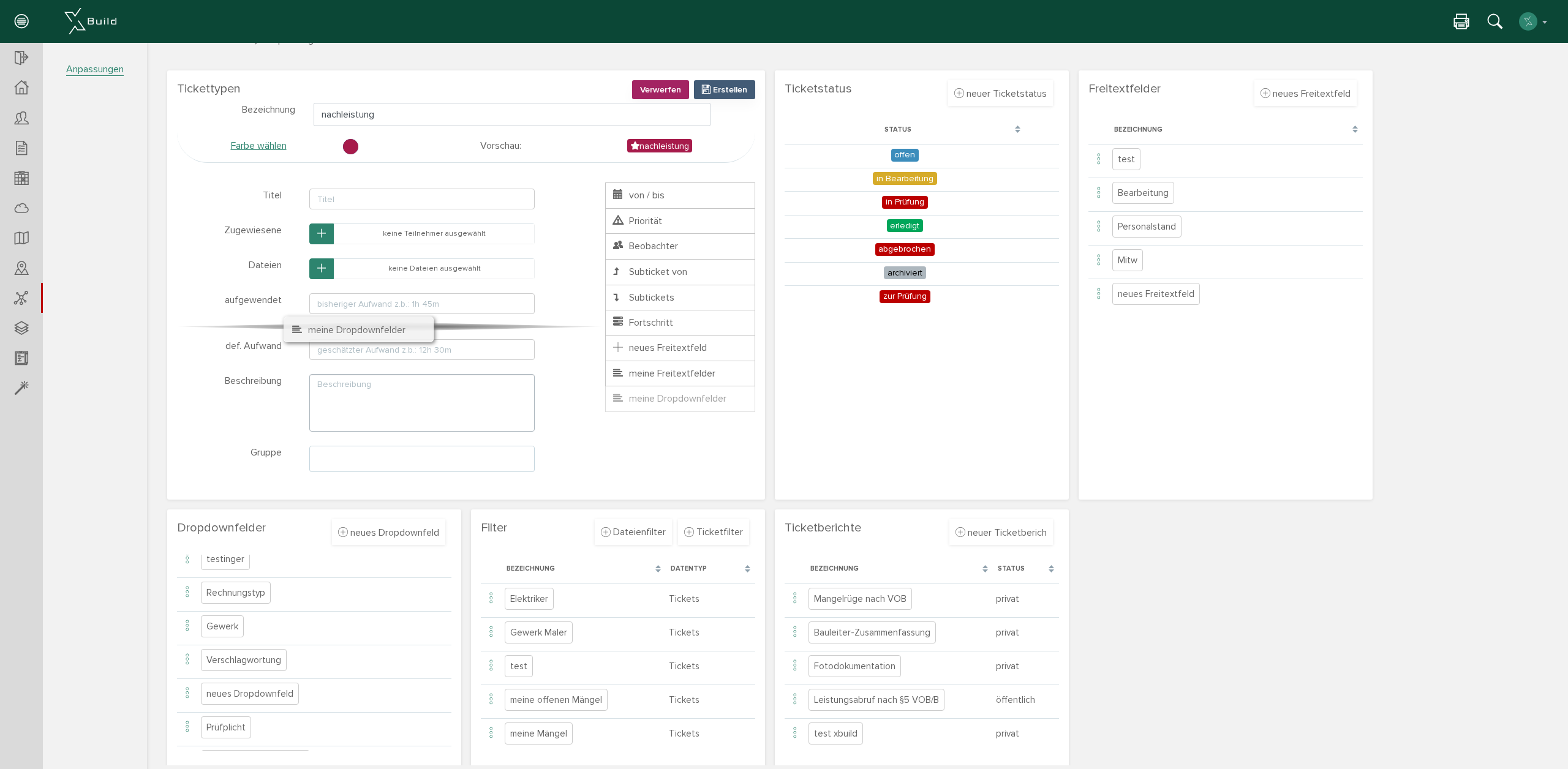
drag, startPoint x: 680, startPoint y: 405, endPoint x: 358, endPoint y: 336, distance: 329.3
click at [605, 336] on ul "Titel von / bis Priorität Zugewiesene Beobachter Dateien Subticket von Subticke…" at bounding box center [680, 297] width 150 height 229
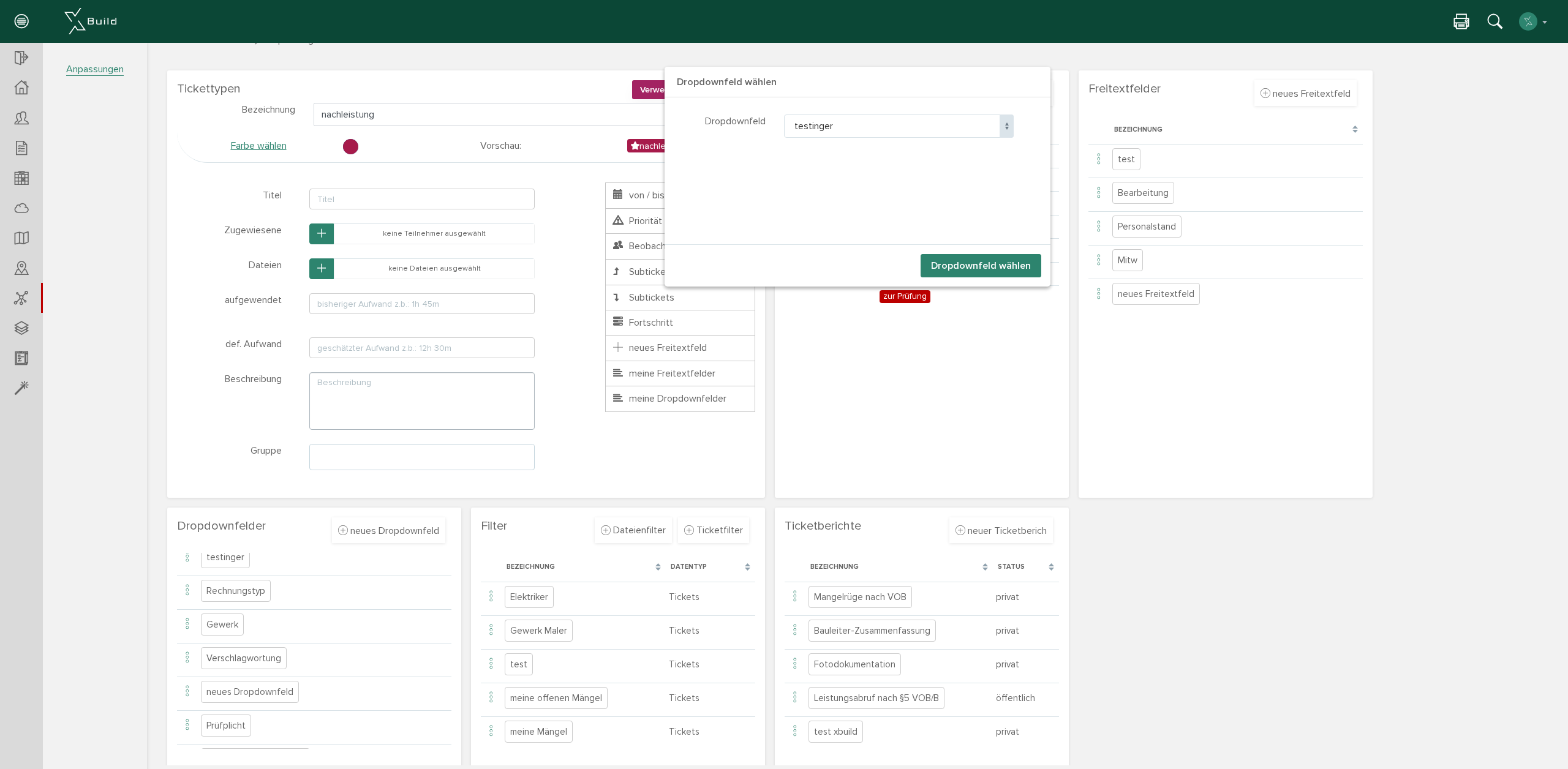
scroll to position [0, 0]
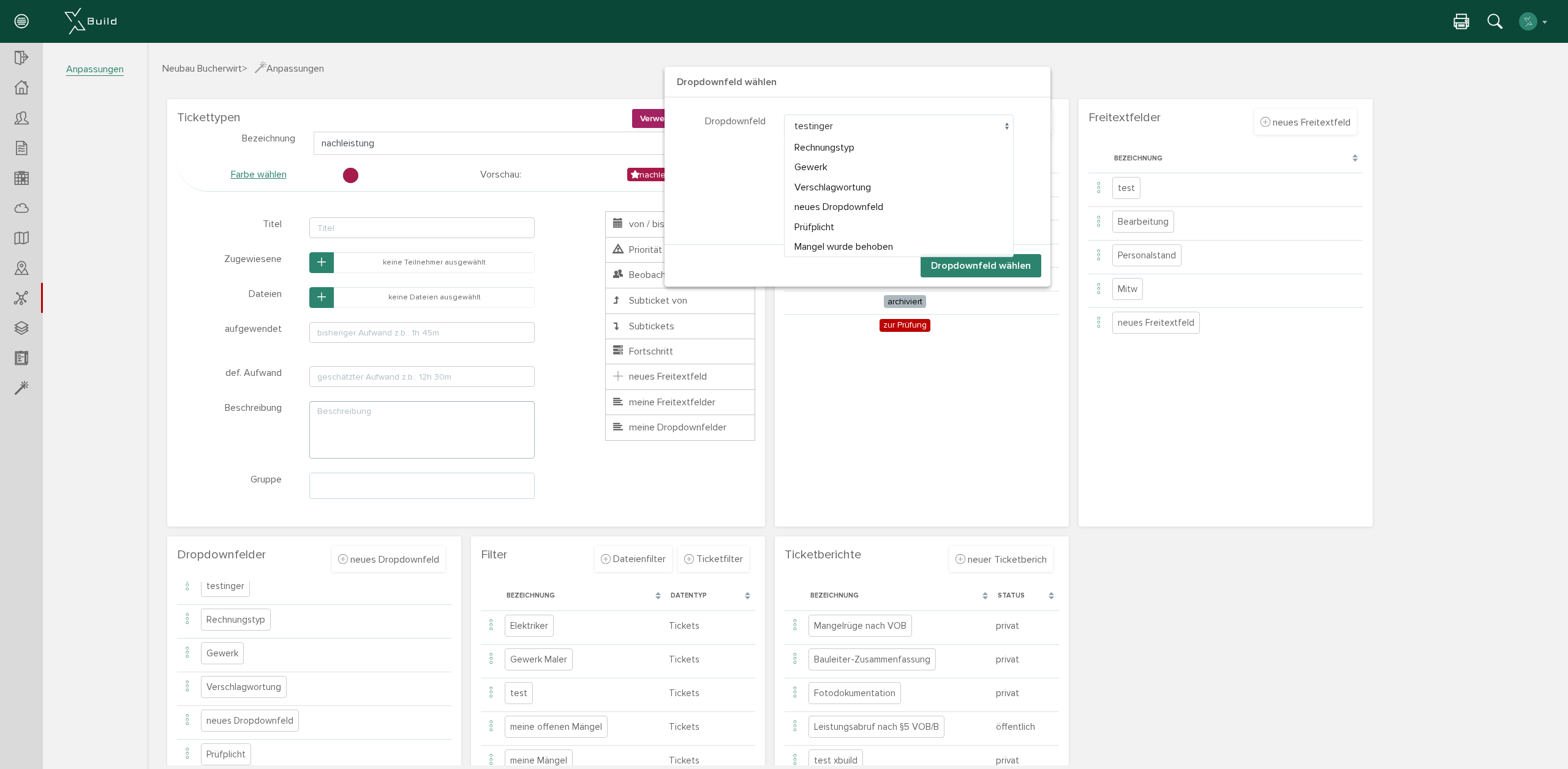
click at [873, 120] on span "testinger" at bounding box center [899, 126] width 230 height 23
select select "Verschlagwortung"
click at [1015, 269] on button "Dropdownfeld wählen" at bounding box center [981, 266] width 121 height 23
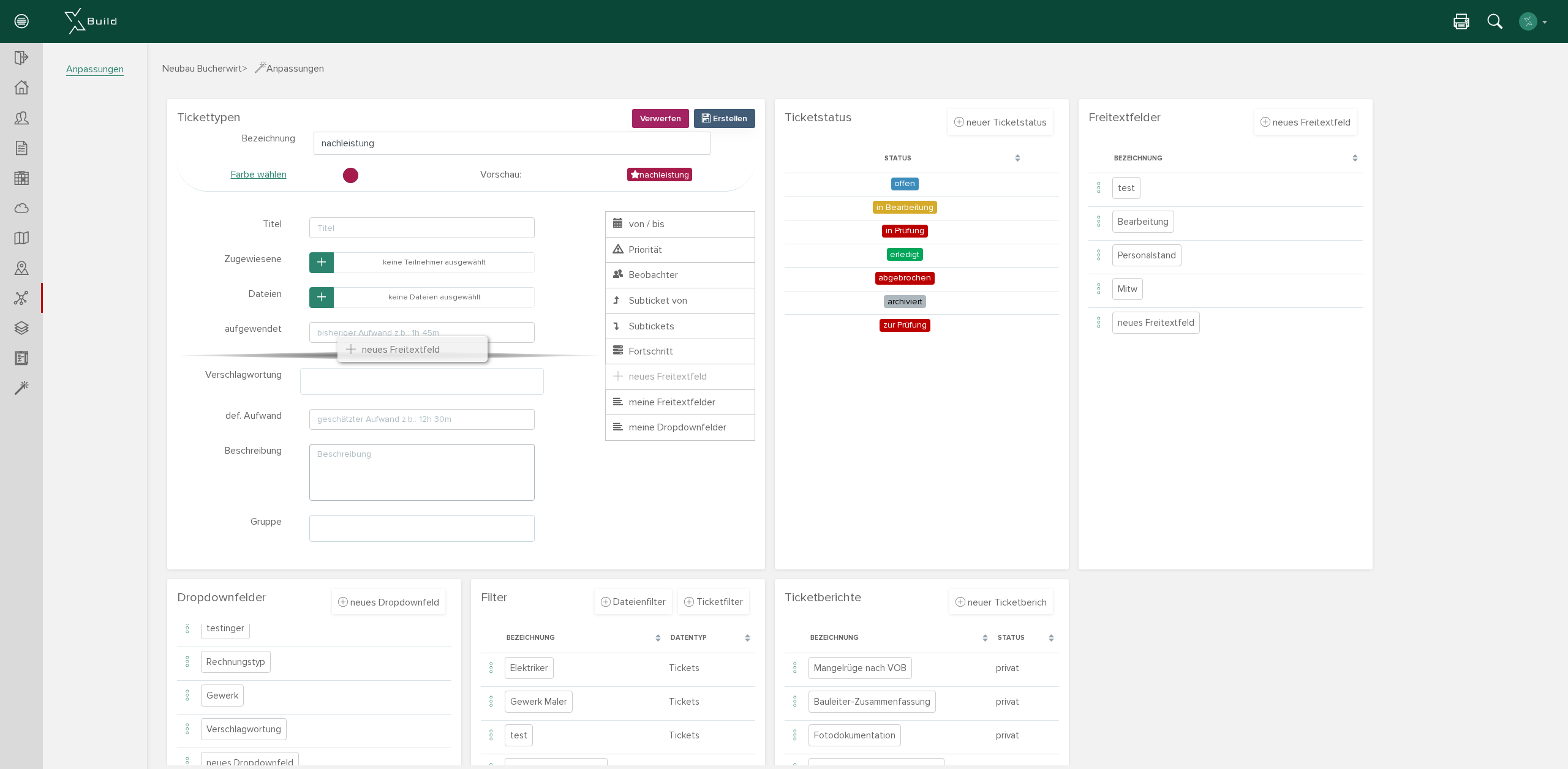
drag, startPoint x: 676, startPoint y: 381, endPoint x: 409, endPoint y: 352, distance: 268.6
click at [605, 352] on ul "Titel von / bis Priorität Zugewiesene Beobachter Dateien Subticket von Subticke…" at bounding box center [680, 326] width 150 height 229
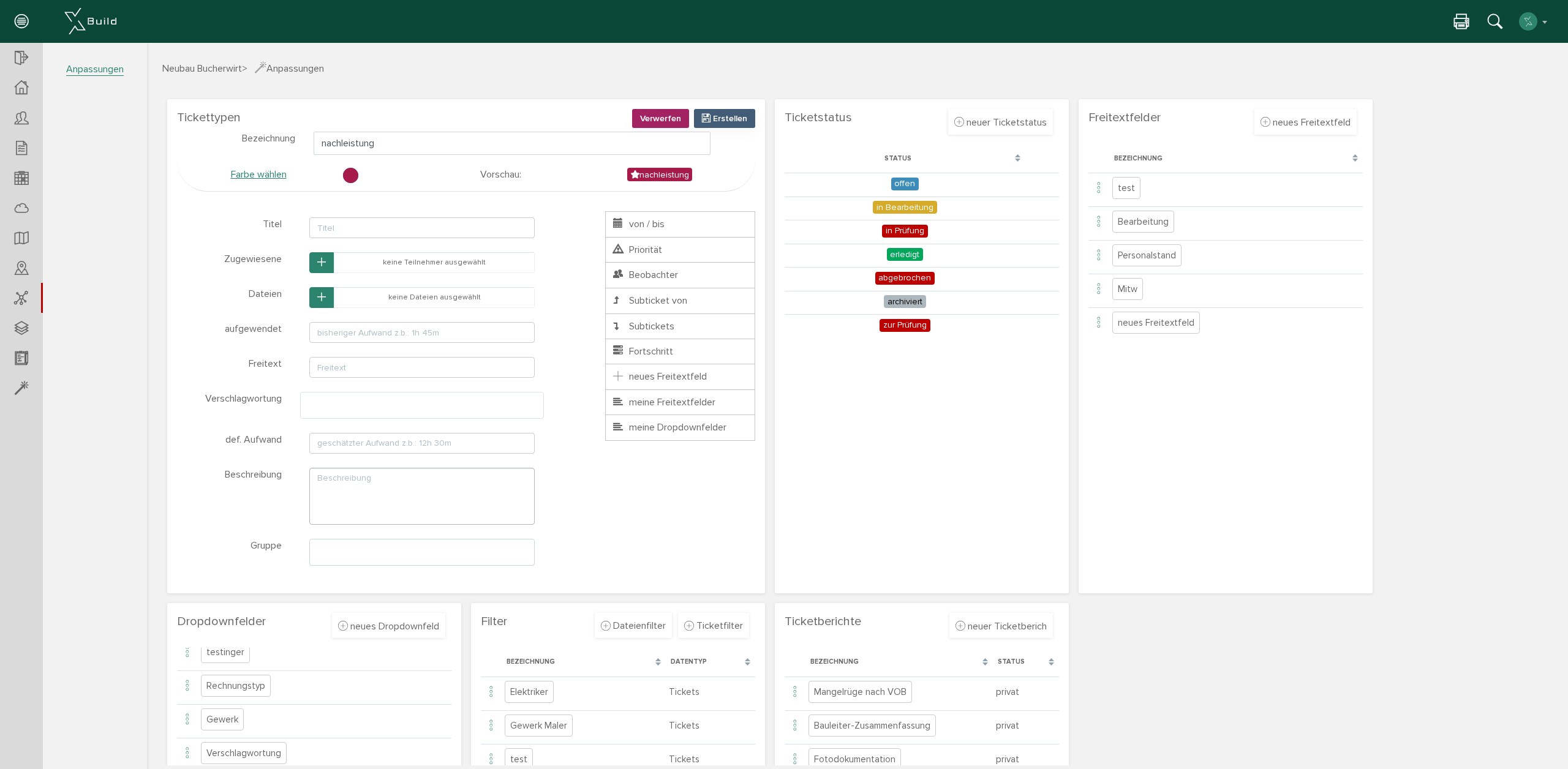
click at [647, 122] on span "Verwerfen" at bounding box center [660, 118] width 41 height 10
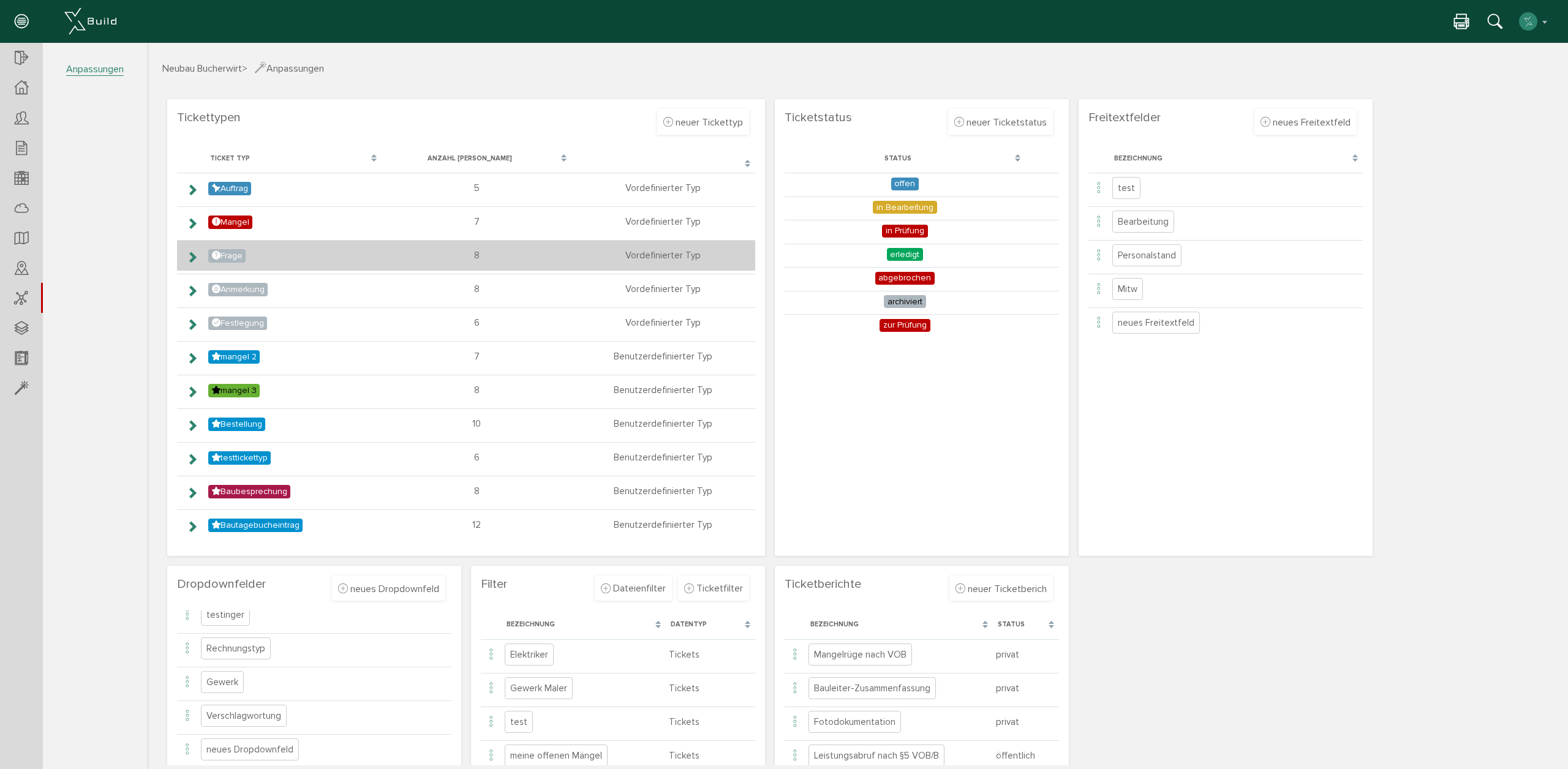
click at [193, 258] on icon at bounding box center [192, 257] width 12 height 10
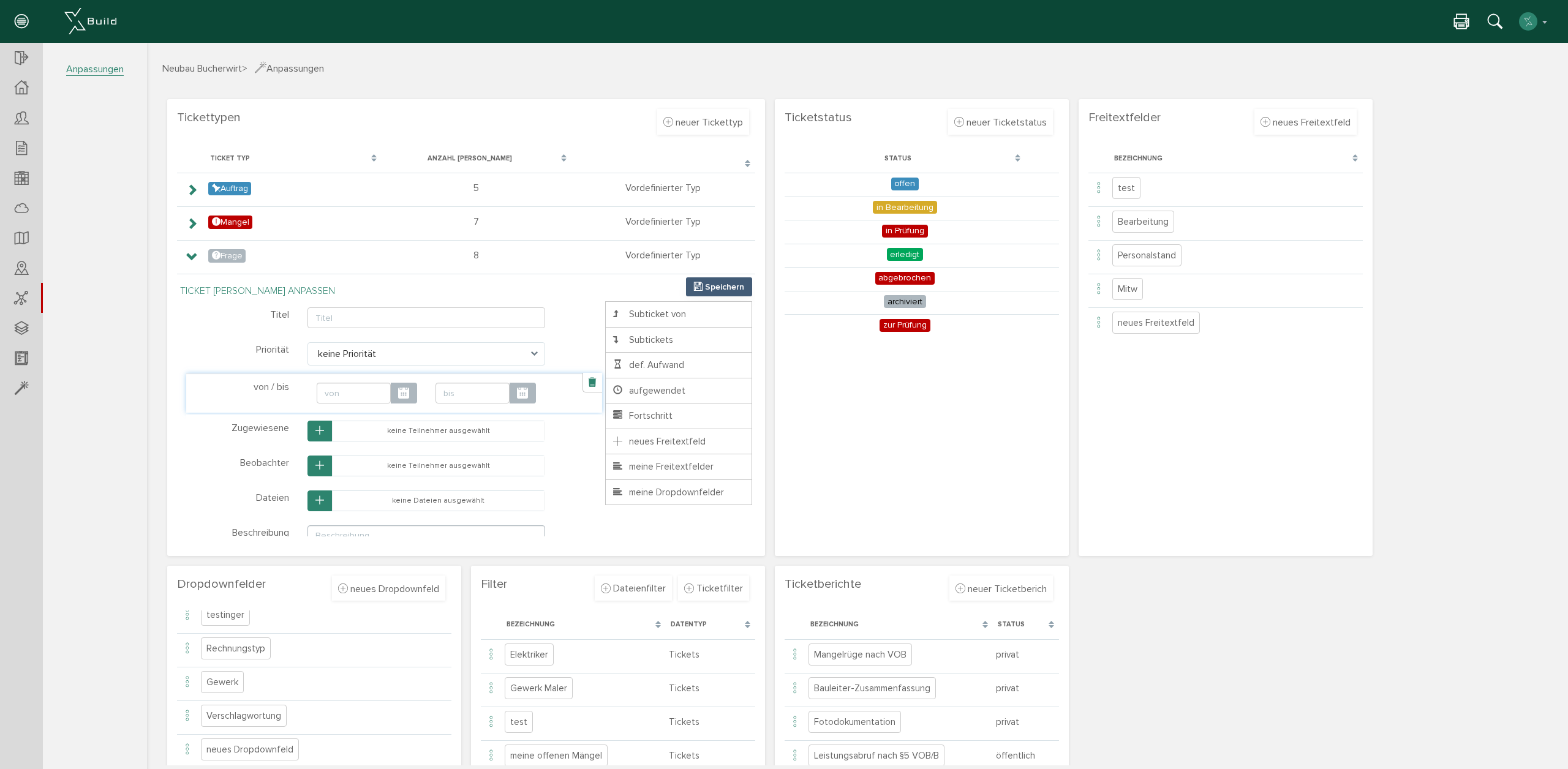
scroll to position [6, 0]
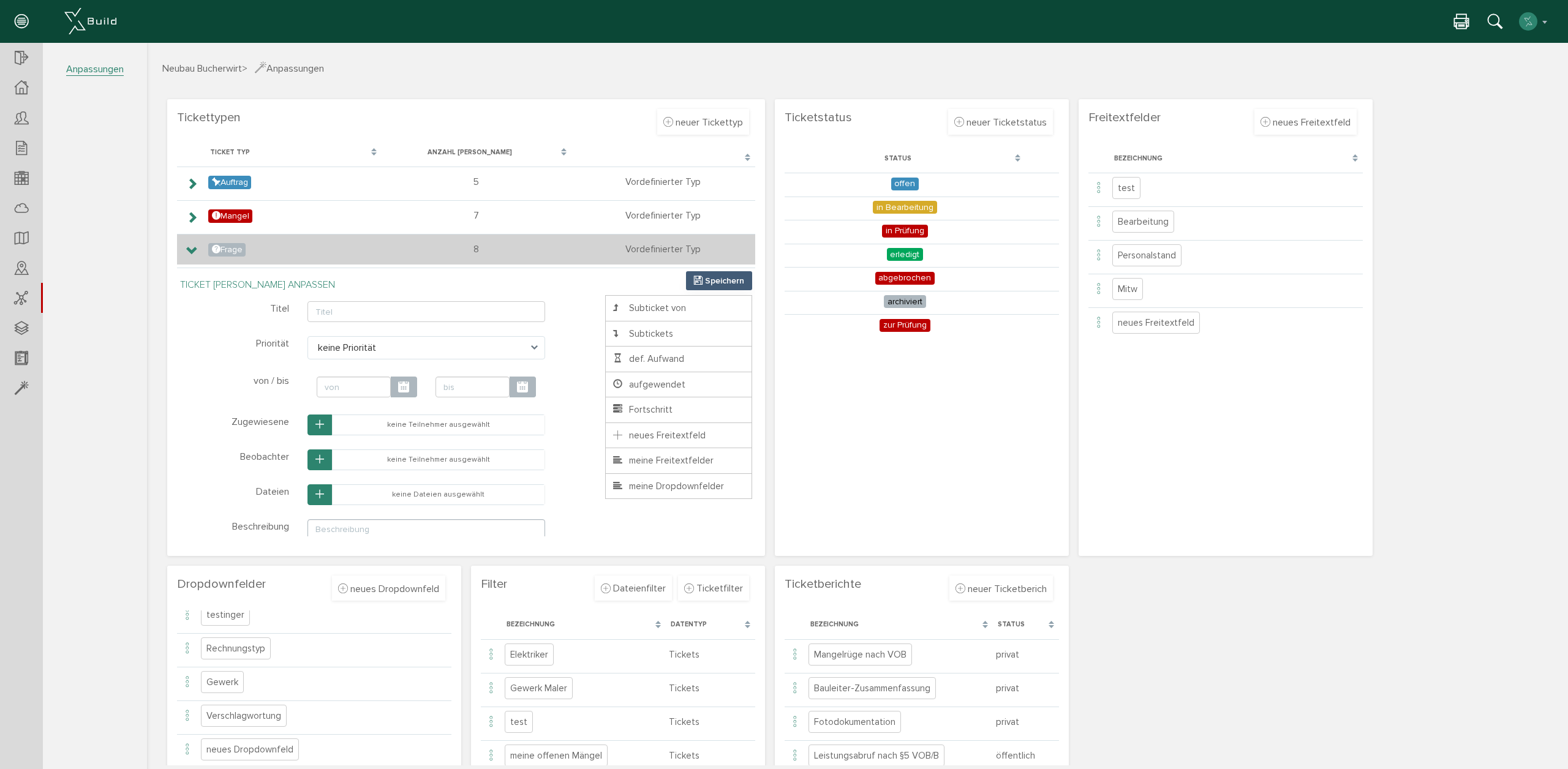
click at [185, 248] on td at bounding box center [191, 250] width 28 height 31
click at [192, 251] on icon at bounding box center [192, 251] width 12 height 10
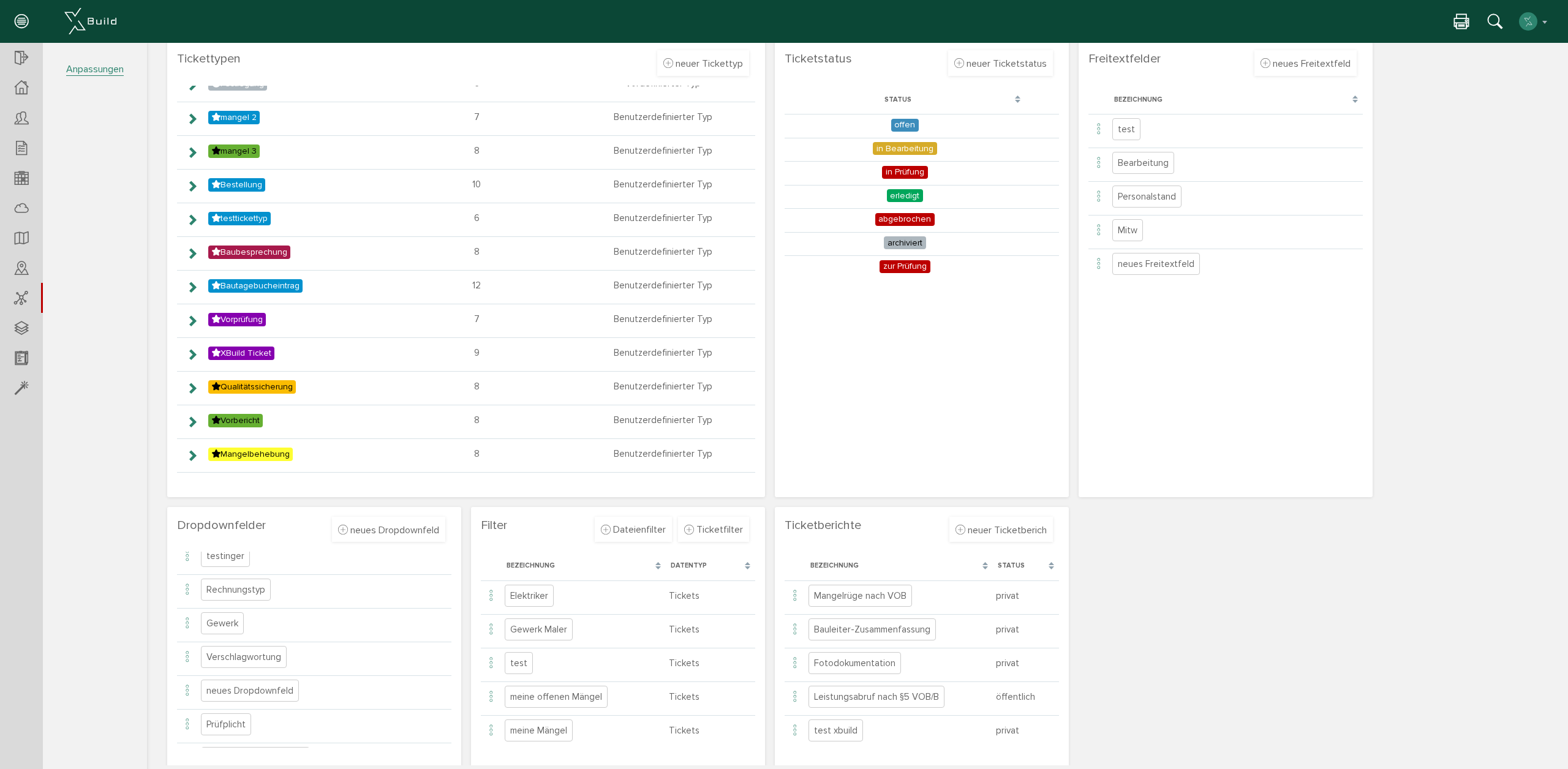
scroll to position [65, 0]
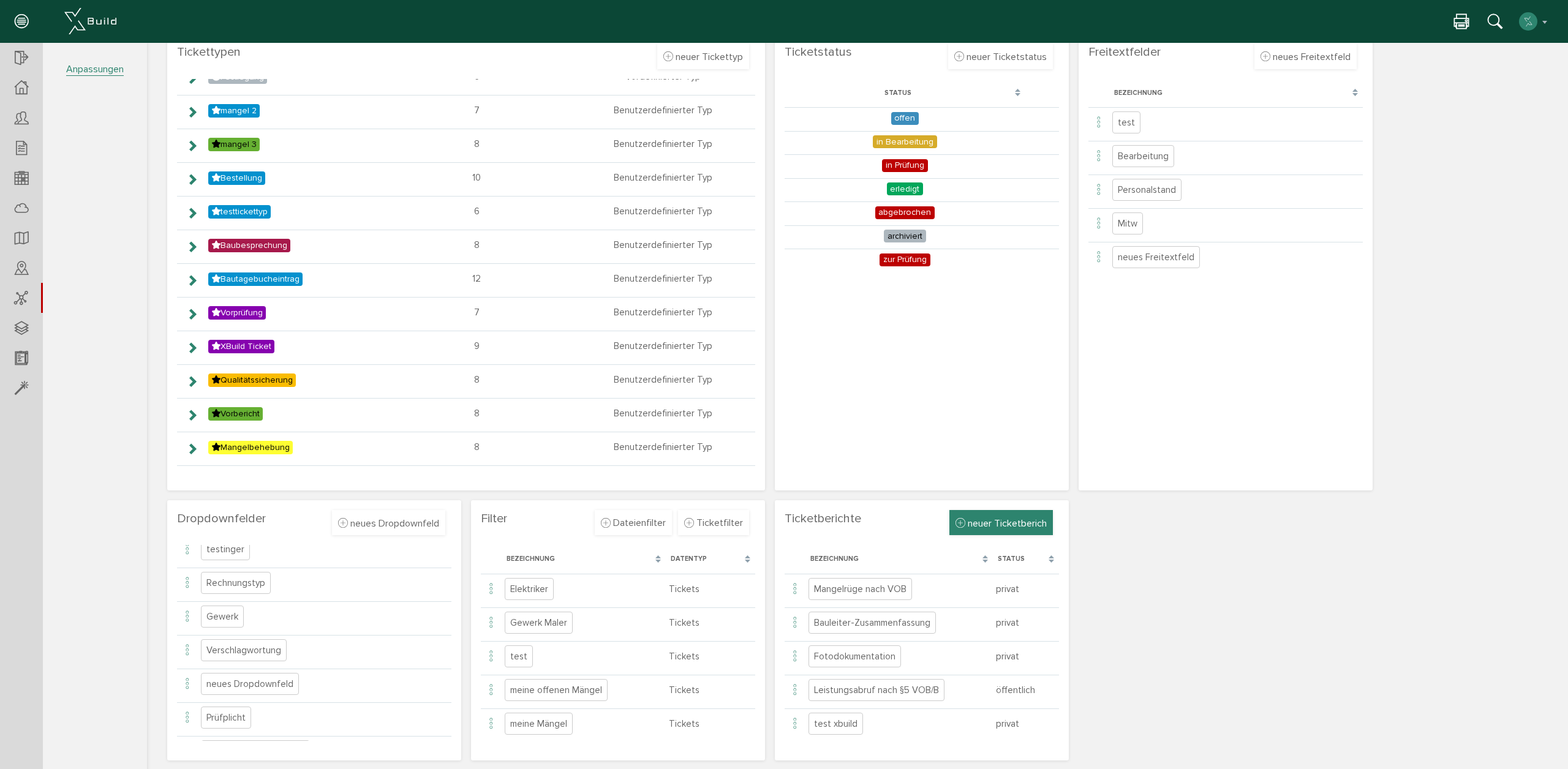
click at [1007, 525] on span "neuer Ticketberich" at bounding box center [1007, 524] width 79 height 12
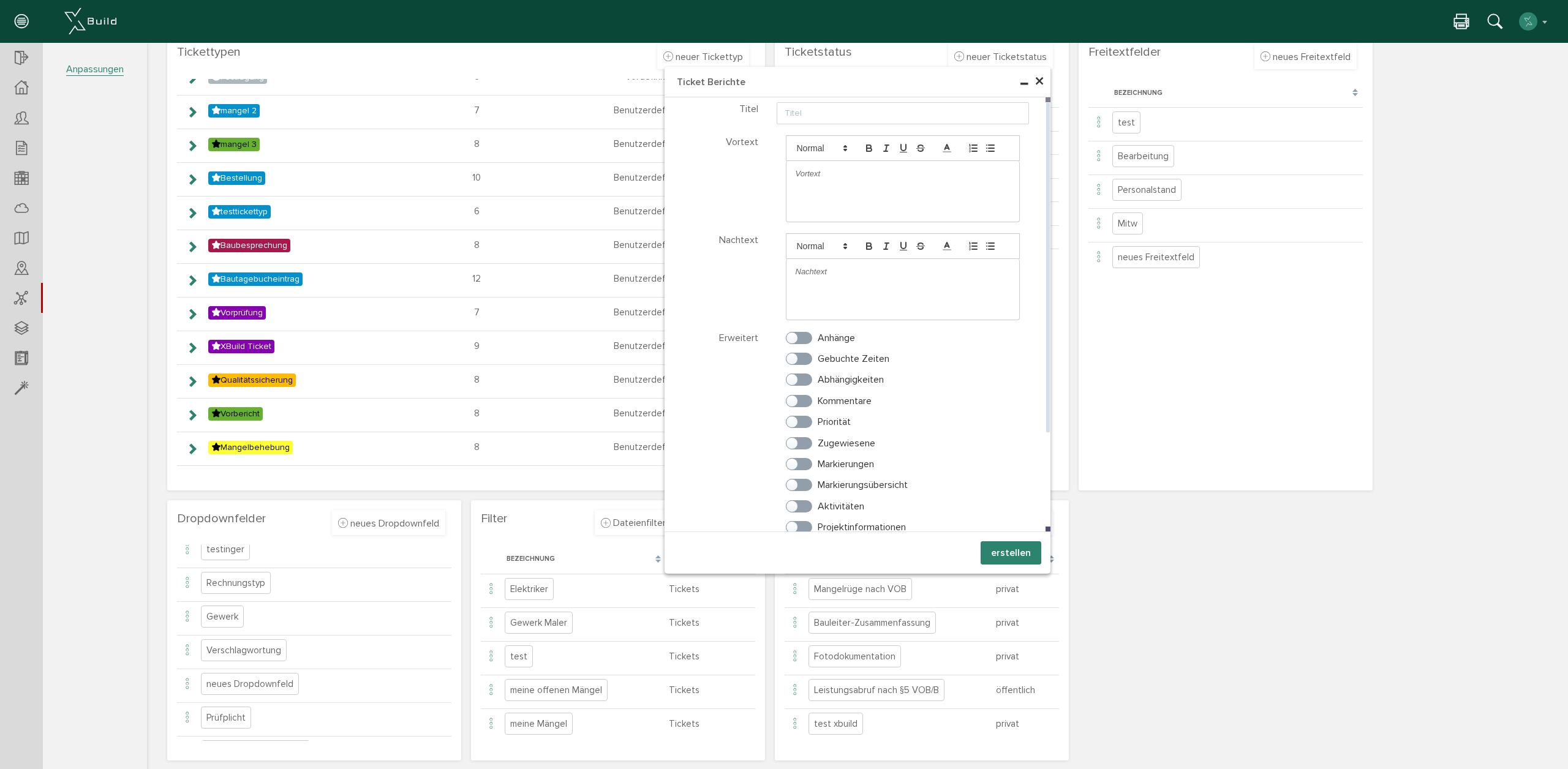
click at [842, 184] on div at bounding box center [903, 174] width 234 height 26
drag, startPoint x: 828, startPoint y: 169, endPoint x: 801, endPoint y: 170, distance: 27.0
click at [801, 170] on p at bounding box center [903, 174] width 215 height 11
click at [853, 278] on div at bounding box center [903, 272] width 234 height 26
click at [815, 297] on div "Gebuchte Zeiten" at bounding box center [903, 287] width 253 height 21
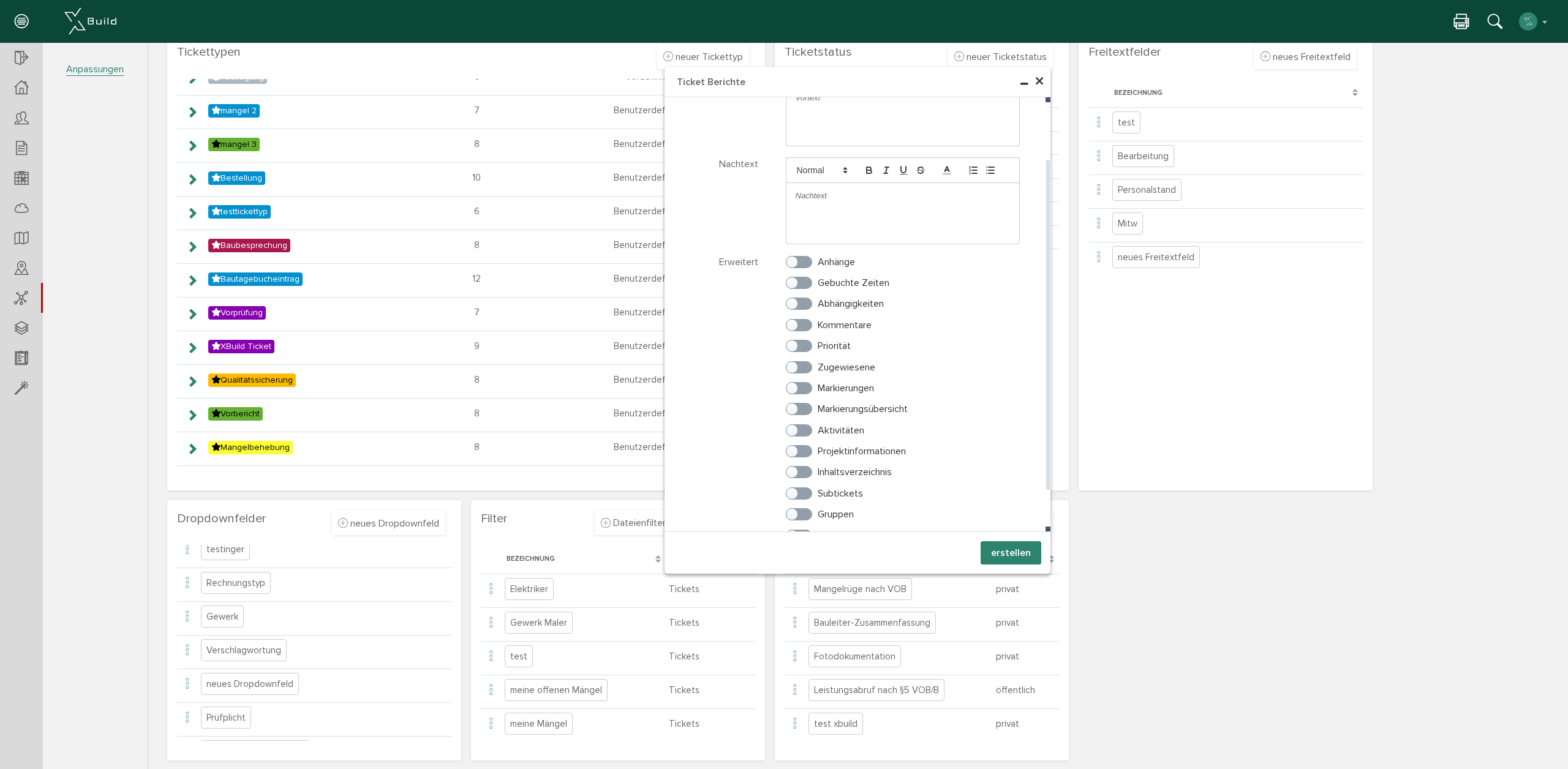
click at [807, 314] on div "Abhängigkeiten" at bounding box center [903, 307] width 253 height 21
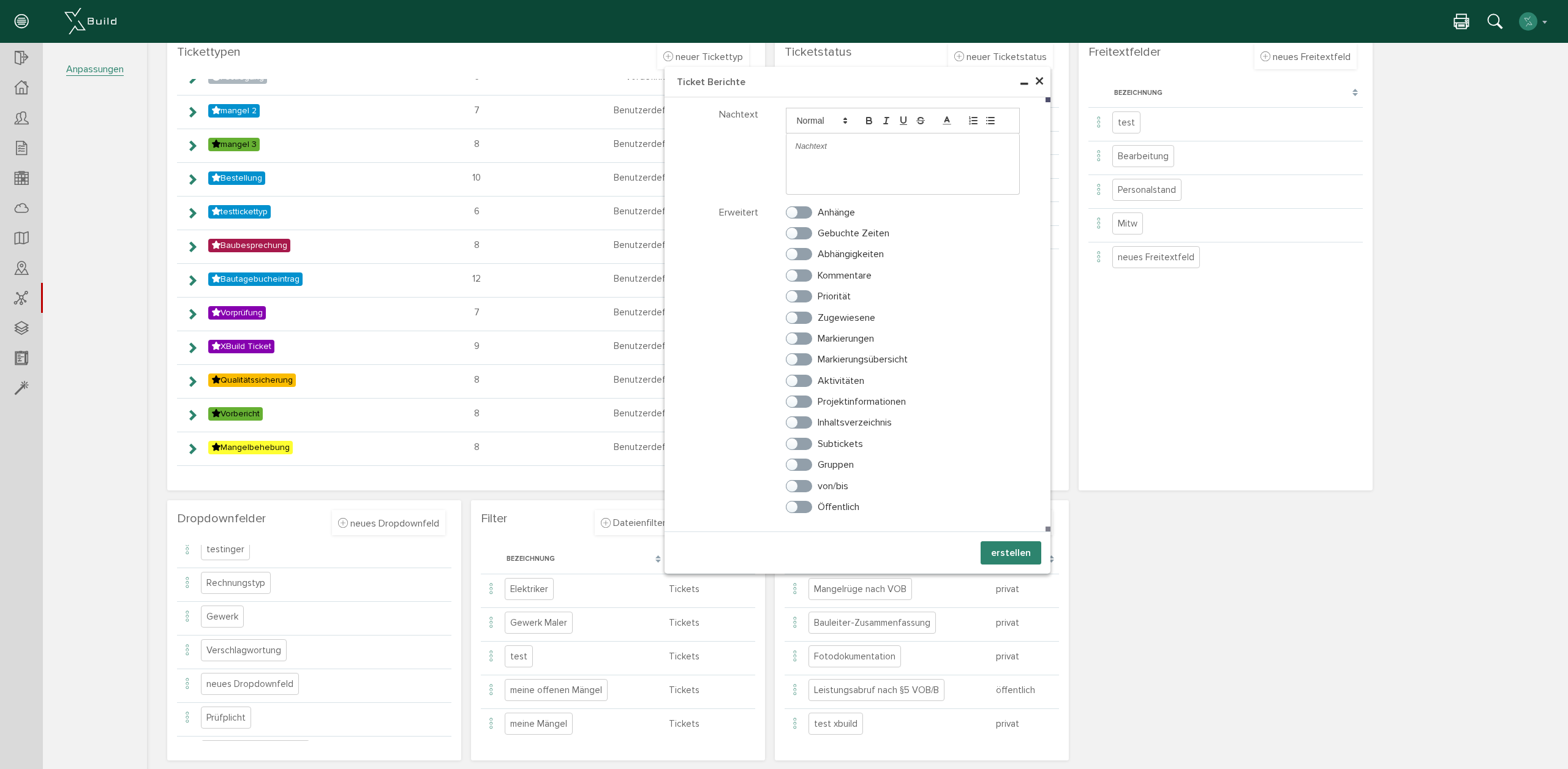
click at [1040, 83] on span "×" at bounding box center [1039, 81] width 10 height 24
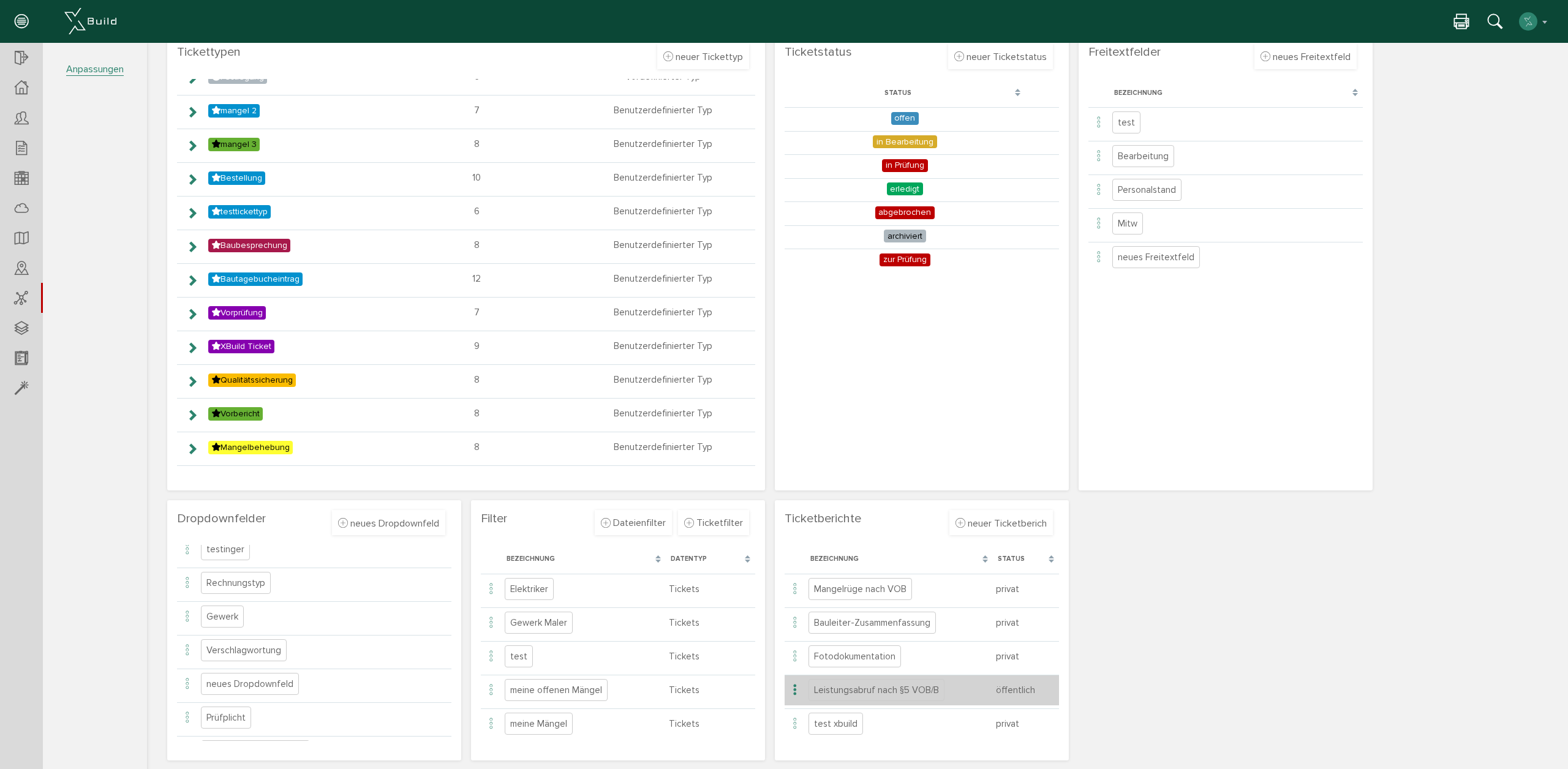
click at [788, 690] on icon at bounding box center [795, 690] width 15 height 17
click at [824, 705] on span "bearbeiten" at bounding box center [839, 704] width 46 height 12
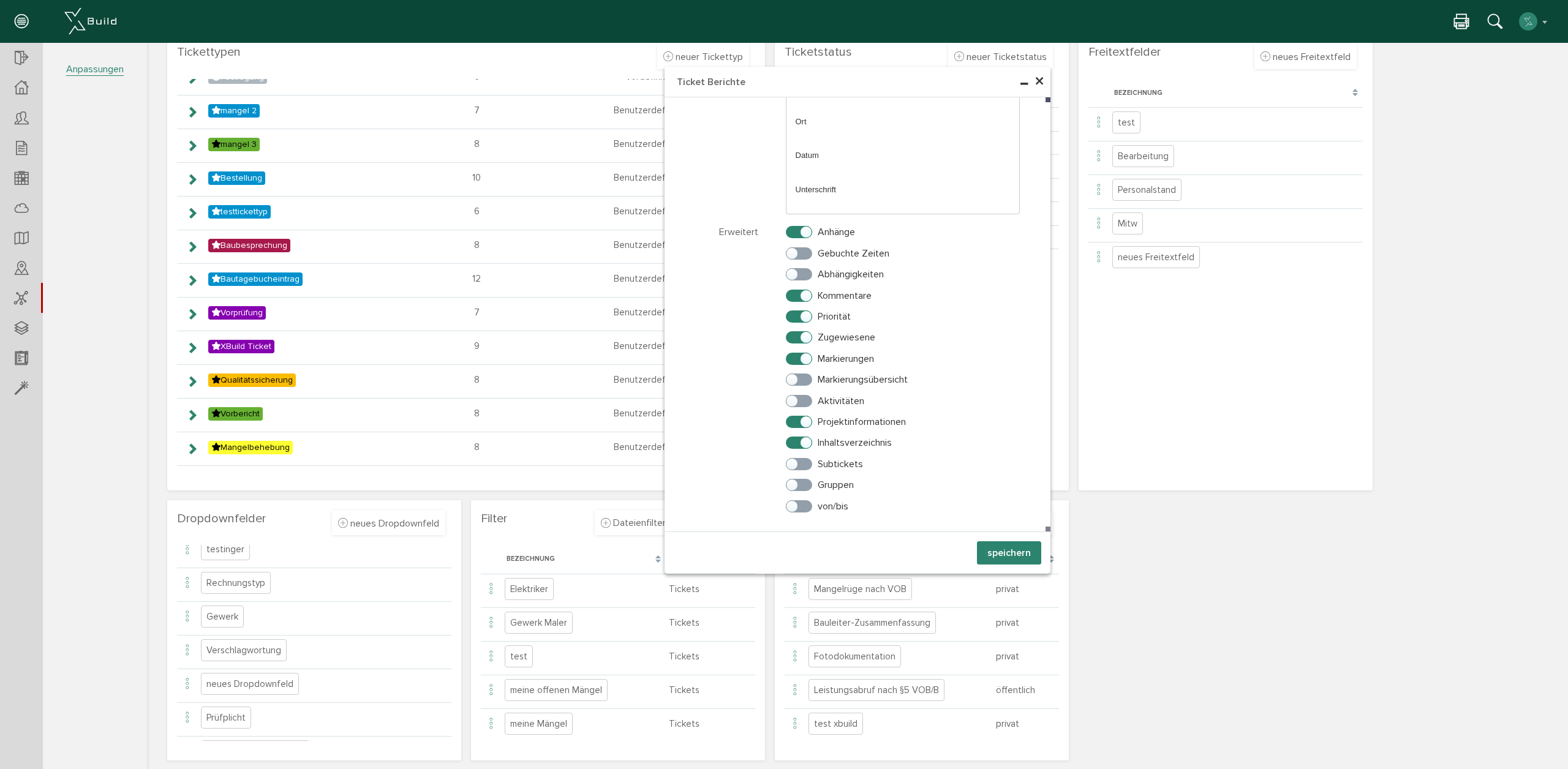
click at [1036, 83] on span "×" at bounding box center [1039, 81] width 10 height 24
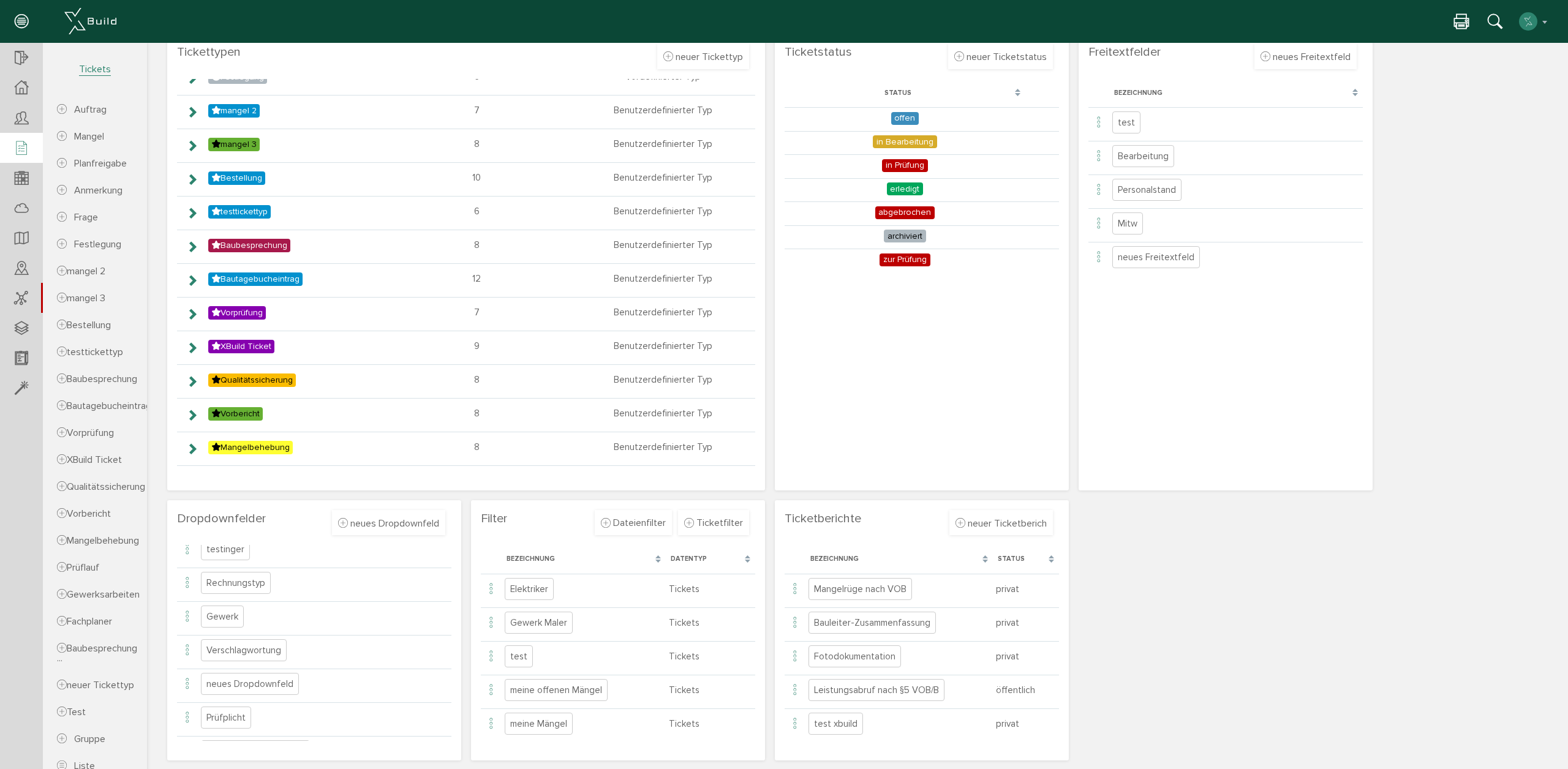
click at [15, 150] on icon at bounding box center [22, 149] width 14 height 17
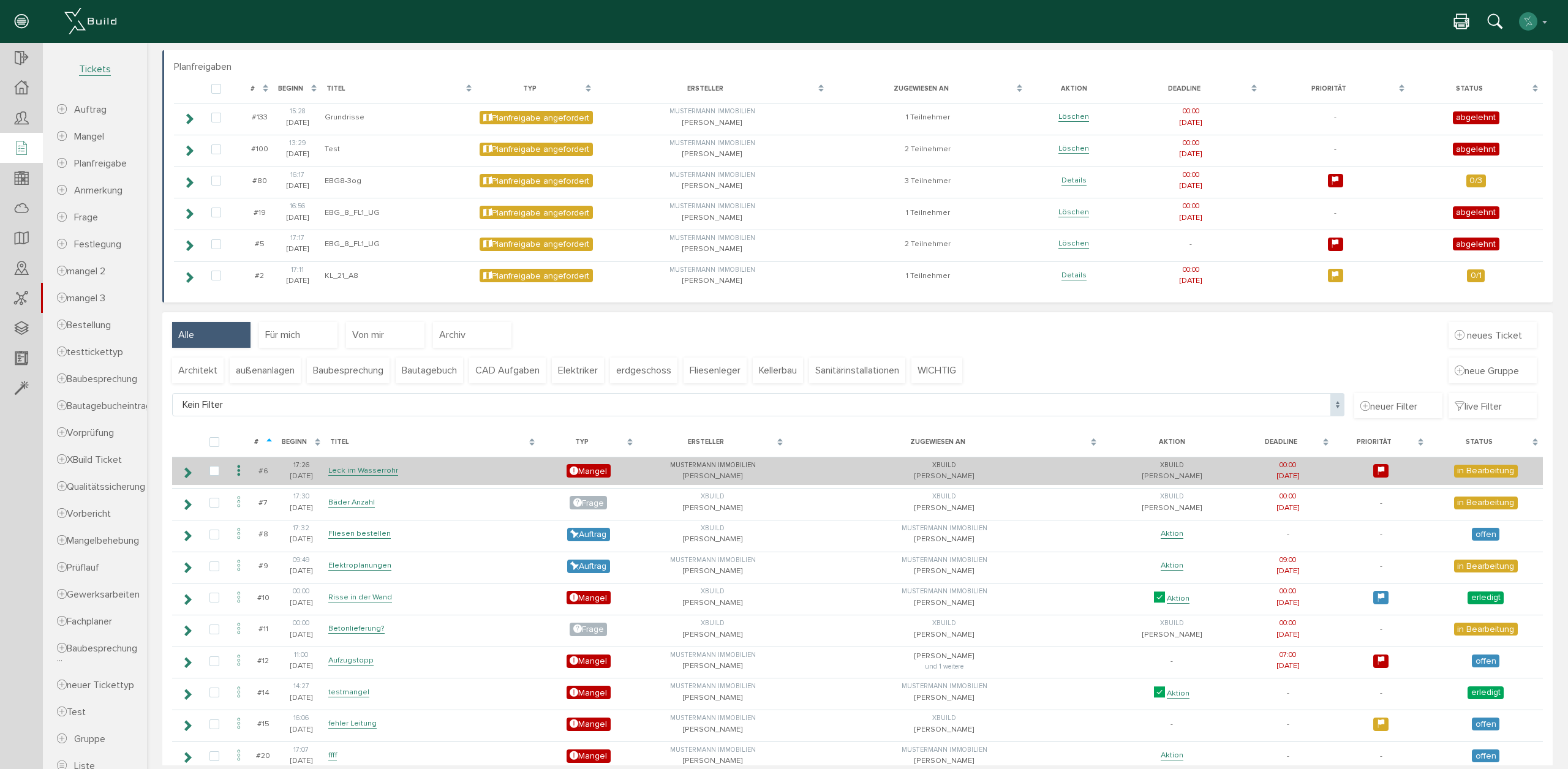
scroll to position [63, 0]
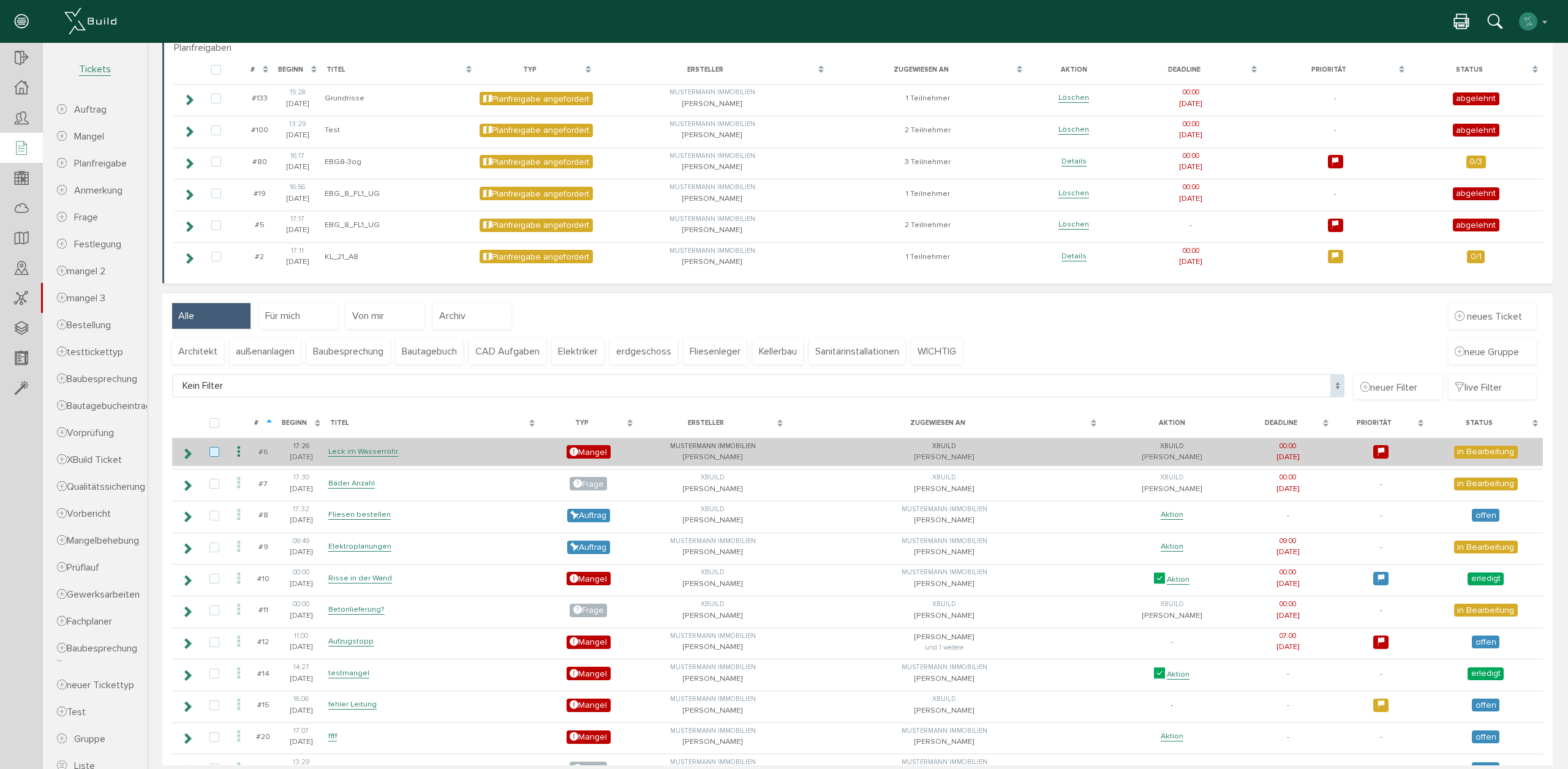
click at [214, 452] on label at bounding box center [217, 452] width 15 height 11
click at [214, 452] on input "checkbox" at bounding box center [213, 450] width 8 height 8
checkbox input "true"
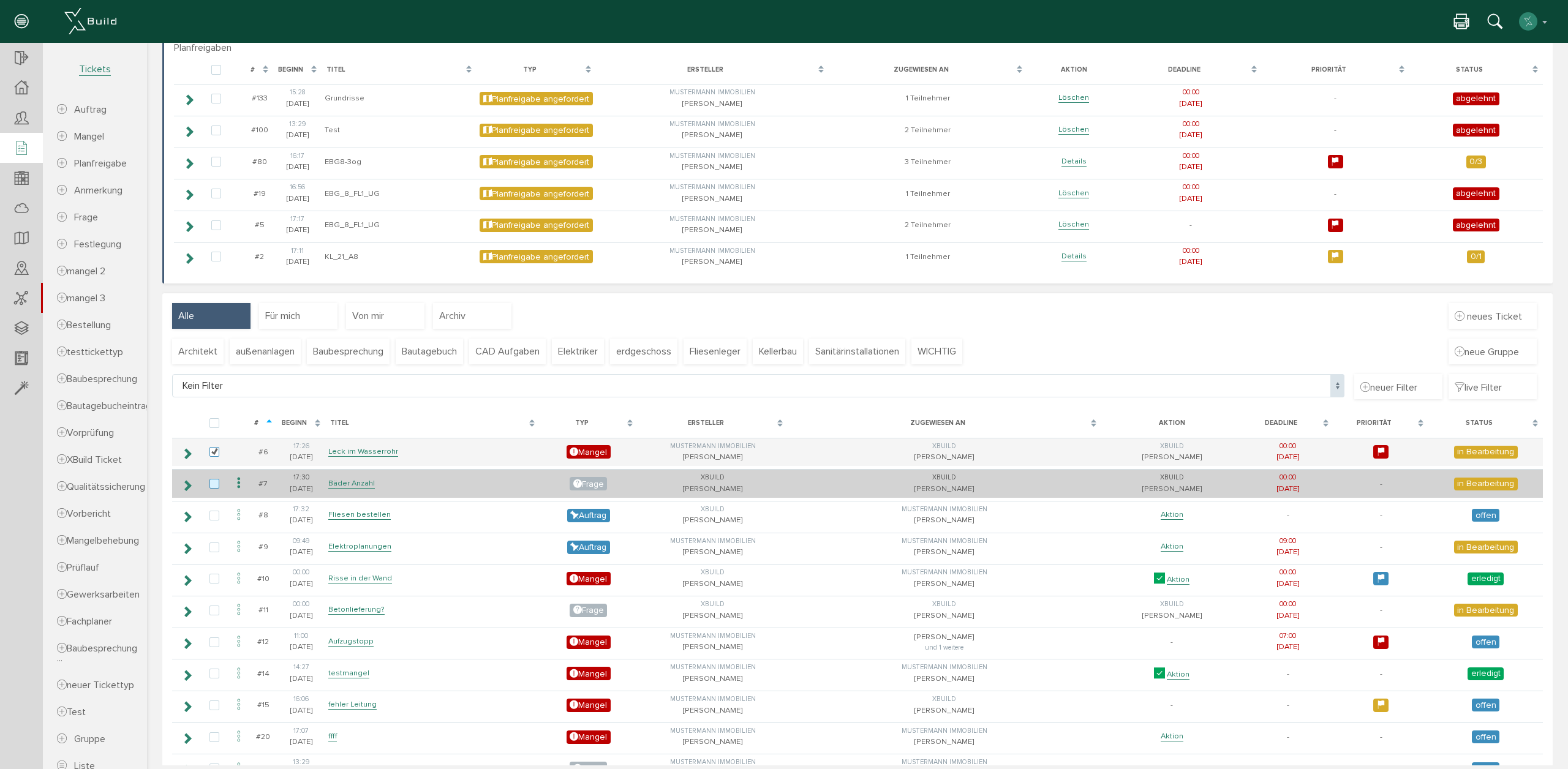
click at [211, 483] on label at bounding box center [217, 484] width 15 height 11
click at [211, 483] on input "checkbox" at bounding box center [213, 482] width 8 height 8
checkbox input "true"
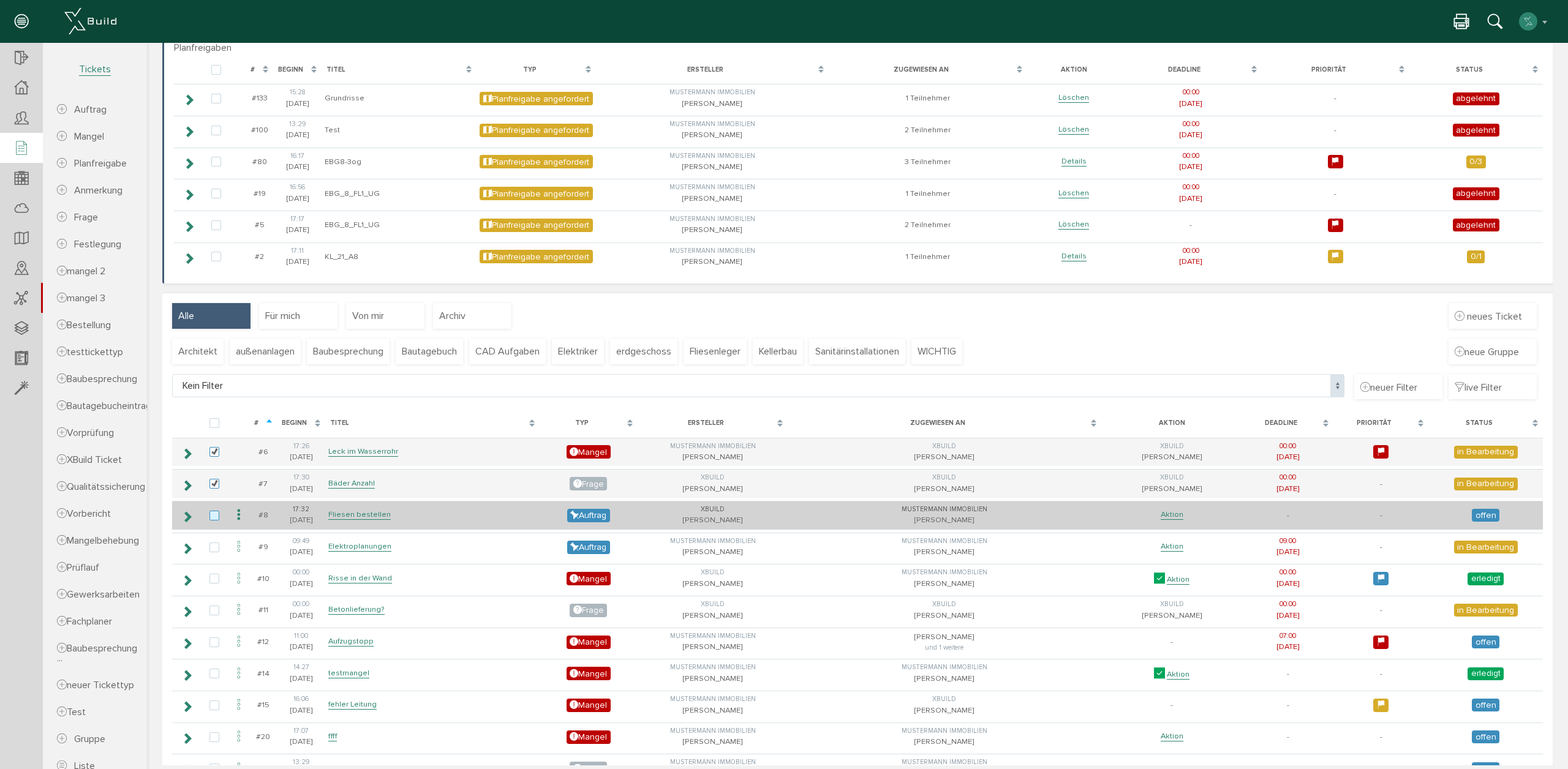
click at [218, 518] on label at bounding box center [217, 516] width 15 height 11
click at [218, 518] on input "checkbox" at bounding box center [213, 515] width 8 height 8
checkbox input "true"
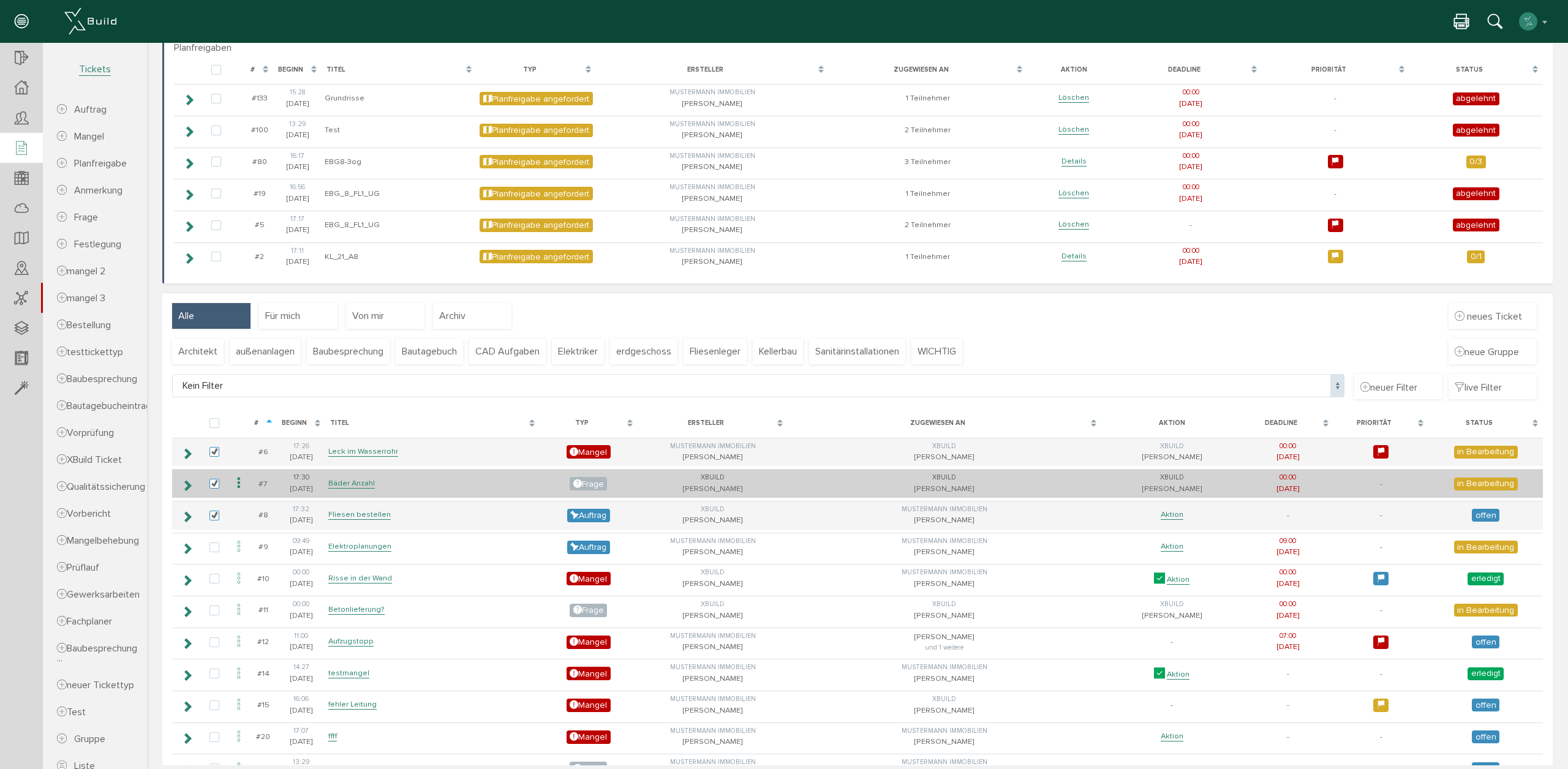
click at [235, 487] on icon at bounding box center [239, 483] width 15 height 17
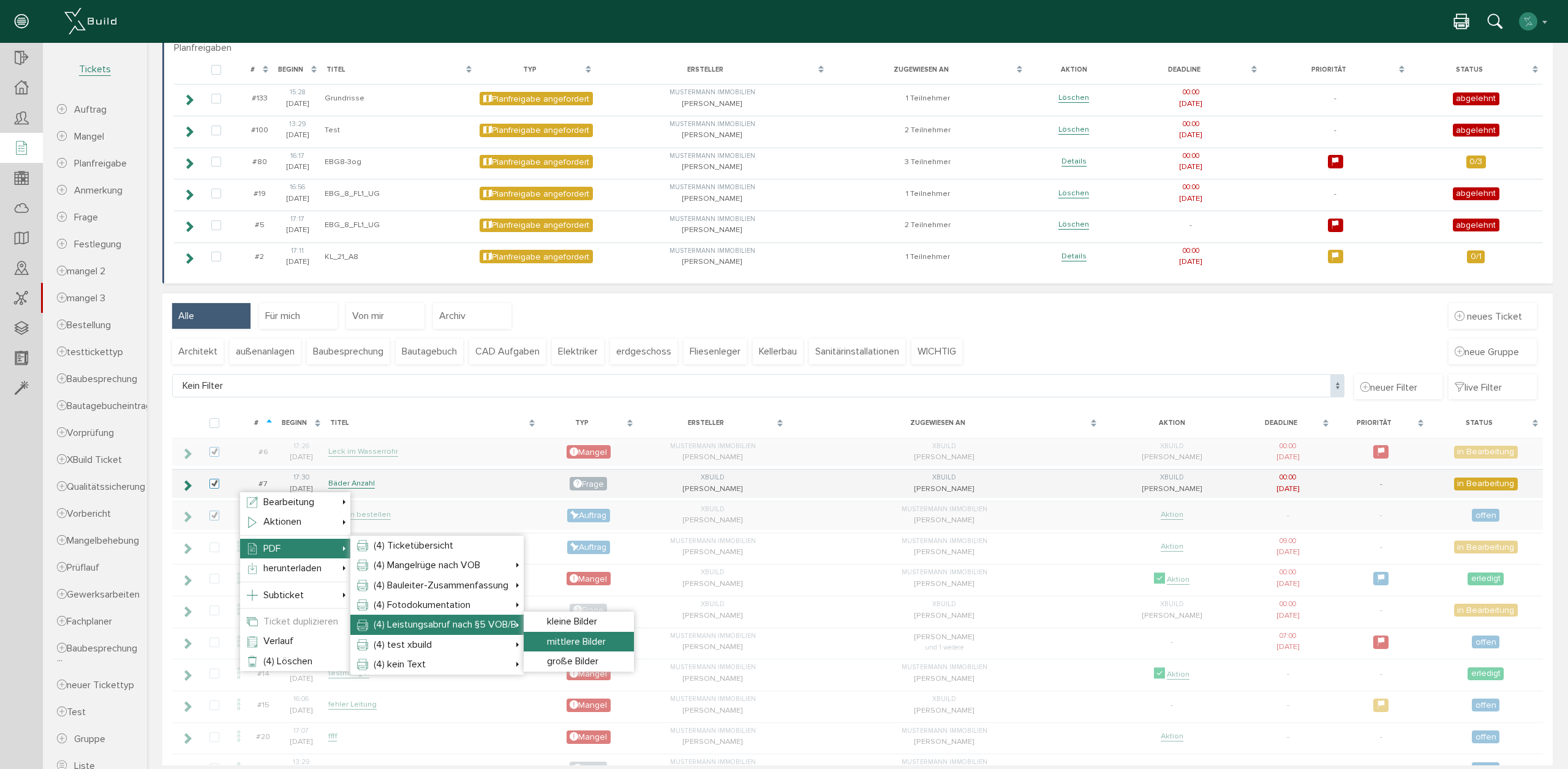
click at [589, 642] on span "mittlere Bilder" at bounding box center [576, 641] width 59 height 12
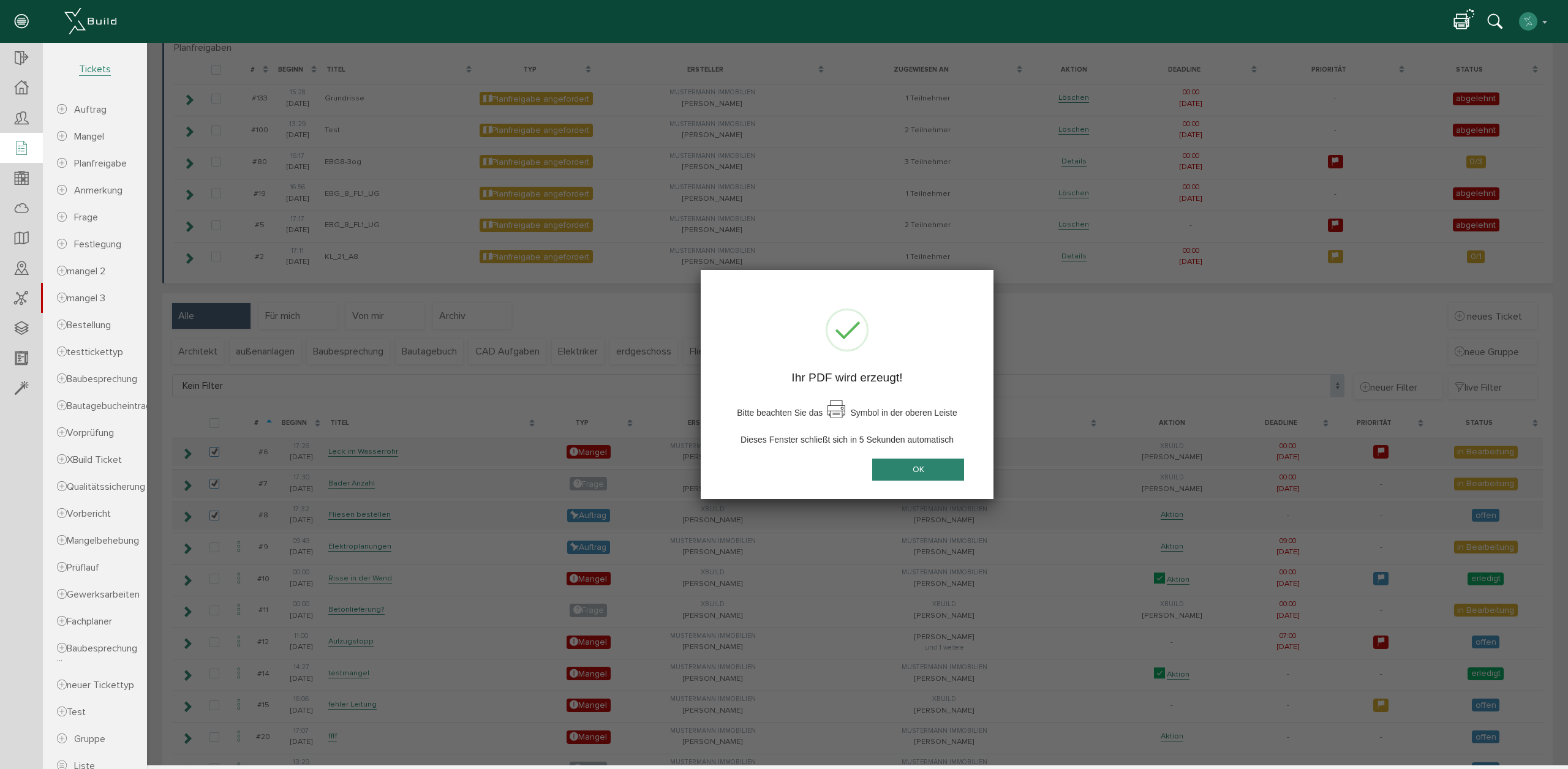
click at [941, 474] on button "OK" at bounding box center [918, 469] width 92 height 23
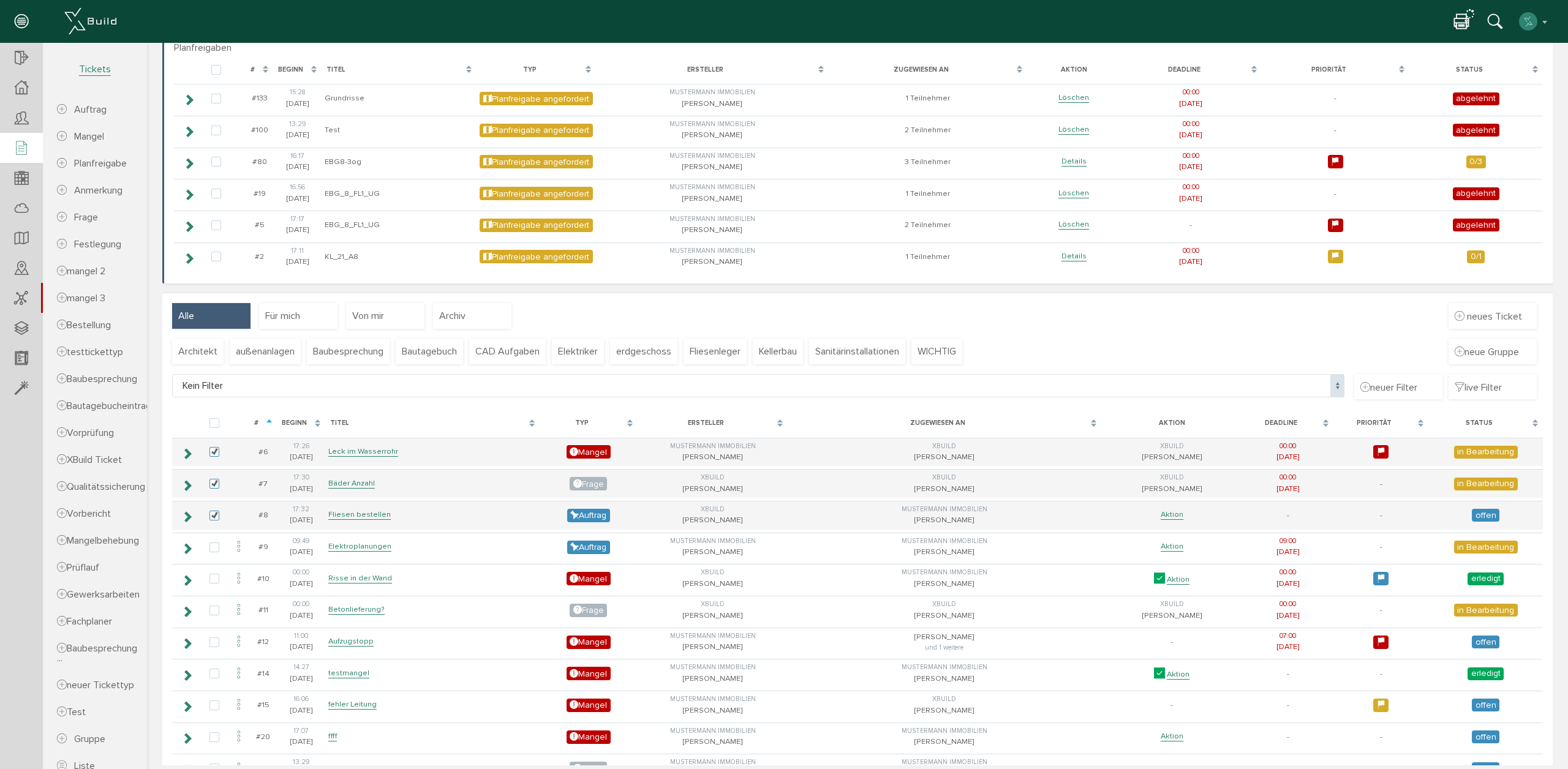
click at [1464, 22] on icon at bounding box center [1461, 22] width 15 height 18
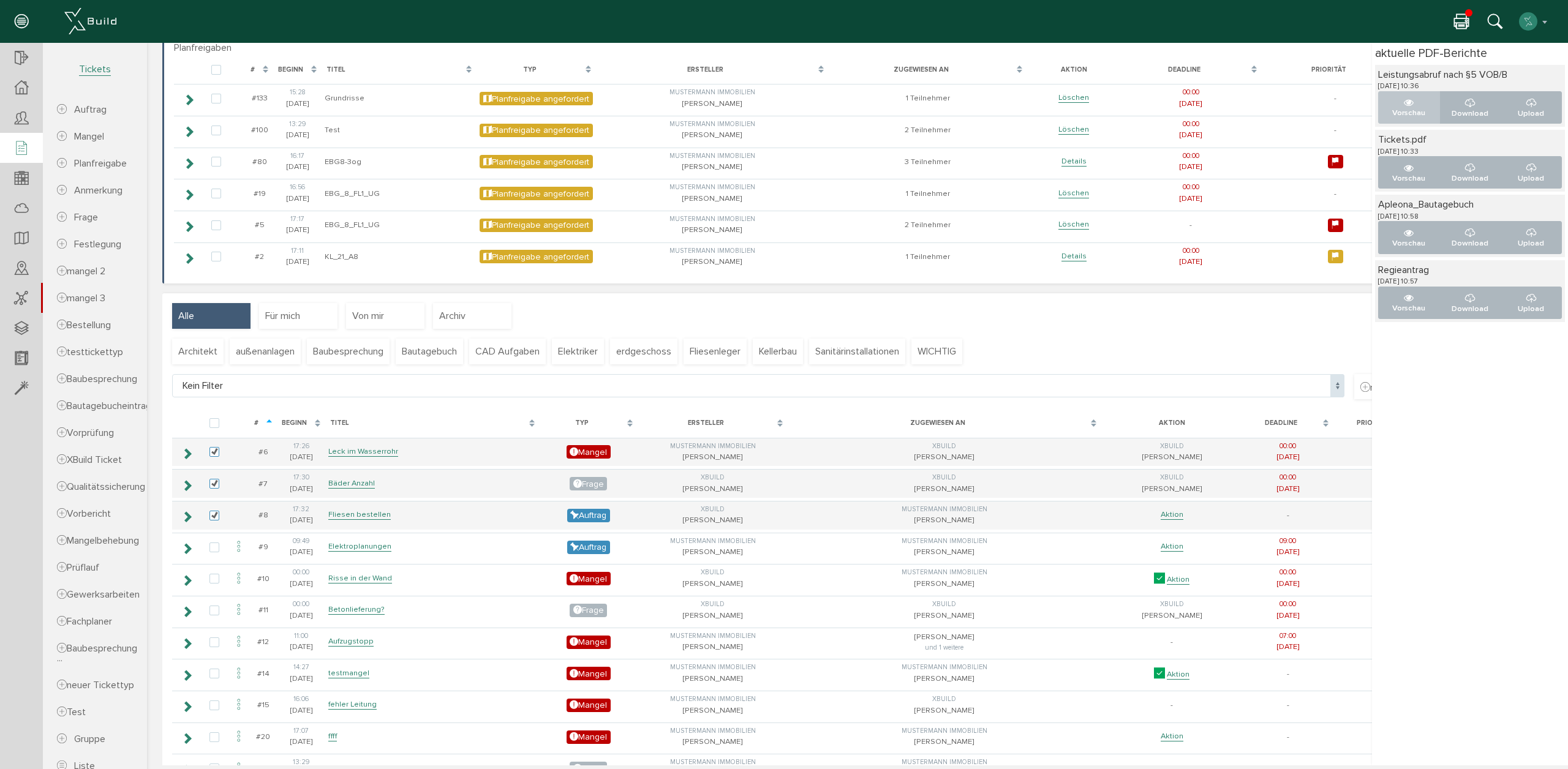
click at [1405, 105] on icon "..." at bounding box center [1408, 103] width 10 height 10
click at [1462, 23] on icon at bounding box center [1461, 22] width 15 height 18
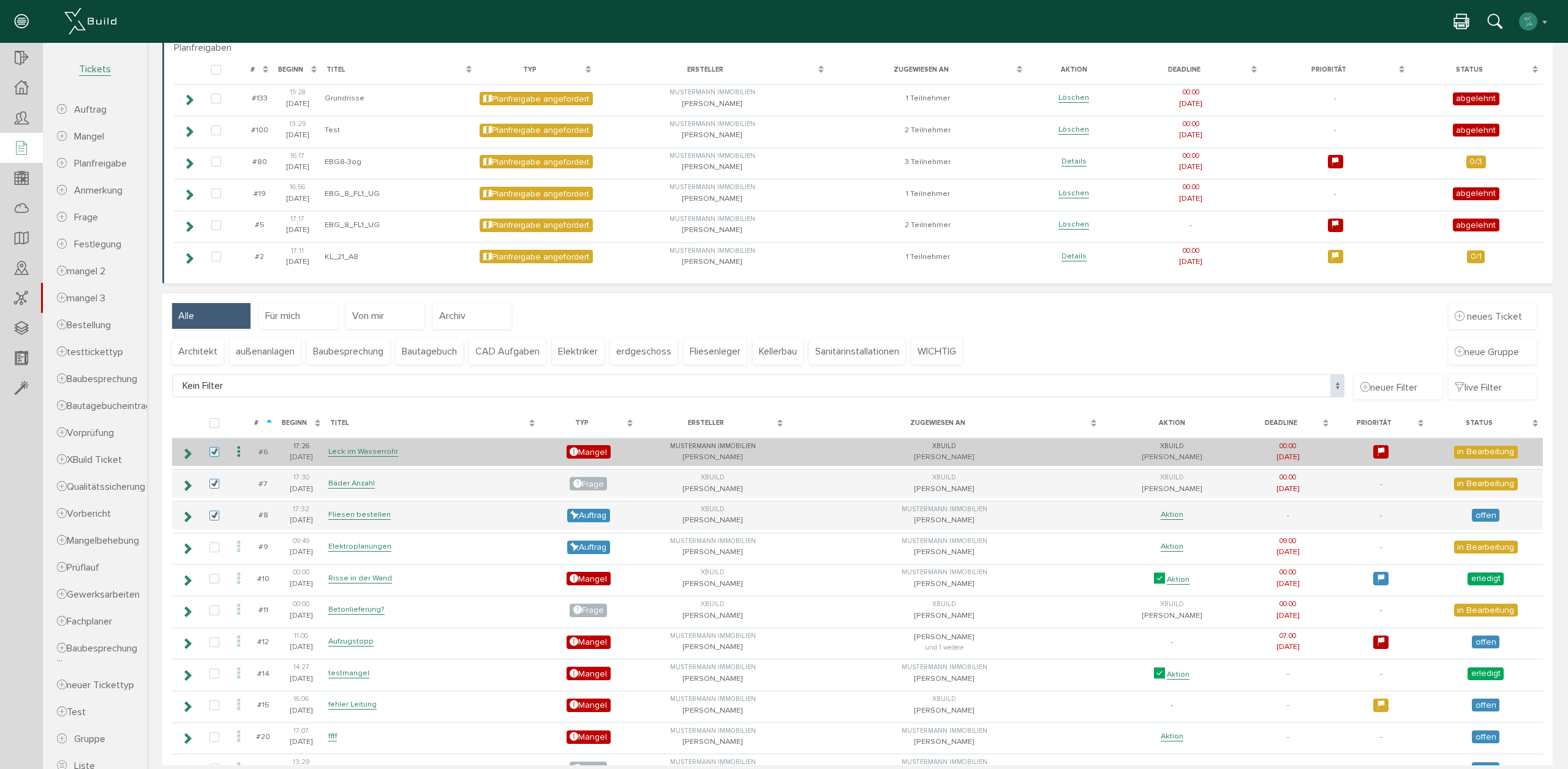
click at [210, 450] on label at bounding box center [217, 452] width 15 height 11
click at [210, 450] on input "checkbox" at bounding box center [213, 450] width 8 height 8
checkbox input "false"
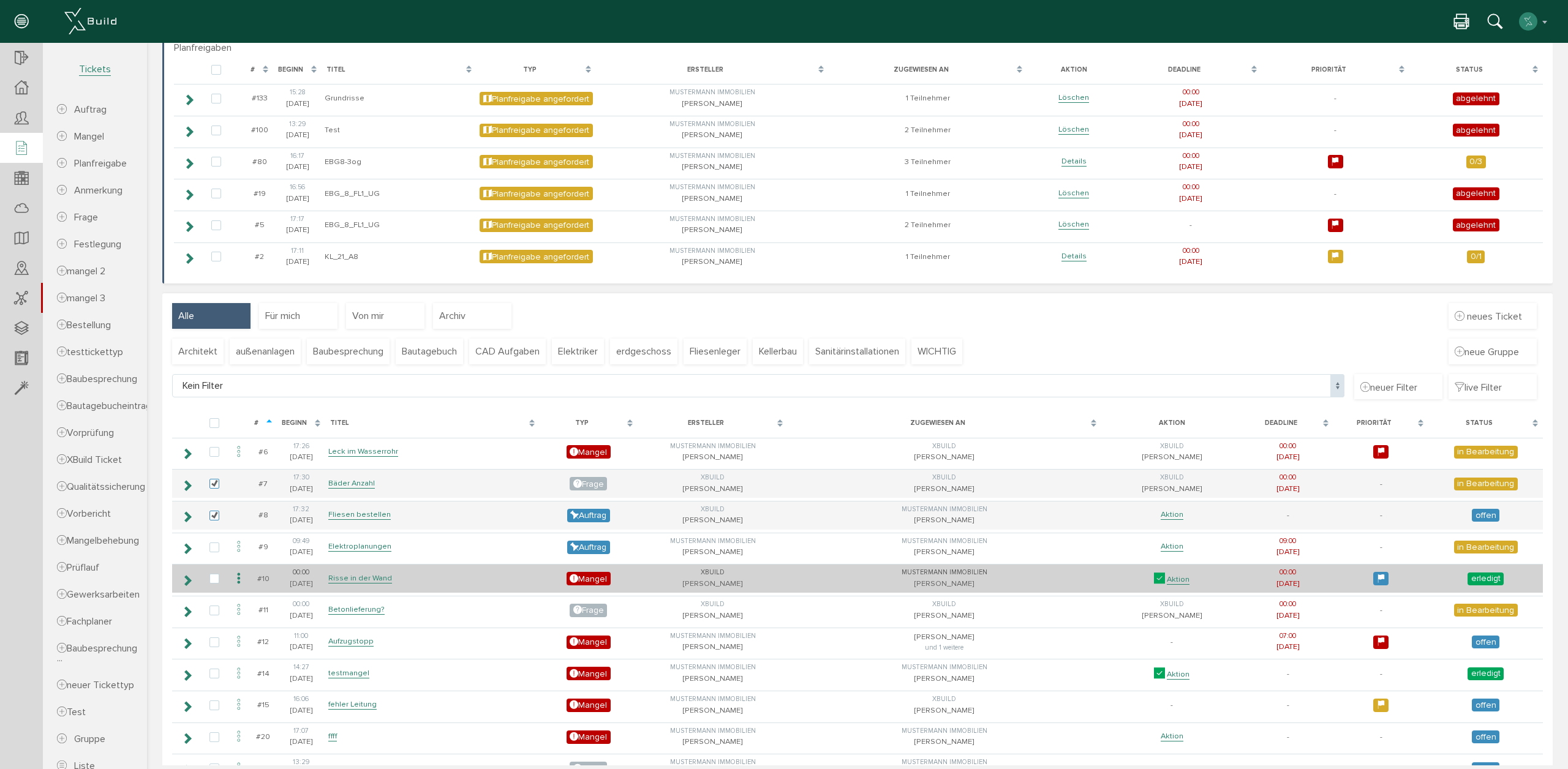
drag, startPoint x: 214, startPoint y: 479, endPoint x: 247, endPoint y: 569, distance: 95.9
click at [214, 479] on label at bounding box center [217, 484] width 15 height 11
click at [214, 479] on input "checkbox" at bounding box center [213, 482] width 8 height 8
checkbox input "false"
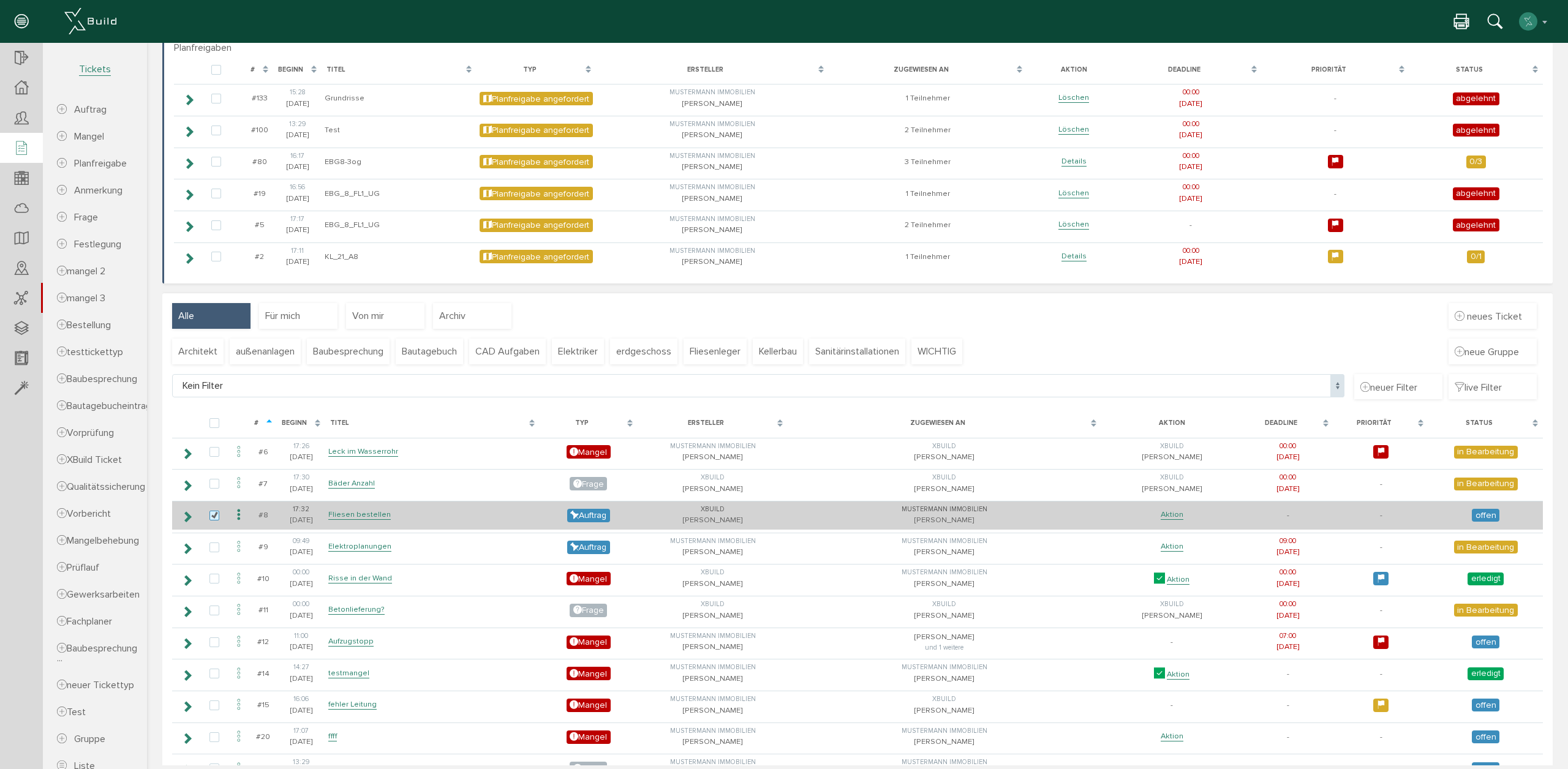
click at [213, 513] on label at bounding box center [217, 516] width 15 height 11
click at [213, 513] on input "checkbox" at bounding box center [213, 515] width 8 height 8
checkbox input "false"
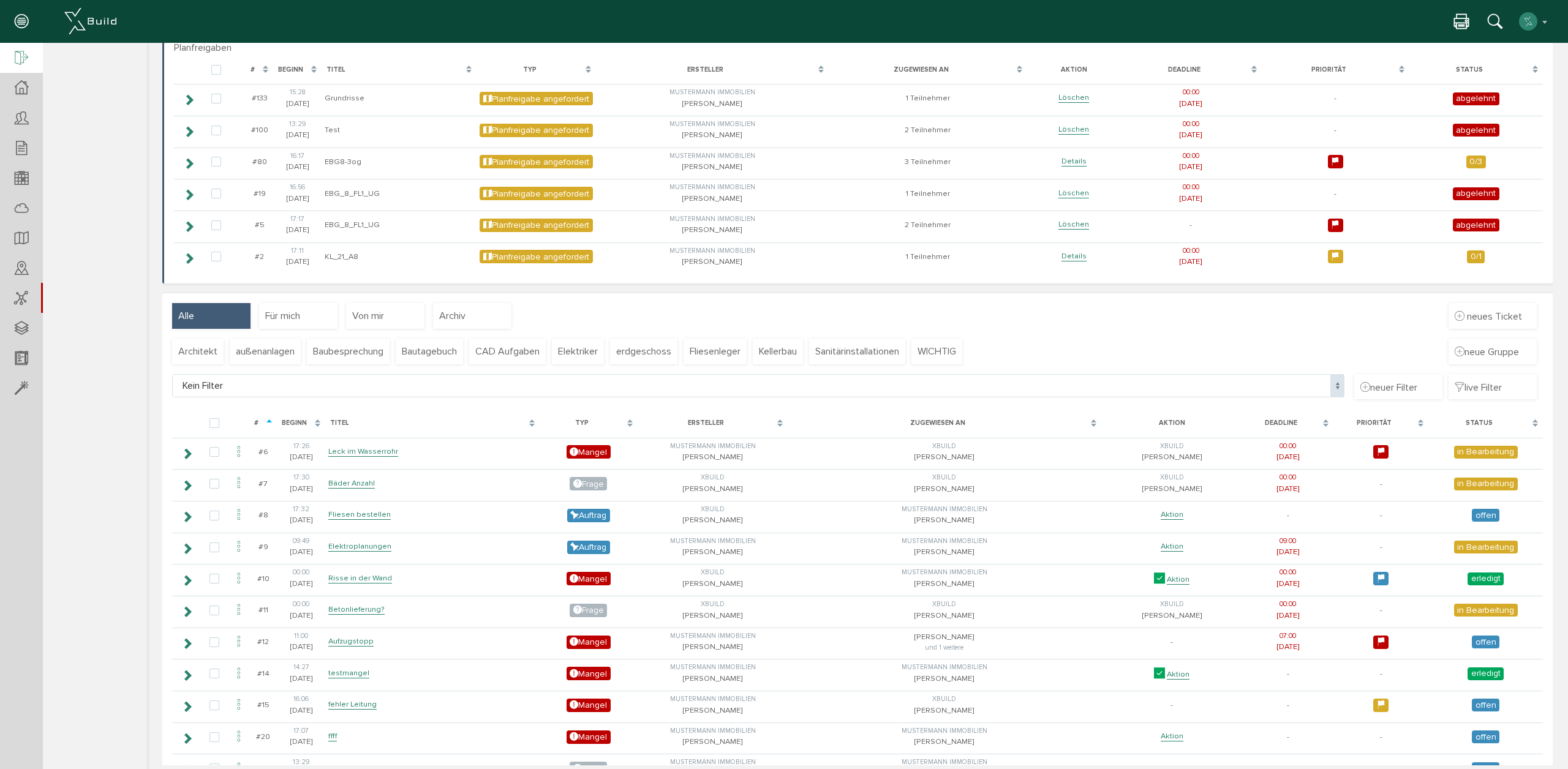
click at [23, 56] on icon at bounding box center [22, 59] width 14 height 17
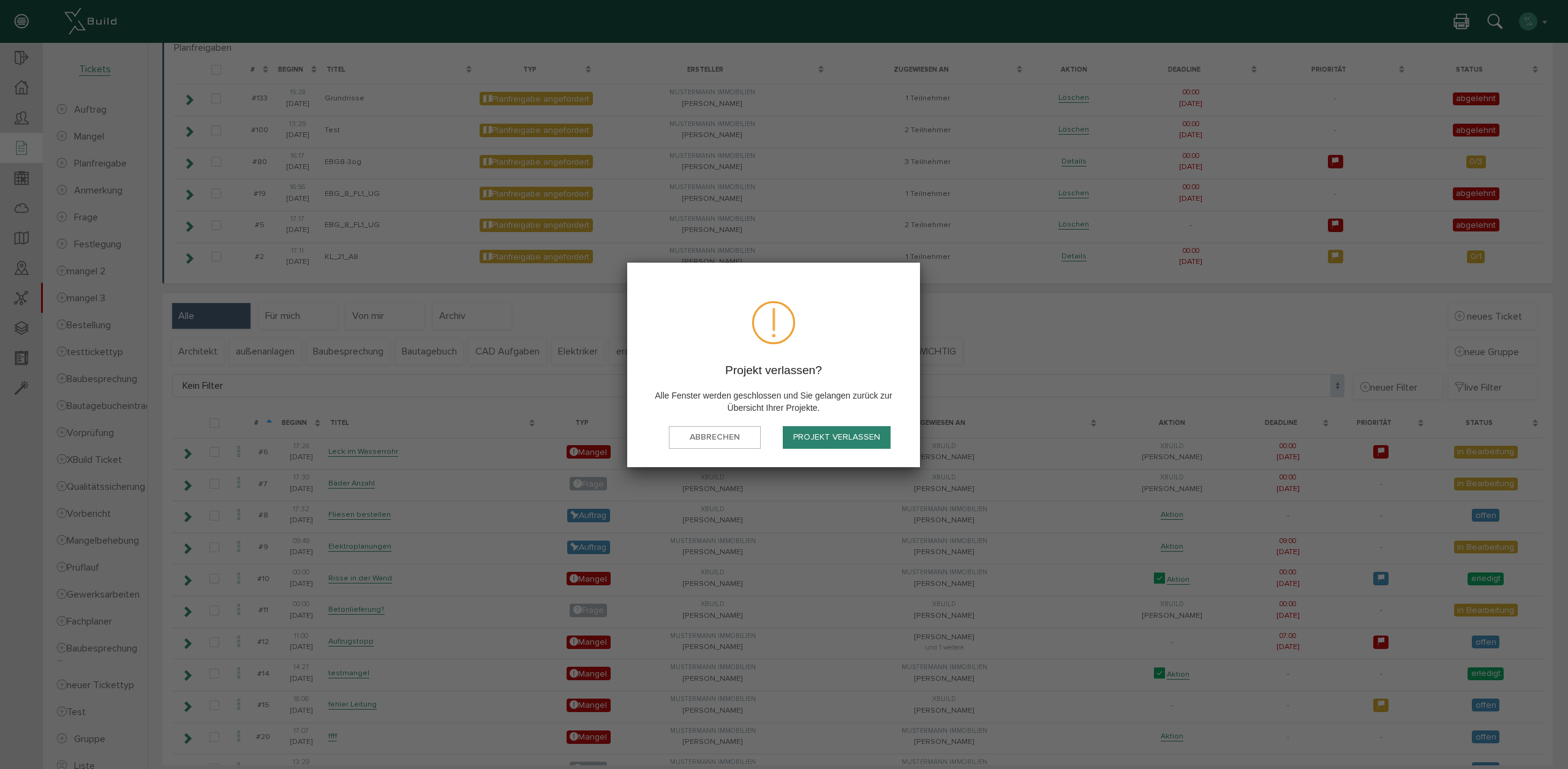
click at [846, 435] on button "Projekt verlassen" at bounding box center [836, 437] width 108 height 23
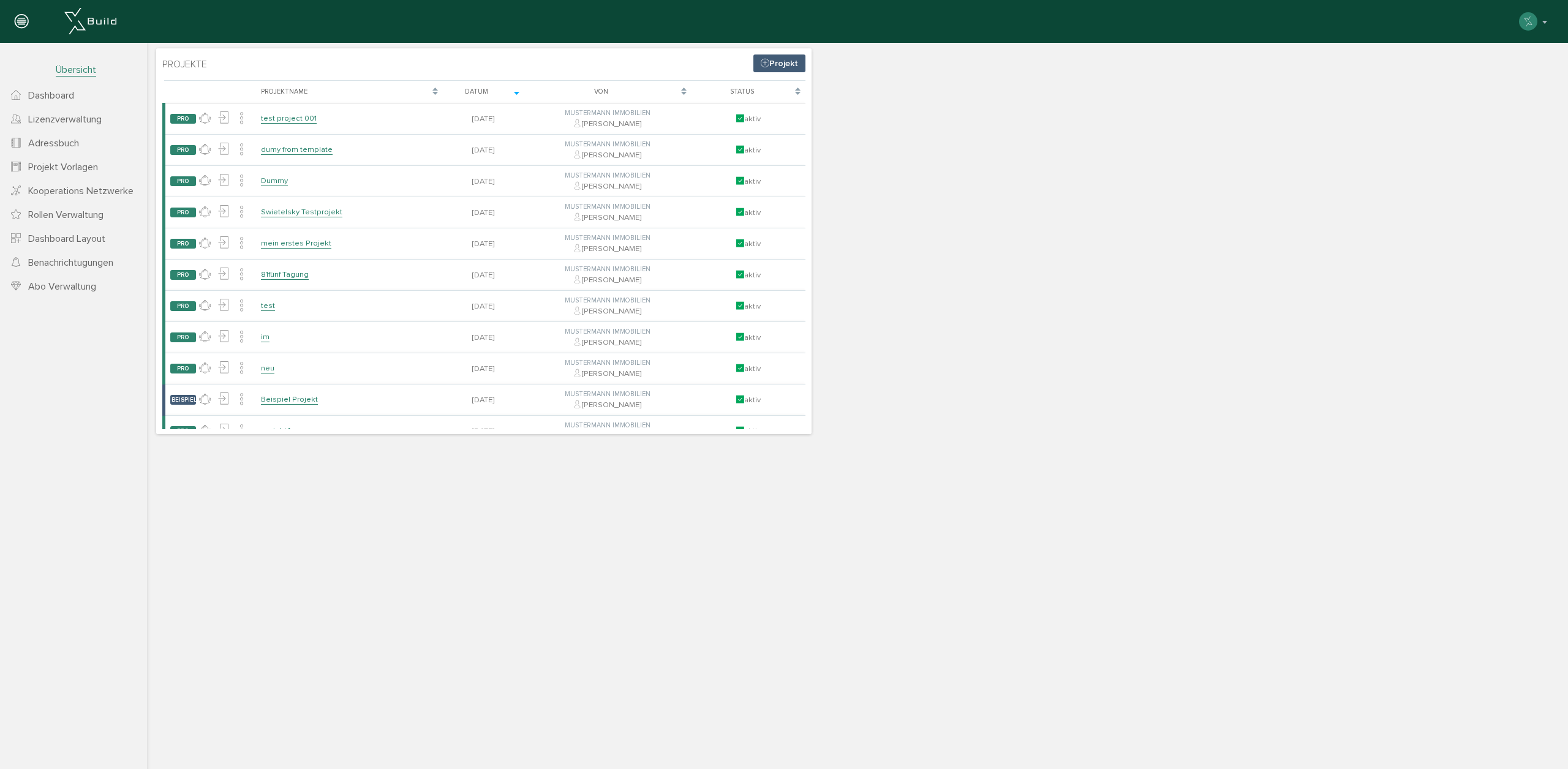
click at [58, 160] on link "Projekt Vorlagen" at bounding box center [73, 166] width 147 height 24
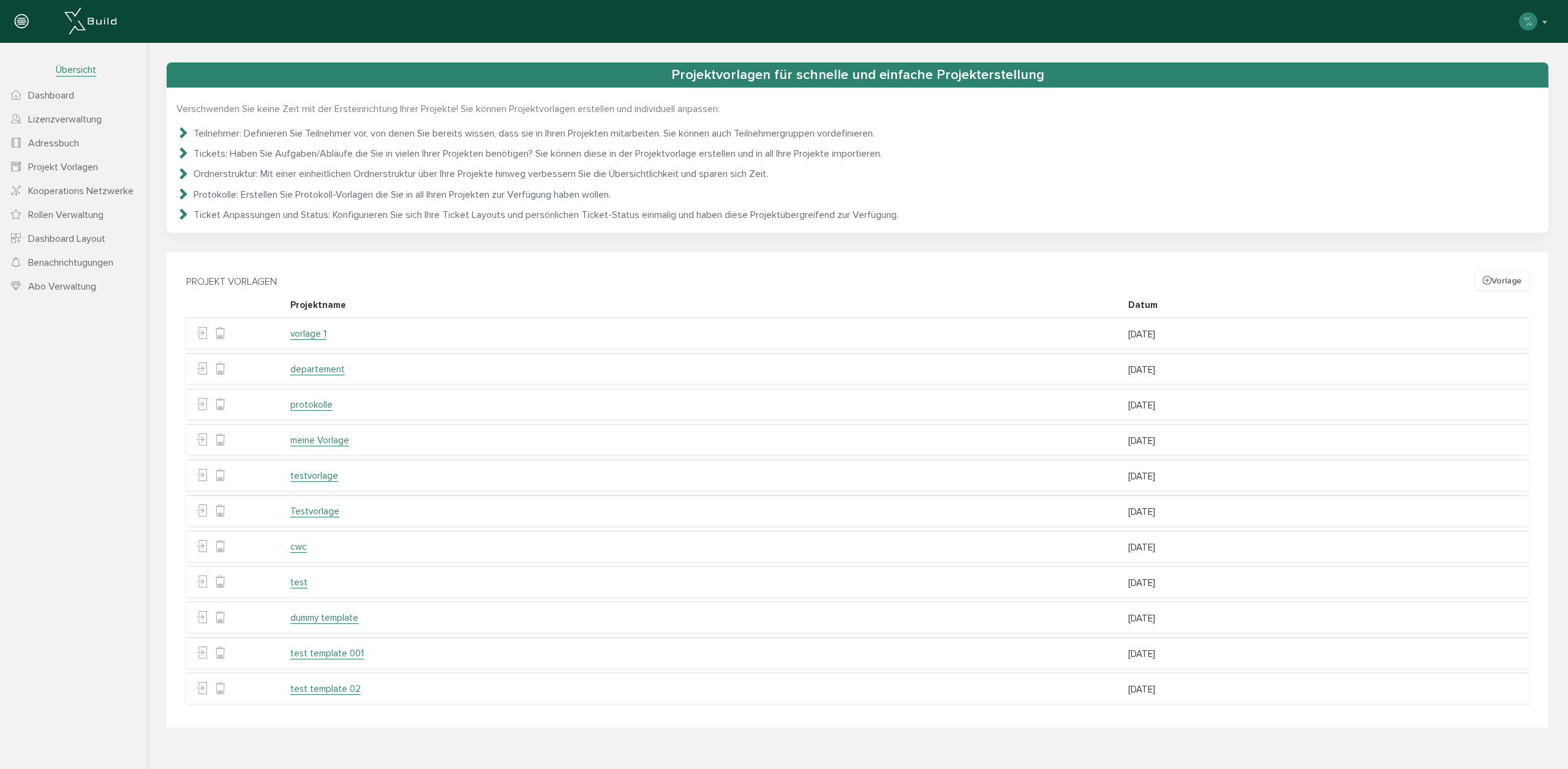
click at [310, 335] on link "vorlage 1" at bounding box center [308, 334] width 36 height 12
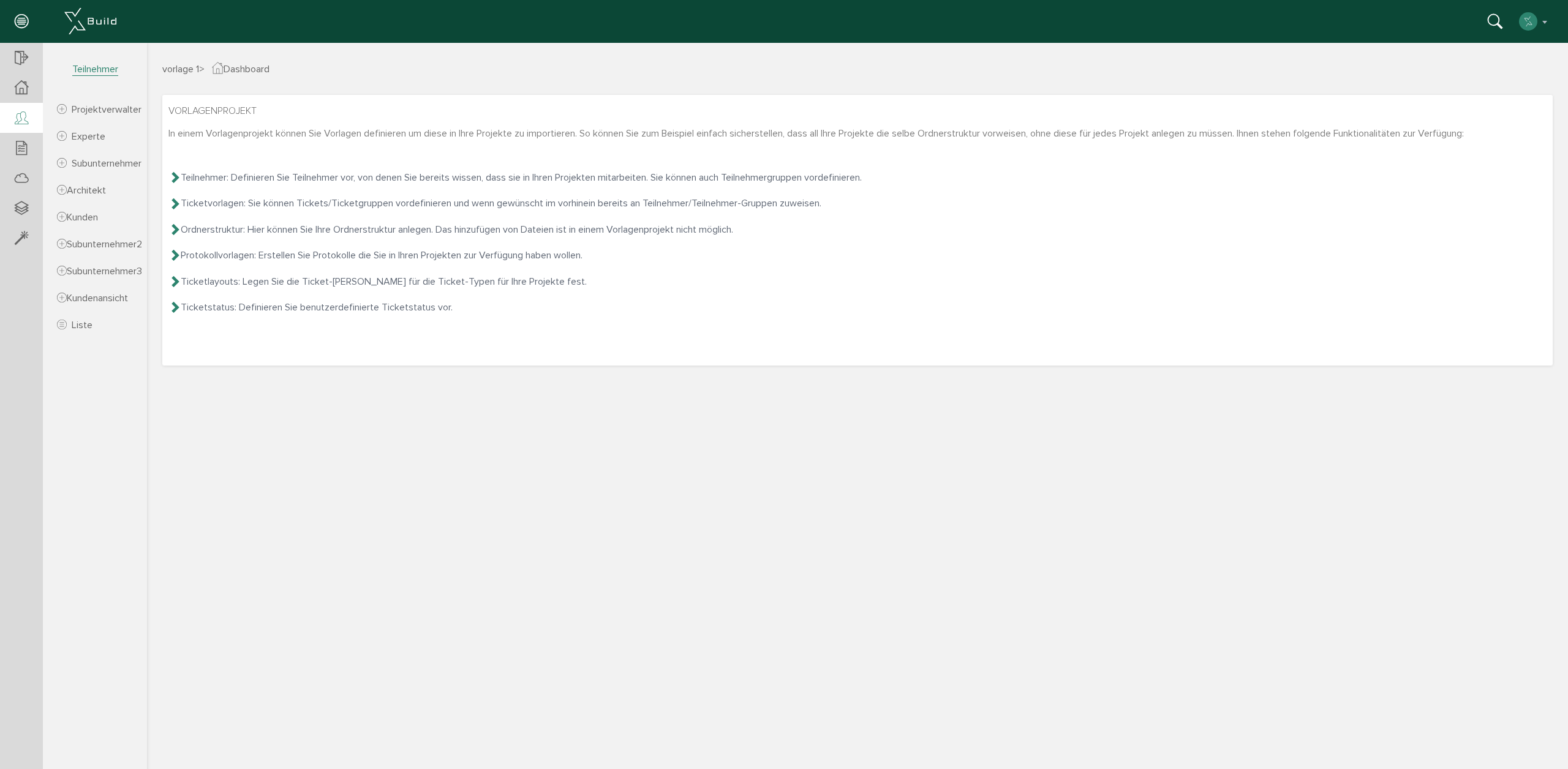
click at [15, 126] on icon at bounding box center [22, 119] width 14 height 17
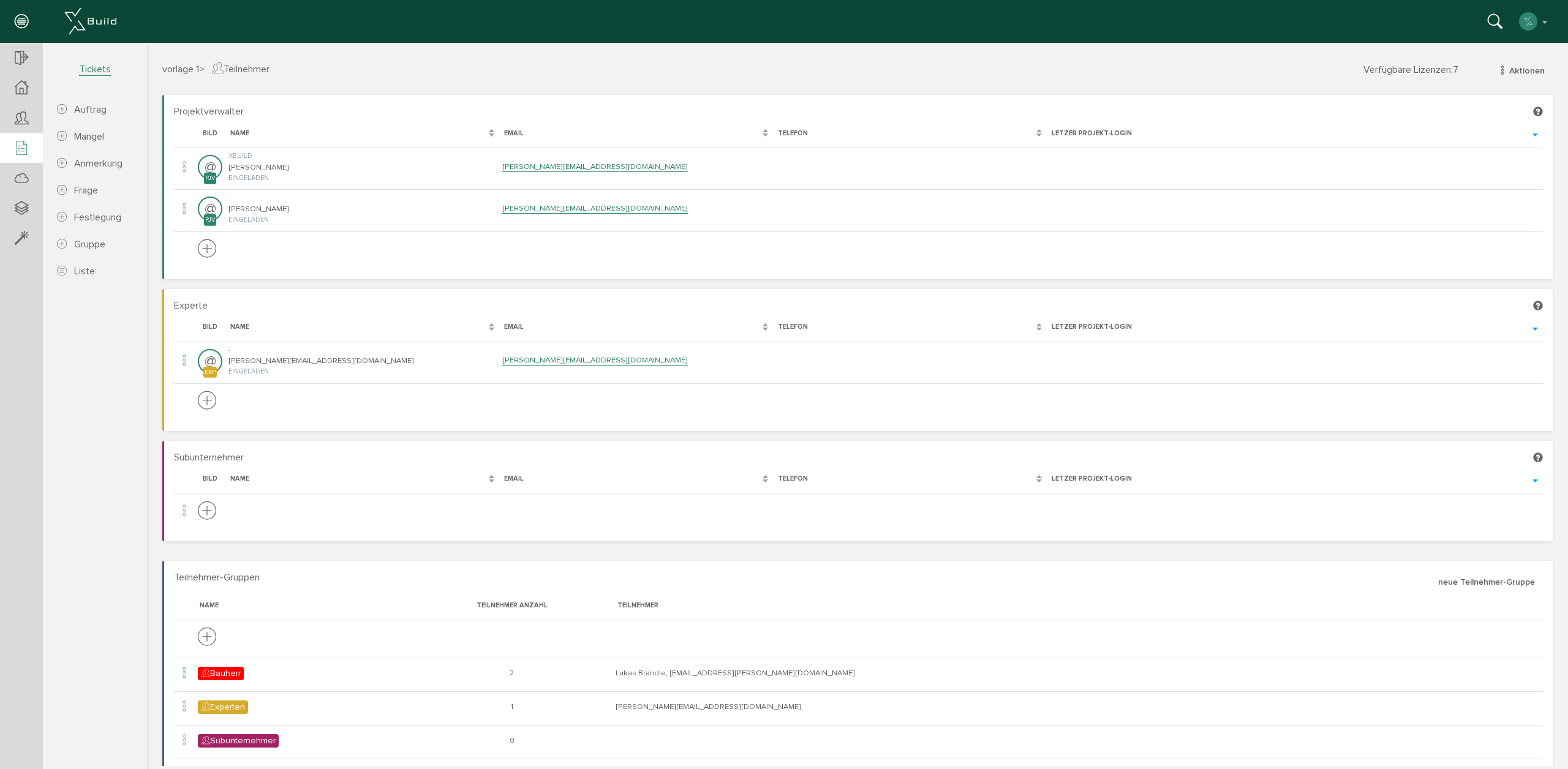
click at [9, 139] on div at bounding box center [22, 149] width 43 height 31
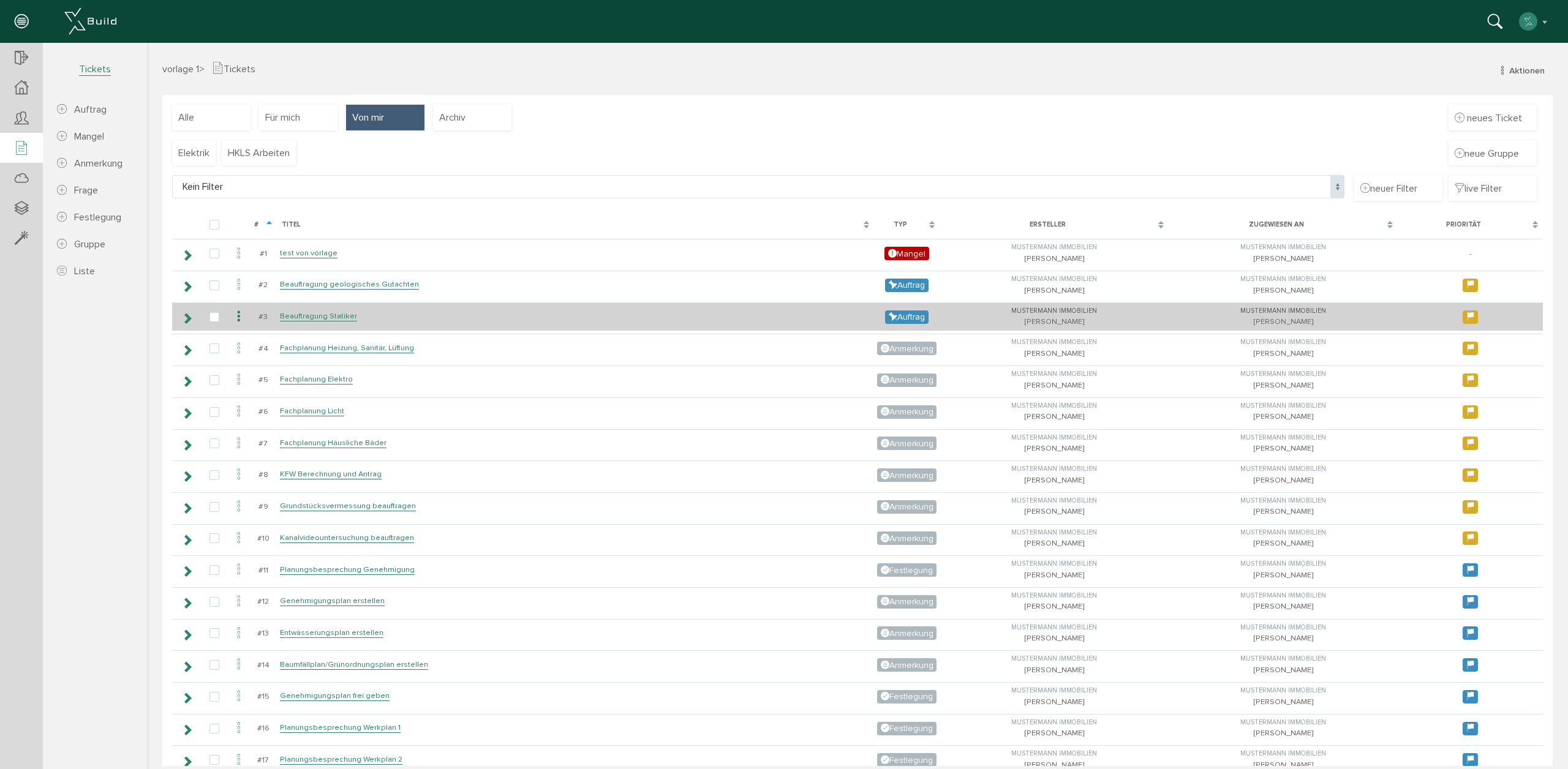
scroll to position [1, 0]
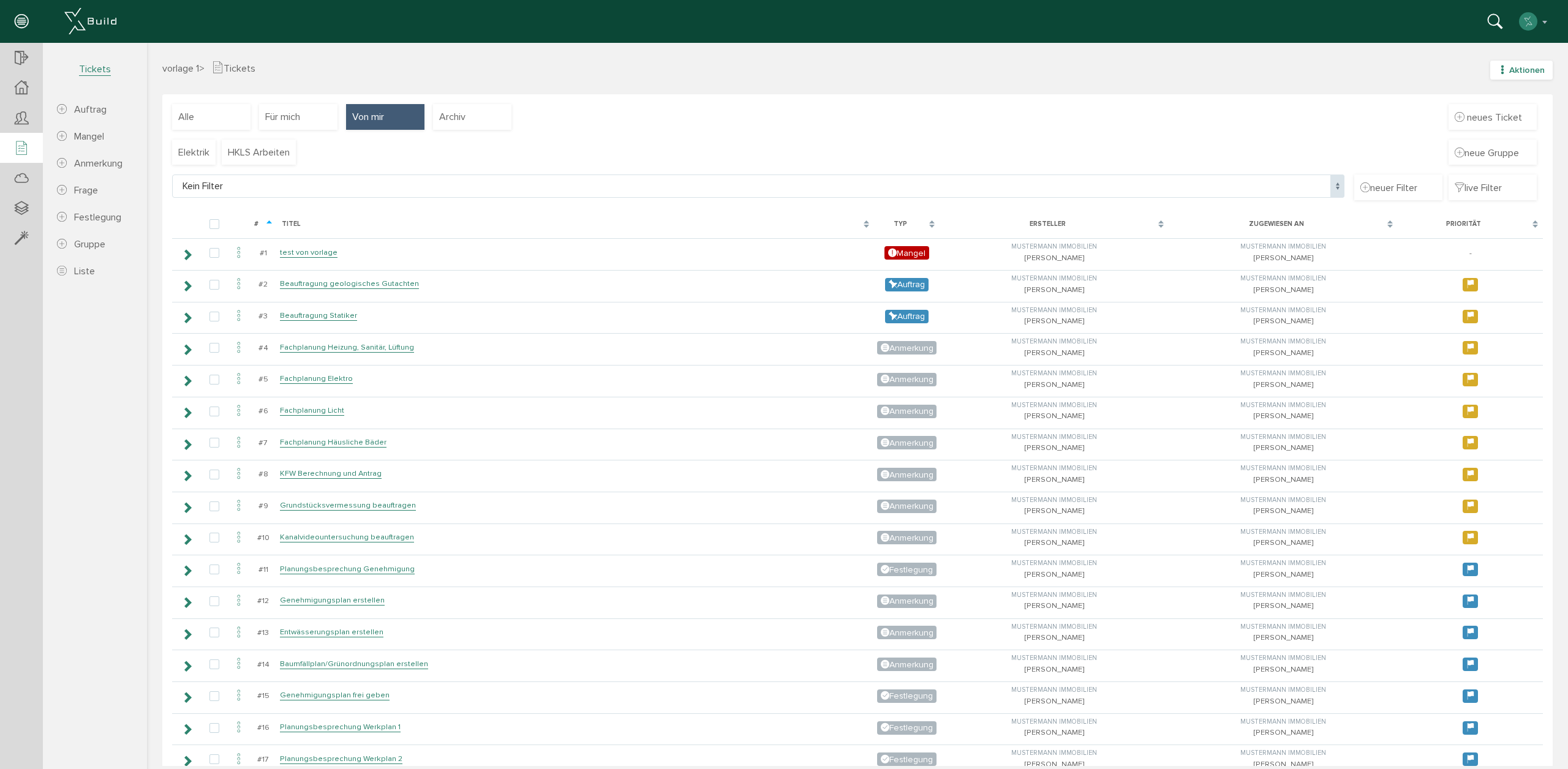
click at [1526, 75] on button "Aktionen" at bounding box center [1521, 70] width 62 height 19
drag, startPoint x: 910, startPoint y: 133, endPoint x: 920, endPoint y: 136, distance: 10.4
click at [31, 234] on div at bounding box center [22, 238] width 43 height 31
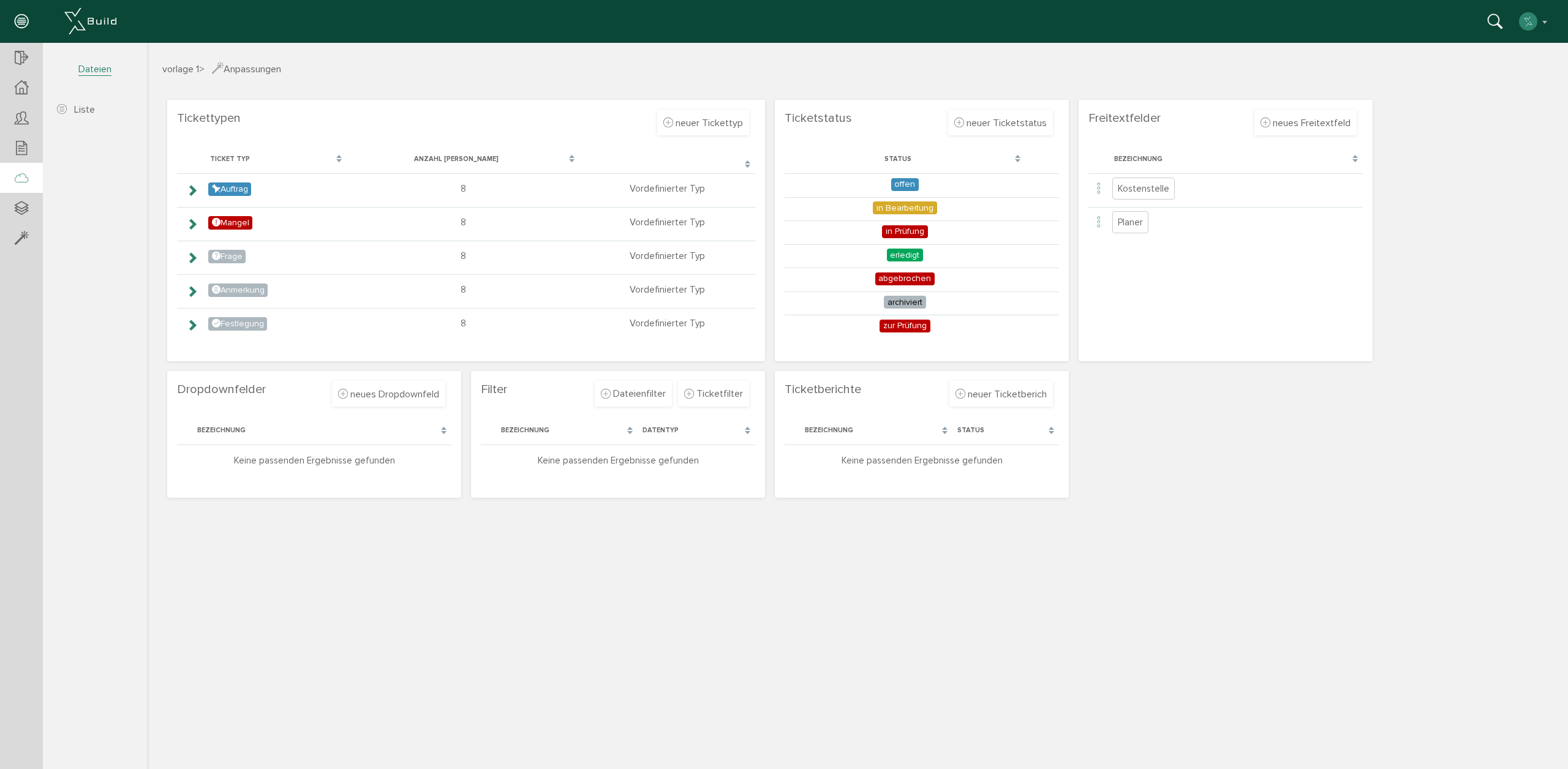
click at [19, 184] on icon at bounding box center [22, 179] width 14 height 17
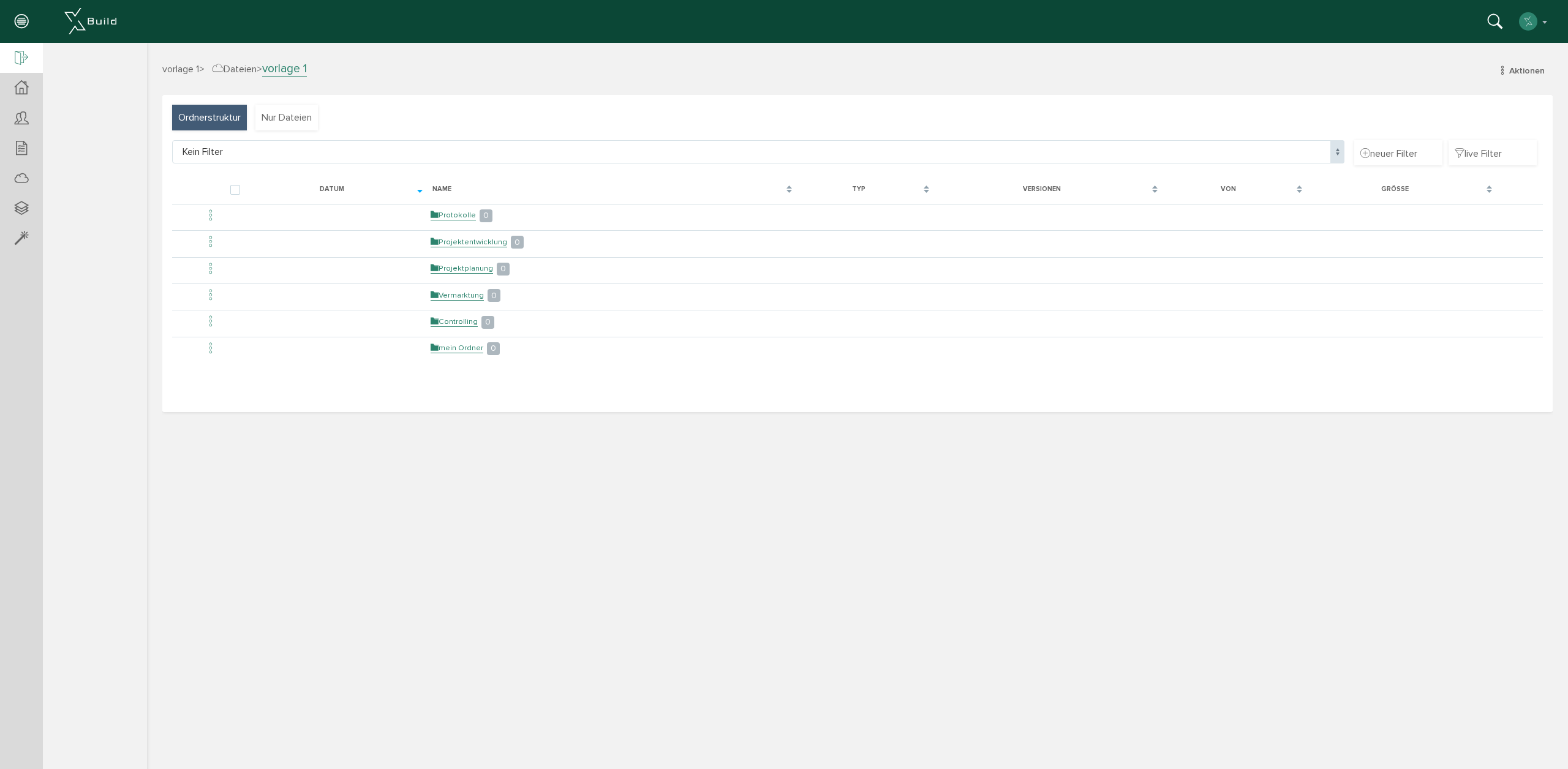
click at [24, 64] on icon at bounding box center [22, 59] width 14 height 17
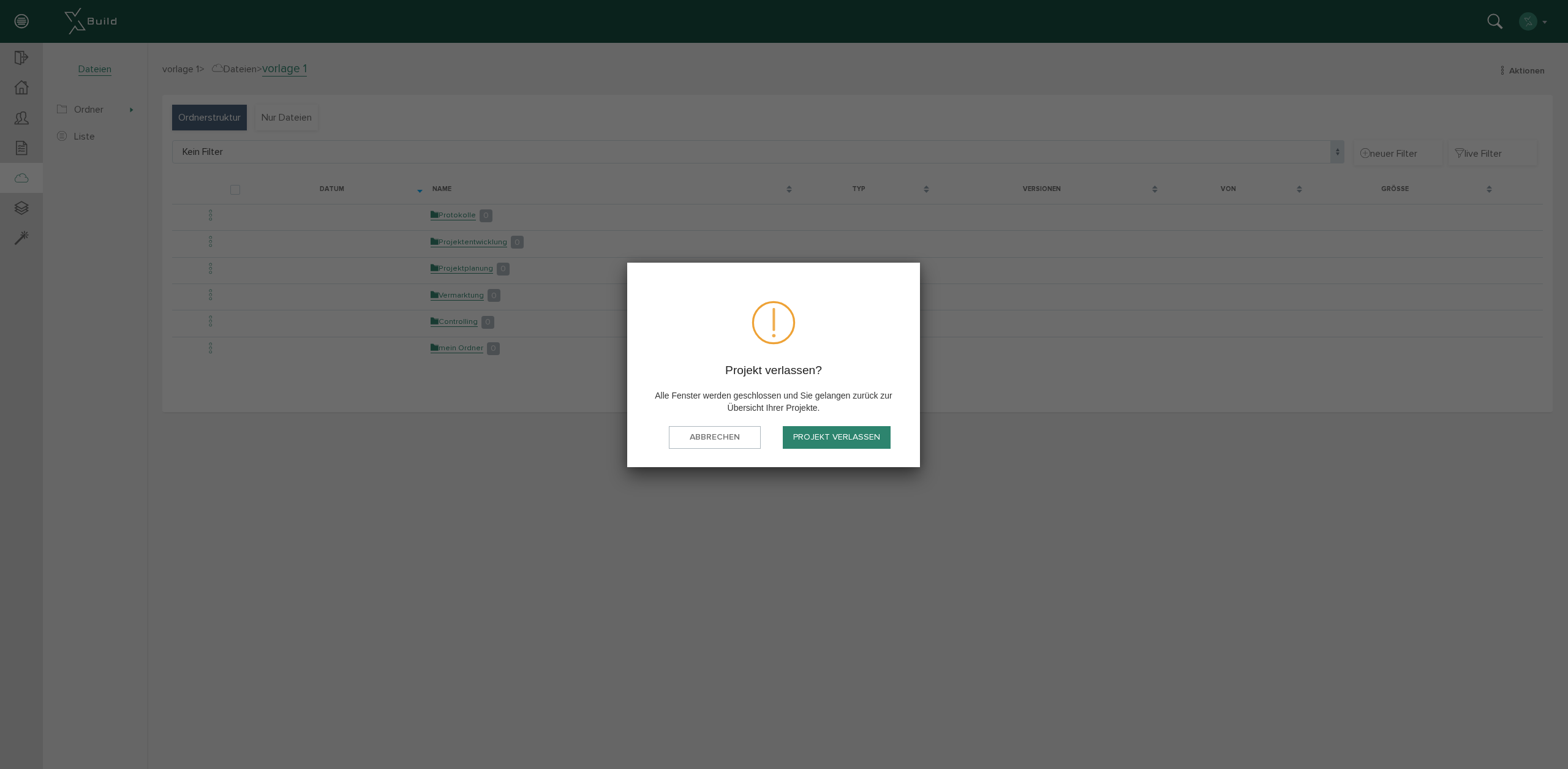
click at [861, 446] on button "Projekt verlassen" at bounding box center [836, 437] width 108 height 23
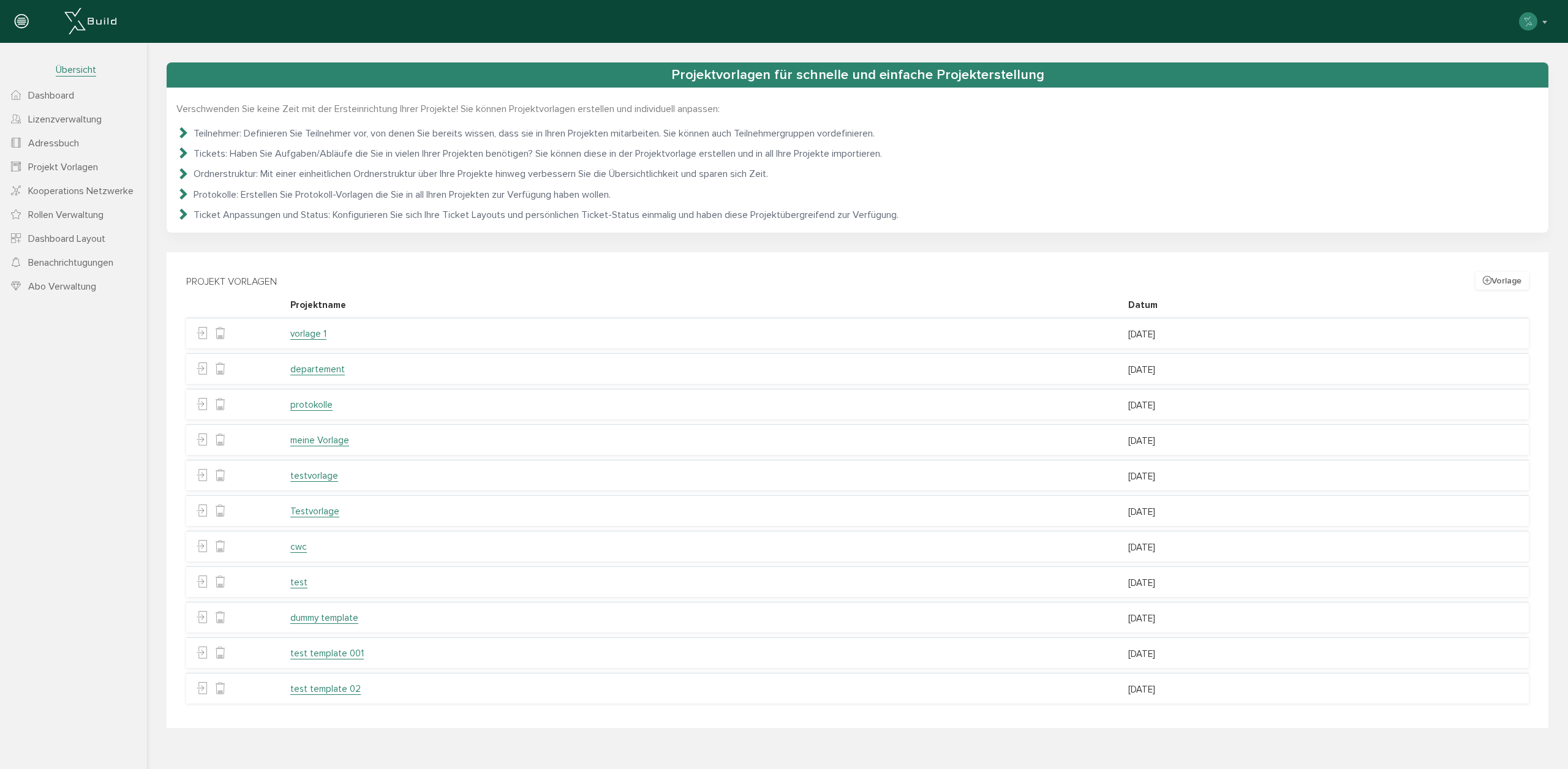
click at [52, 92] on span "Dashboard" at bounding box center [51, 96] width 46 height 12
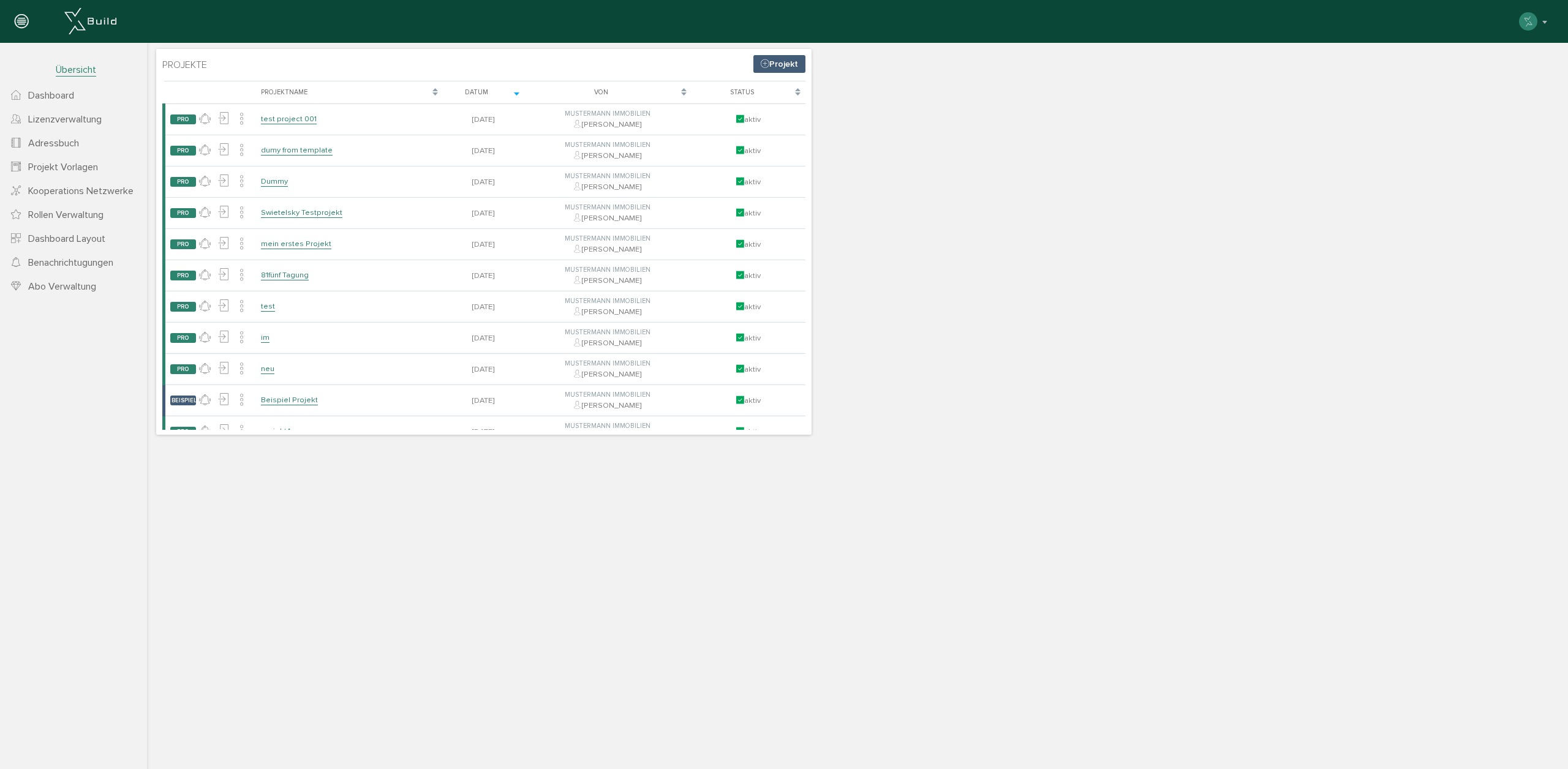
click at [788, 68] on link "Projekt" at bounding box center [779, 63] width 52 height 18
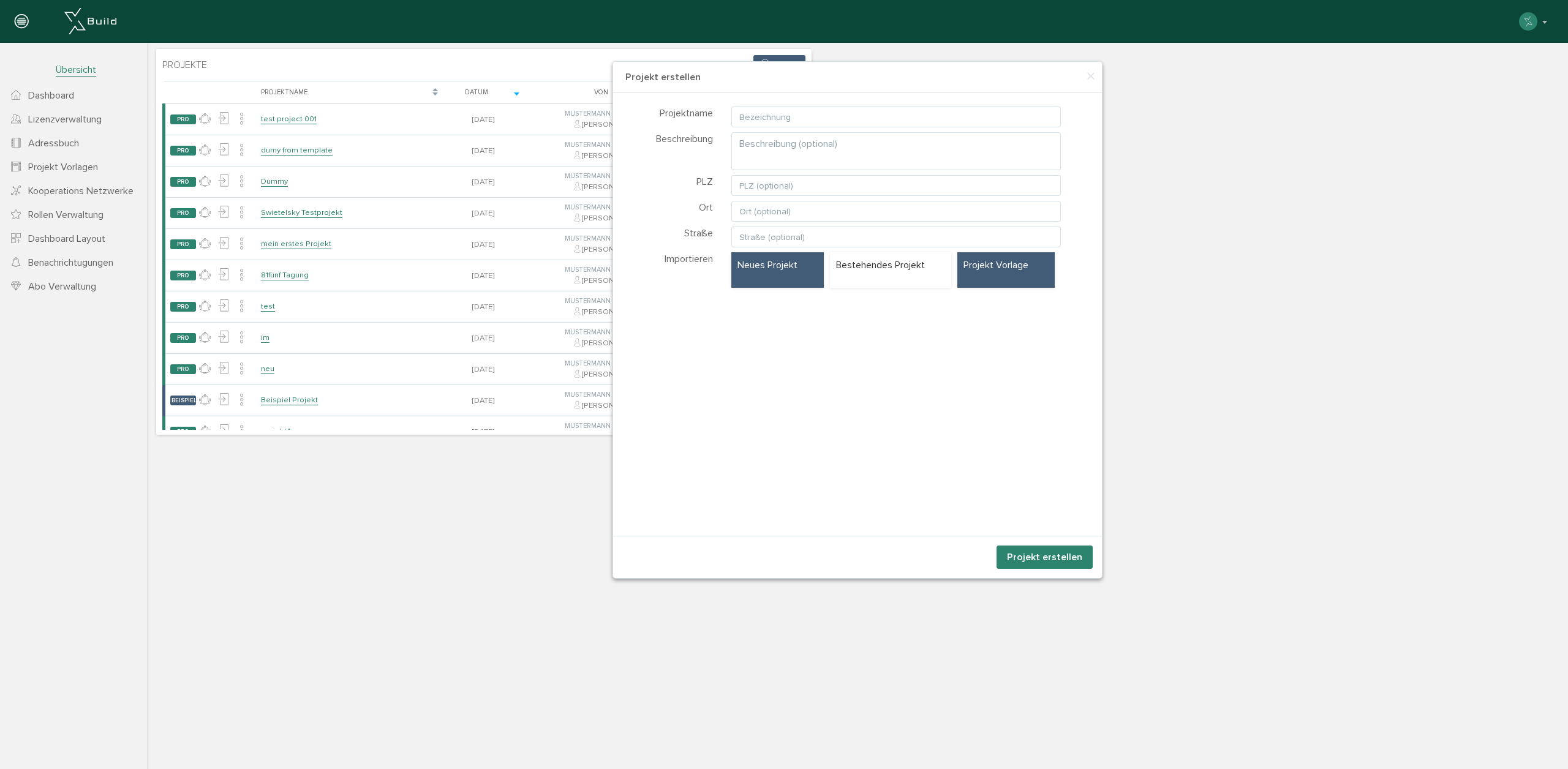
click at [1016, 258] on p "Projekt Vorlage" at bounding box center [1006, 265] width 85 height 14
click at [821, 322] on span "vorlage 1" at bounding box center [896, 314] width 330 height 23
click at [1089, 71] on span "×" at bounding box center [1091, 76] width 10 height 24
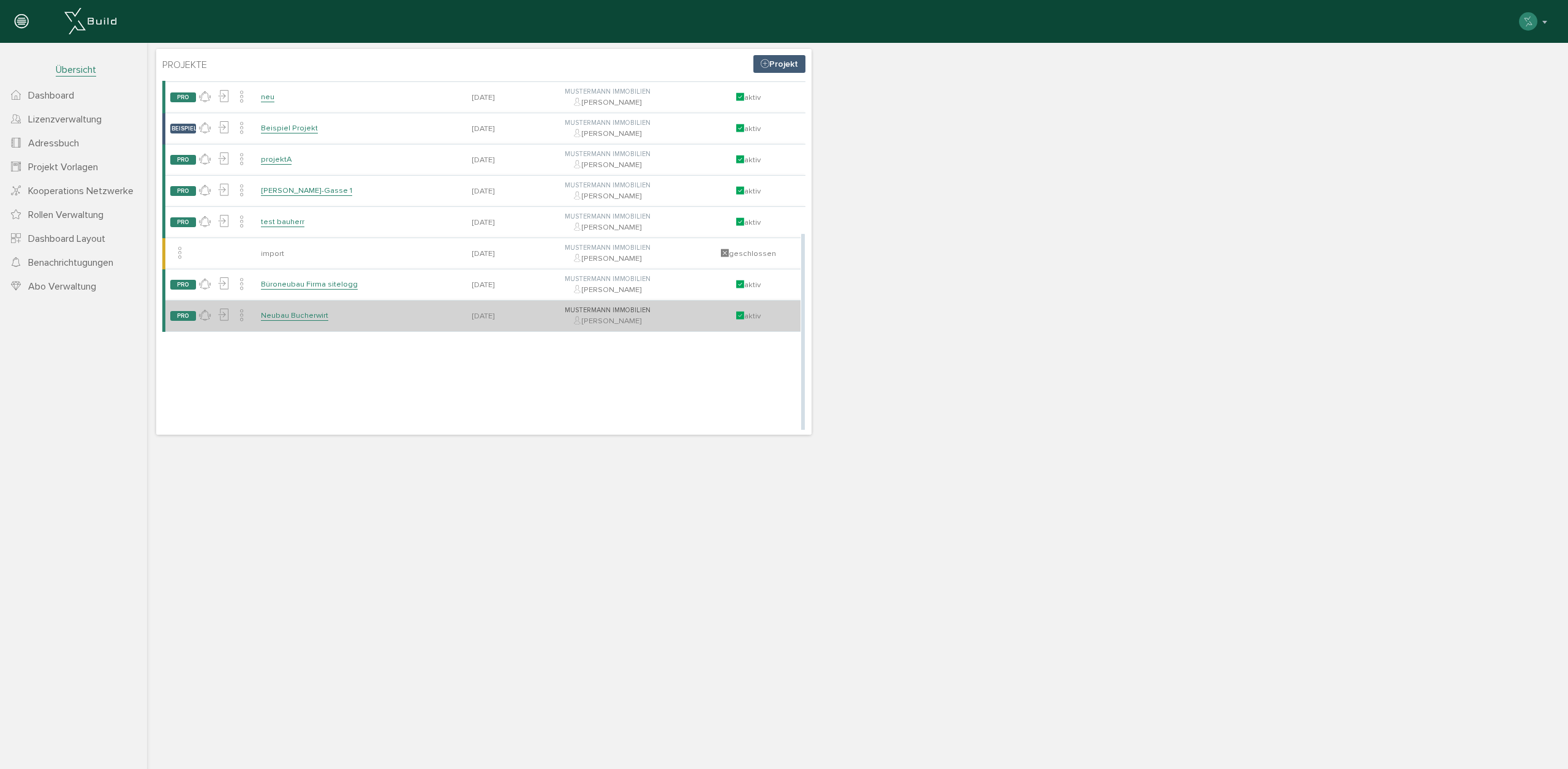
click at [294, 313] on link "Neubau Bucherwirt" at bounding box center [294, 315] width 67 height 10
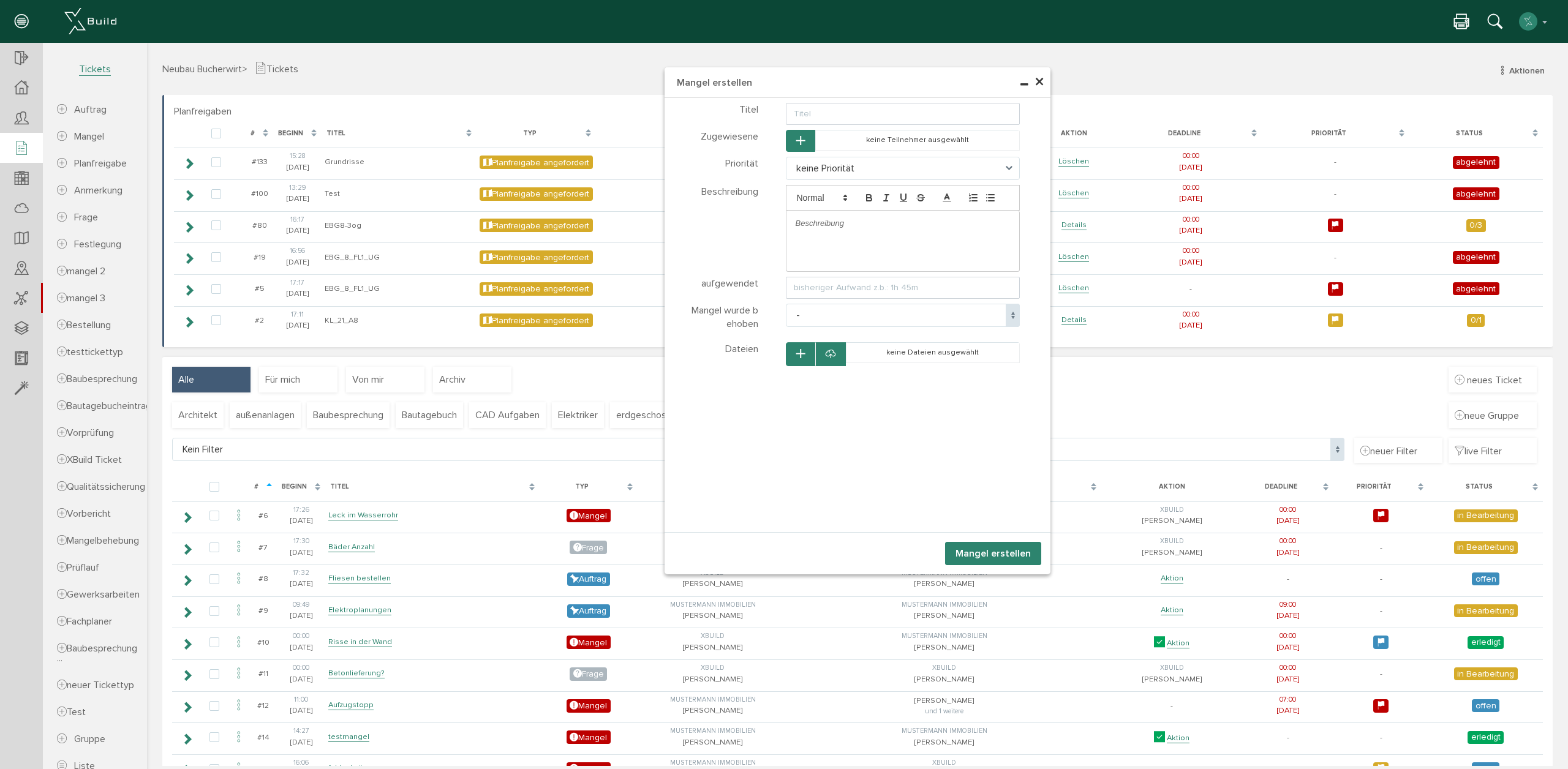
click at [1035, 88] on span "×" at bounding box center [1039, 82] width 10 height 24
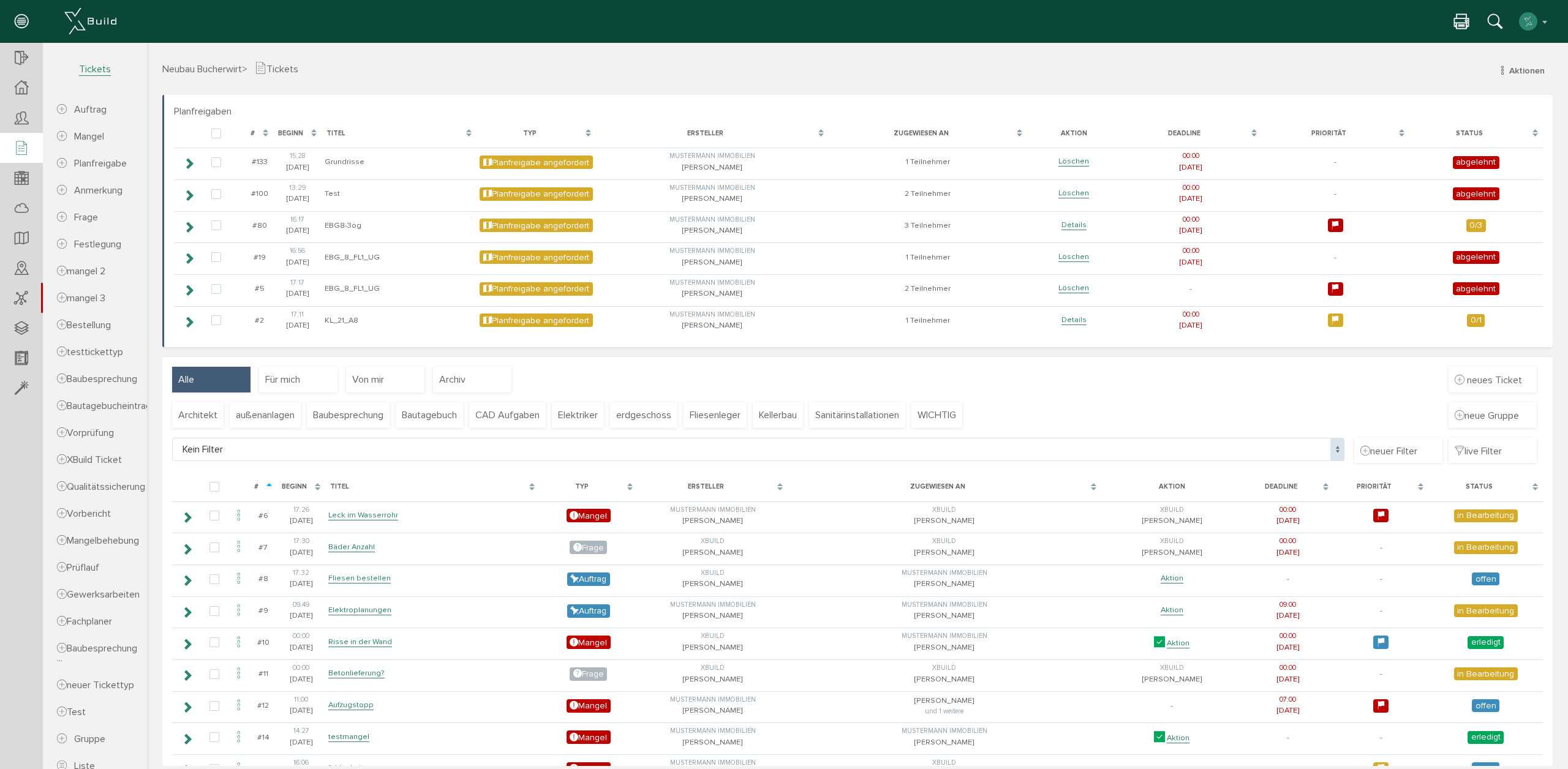
click at [1036, 83] on div "Neubau Bucherwirt > Tickets Aktionen neuer Auftrag neuer Mangel neue Planfreiga…" at bounding box center [857, 78] width 1408 height 34
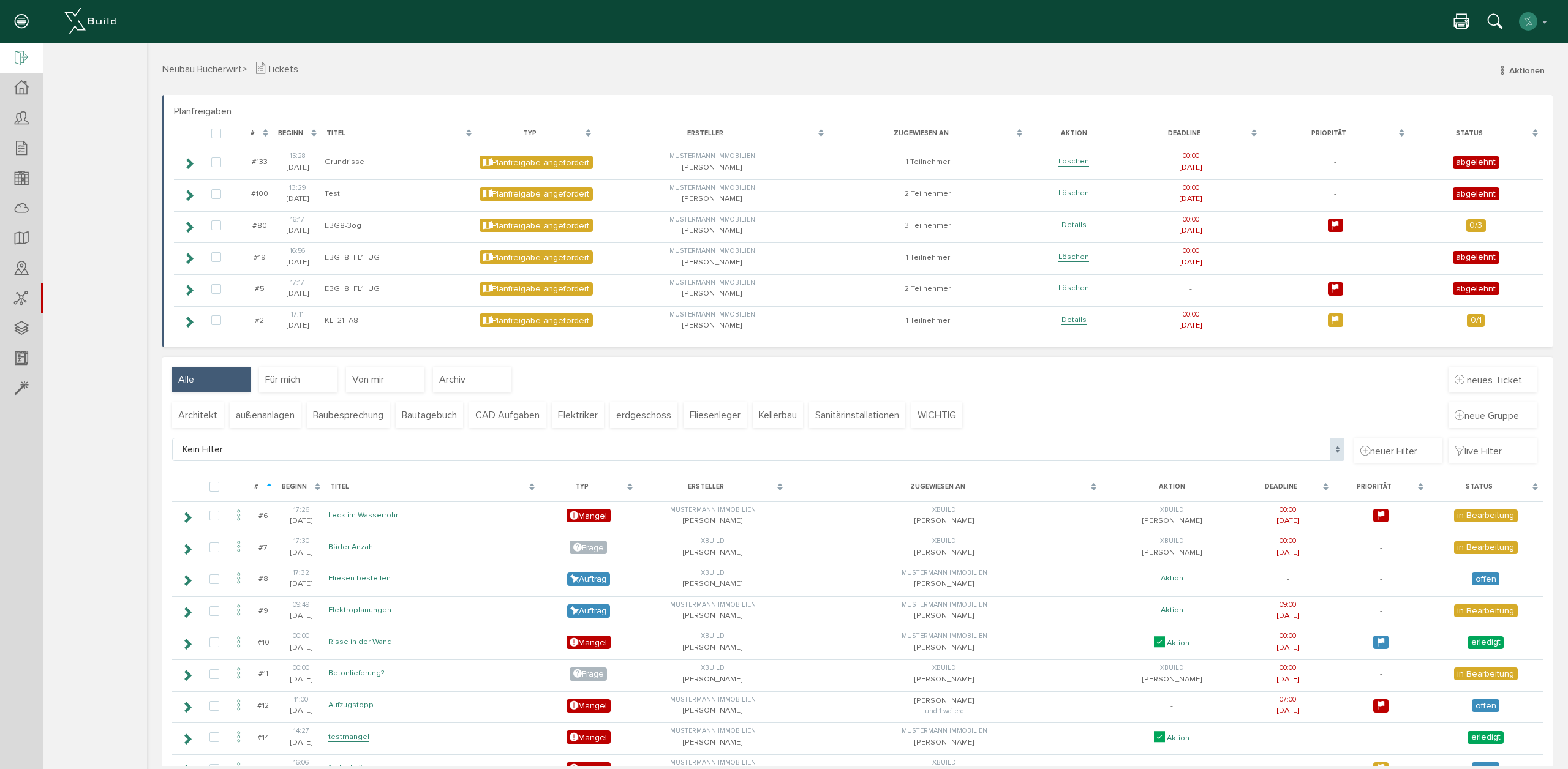
click at [22, 58] on icon at bounding box center [22, 59] width 14 height 17
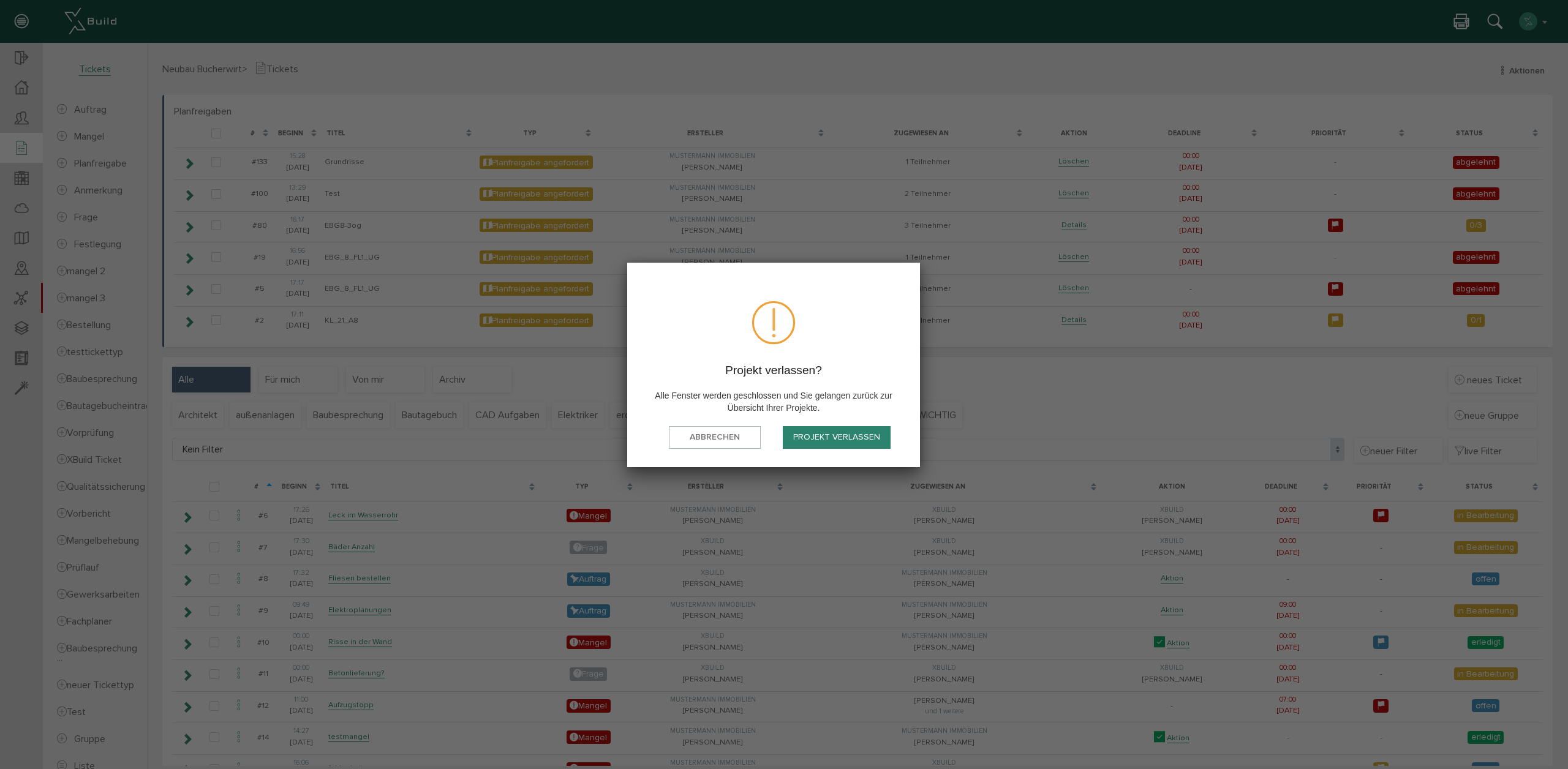
click at [851, 436] on button "Projekt verlassen" at bounding box center [836, 437] width 108 height 23
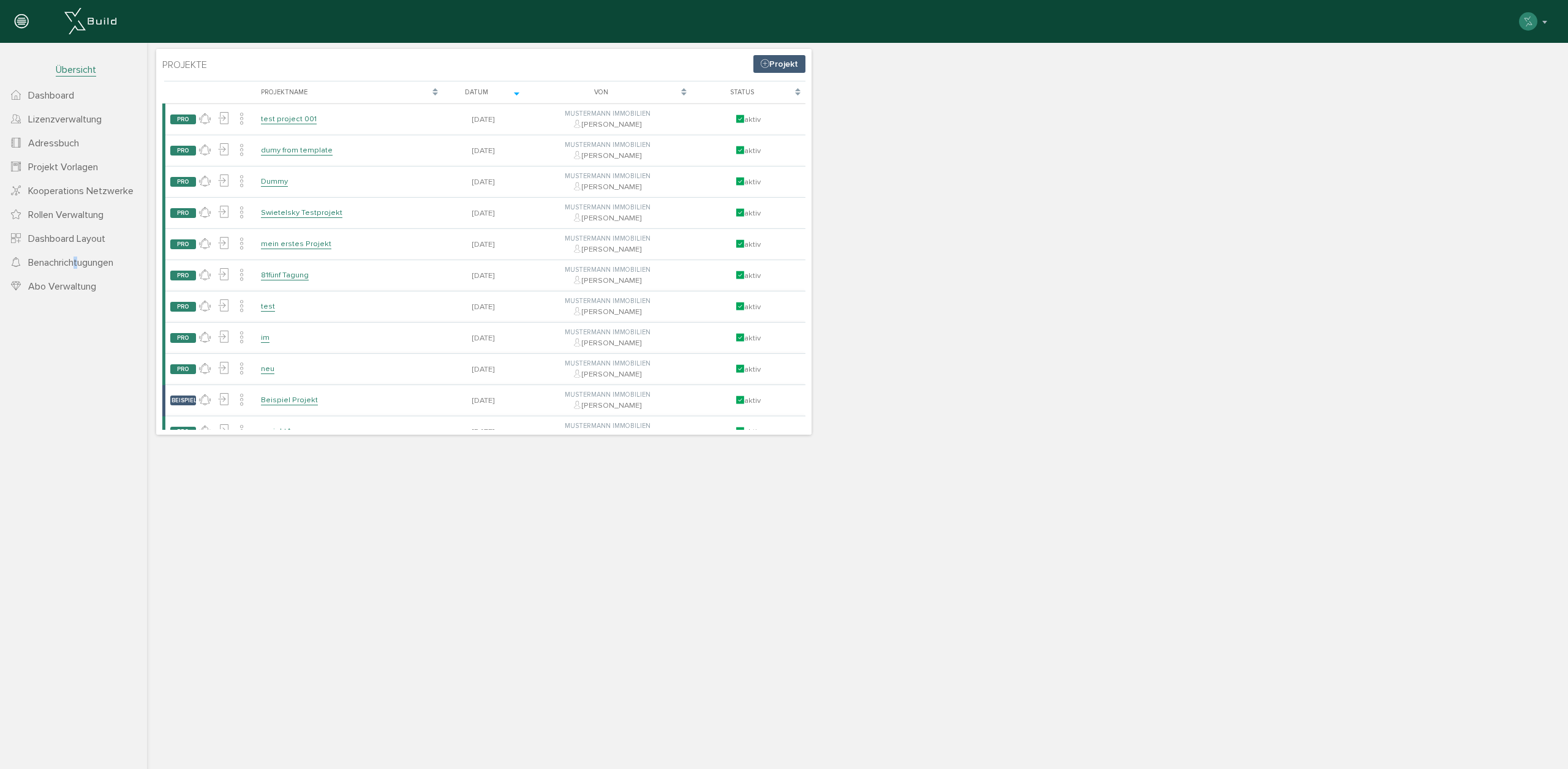
click at [78, 267] on span "Benachrichtugungen" at bounding box center [71, 262] width 85 height 12
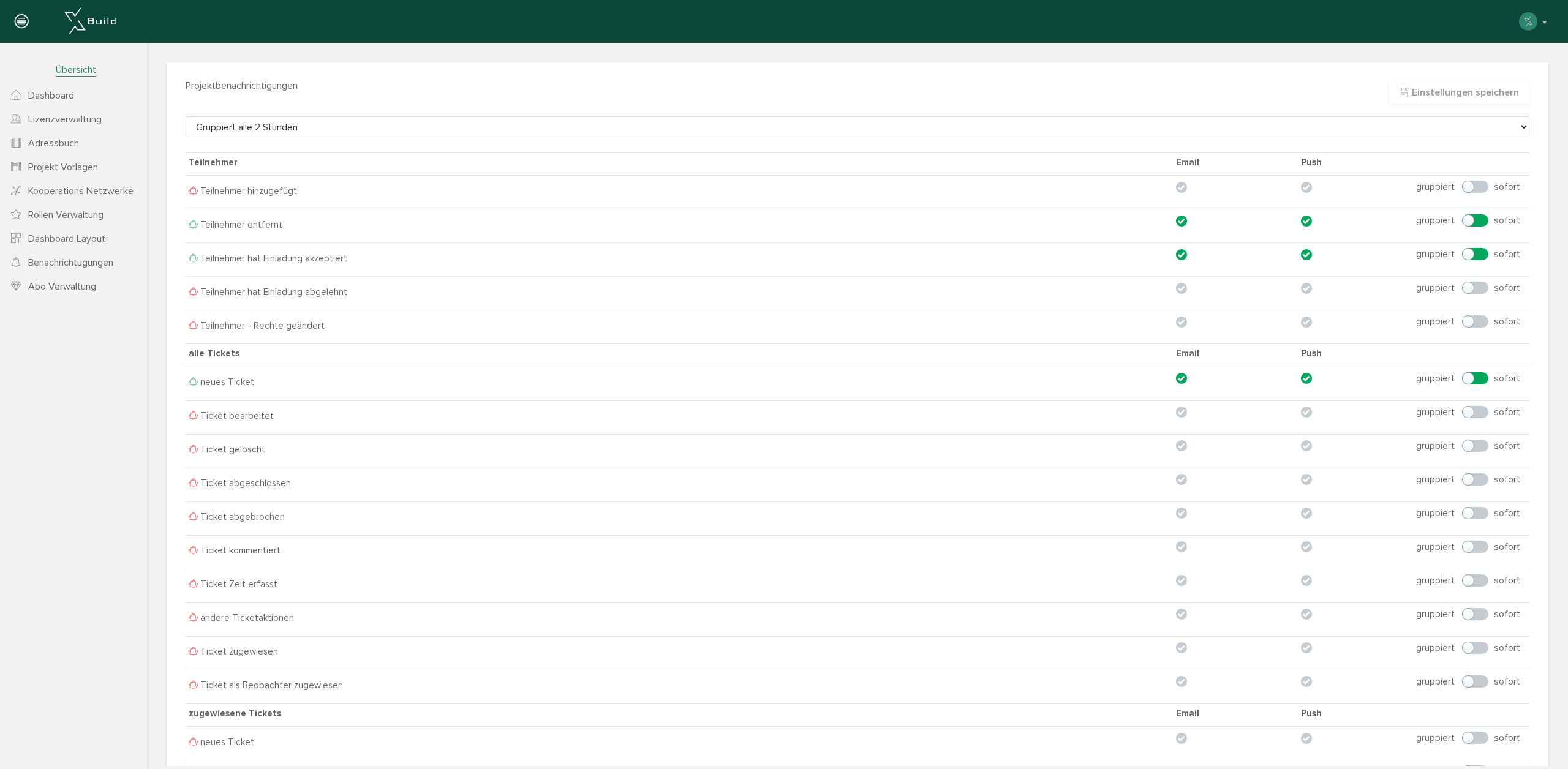
click at [1177, 222] on label at bounding box center [1236, 221] width 120 height 12
click at [1177, 222] on input "checkbox" at bounding box center [1180, 221] width 8 height 8
checkbox input "false"
drag, startPoint x: 1280, startPoint y: 239, endPoint x: 1266, endPoint y: 247, distance: 16.1
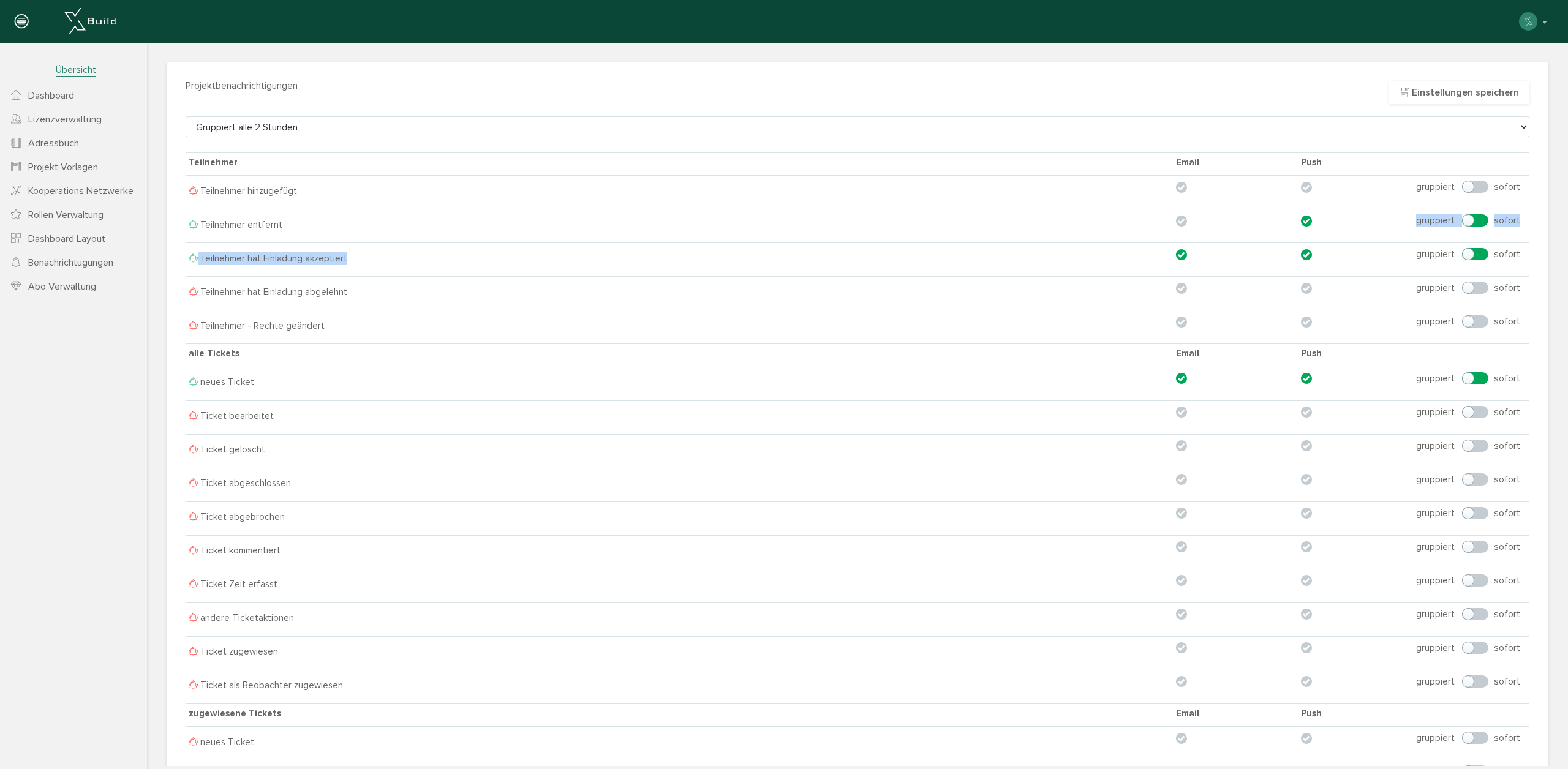
drag, startPoint x: 1302, startPoint y: 221, endPoint x: 1331, endPoint y: 221, distance: 29.0
click at [1302, 221] on label at bounding box center [1355, 221] width 109 height 12
click at [1302, 221] on input "checkbox" at bounding box center [1304, 221] width 8 height 8
checkbox input "false"
click at [256, 124] on select "Benachrichtigung zum Ereigniszeitpunkt Gruppiert jede Stunde Gruppiert alle 2 S…" at bounding box center [857, 127] width 1344 height 21
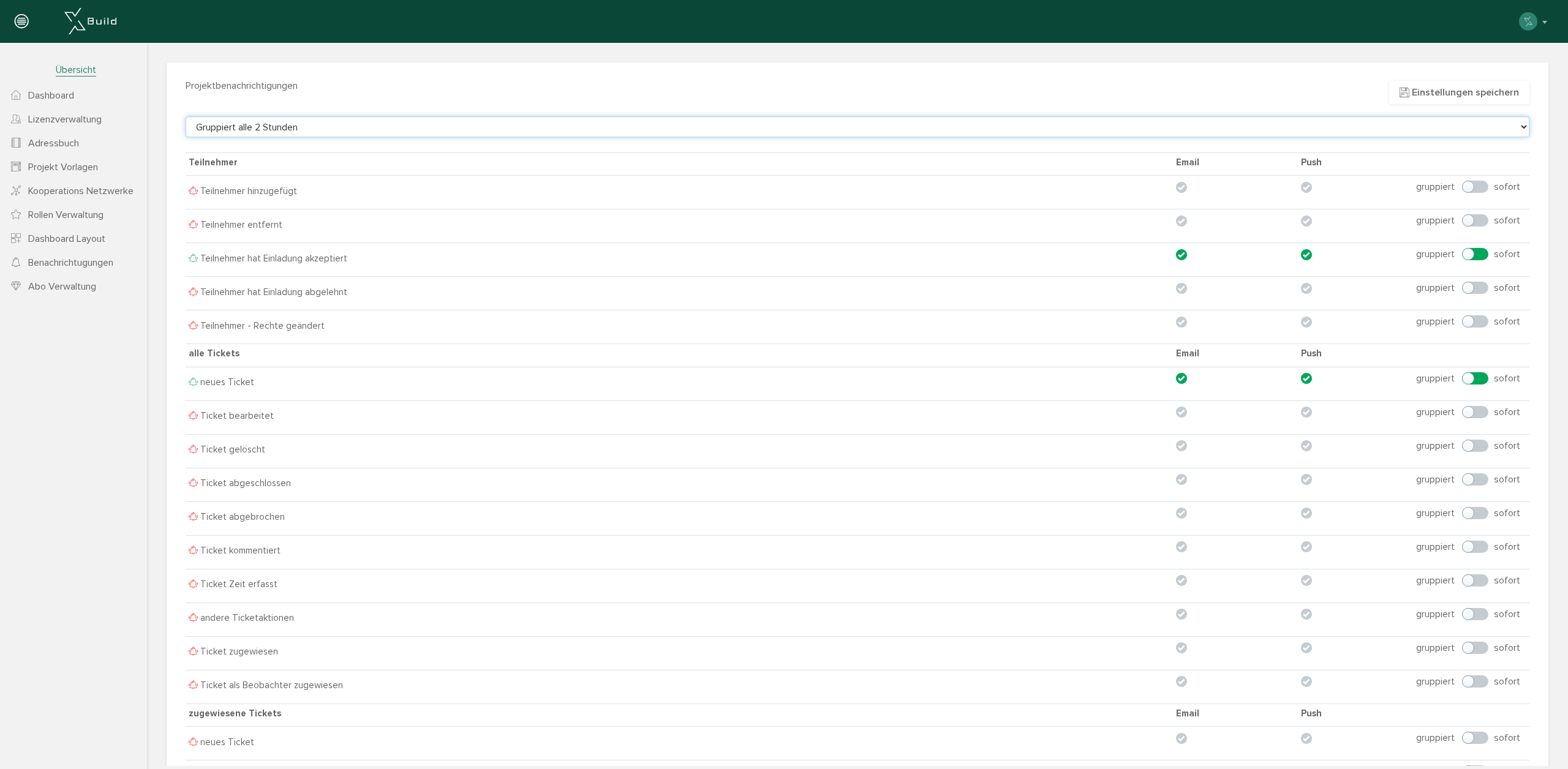
click at [312, 131] on select "Benachrichtigung zum Ereigniszeitpunkt Gruppiert jede Stunde Gruppiert alle 2 S…" at bounding box center [857, 127] width 1344 height 21
select select "24"
click at [186, 116] on select "Benachrichtigung zum Ereigniszeitpunkt Gruppiert jede Stunde Gruppiert alle 2 S…" at bounding box center [857, 127] width 1344 height 21
drag, startPoint x: 314, startPoint y: 84, endPoint x: 194, endPoint y: 83, distance: 120.0
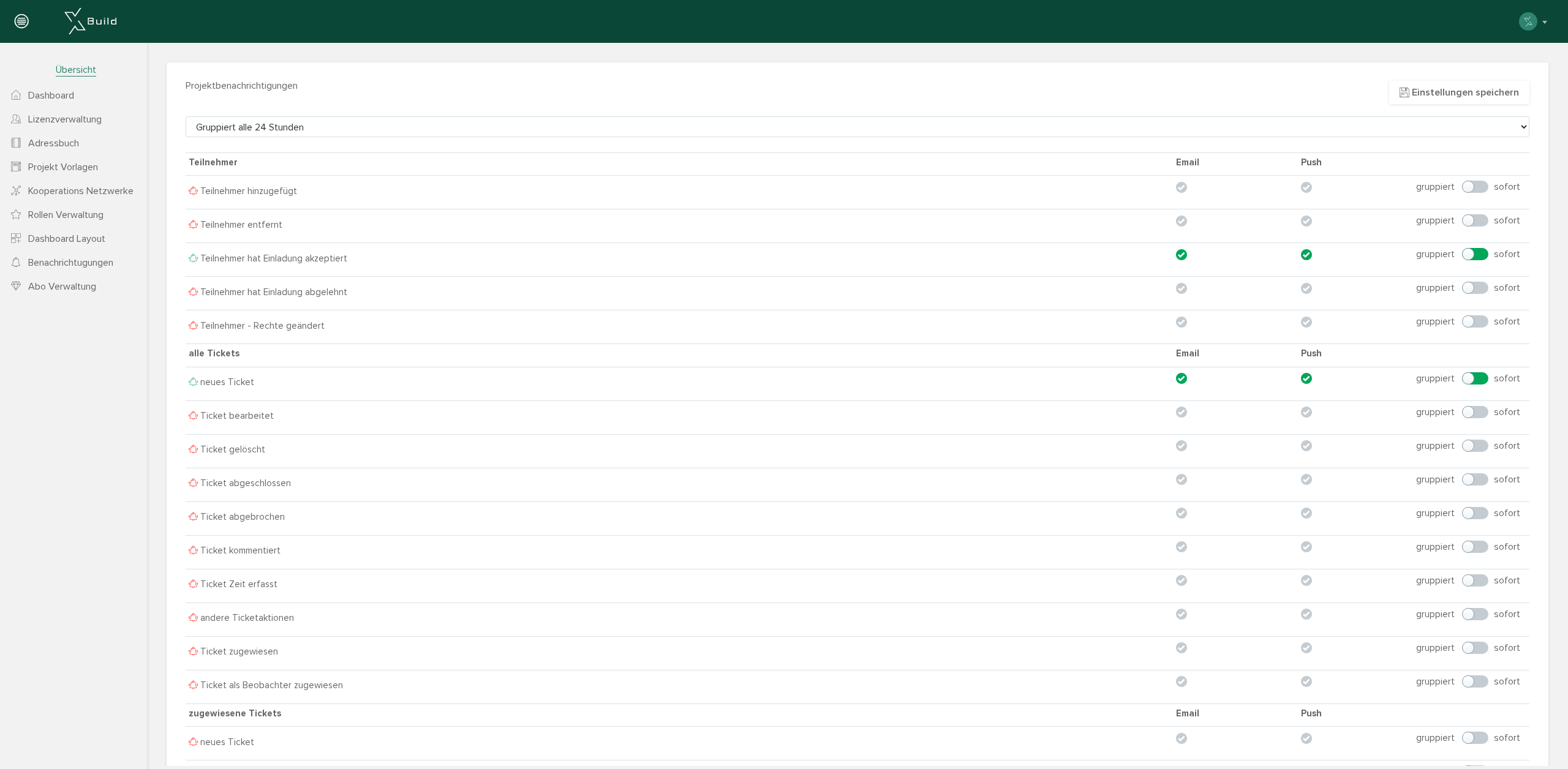
click at [194, 83] on span "Projektbenachrichtigungen" at bounding box center [242, 86] width 112 height 12
click at [353, 86] on h3 "Projektbenachrichtigungen Einstellungen speichern" at bounding box center [857, 86] width 1344 height 11
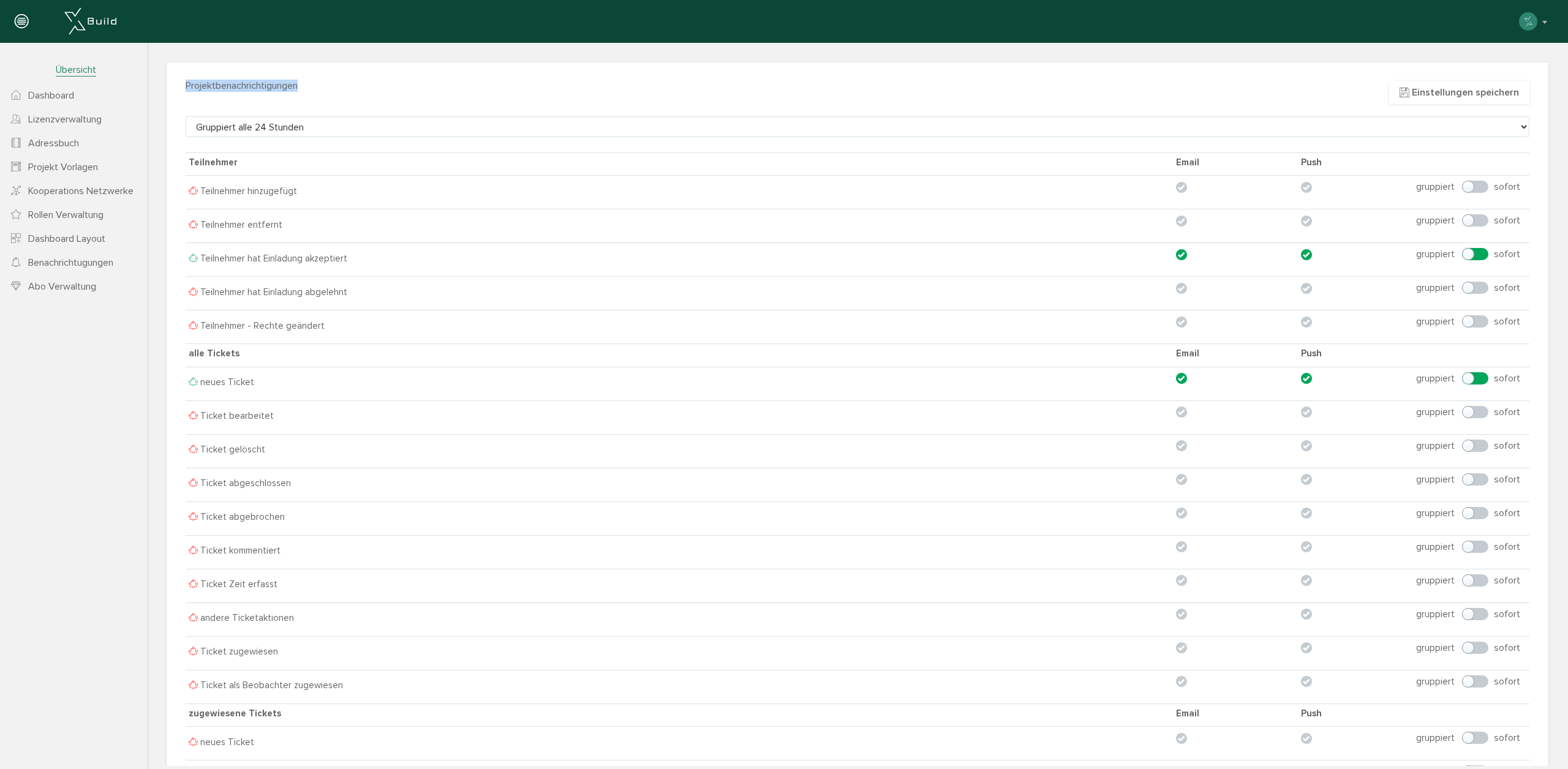
drag, startPoint x: 353, startPoint y: 86, endPoint x: 178, endPoint y: 81, distance: 175.1
click at [178, 81] on div "Projektbenachrichtigungen Einstellungen speichern" at bounding box center [857, 92] width 1362 height 23
click at [329, 83] on h3 "Projektbenachrichtigungen Einstellungen speichern" at bounding box center [857, 86] width 1344 height 11
drag, startPoint x: 220, startPoint y: 78, endPoint x: 291, endPoint y: 113, distance: 79.2
click at [147, 70] on html "Projektbenachrichtigungen Einstellungen speichern Benachrichtigung zum Ereignis…" at bounding box center [857, 404] width 1421 height 723
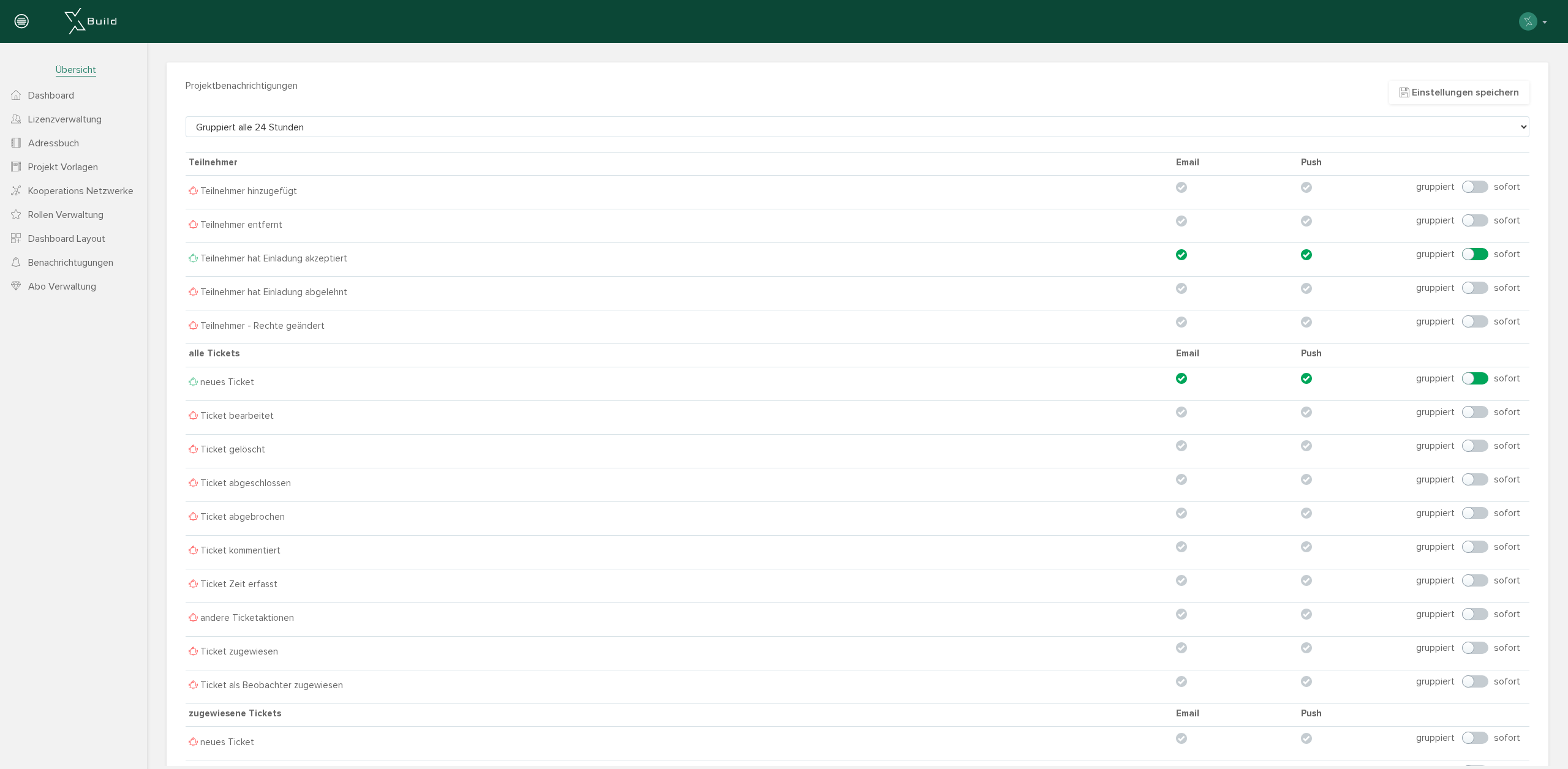
click at [217, 94] on div "Projektbenachrichtigungen Einstellungen speichern" at bounding box center [857, 92] width 1362 height 23
click at [59, 98] on span "Dashboard" at bounding box center [51, 96] width 46 height 12
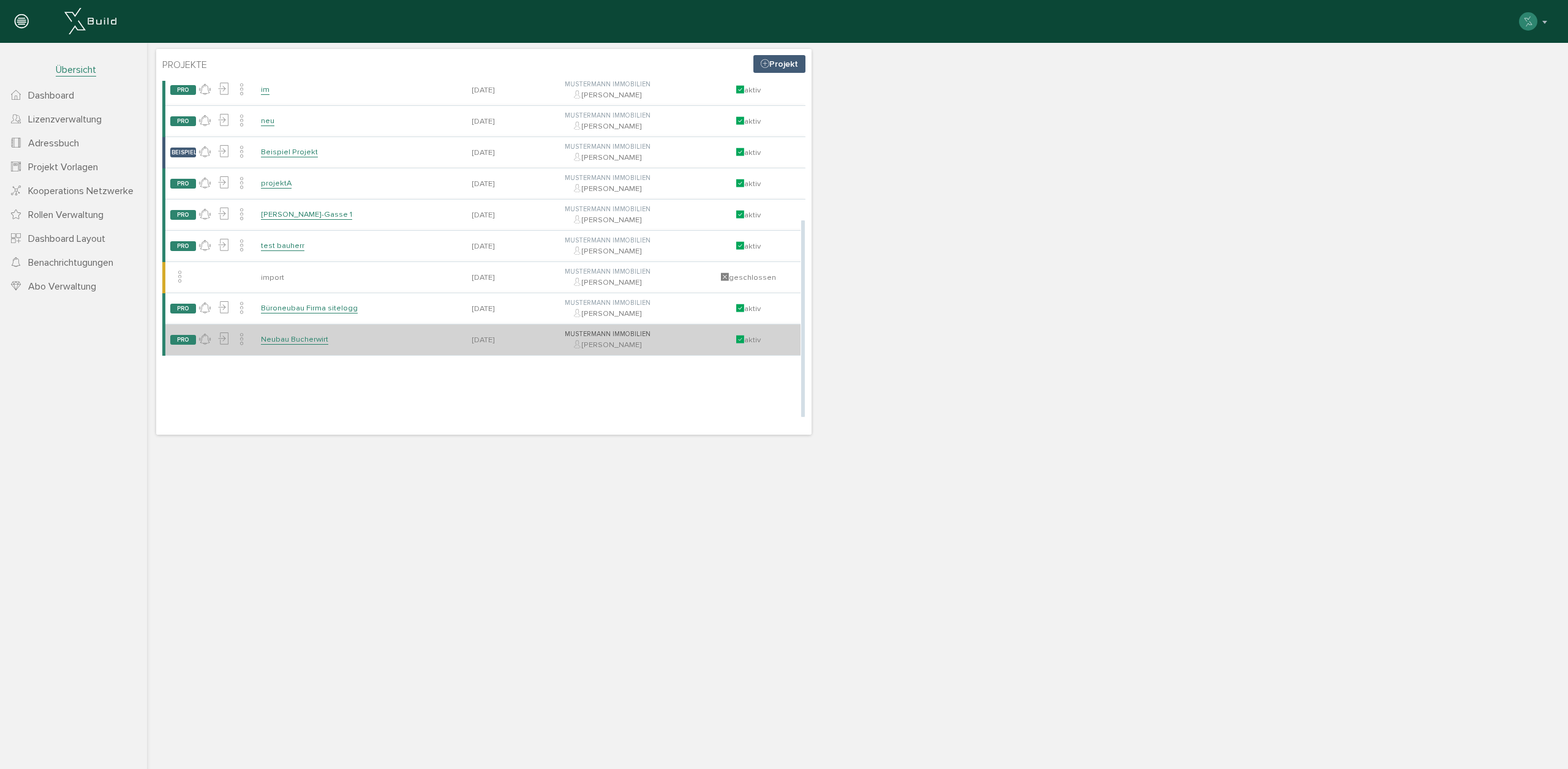
click at [300, 338] on link "Neubau Bucherwirt" at bounding box center [294, 340] width 67 height 10
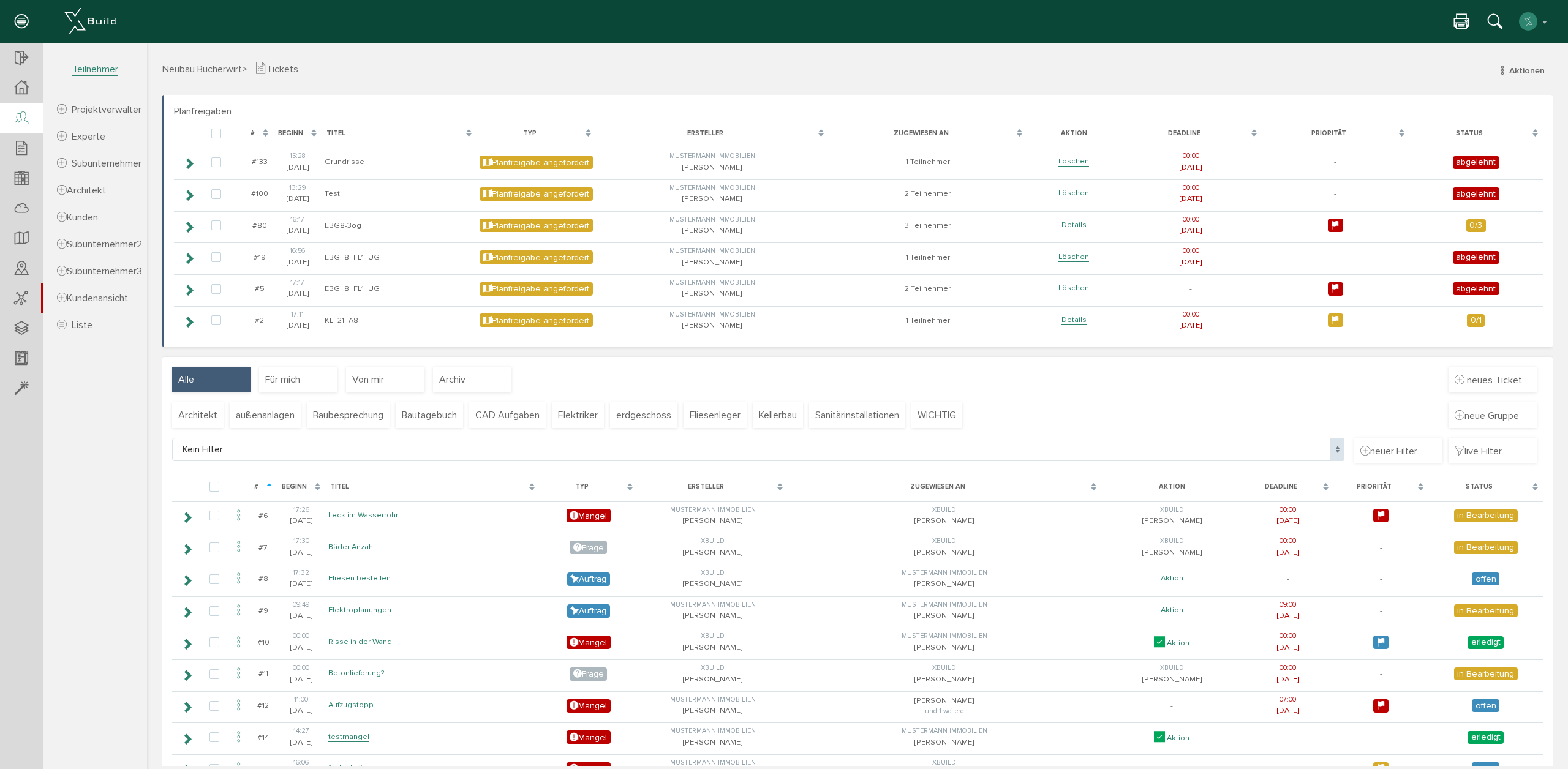
click at [11, 125] on div at bounding box center [22, 118] width 43 height 31
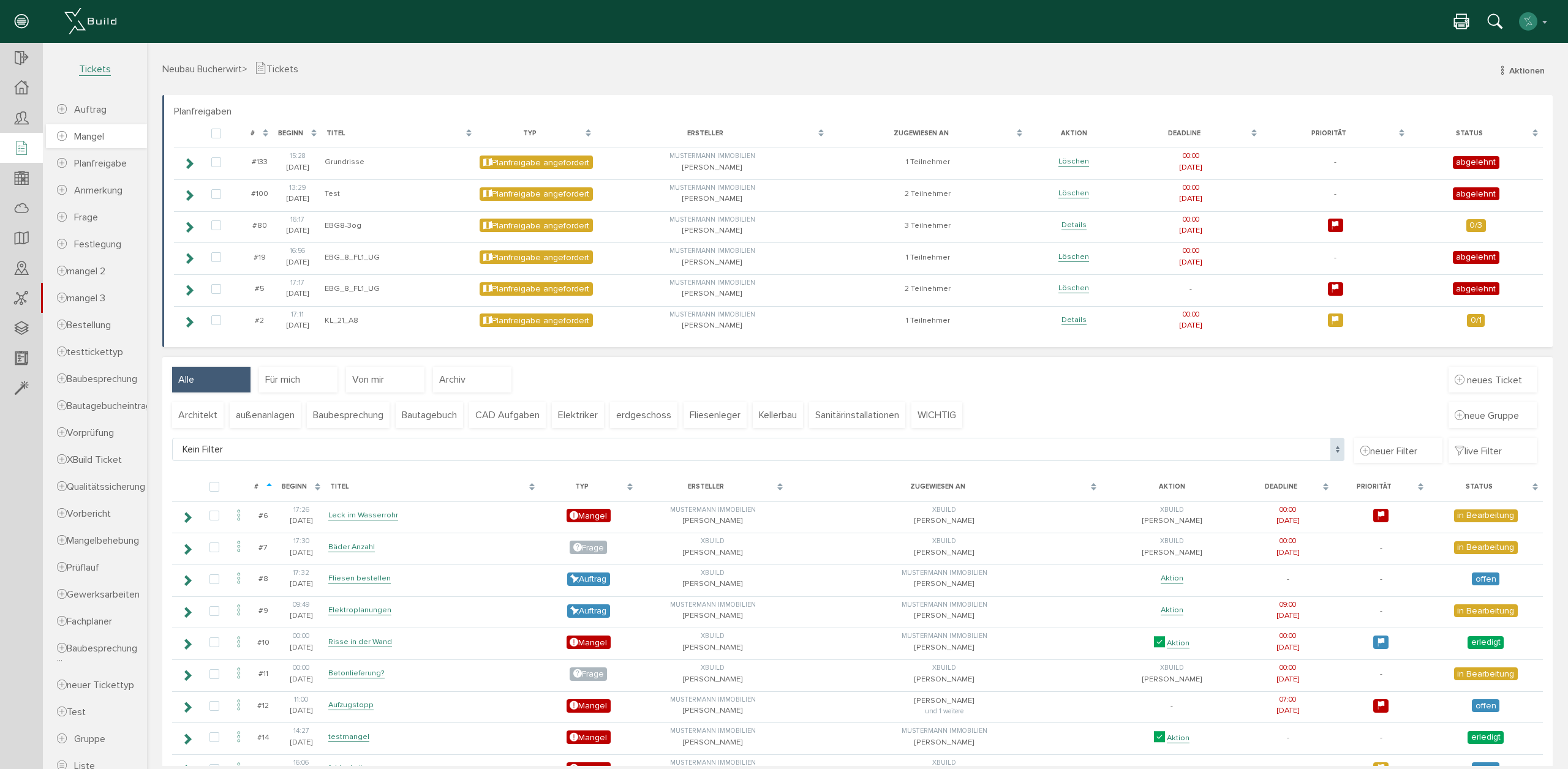
click at [66, 139] on span "Mangel" at bounding box center [80, 137] width 47 height 12
click at [18, 145] on icon at bounding box center [22, 149] width 14 height 17
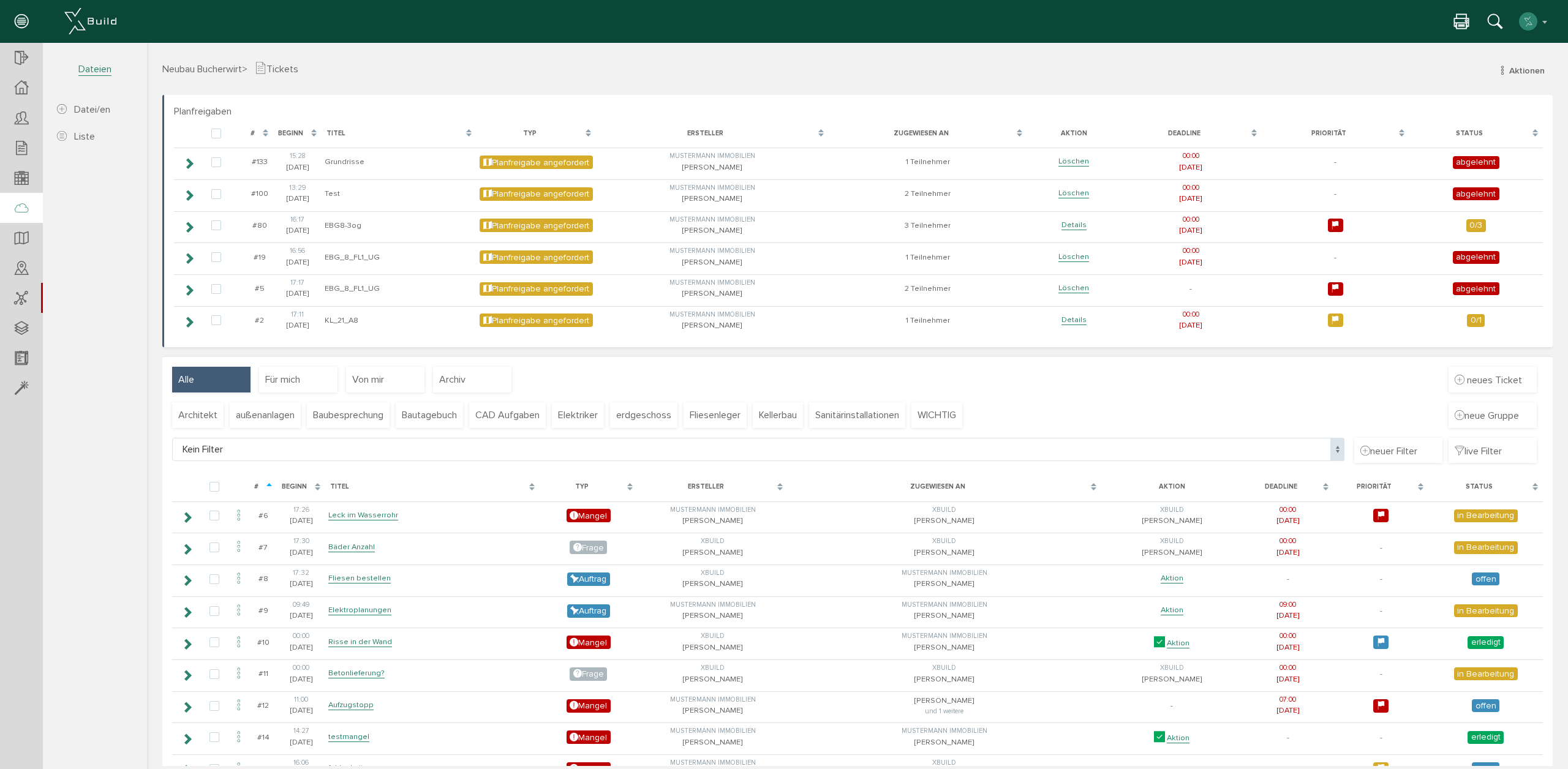
click at [23, 214] on icon at bounding box center [22, 209] width 14 height 17
click at [15, 243] on icon at bounding box center [22, 239] width 14 height 17
click at [20, 271] on icon at bounding box center [22, 269] width 14 height 17
click at [21, 305] on icon at bounding box center [21, 299] width 14 height 17
click at [112, 114] on link "Zugang" at bounding box center [97, 109] width 101 height 24
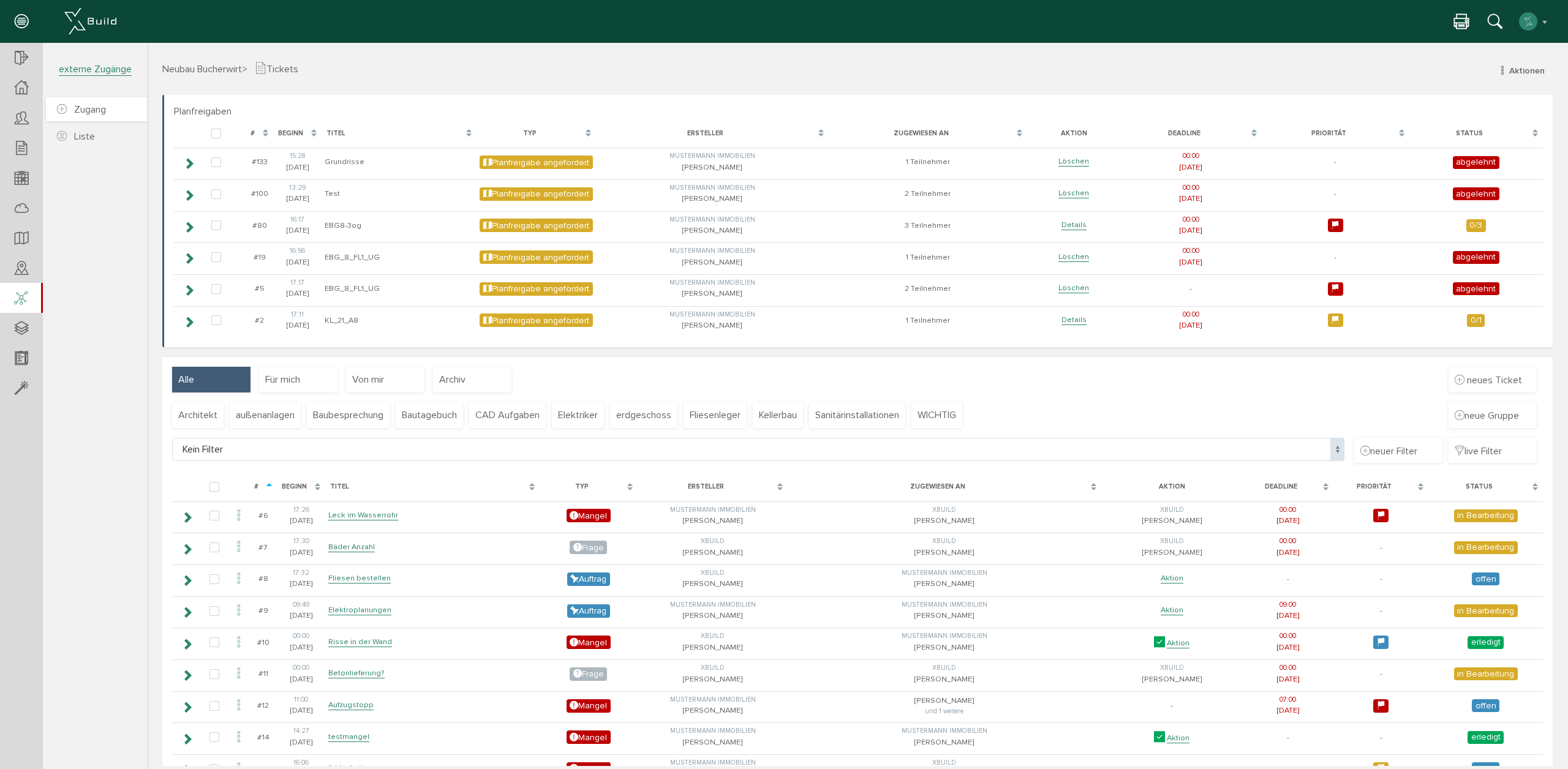
drag, startPoint x: 71, startPoint y: 104, endPoint x: 80, endPoint y: 108, distance: 9.8
click at [71, 104] on span "Zugang" at bounding box center [81, 110] width 49 height 12
click at [27, 298] on icon at bounding box center [21, 299] width 14 height 17
click at [25, 355] on icon at bounding box center [22, 359] width 14 height 17
click at [1476, 17] on div "[PERSON_NAME] Konto deaktivieren Passwort ändern über XBuild XBuild neu einrich…" at bounding box center [1501, 22] width 96 height 18
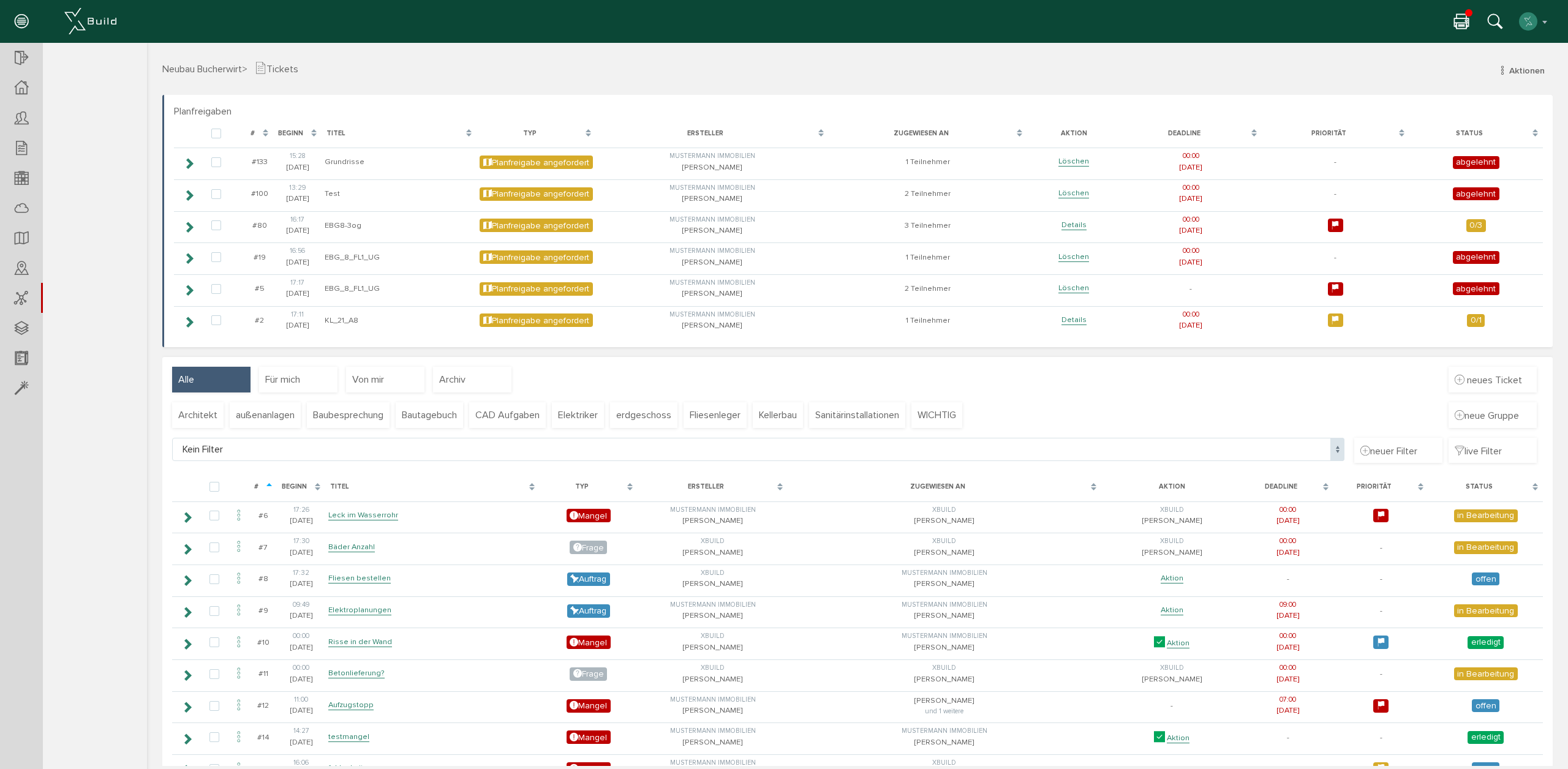
click at [1453, 25] on div "[PERSON_NAME] Konto deaktivieren Passwort ändern über XBuild XBuild neu einrich…" at bounding box center [779, 22] width 1540 height 18
click at [1458, 23] on icon at bounding box center [1461, 22] width 15 height 18
click at [1461, 14] on icon at bounding box center [1461, 22] width 15 height 18
click at [1455, 22] on icon at bounding box center [1461, 22] width 15 height 18
click at [1448, 16] on div "[PERSON_NAME] Konto deaktivieren Passwort ändern über XBuild XBuild neu einrich…" at bounding box center [779, 22] width 1540 height 18
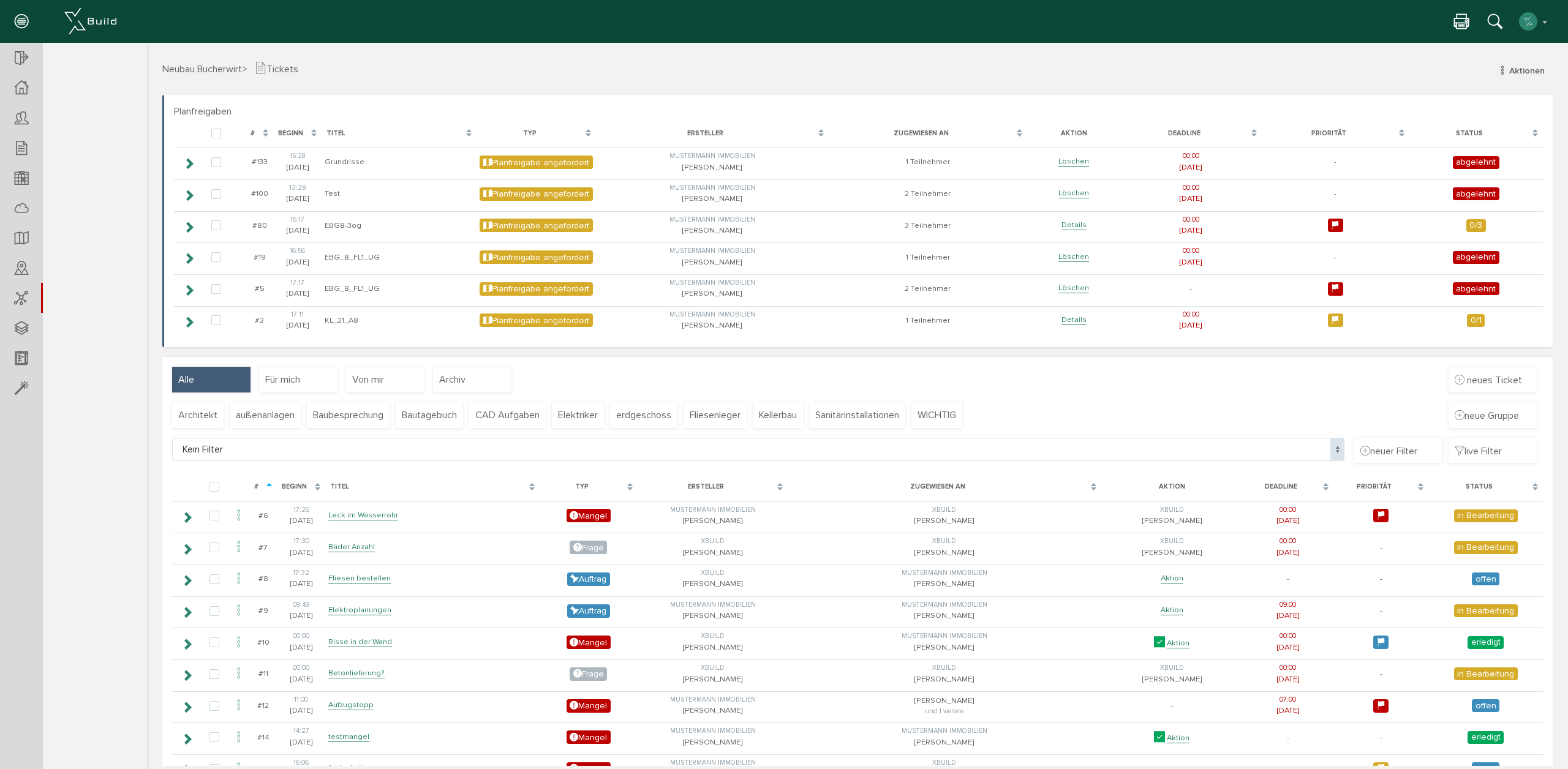
click at [1458, 22] on icon at bounding box center [1461, 22] width 15 height 18
click at [33, 84] on div at bounding box center [22, 87] width 43 height 30
